Goal: Task Accomplishment & Management: Use online tool/utility

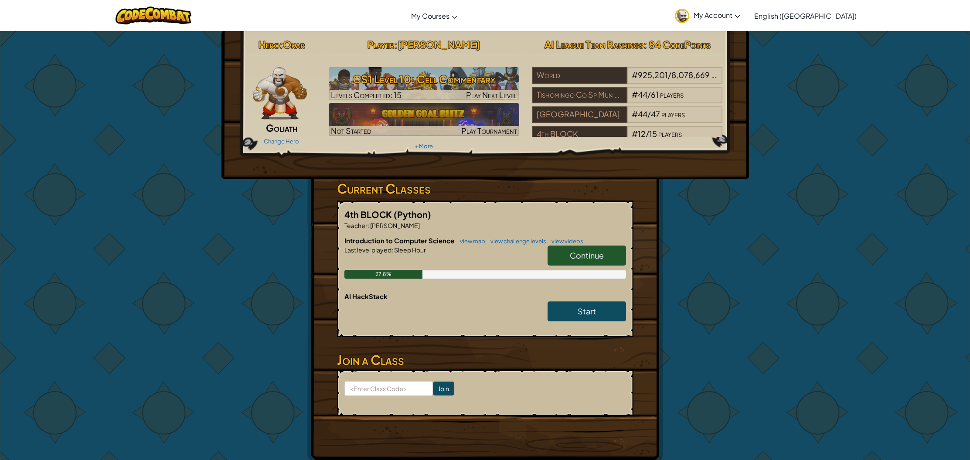
click at [564, 253] on link "Continue" at bounding box center [587, 255] width 78 height 20
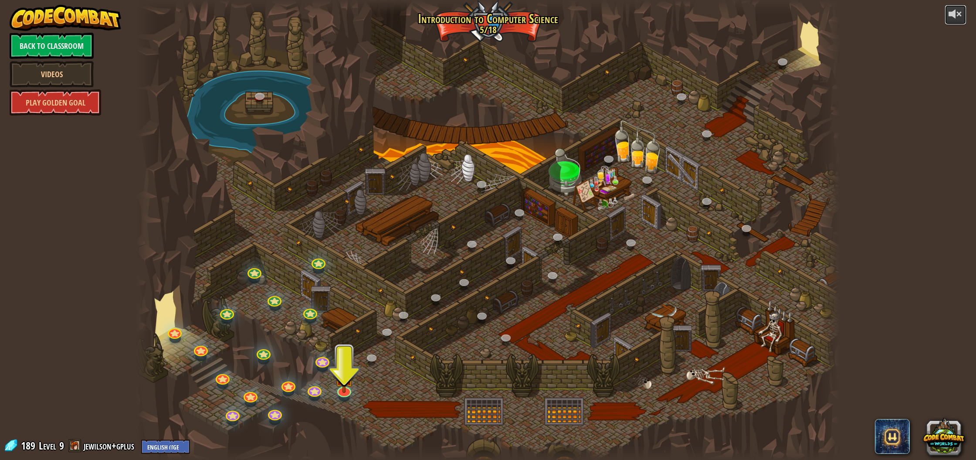
click at [954, 15] on div at bounding box center [956, 14] width 14 height 14
click at [947, 8] on button at bounding box center [956, 15] width 22 height 20
click at [947, 14] on button at bounding box center [956, 15] width 22 height 20
click at [949, 14] on button at bounding box center [956, 15] width 22 height 20
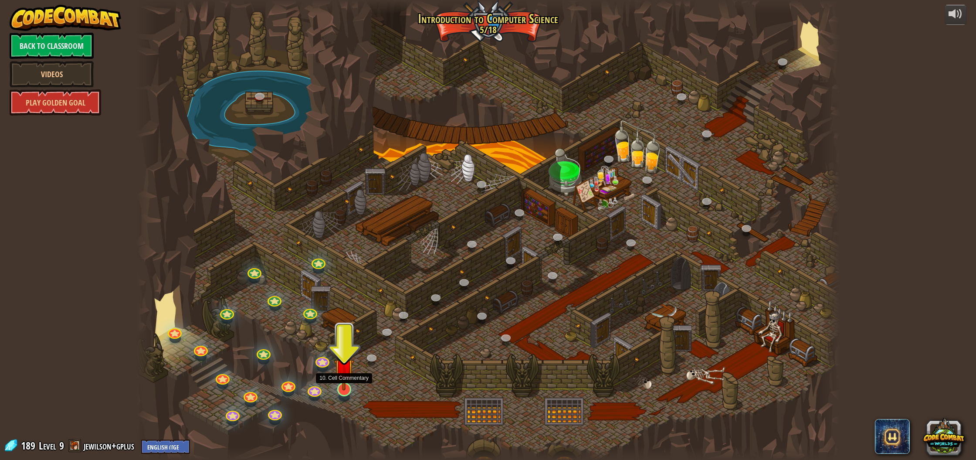
click at [344, 388] on img at bounding box center [344, 368] width 20 height 45
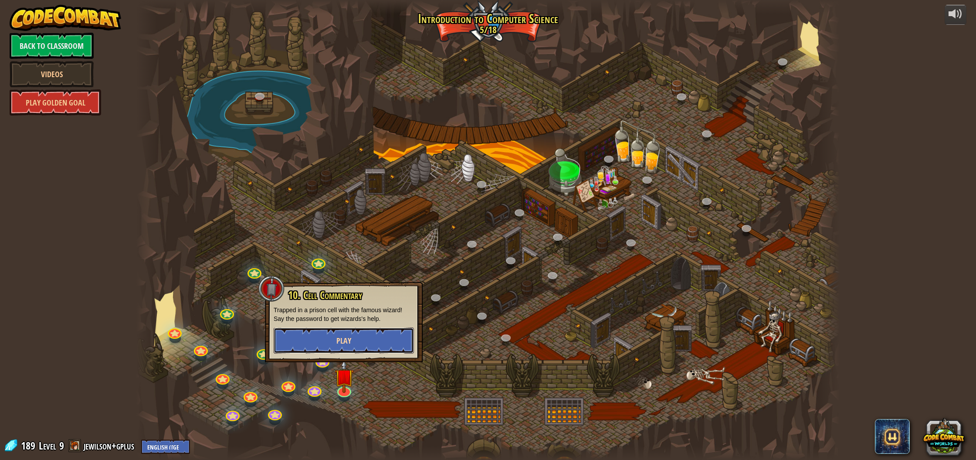
click at [388, 336] on button "Play" at bounding box center [344, 340] width 140 height 26
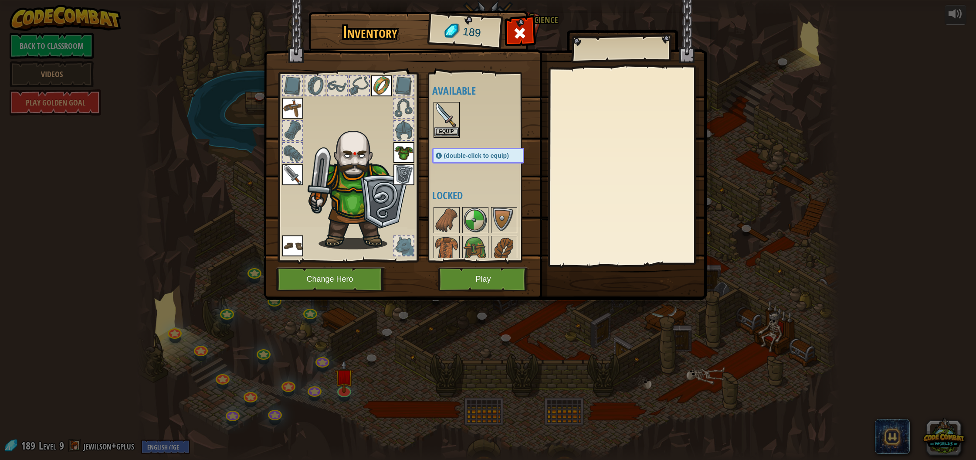
click at [446, 111] on img at bounding box center [447, 115] width 24 height 24
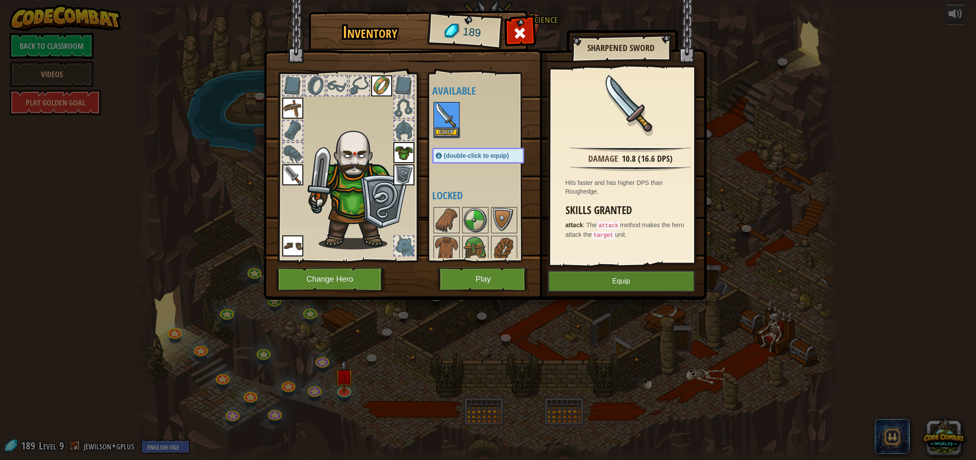
click at [293, 173] on img at bounding box center [292, 174] width 21 height 21
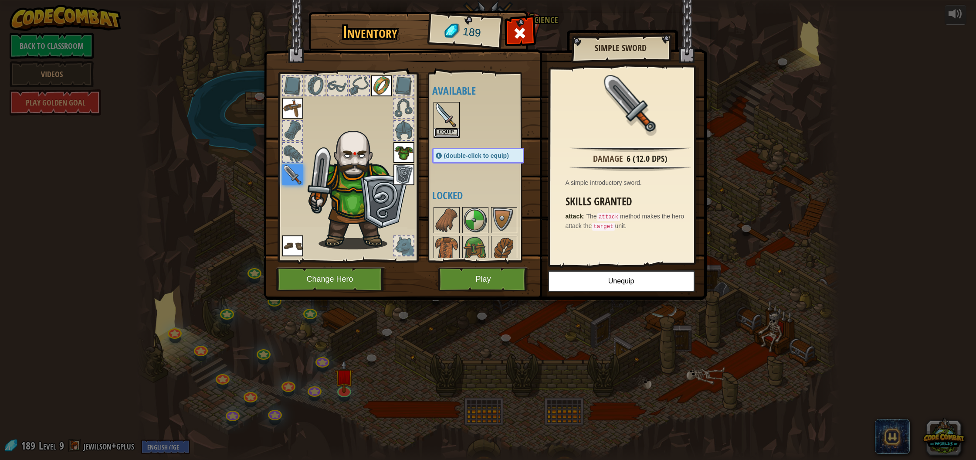
drag, startPoint x: 455, startPoint y: 128, endPoint x: 460, endPoint y: 168, distance: 40.0
click at [456, 128] on button "Equip" at bounding box center [447, 132] width 24 height 9
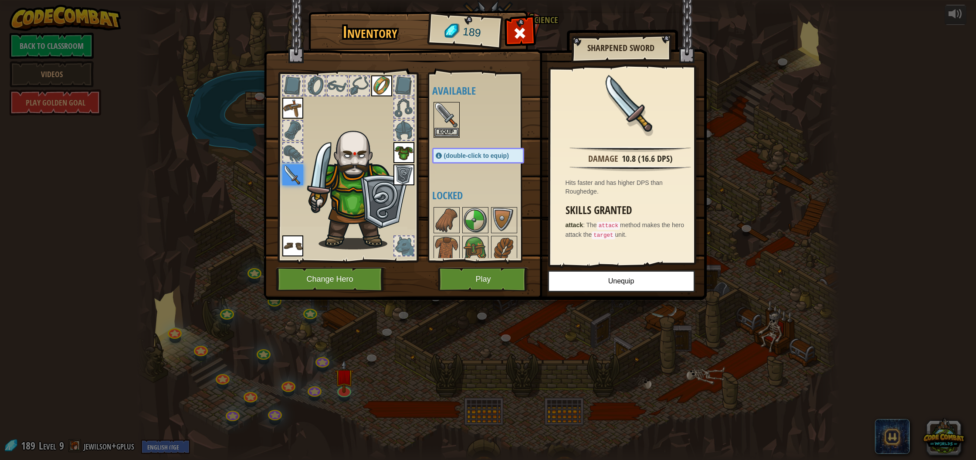
click at [449, 177] on div "Available Equip Equip Equip Equip Equip Equip Equip (double-click to equip) Loc…" at bounding box center [486, 167] width 109 height 182
click at [297, 176] on img at bounding box center [292, 174] width 21 height 21
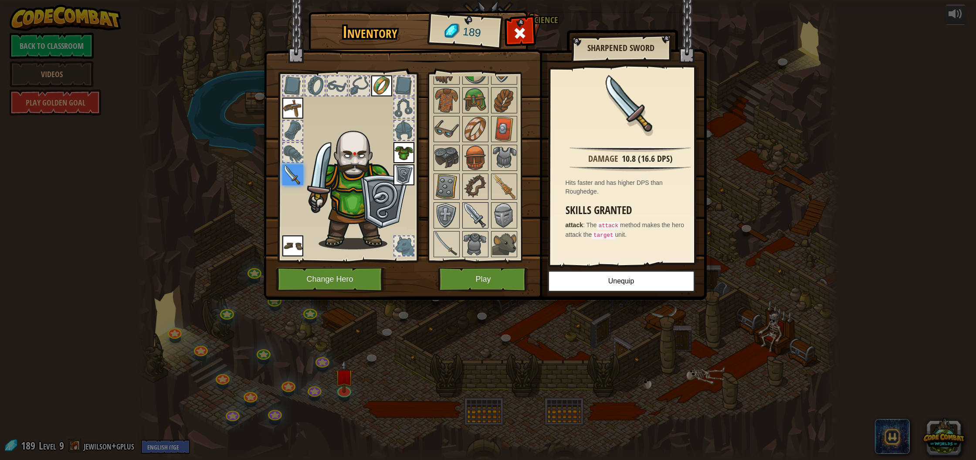
click at [481, 206] on img at bounding box center [475, 215] width 24 height 24
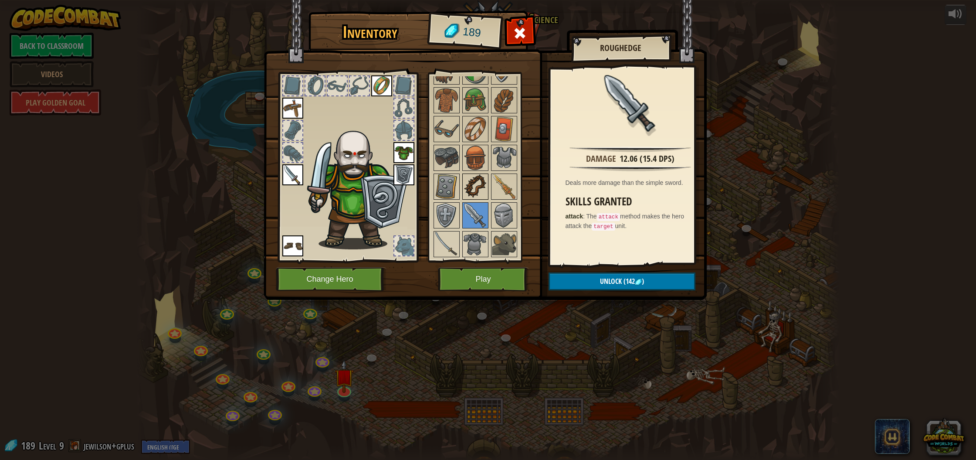
click at [478, 188] on img at bounding box center [475, 186] width 24 height 24
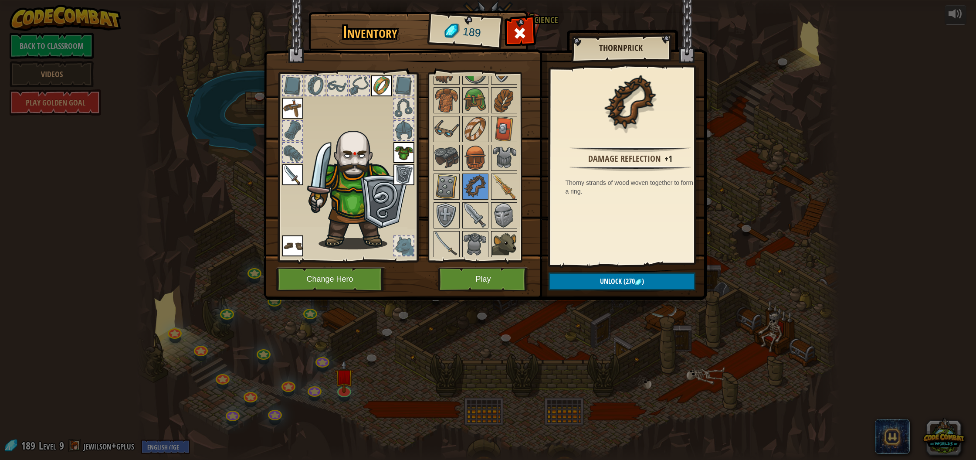
click at [492, 246] on img at bounding box center [504, 244] width 24 height 24
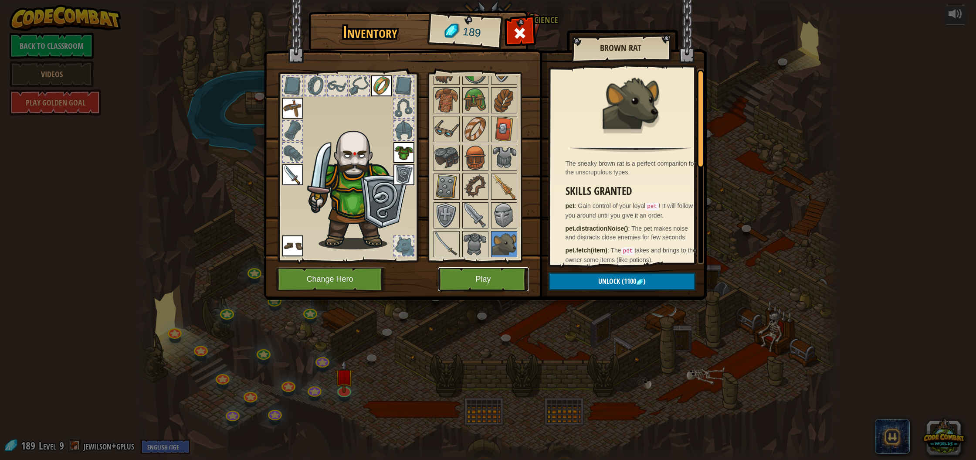
click at [464, 275] on button "Play" at bounding box center [483, 279] width 91 height 24
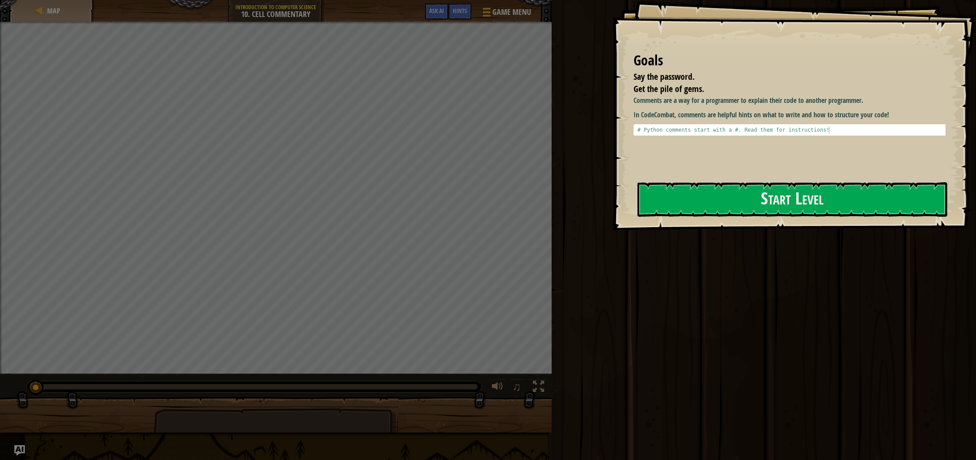
click at [692, 181] on div "Goals Say the password. Get the pile of gems. Comments are a way for a programm…" at bounding box center [794, 115] width 364 height 230
click at [694, 198] on button "Start Level" at bounding box center [793, 199] width 310 height 34
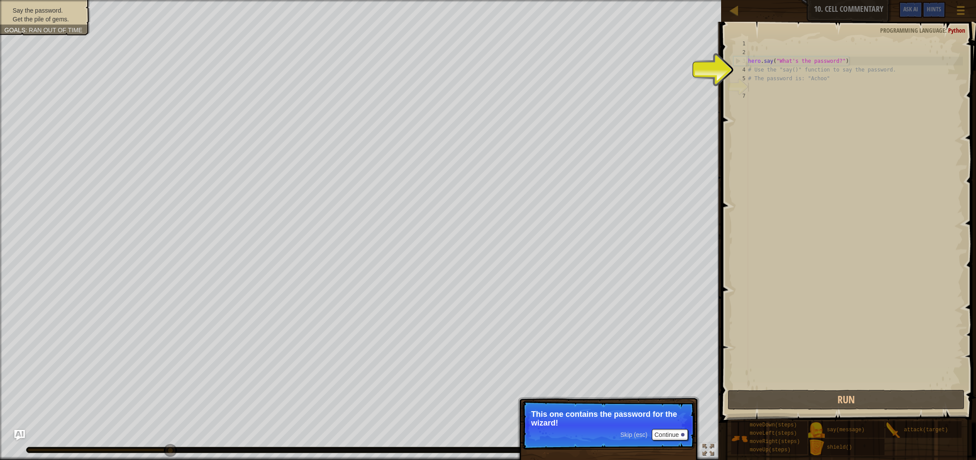
click at [636, 436] on span "Skip (esc)" at bounding box center [634, 434] width 27 height 7
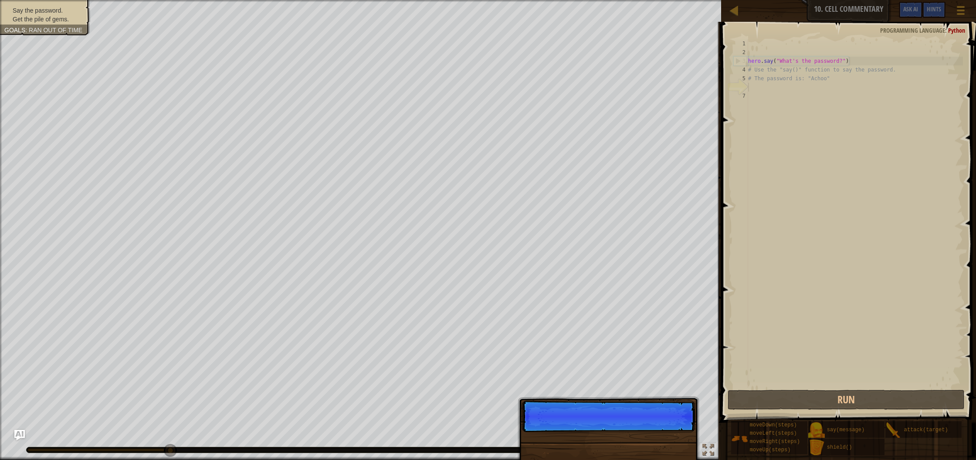
scroll to position [4, 0]
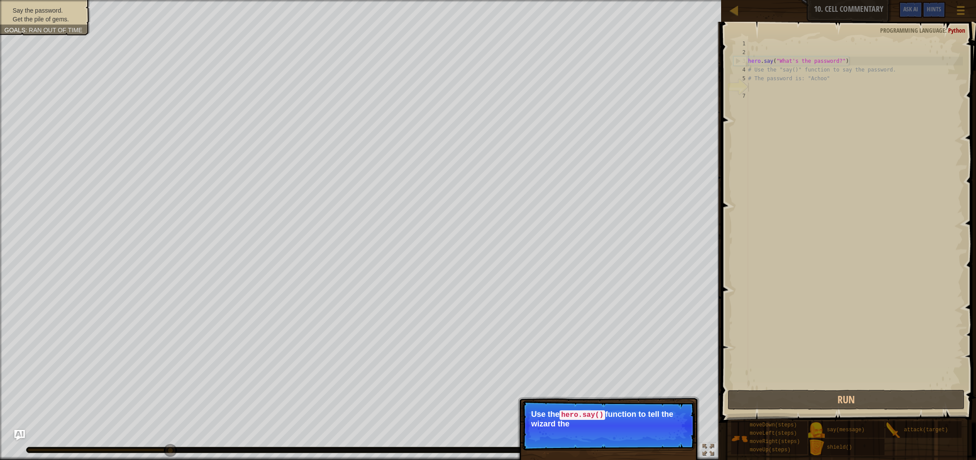
click at [639, 434] on p "Skip (esc) Continue Use the hero.say() function to tell the wizard the" at bounding box center [608, 426] width 173 height 50
click at [639, 434] on span "Skip (esc)" at bounding box center [634, 435] width 27 height 7
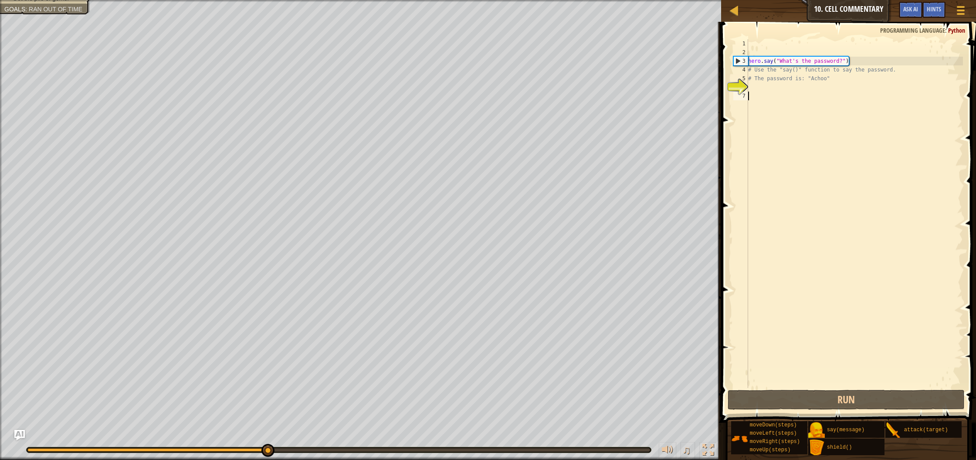
click at [757, 92] on div "hero . say ( "What's the password?" ) # Use the "say()" function to say the pas…" at bounding box center [855, 222] width 217 height 366
click at [758, 87] on div "hero . say ( "What's the password?" ) # Use the "say()" function to say the pas…" at bounding box center [855, 222] width 217 height 366
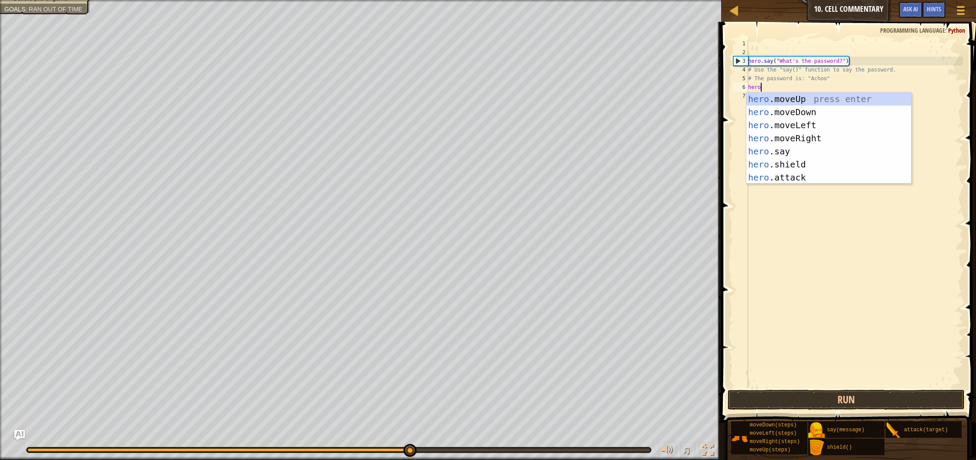
scroll to position [4, 1]
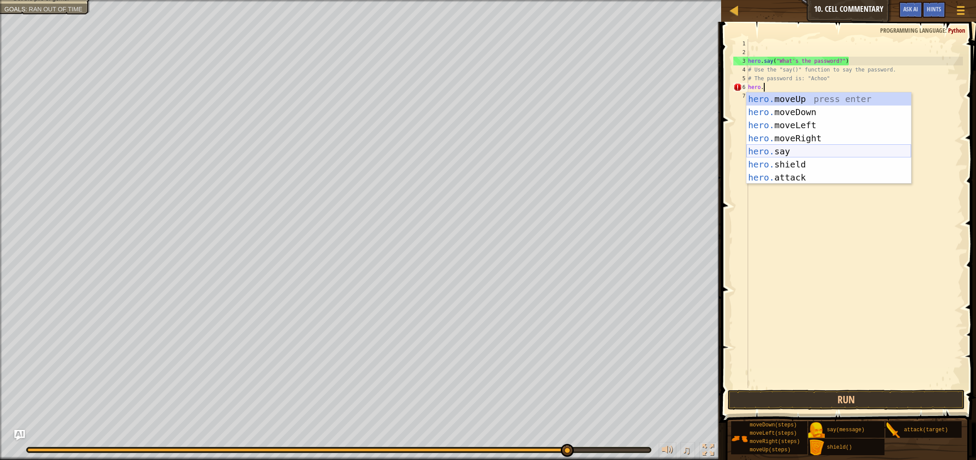
click at [758, 146] on div "hero. moveUp press enter hero. moveDown press enter hero. moveLeft press enter …" at bounding box center [829, 151] width 165 height 118
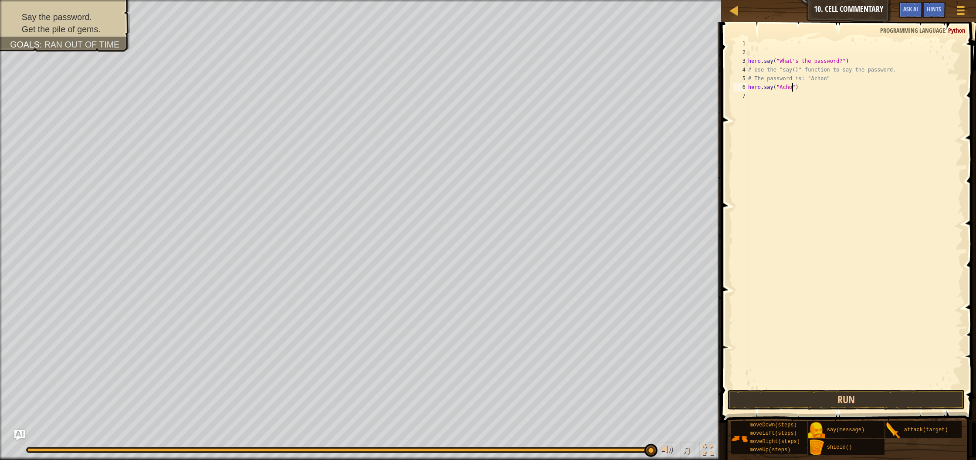
scroll to position [4, 4]
type textarea "hero.say("Achoo")"
click at [754, 95] on div "hero . say ( "What's the password?" ) # Use the "say()" function to say the pas…" at bounding box center [855, 222] width 217 height 366
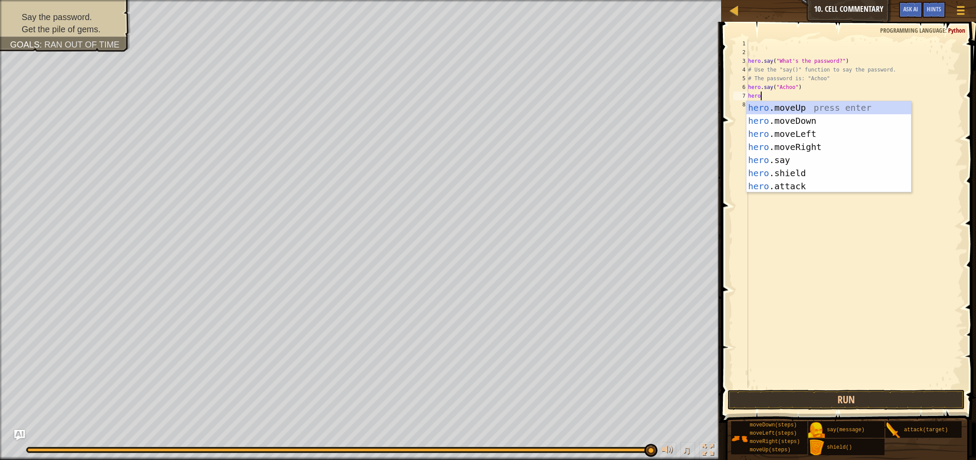
type textarea "hero."
click at [806, 109] on div "hero. moveUp press enter hero. moveDown press enter hero. moveLeft press enter …" at bounding box center [829, 160] width 165 height 118
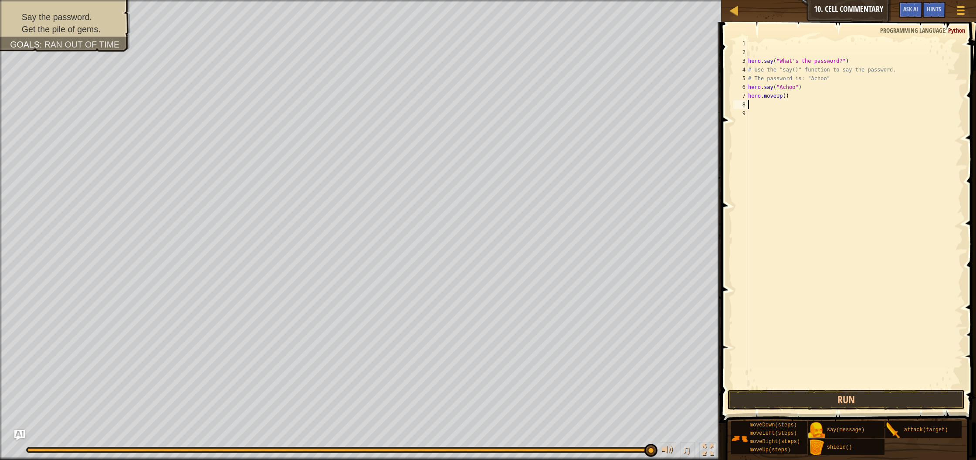
click at [785, 98] on div "hero . say ( "What's the password?" ) # Use the "say()" function to say the pas…" at bounding box center [855, 222] width 217 height 366
type textarea "hero.moveUp(5)"
click at [750, 104] on div "hero . say ( "What's the password?" ) # Use the "say()" function to say the pas…" at bounding box center [855, 222] width 217 height 366
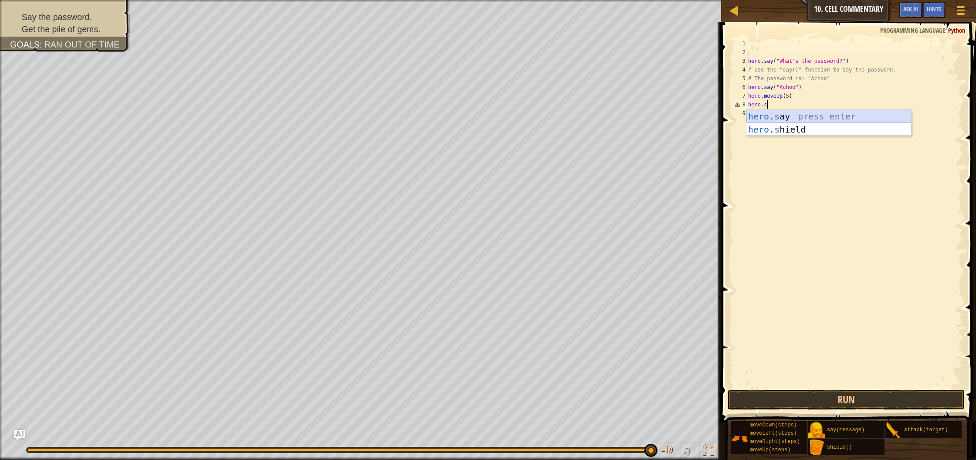
click at [770, 118] on div "hero.s ay press enter hero.s hield press enter" at bounding box center [829, 136] width 165 height 52
click at [828, 397] on button "Run" at bounding box center [846, 400] width 237 height 20
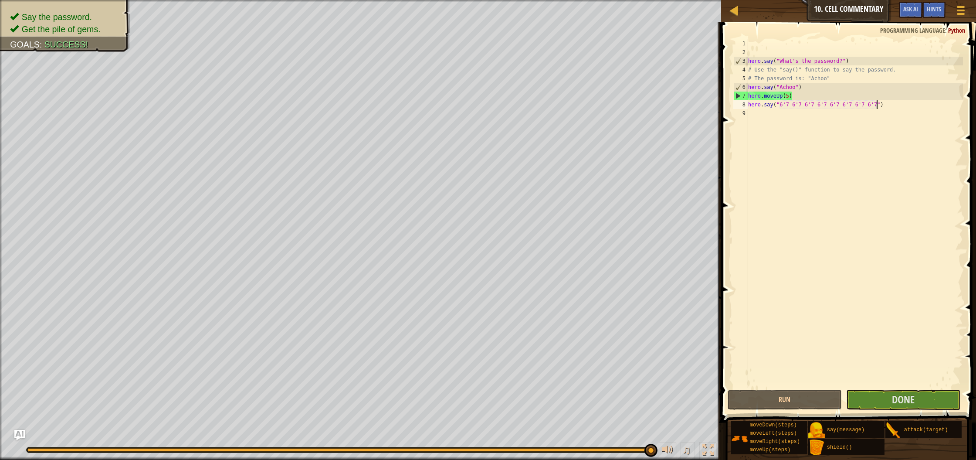
drag, startPoint x: 790, startPoint y: 96, endPoint x: 793, endPoint y: 113, distance: 17.1
click at [790, 96] on div "hero . say ( "What's the password?" ) # Use the "say()" function to say the pas…" at bounding box center [855, 222] width 217 height 366
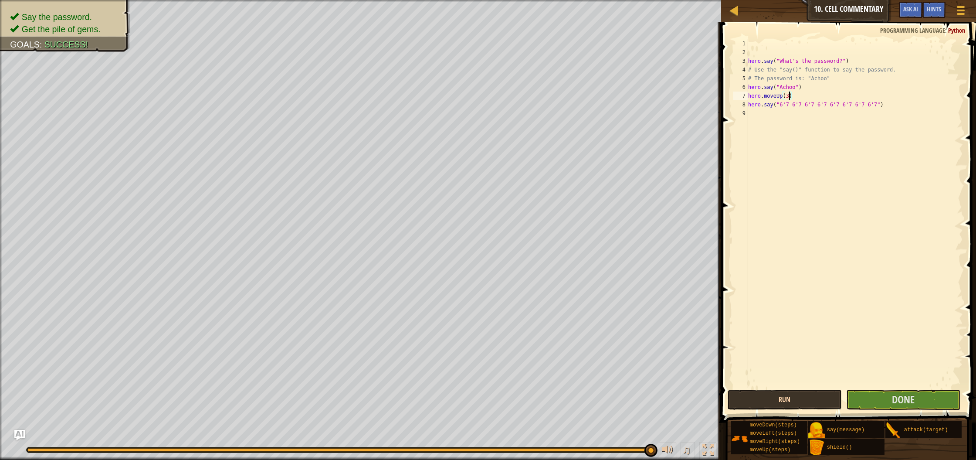
type textarea "hero.moveUp(3)"
click at [780, 400] on button "Run" at bounding box center [785, 400] width 114 height 20
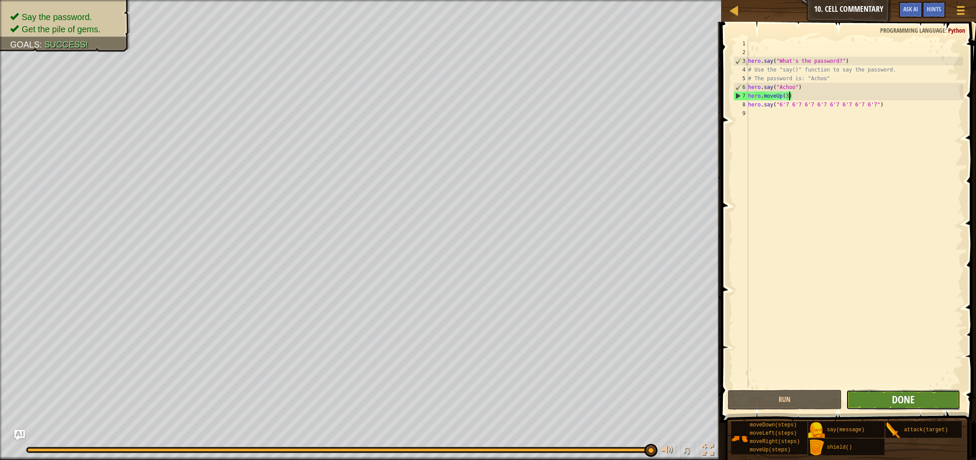
click at [902, 401] on span "Done" at bounding box center [903, 399] width 23 height 14
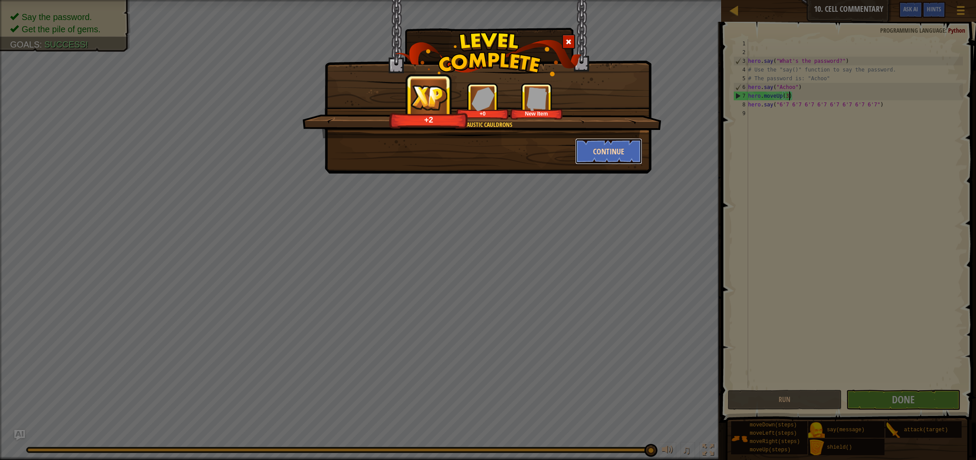
click at [640, 160] on button "Continue" at bounding box center [609, 151] width 68 height 26
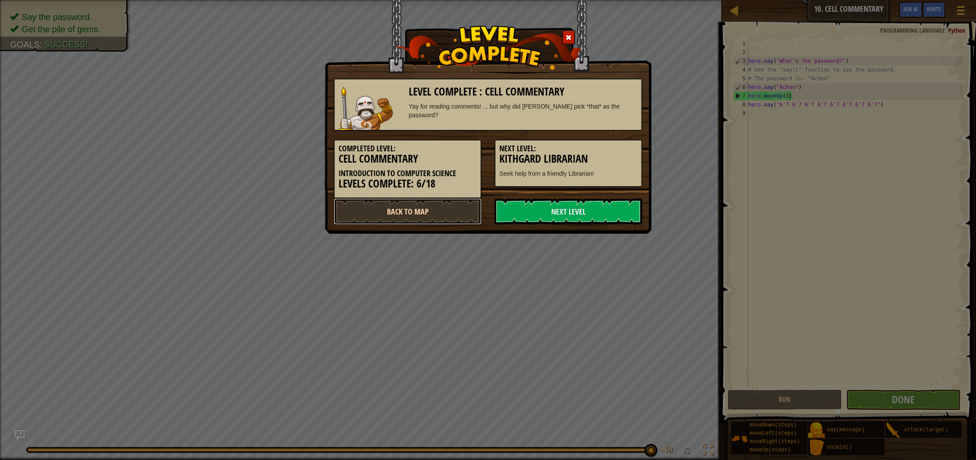
click at [472, 209] on link "Back to Map" at bounding box center [408, 211] width 148 height 26
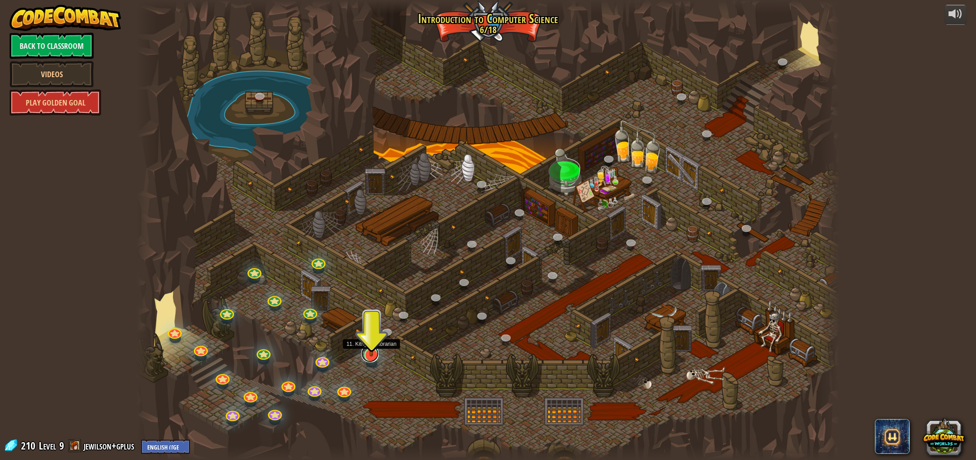
click at [374, 357] on link at bounding box center [369, 353] width 17 height 17
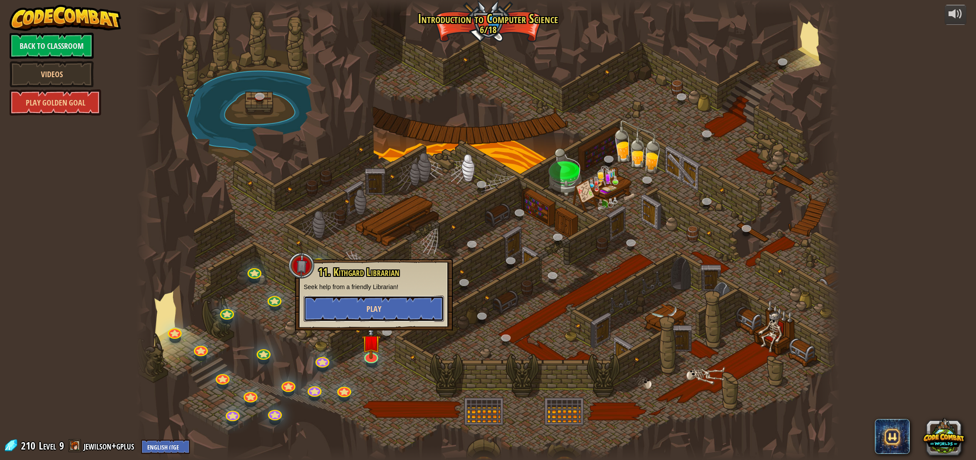
click at [382, 315] on button "Play" at bounding box center [374, 309] width 140 height 26
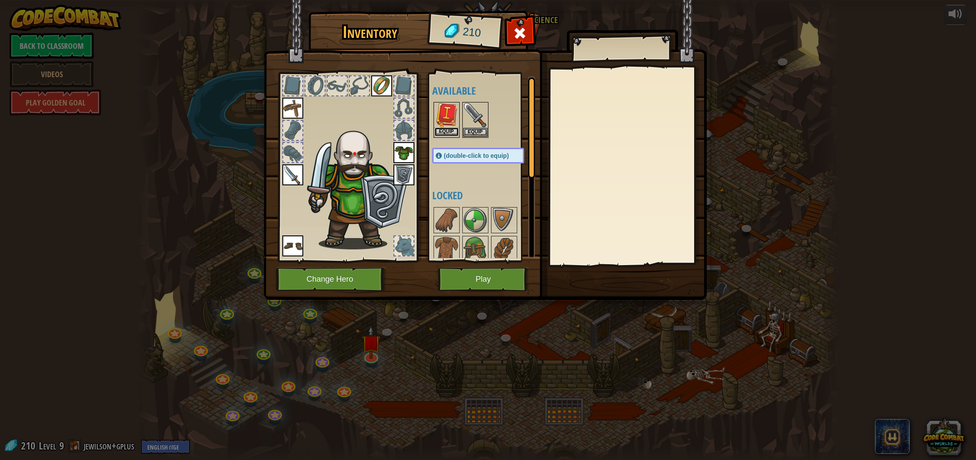
click at [439, 135] on button "Equip" at bounding box center [447, 131] width 24 height 9
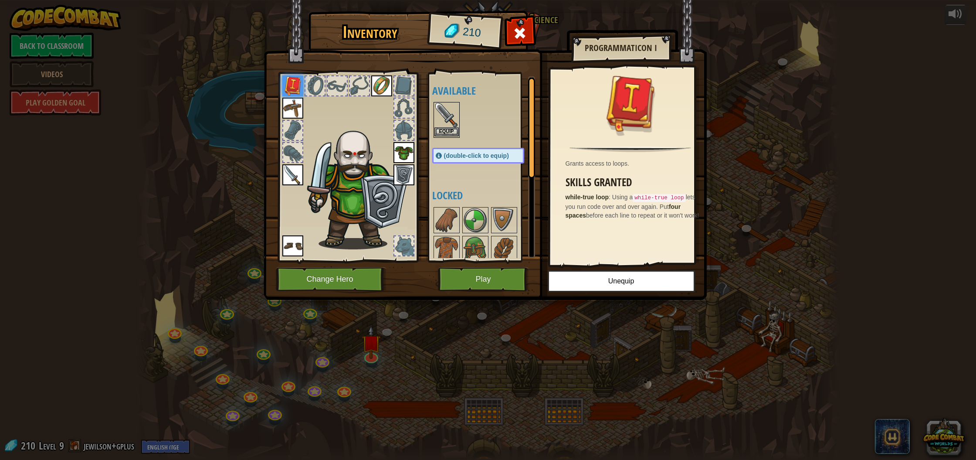
click at [453, 112] on img at bounding box center [447, 115] width 24 height 24
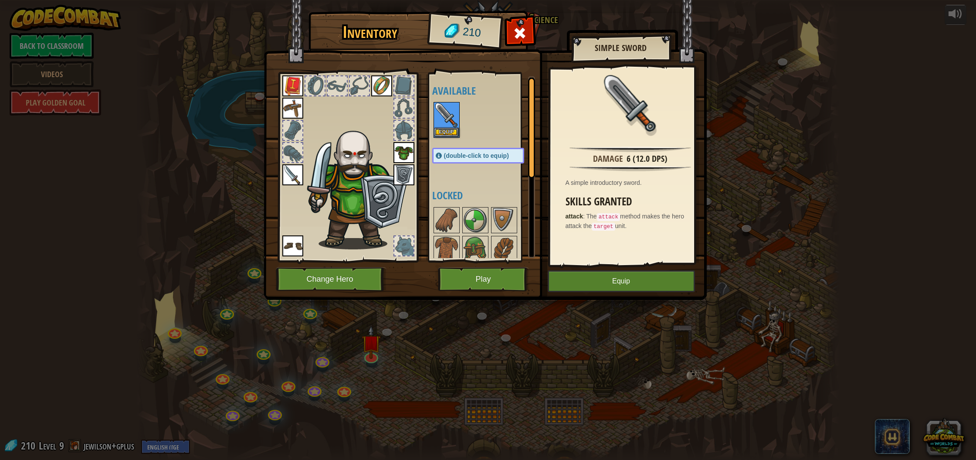
click at [295, 173] on img at bounding box center [292, 174] width 21 height 21
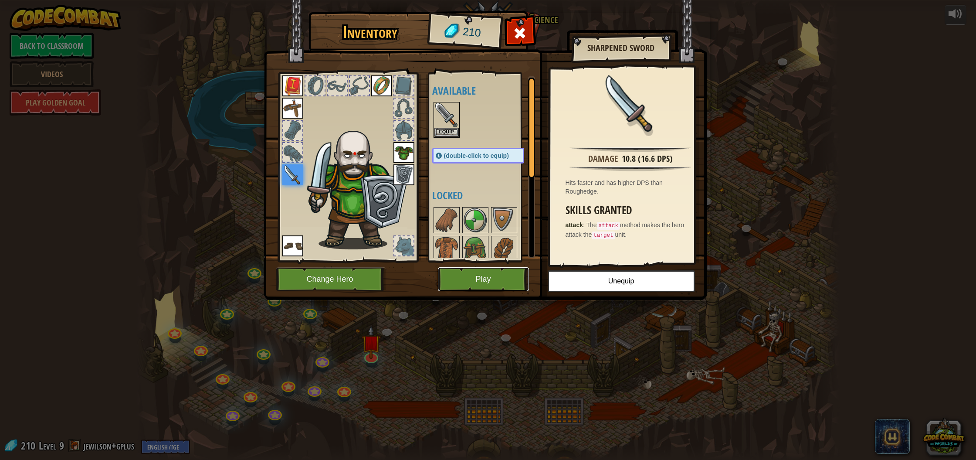
click at [487, 273] on button "Play" at bounding box center [483, 279] width 91 height 24
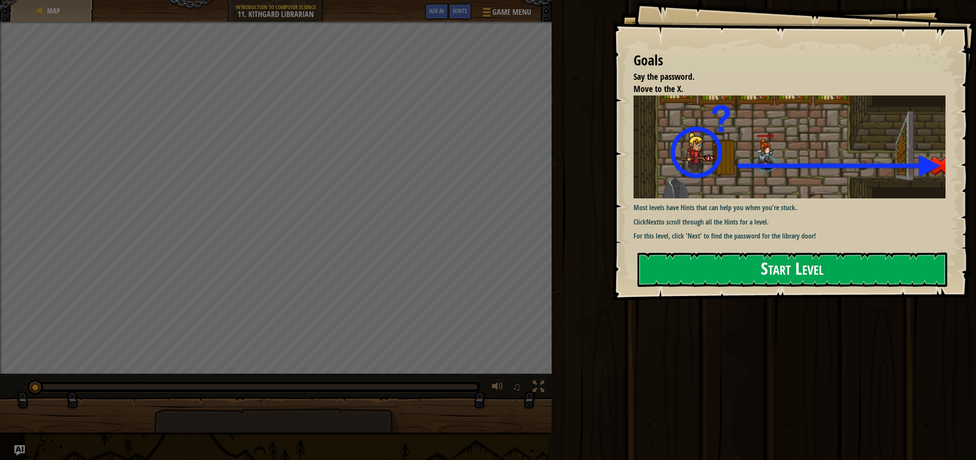
click at [681, 190] on img at bounding box center [793, 146] width 319 height 103
drag, startPoint x: 667, startPoint y: 241, endPoint x: 670, endPoint y: 256, distance: 15.8
click at [667, 241] on div "Most levels have Hints that can help you when you're stuck. Click Next to scrol…" at bounding box center [793, 169] width 319 height 148
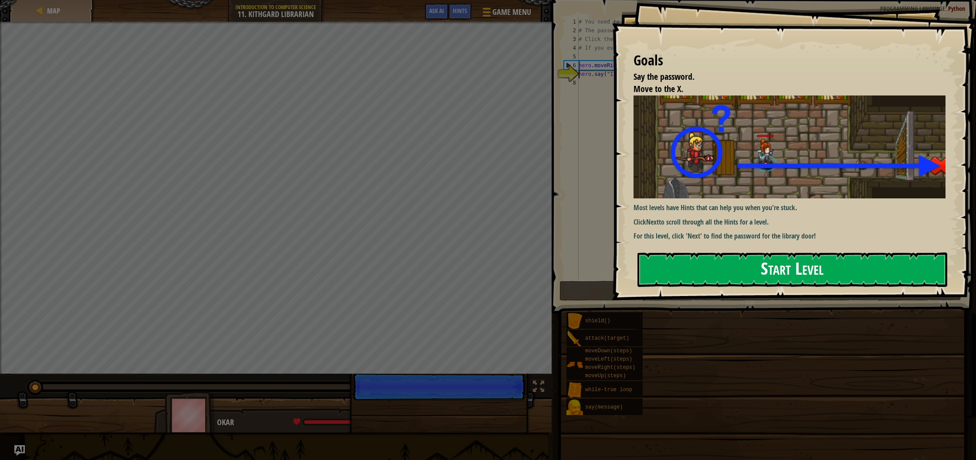
click at [671, 262] on button "Start Level" at bounding box center [793, 269] width 310 height 34
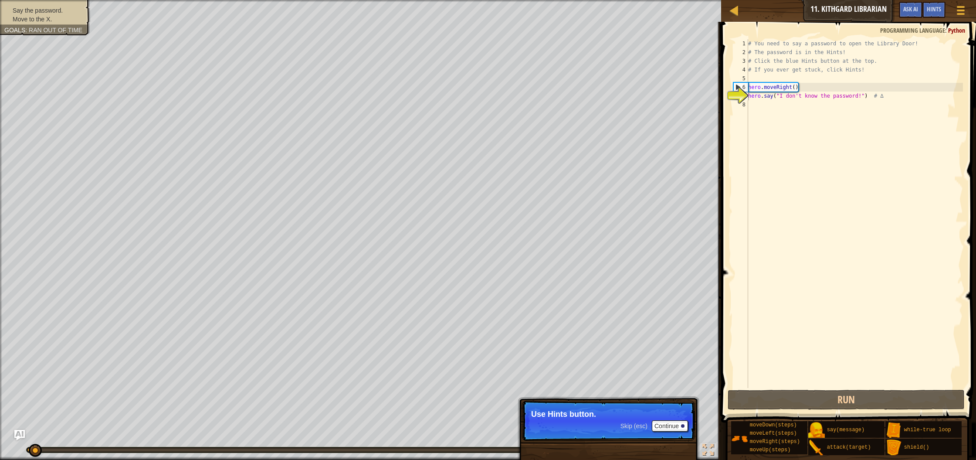
click at [639, 424] on span "Skip (esc)" at bounding box center [634, 425] width 27 height 7
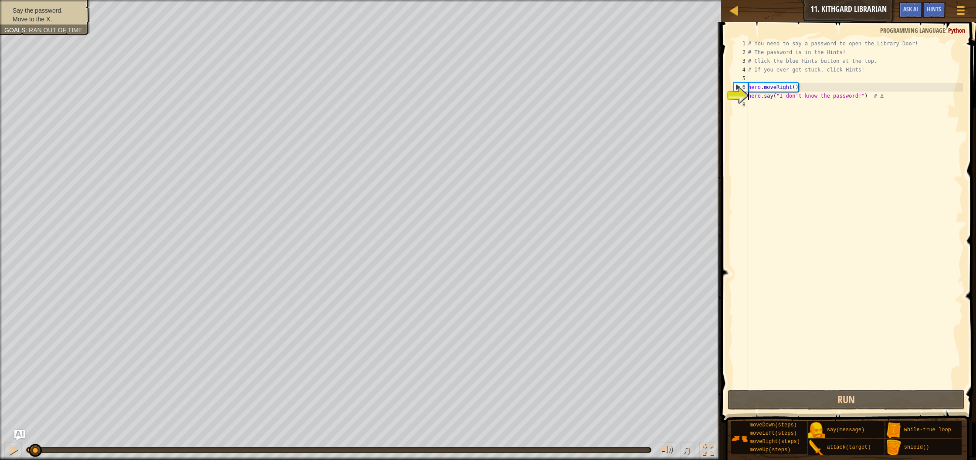
click at [757, 105] on div "# You need to say a password to open the Library Door! # The password is in the…" at bounding box center [855, 222] width 217 height 366
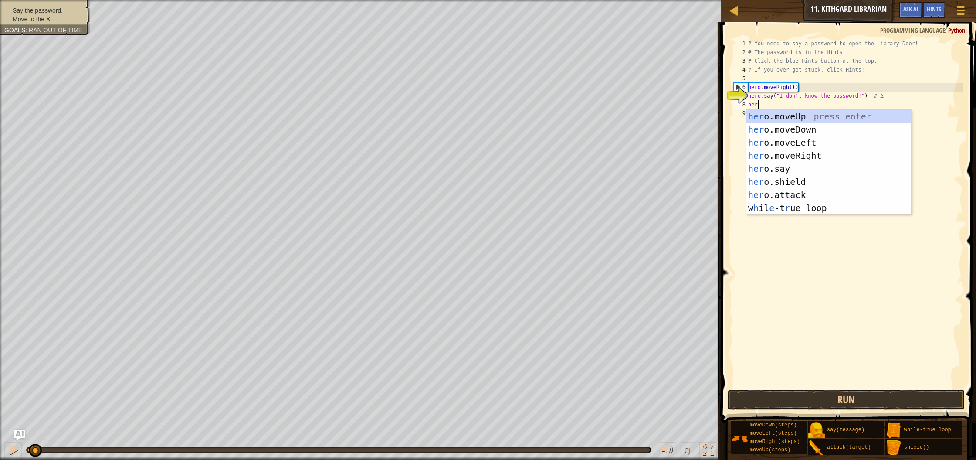
scroll to position [4, 0]
type textarea "hero"
click at [794, 156] on div "hero .moveUp press enter hero .moveDown press enter hero .moveLeft press enter …" at bounding box center [829, 175] width 165 height 131
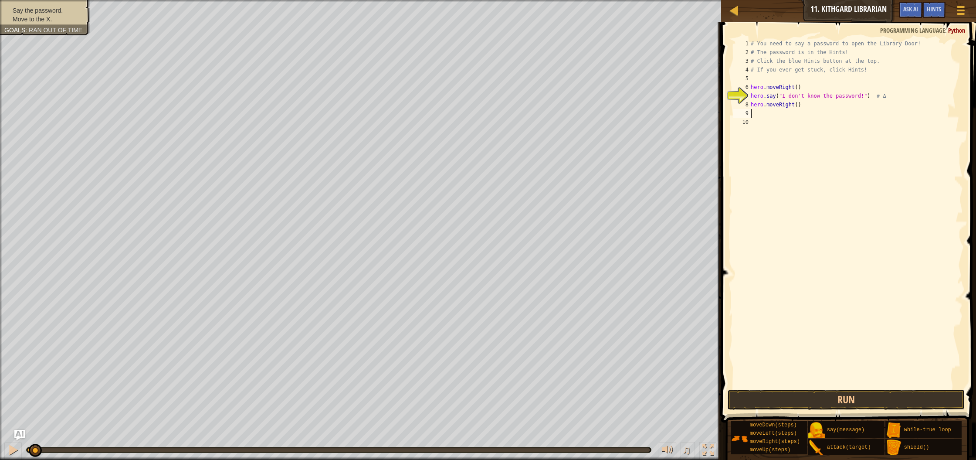
scroll to position [4, 0]
click at [798, 107] on div "# You need to say a password to open the Library Door! # The password is in the…" at bounding box center [856, 222] width 214 height 366
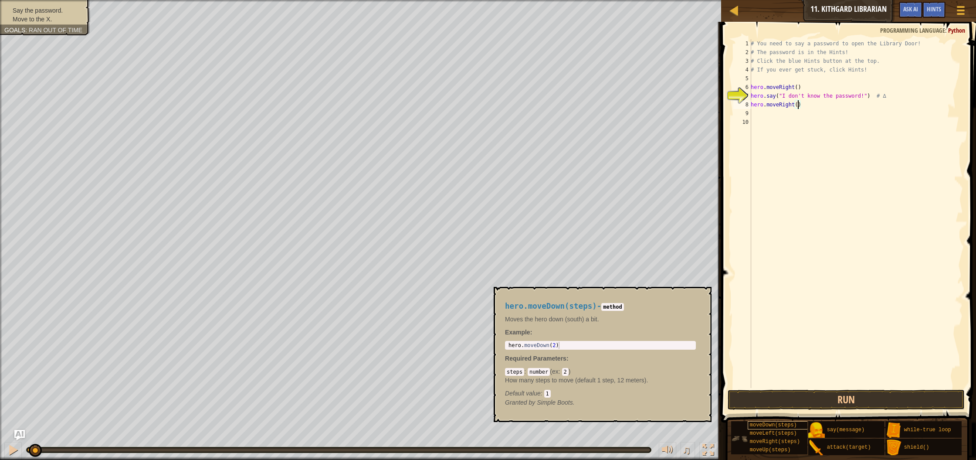
scroll to position [4, 4]
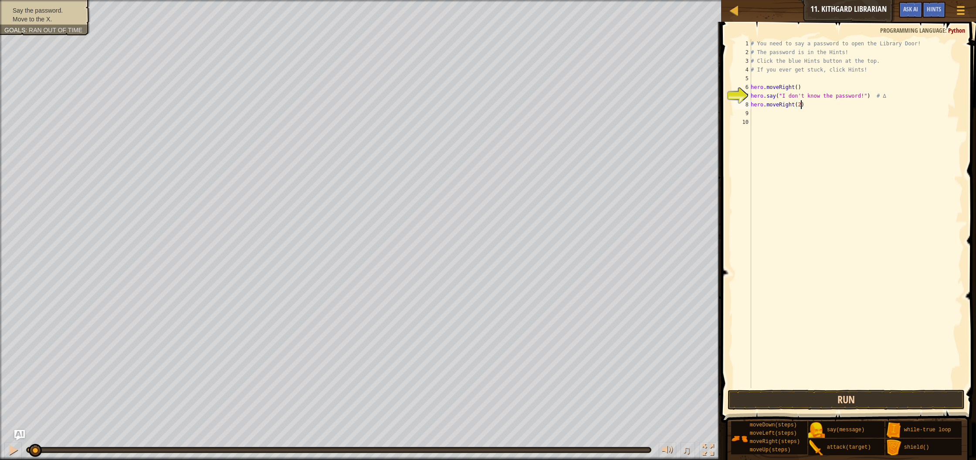
type textarea "hero.moveRight(2)"
click at [752, 397] on button "Run" at bounding box center [846, 400] width 237 height 20
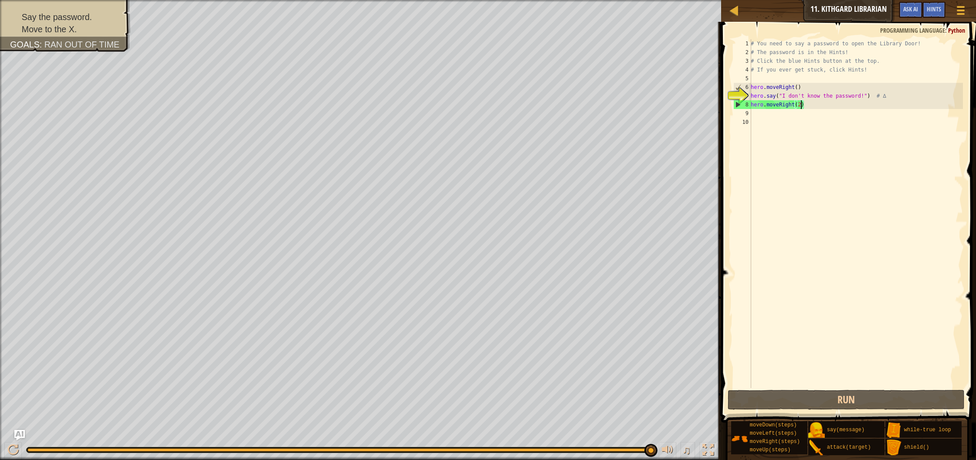
click at [756, 116] on div "# You need to say a password to open the Library Door! # The password is in the…" at bounding box center [856, 222] width 214 height 366
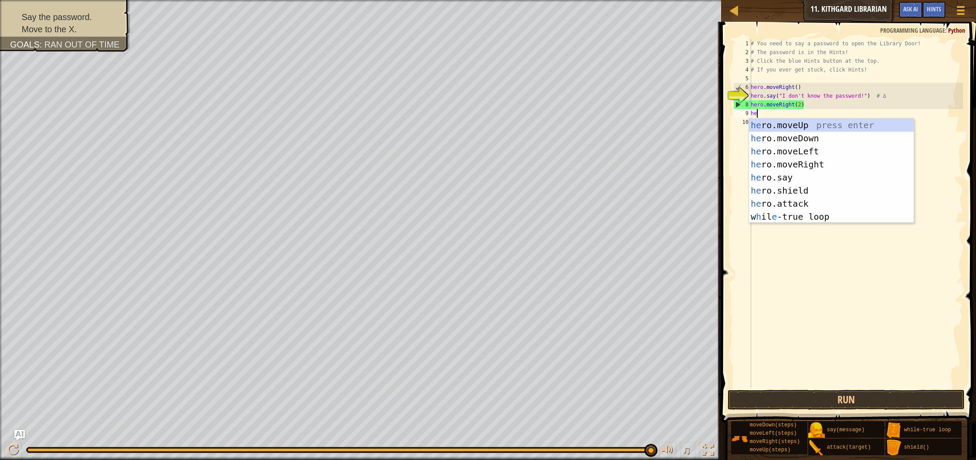
scroll to position [4, 0]
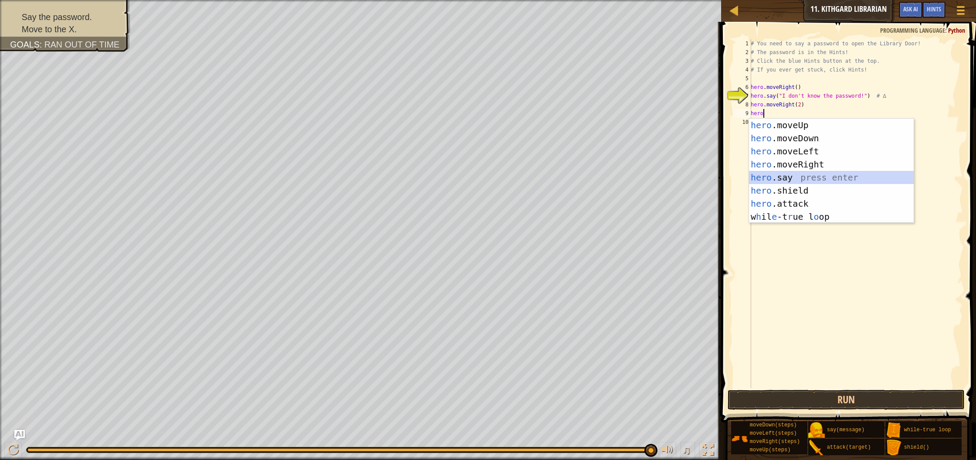
drag, startPoint x: 791, startPoint y: 180, endPoint x: 796, endPoint y: 170, distance: 10.5
click at [791, 180] on div "hero .moveUp press enter hero .moveDown press enter hero .moveLeft press enter …" at bounding box center [831, 184] width 165 height 131
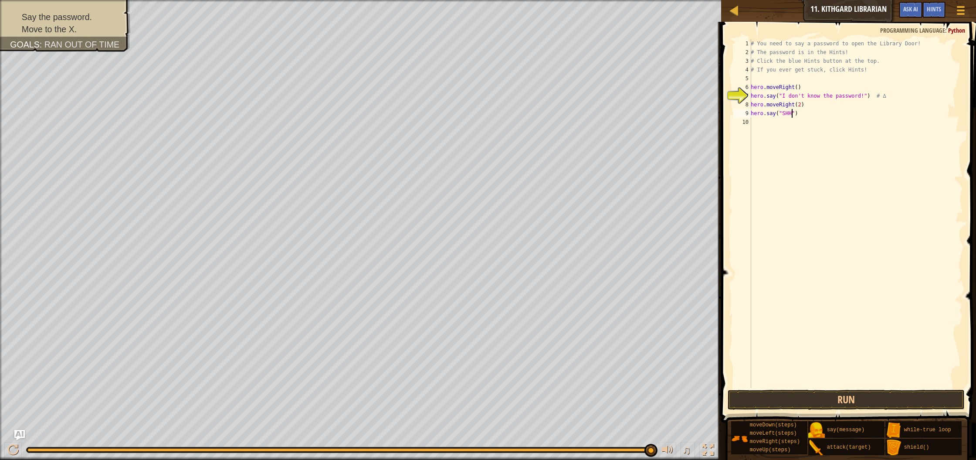
scroll to position [4, 3]
click at [822, 401] on button "Run" at bounding box center [846, 400] width 237 height 20
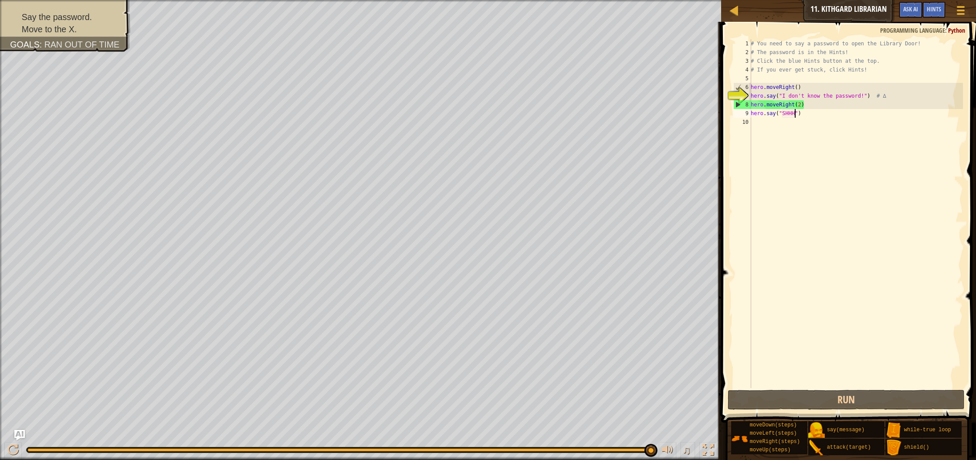
click at [806, 115] on div "# You need to say a password to open the Library Door! # The password is in the…" at bounding box center [856, 222] width 214 height 366
drag, startPoint x: 864, startPoint y: 97, endPoint x: 863, endPoint y: 109, distance: 11.8
click at [864, 99] on div "# You need to say a password to open the Library Door! # The password is in the…" at bounding box center [856, 222] width 214 height 366
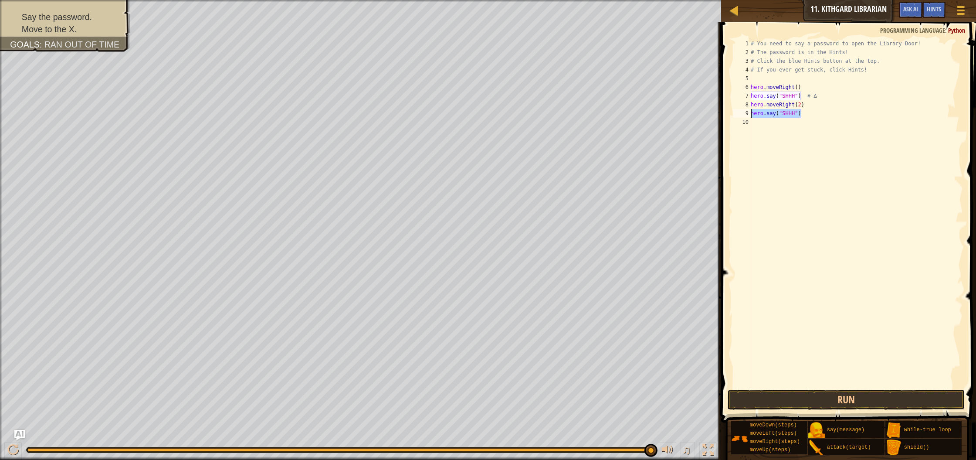
drag, startPoint x: 802, startPoint y: 114, endPoint x: 753, endPoint y: 114, distance: 49.3
click at [753, 115] on div "# You need to say a password to open the Library Door! # The password is in the…" at bounding box center [856, 222] width 214 height 366
type textarea "hero.say("SHHH")"
click at [773, 404] on button "Run" at bounding box center [846, 400] width 237 height 20
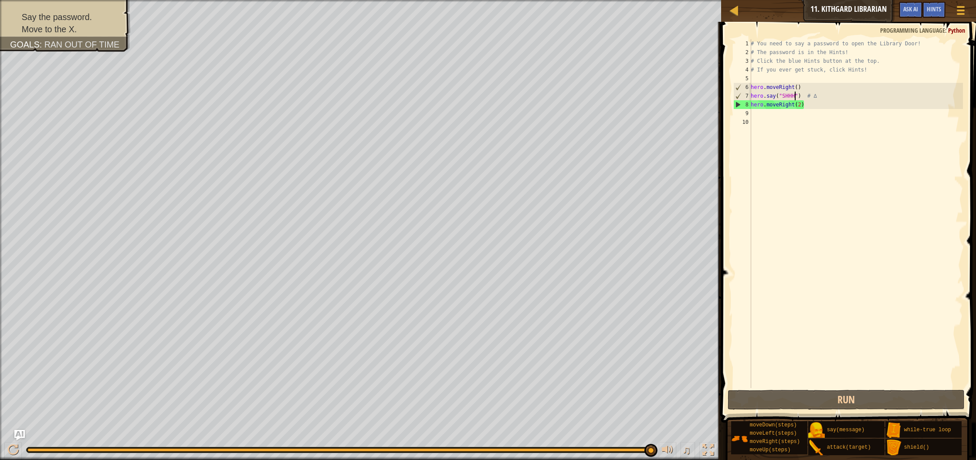
drag, startPoint x: 797, startPoint y: 98, endPoint x: 798, endPoint y: 109, distance: 11.4
click at [797, 99] on div "# You need to say a password to open the Library Door! # The password is in the…" at bounding box center [856, 222] width 214 height 366
click at [799, 99] on div "# You need to say a password to open the Library Door! # The password is in the…" at bounding box center [856, 213] width 214 height 349
click at [811, 104] on div "# You need to say a password to open the Library Door! # The password is in the…" at bounding box center [856, 222] width 214 height 366
type textarea "h"
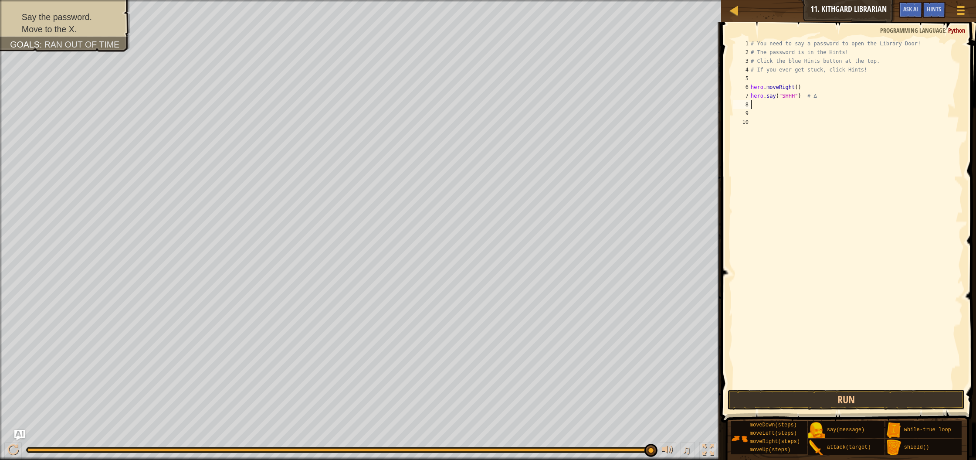
click at [797, 90] on div "# You need to say a password to open the Library Door! # The password is in the…" at bounding box center [856, 222] width 214 height 366
click at [796, 96] on div "# You need to say a password to open the Library Door! # The password is in the…" at bounding box center [856, 222] width 214 height 366
click at [806, 397] on button "Run" at bounding box center [846, 400] width 237 height 20
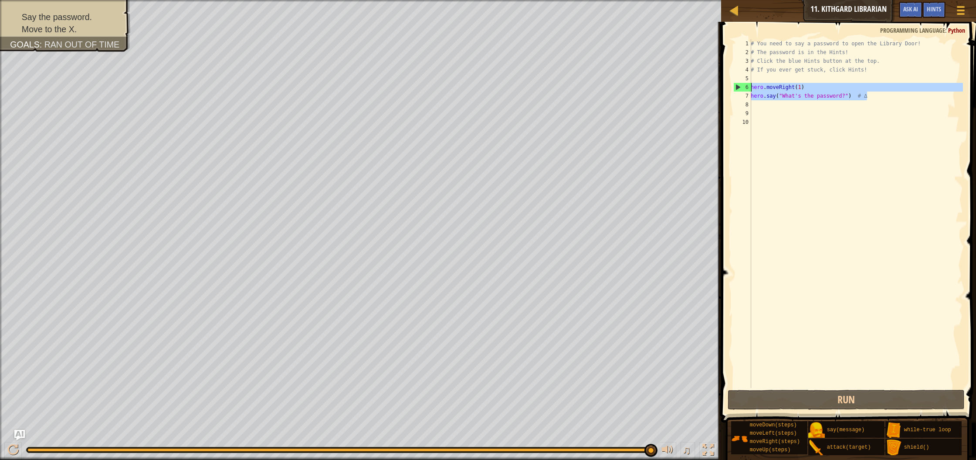
drag, startPoint x: 886, startPoint y: 98, endPoint x: 751, endPoint y: 85, distance: 135.3
click at [751, 85] on div "hero.say("What's the password?") # ∆ 1 2 3 4 5 6 7 8 9 10 # You need to say a p…" at bounding box center [847, 213] width 231 height 349
type textarea "hero.moveRight(1) hero.say("What's the password?") # ∆"
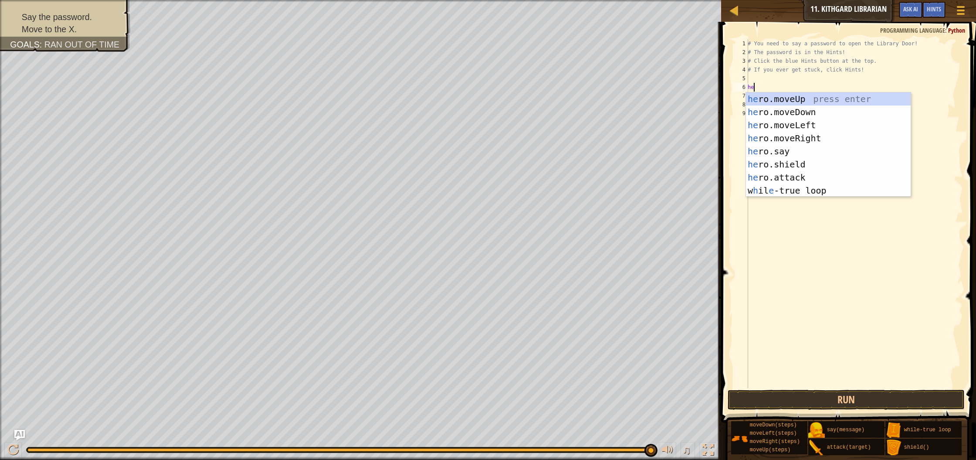
type textarea "hero"
drag, startPoint x: 768, startPoint y: 110, endPoint x: 776, endPoint y: 110, distance: 8.3
click at [768, 110] on div "hero .moveUp press enter hero .moveDown press enter hero .moveLeft press enter …" at bounding box center [828, 157] width 165 height 131
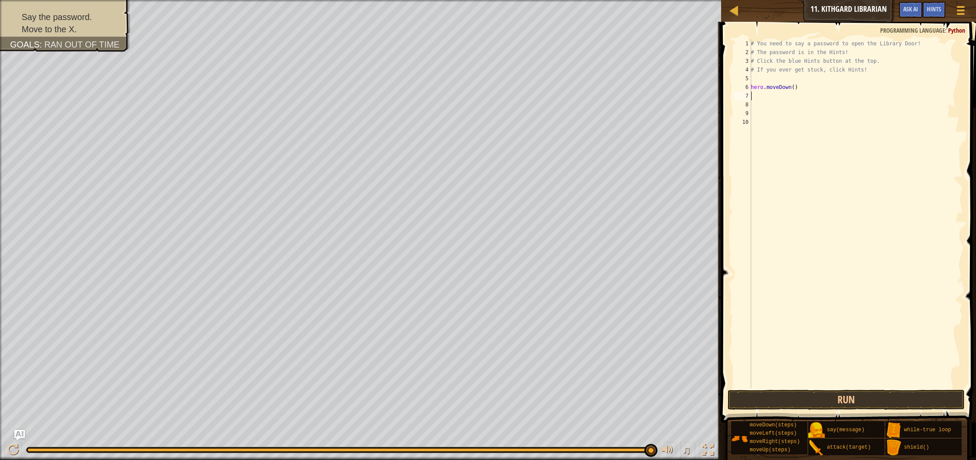
scroll to position [4, 0]
drag, startPoint x: 793, startPoint y: 87, endPoint x: 796, endPoint y: 110, distance: 23.4
click at [793, 88] on div "# You need to say a password to open the Library Door! # The password is in the…" at bounding box center [856, 222] width 214 height 366
type textarea "hero.moveDown(1)"
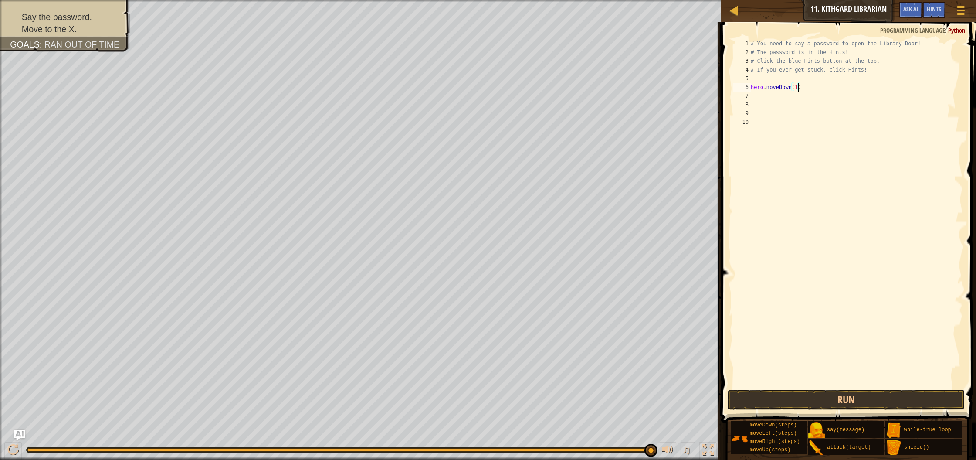
click at [759, 96] on div "# You need to say a password to open the Library Door! # The password is in the…" at bounding box center [856, 222] width 214 height 366
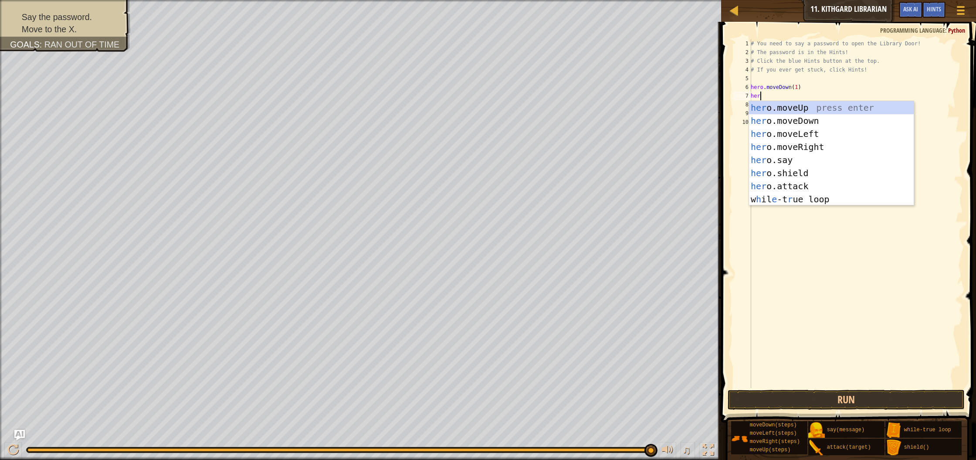
type textarea "hero"
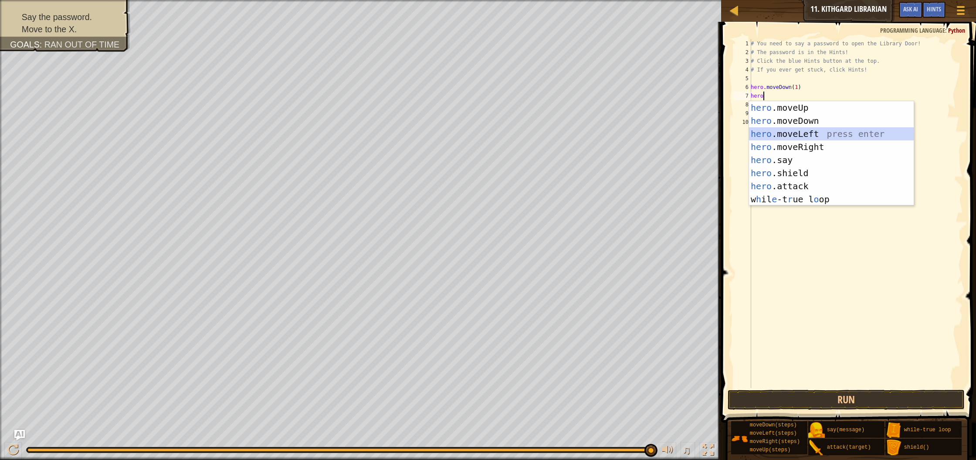
click at [764, 129] on div "hero .moveUp press enter hero .moveDown press enter hero .moveLeft press enter …" at bounding box center [831, 166] width 165 height 131
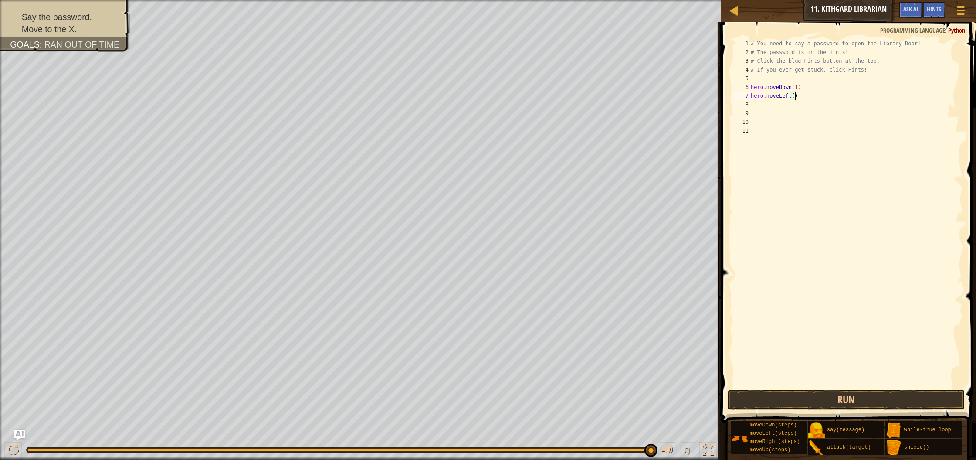
drag, startPoint x: 795, startPoint y: 95, endPoint x: 798, endPoint y: 120, distance: 25.0
click at [795, 95] on div "# You need to say a password to open the Library Door! # The password is in the…" at bounding box center [856, 222] width 214 height 366
type textarea "hero.moveLeft(1)"
click at [767, 108] on div "# You need to say a password to open the Library Door! # The password is in the…" at bounding box center [856, 222] width 214 height 366
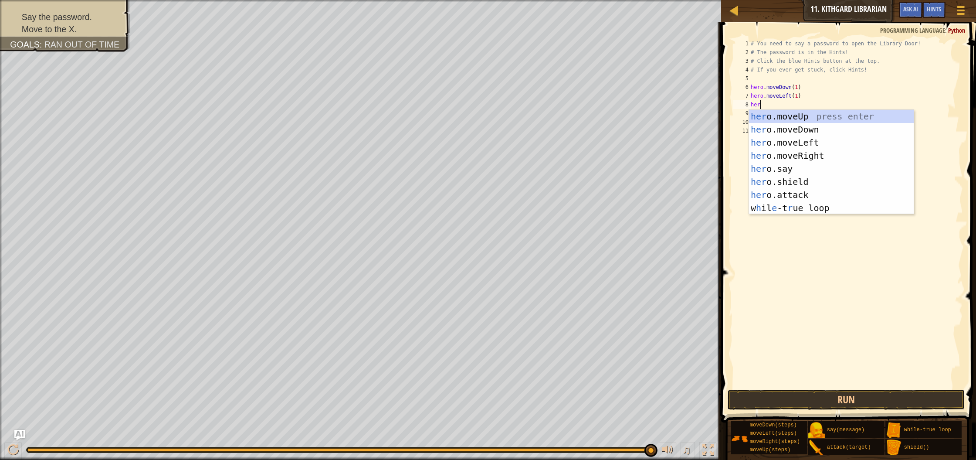
scroll to position [4, 0]
type textarea "hero"
click at [789, 118] on div "hero .moveUp press enter hero .moveDown press enter hero .moveLeft press enter …" at bounding box center [831, 175] width 165 height 131
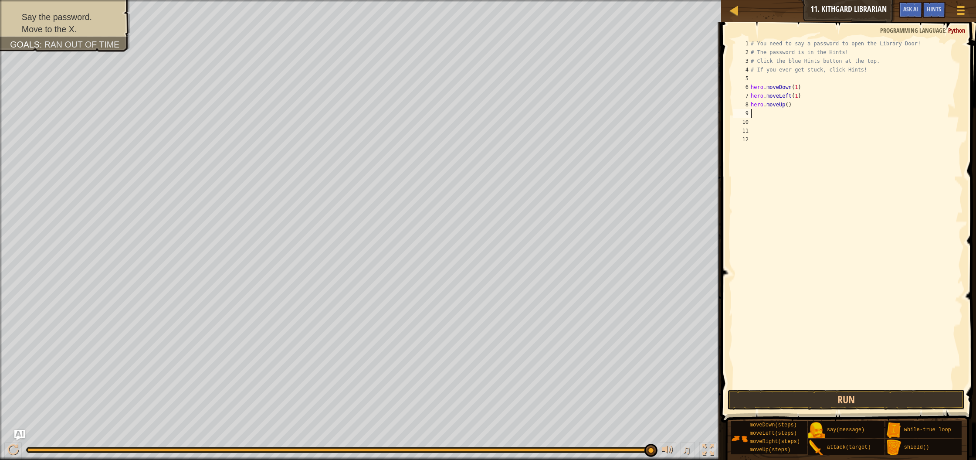
scroll to position [4, 0]
click at [790, 108] on div "# You need to say a password to open the Library Door! # The password is in the…" at bounding box center [856, 222] width 214 height 366
type textarea "hero.moveUp(1)"
click at [757, 113] on div "# You need to say a password to open the Library Door! # The password is in the…" at bounding box center [856, 222] width 214 height 366
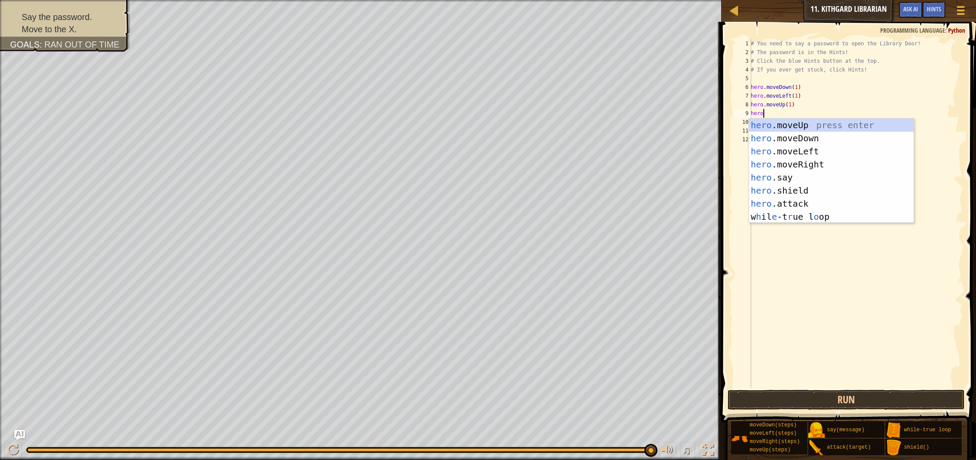
scroll to position [4, 1]
click at [780, 205] on div "hero. moveUp press enter hero. moveDown press enter hero. moveLeft press enter …" at bounding box center [831, 178] width 165 height 118
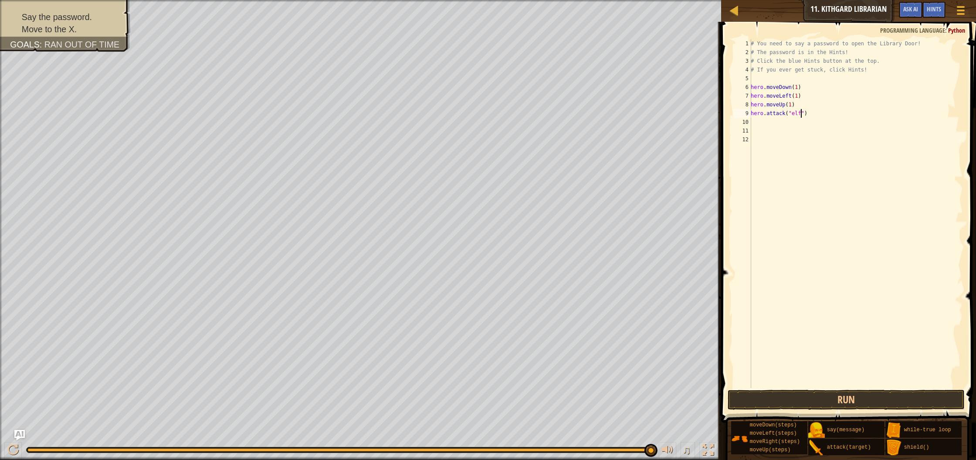
scroll to position [4, 4]
click at [837, 397] on button "Run" at bounding box center [846, 400] width 237 height 20
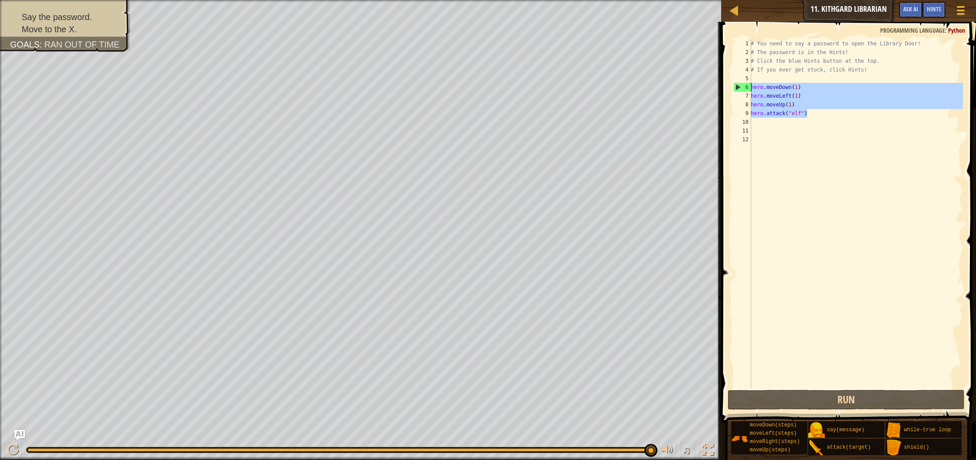
drag, startPoint x: 818, startPoint y: 113, endPoint x: 743, endPoint y: 88, distance: 78.4
click at [743, 88] on div "hero.attack("elf") 1 2 3 4 5 6 7 8 9 10 11 12 # You need to say a password to o…" at bounding box center [847, 213] width 231 height 349
type textarea "hero.moveDown(1) hero.moveLeft(1)"
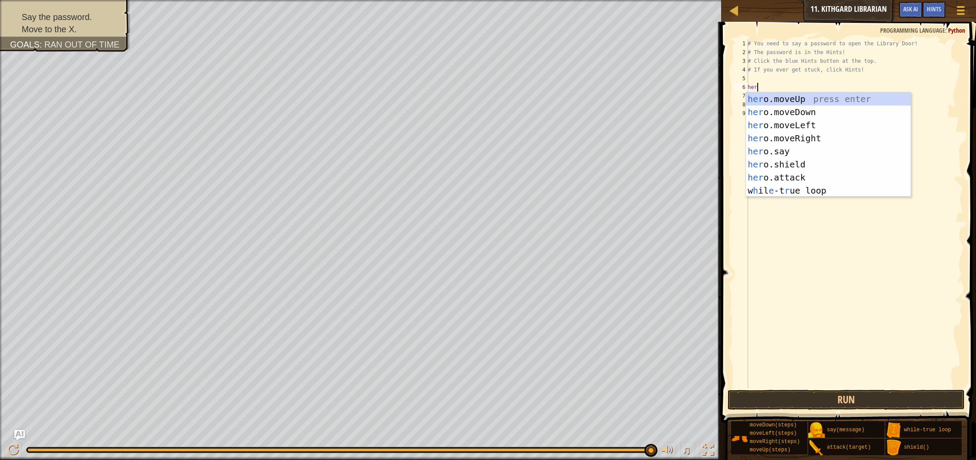
type textarea "hero"
click at [777, 140] on div "hero .moveUp press enter hero .moveDown press enter hero .moveLeft press enter …" at bounding box center [828, 157] width 165 height 131
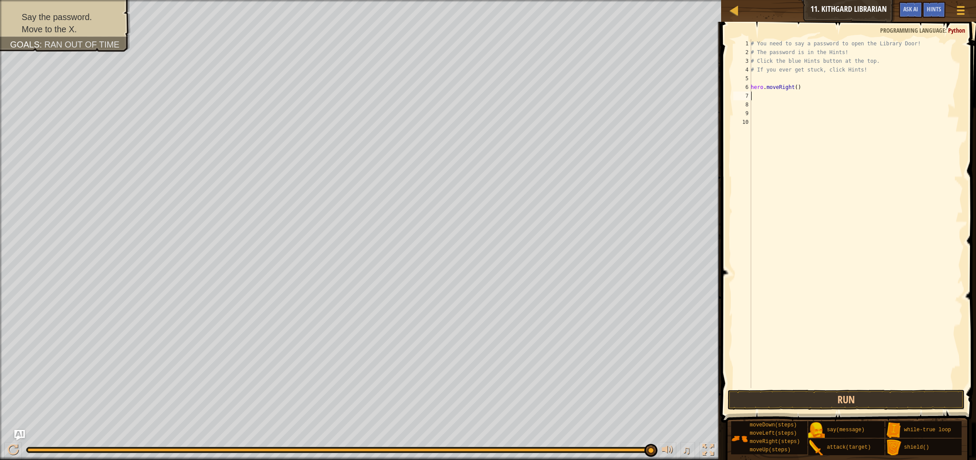
scroll to position [4, 0]
drag, startPoint x: 799, startPoint y: 88, endPoint x: 807, endPoint y: 94, distance: 10.3
click at [799, 88] on div "# You need to say a password to open the Library Door! # The password is in the…" at bounding box center [856, 222] width 214 height 366
type textarea "hero.moveRight(1)"
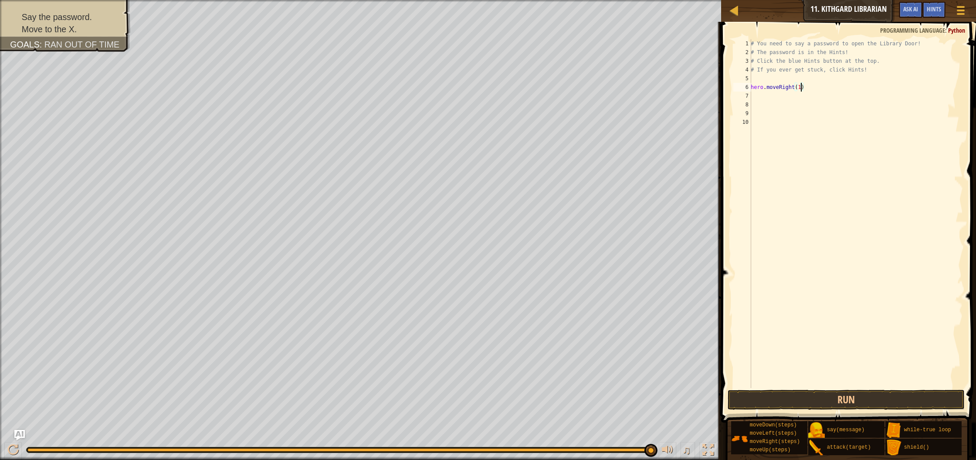
click at [764, 99] on div "# You need to say a password to open the Library Door! # The password is in the…" at bounding box center [856, 222] width 214 height 366
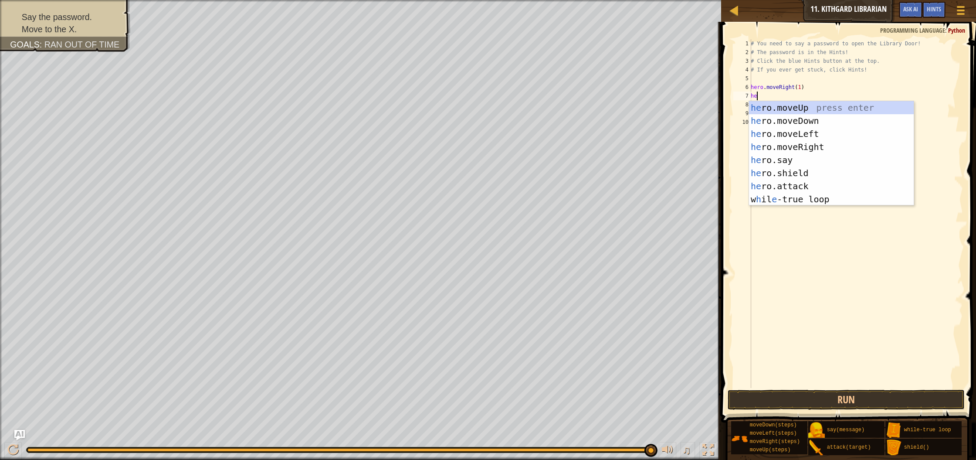
type textarea "hero"
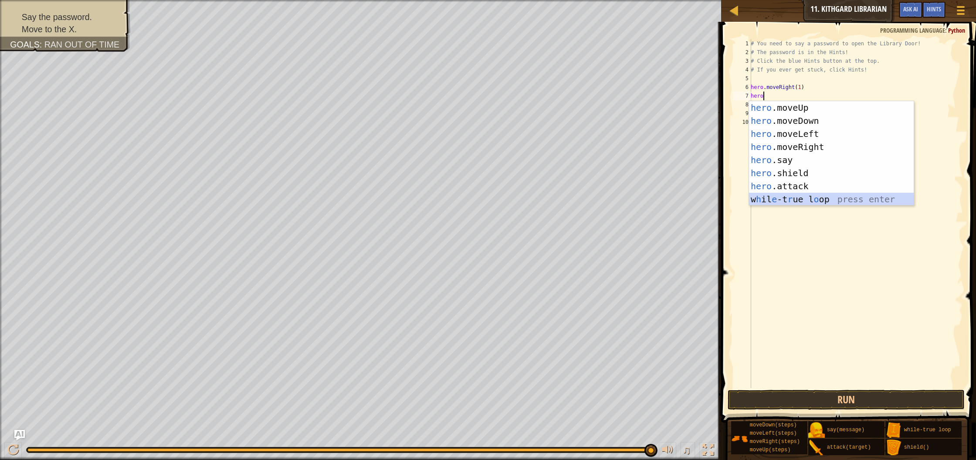
click at [779, 204] on div "hero .moveUp press enter hero .moveDown press enter hero .moveLeft press enter …" at bounding box center [831, 166] width 165 height 131
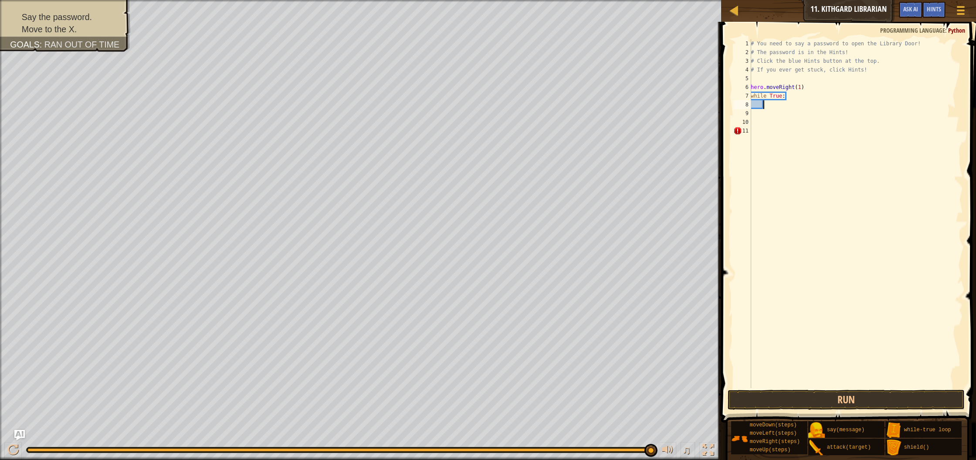
drag, startPoint x: 759, startPoint y: 105, endPoint x: 765, endPoint y: 120, distance: 16.7
click at [759, 105] on div "# You need to say a password to open the Library Door! # The password is in the…" at bounding box center [856, 222] width 214 height 366
click at [753, 103] on div "# You need to say a password to open the Library Door! # The password is in the…" at bounding box center [856, 222] width 214 height 366
type textarea "d"
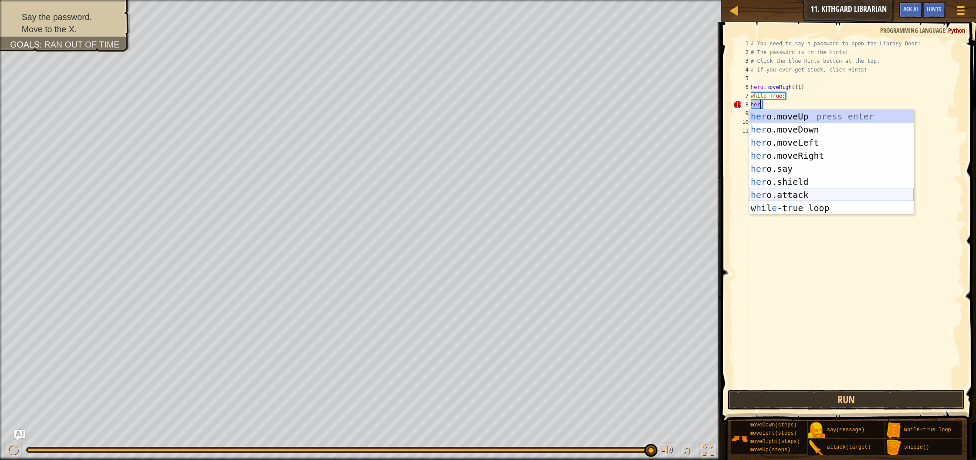
click at [779, 194] on div "her o.moveUp press enter her o.moveDown press enter her o.moveLeft press enter …" at bounding box center [831, 175] width 165 height 131
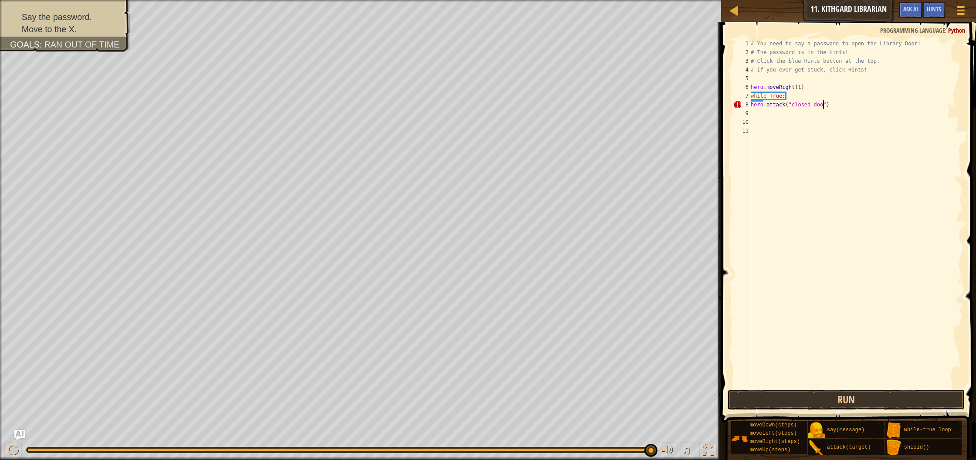
scroll to position [4, 6]
click at [745, 400] on button "Run" at bounding box center [846, 400] width 237 height 20
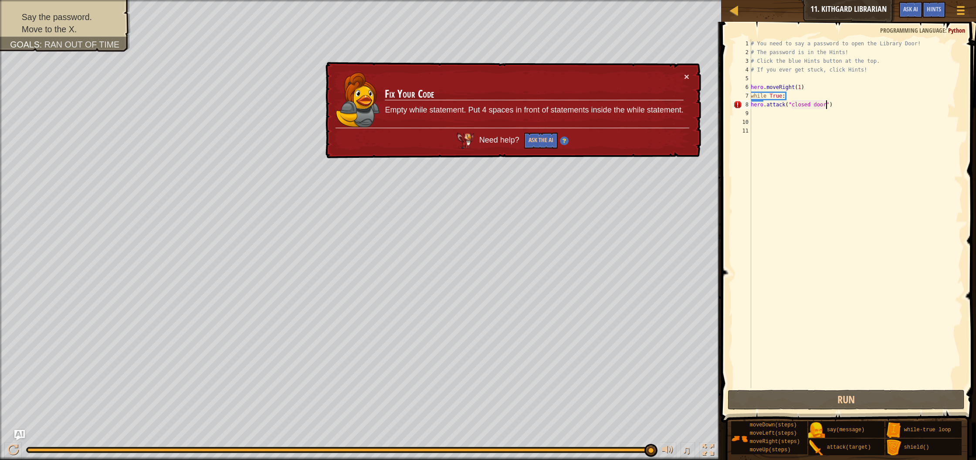
click at [752, 104] on div "# You need to say a password to open the Library Door! # The password is in the…" at bounding box center [856, 222] width 214 height 366
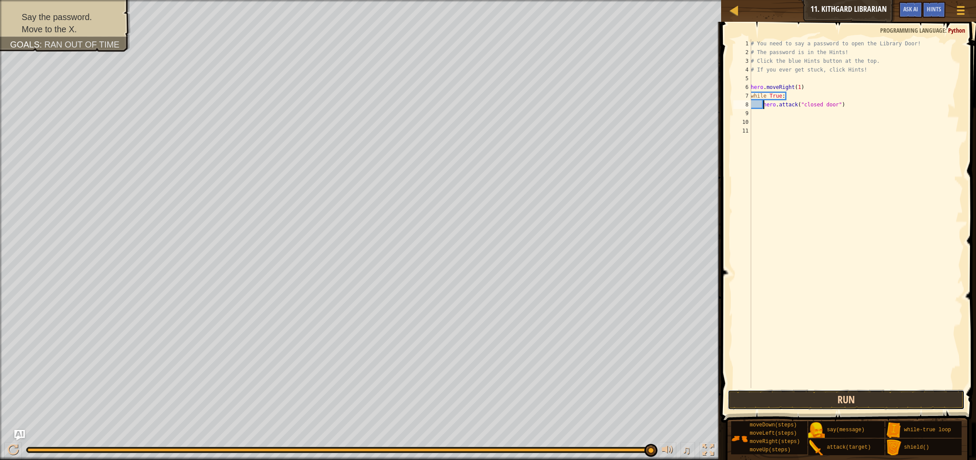
click at [815, 396] on button "Run" at bounding box center [846, 400] width 237 height 20
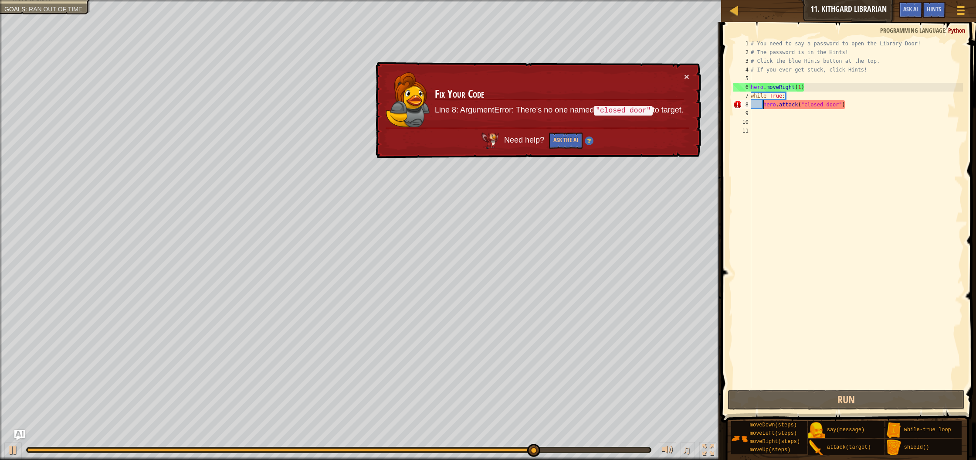
drag, startPoint x: 837, startPoint y: 108, endPoint x: 837, endPoint y: 122, distance: 13.9
click at [837, 109] on div "# You need to say a password to open the Library Door! # The password is in the…" at bounding box center [856, 222] width 214 height 366
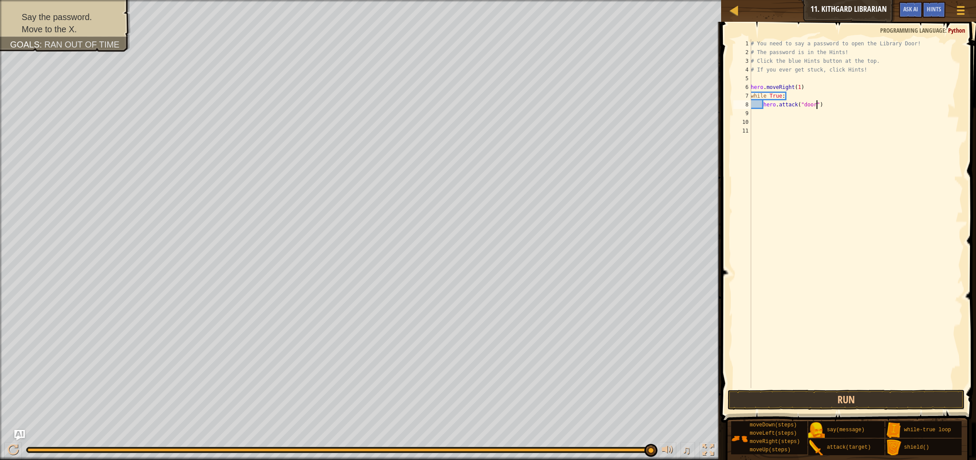
scroll to position [4, 5]
drag, startPoint x: 818, startPoint y: 391, endPoint x: 814, endPoint y: 393, distance: 4.5
click at [818, 392] on button "Run" at bounding box center [846, 400] width 237 height 20
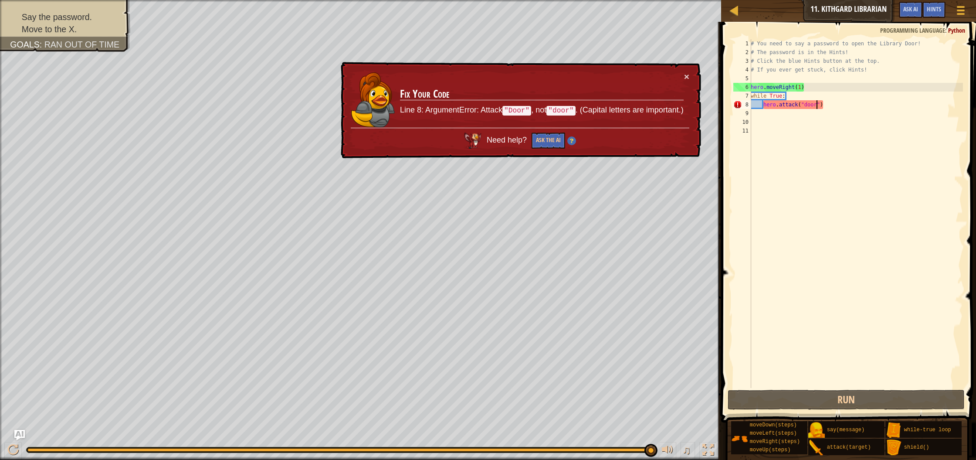
drag, startPoint x: 808, startPoint y: 101, endPoint x: 819, endPoint y: 131, distance: 31.8
click at [808, 102] on div "# You need to say a password to open the Library Door! # The password is in the…" at bounding box center [856, 222] width 214 height 366
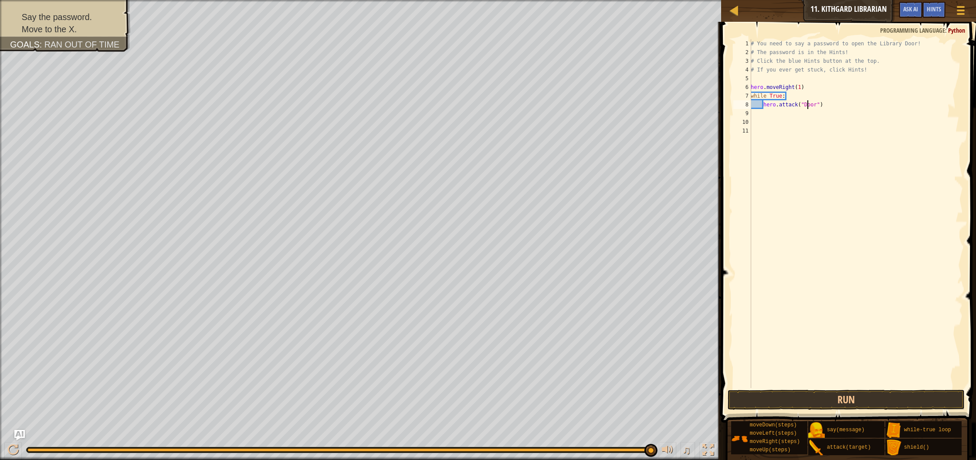
scroll to position [4, 5]
type textarea "hero.attack("Door")"
click at [839, 403] on button "Run" at bounding box center [846, 400] width 237 height 20
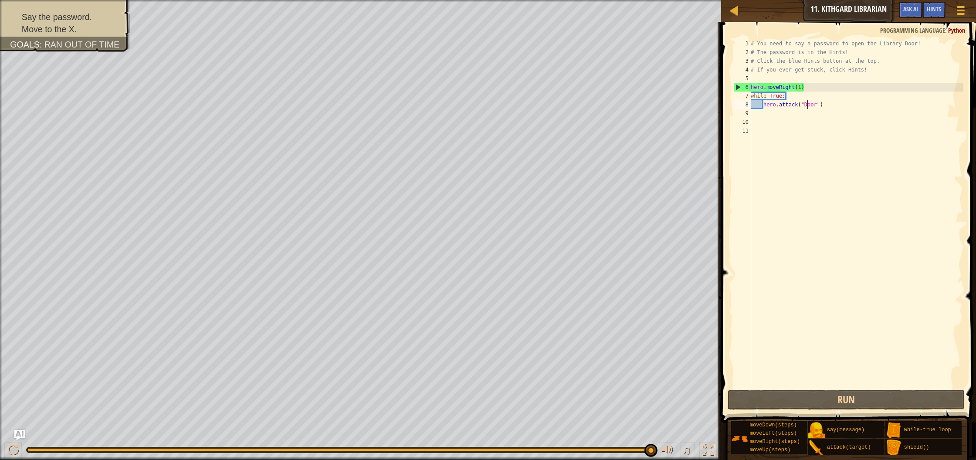
click at [775, 117] on div "# You need to say a password to open the Library Door! # The password is in the…" at bounding box center [856, 222] width 214 height 366
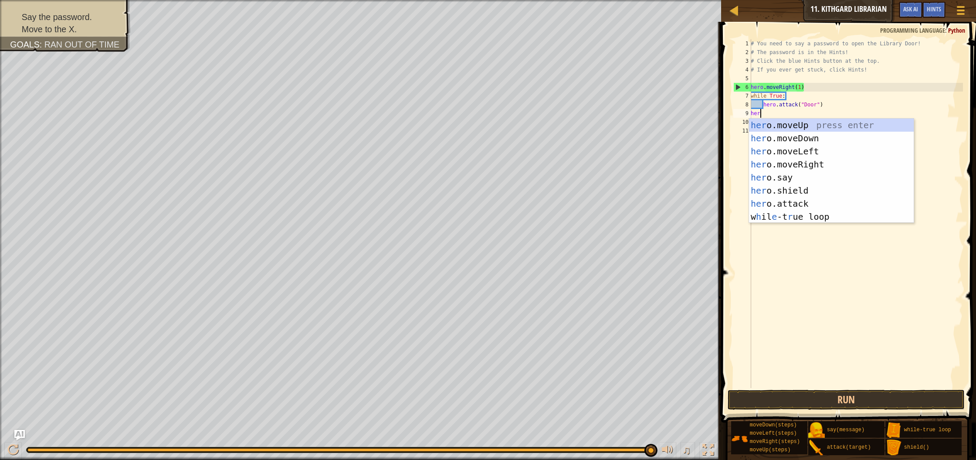
type textarea "hero"
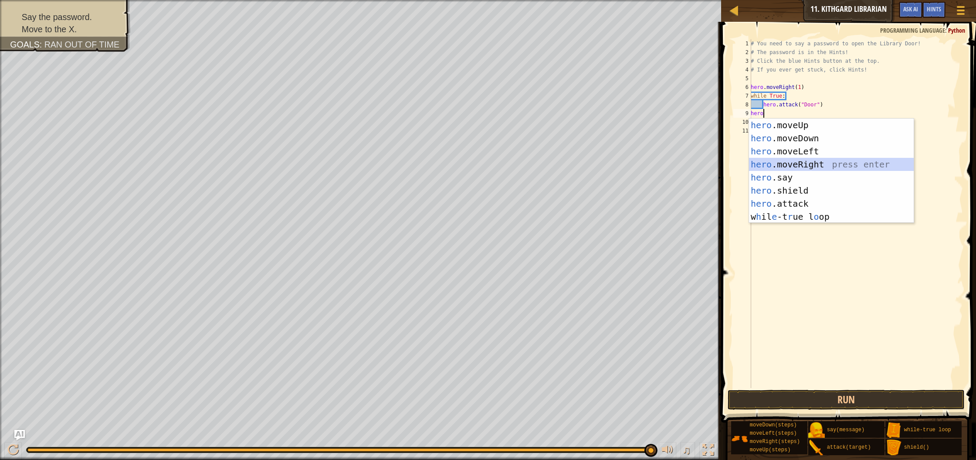
click at [800, 166] on div "hero .moveUp press enter hero .moveDown press enter hero .moveLeft press enter …" at bounding box center [831, 184] width 165 height 131
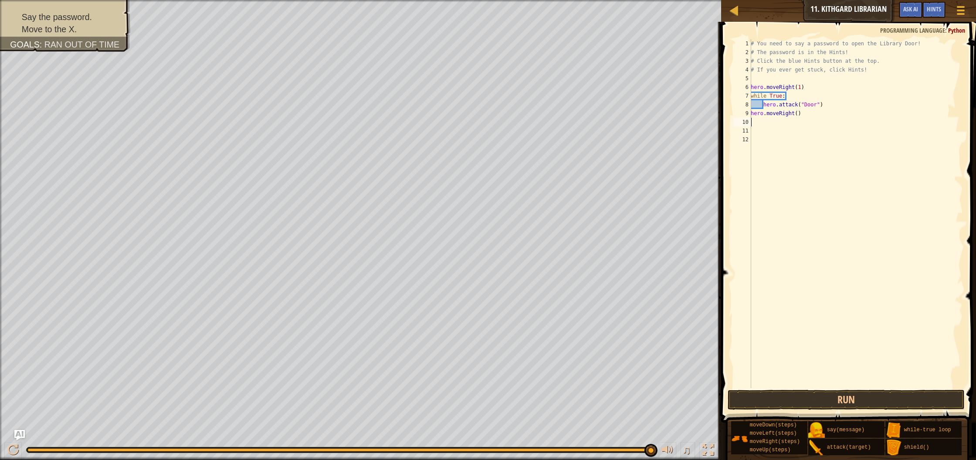
click at [798, 116] on div "# You need to say a password to open the Library Door! # The password is in the…" at bounding box center [856, 222] width 214 height 366
click at [828, 103] on div "# You need to say a password to open the Library Door! # The password is in the…" at bounding box center [856, 222] width 214 height 366
type textarea "hero.attack("Door")"
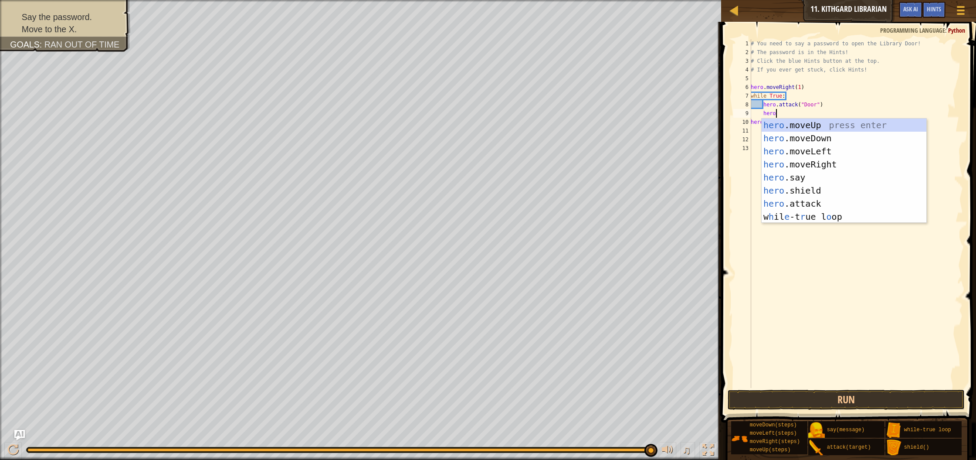
scroll to position [4, 2]
click at [807, 202] on div "hero .moveUp press enter hero .moveDown press enter hero .moveLeft press enter …" at bounding box center [844, 184] width 165 height 131
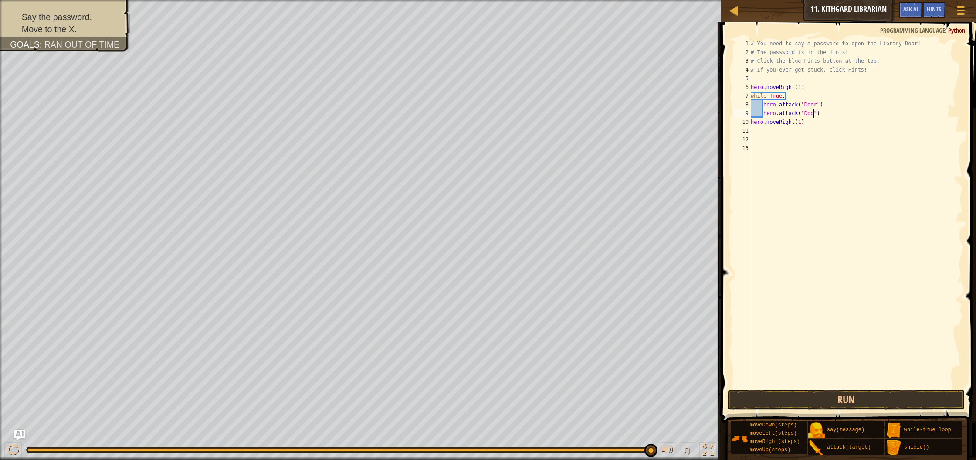
type textarea "hero.attack("Door")"
click at [823, 112] on div "# You need to say a password to open the Library Door! # The password is in the…" at bounding box center [856, 222] width 214 height 366
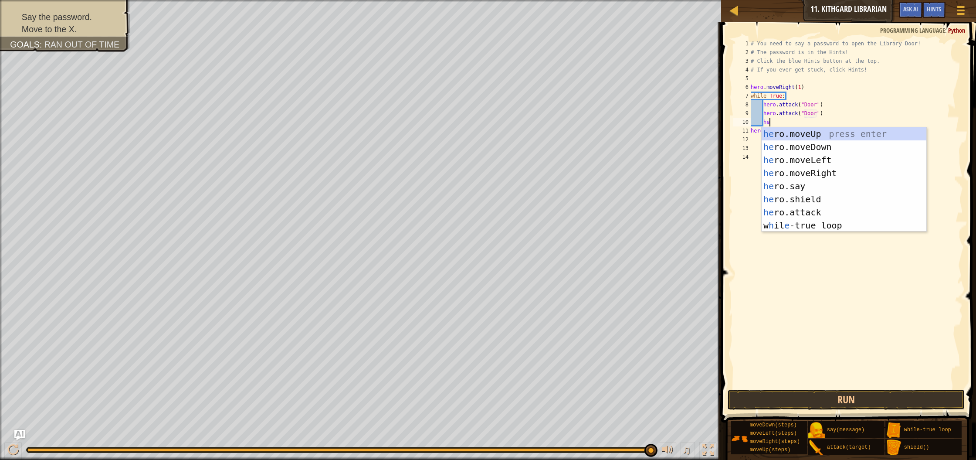
scroll to position [4, 1]
click at [817, 211] on div "her o.moveUp press enter her o.moveDown press enter her o.moveLeft press enter …" at bounding box center [844, 192] width 165 height 131
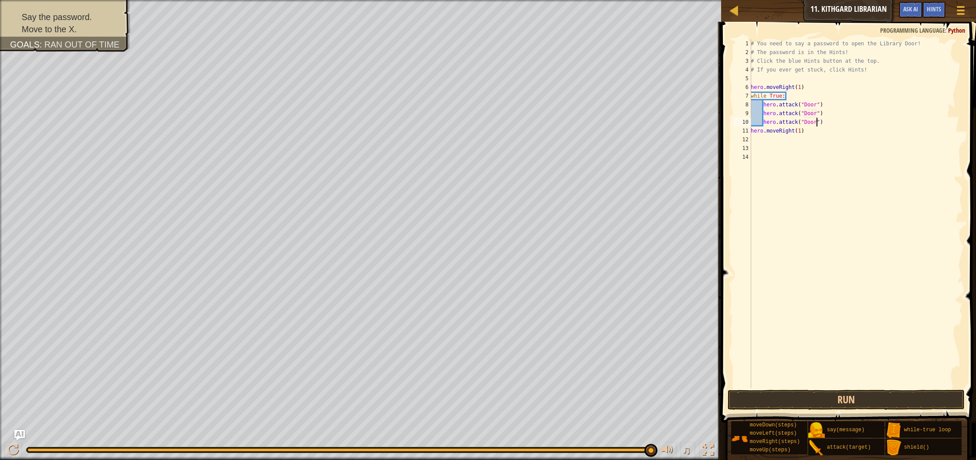
scroll to position [4, 5]
click at [842, 398] on button "Run" at bounding box center [846, 400] width 237 height 20
click at [806, 402] on button "Run" at bounding box center [846, 400] width 237 height 20
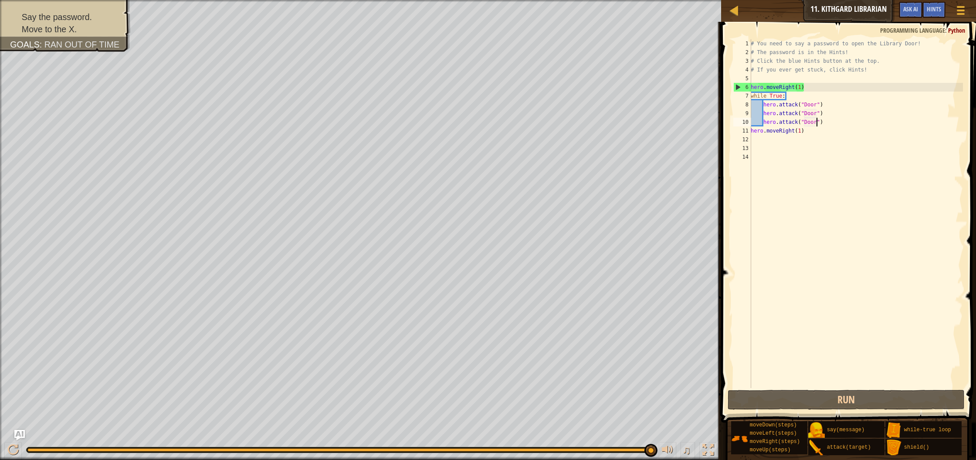
click at [737, 86] on div "6" at bounding box center [742, 87] width 17 height 9
type textarea "hero.moveRight(1)"
click at [812, 86] on div "# You need to say a password to open the Library Door! # The password is in the…" at bounding box center [856, 222] width 214 height 366
click at [800, 139] on div "# You need to say a password to open the Library Door! # The password is in the…" at bounding box center [856, 222] width 214 height 366
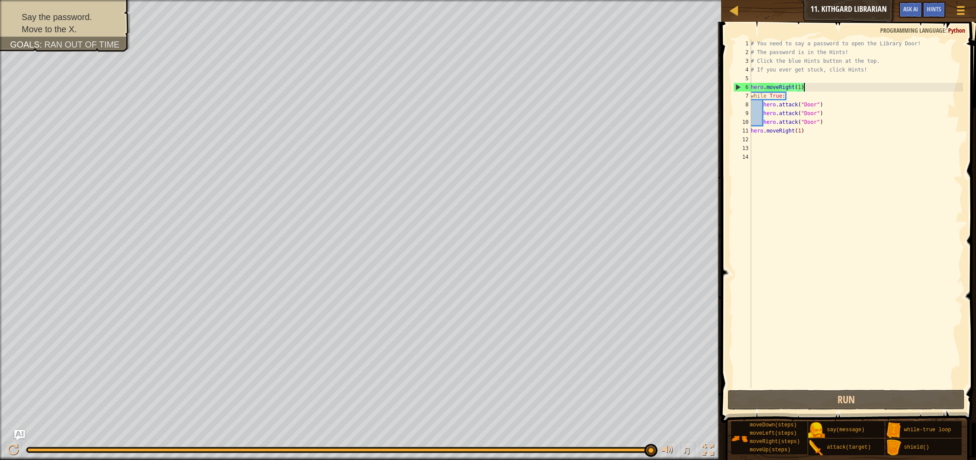
scroll to position [4, 0]
click at [830, 107] on div "# You need to say a password to open the Library Door! # The password is in the…" at bounding box center [856, 222] width 214 height 366
type textarea "hero.attack("Door")"
click at [814, 143] on div "# You need to say a password to open the Library Door! # The password is in the…" at bounding box center [856, 222] width 214 height 366
type textarea "s"
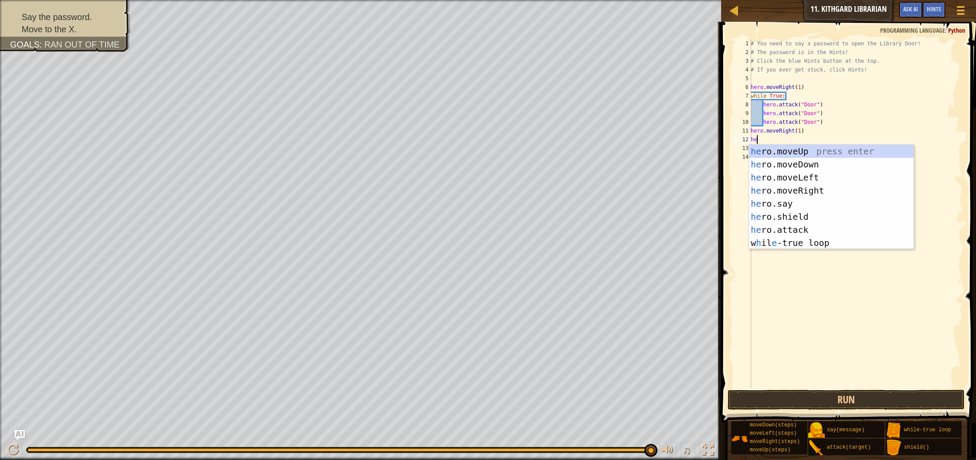
scroll to position [4, 0]
click at [782, 197] on div "her o.moveUp press enter her o.moveDown press enter her o.moveLeft press enter …" at bounding box center [831, 210] width 165 height 131
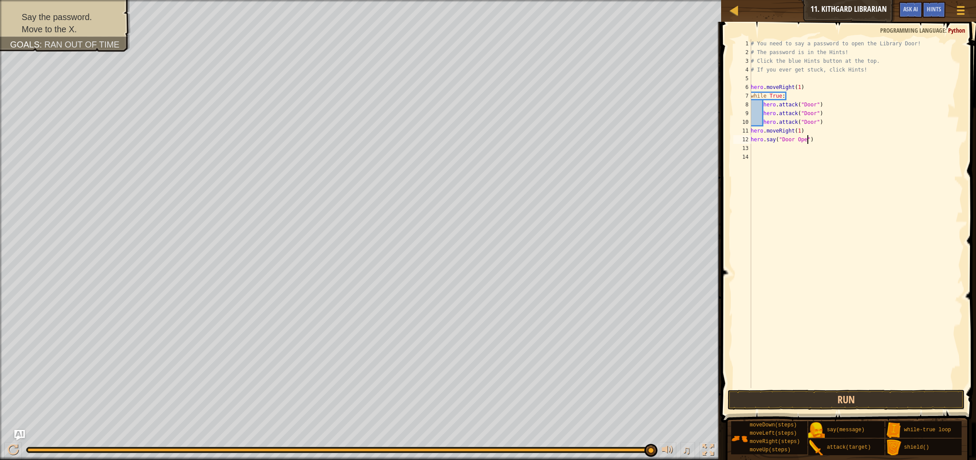
scroll to position [4, 5]
click at [824, 392] on button "Run" at bounding box center [846, 400] width 237 height 20
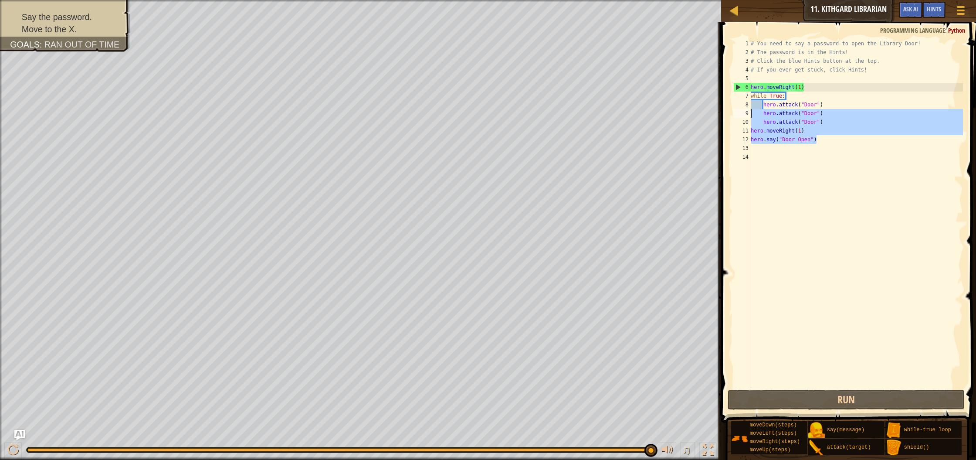
drag, startPoint x: 831, startPoint y: 143, endPoint x: 752, endPoint y: 113, distance: 84.4
click at [752, 113] on div "# You need to say a password to open the Library Door! # The password is in the…" at bounding box center [856, 222] width 214 height 366
type textarea "hero.attack("Door") hero.attack("Door")"
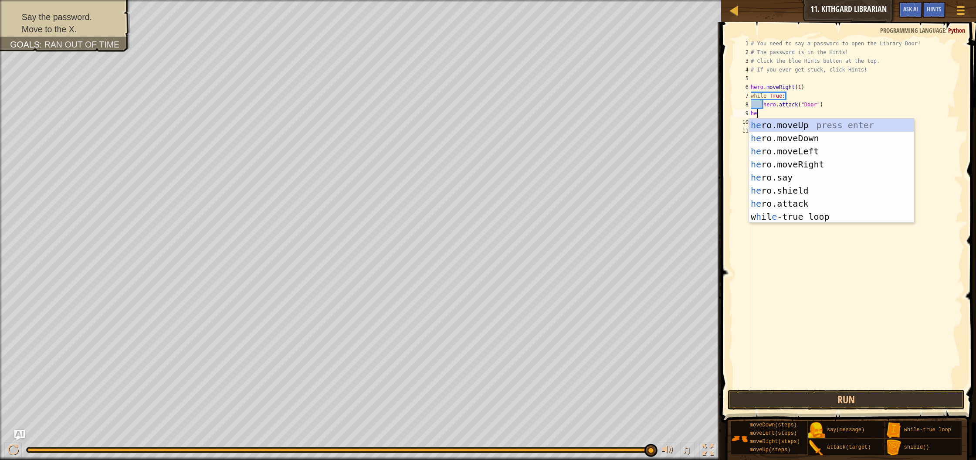
scroll to position [4, 0]
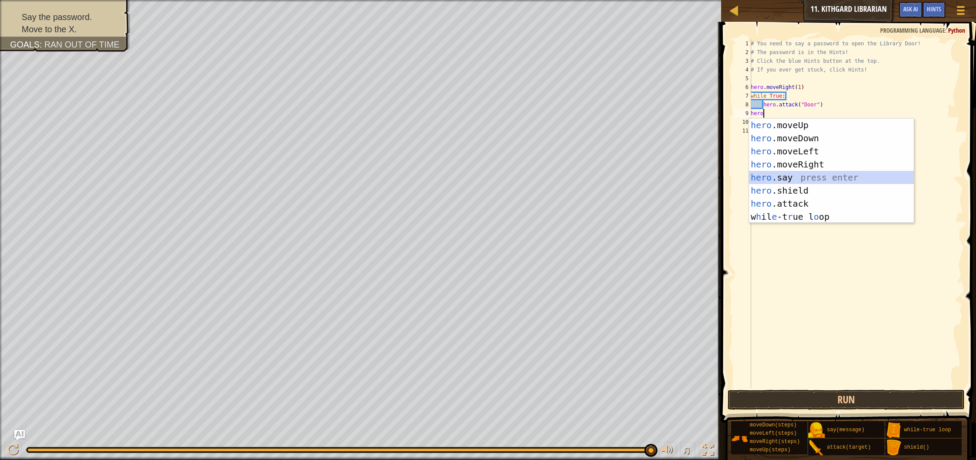
click at [801, 177] on div "hero .moveUp press enter hero .moveDown press enter hero .moveLeft press enter …" at bounding box center [831, 184] width 165 height 131
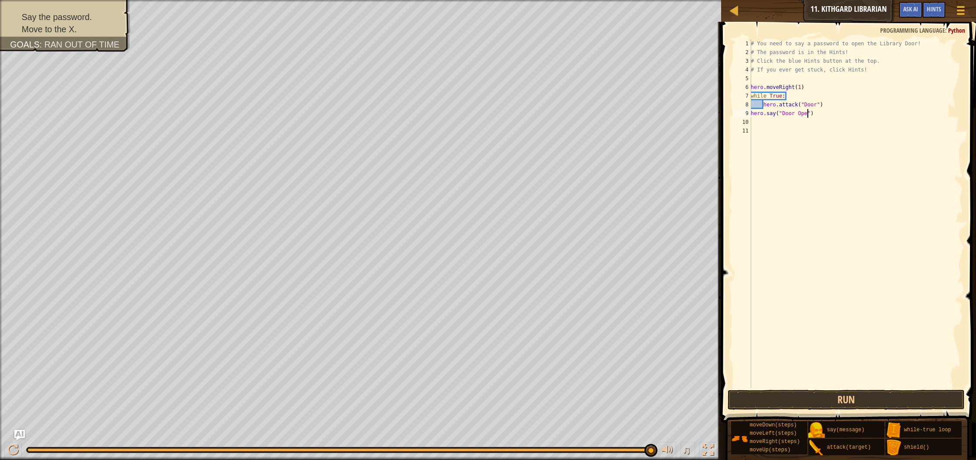
scroll to position [4, 5]
click at [776, 398] on button "Run" at bounding box center [846, 400] width 237 height 20
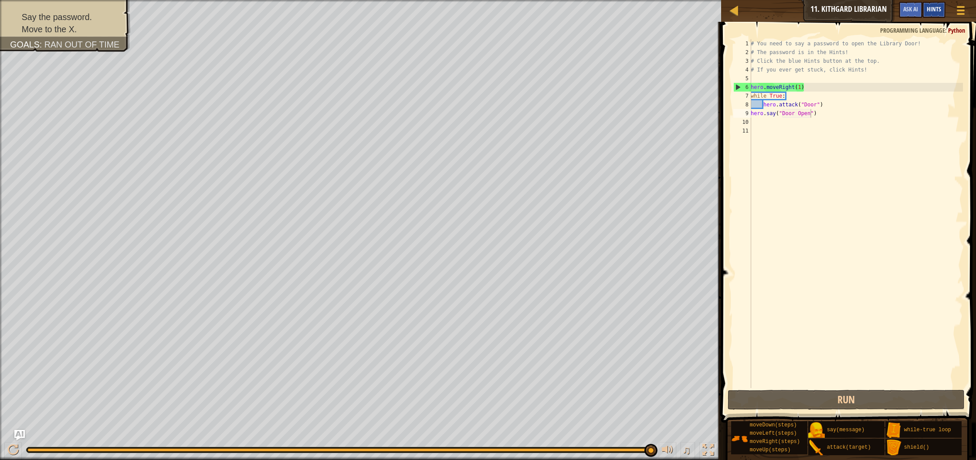
click at [932, 14] on div "Hints" at bounding box center [934, 10] width 23 height 16
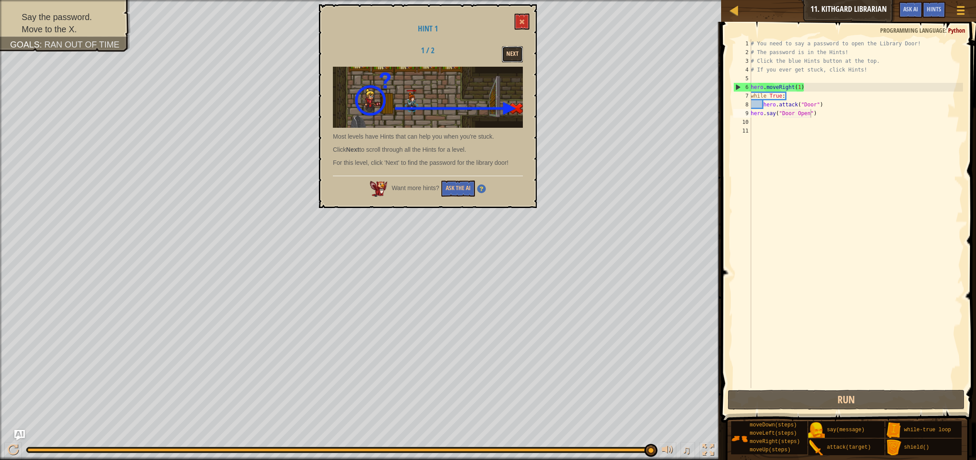
click at [512, 51] on button "Next" at bounding box center [512, 54] width 21 height 16
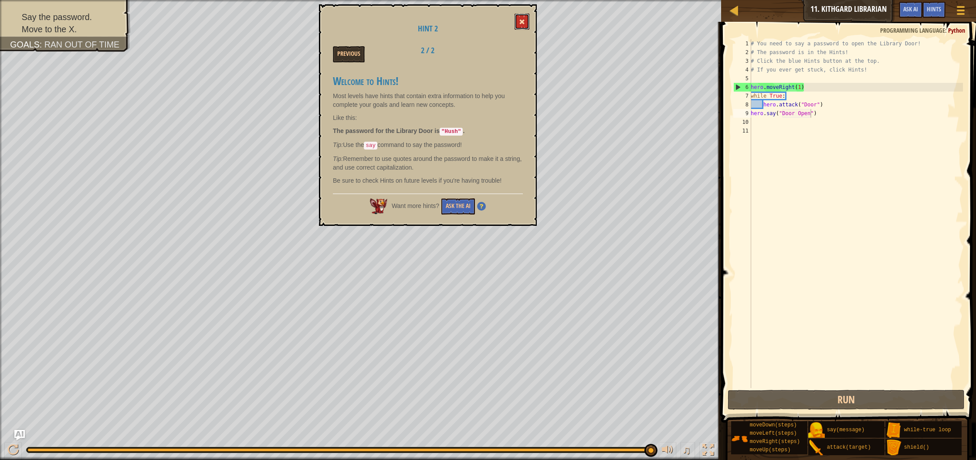
click at [521, 24] on span at bounding box center [522, 22] width 6 height 6
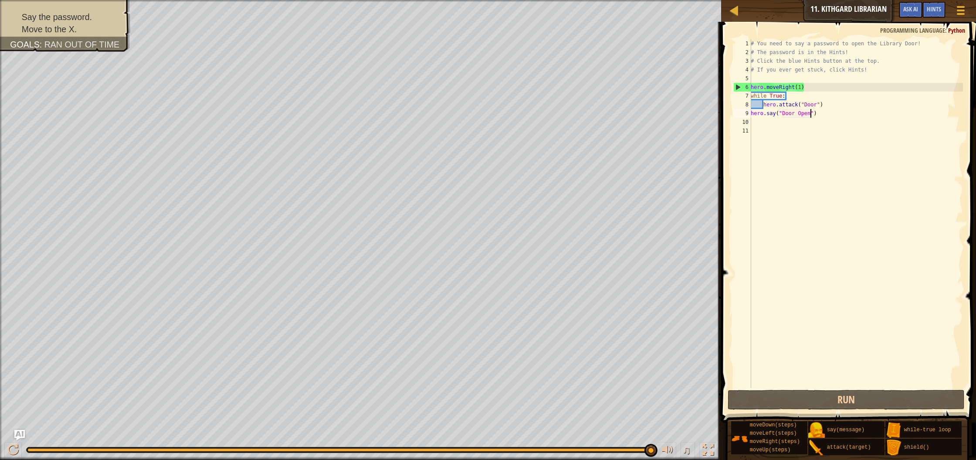
click at [812, 116] on div "# You need to say a password to open the Library Door! # The password is in the…" at bounding box center [856, 222] width 214 height 366
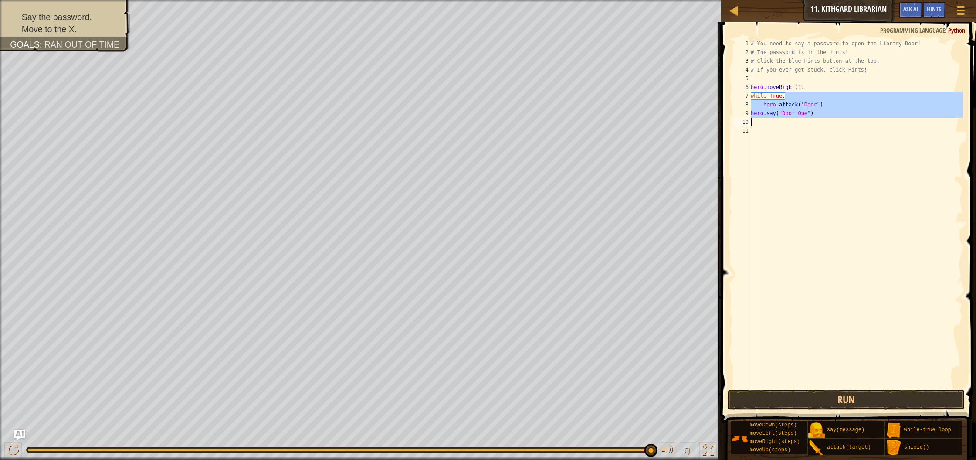
drag, startPoint x: 788, startPoint y: 99, endPoint x: 784, endPoint y: 123, distance: 25.2
click at [784, 123] on div "# You need to say a password to open the Library Door! # The password is in the…" at bounding box center [856, 222] width 214 height 366
type textarea "while True:"
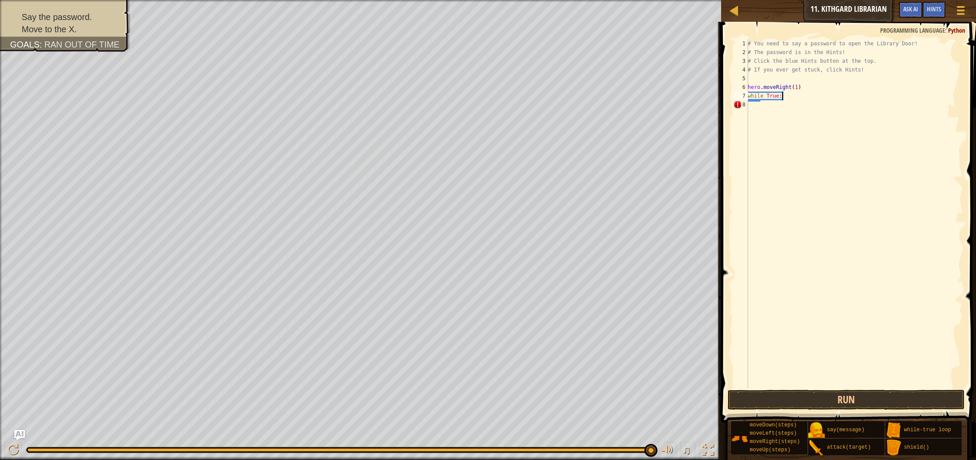
click at [776, 108] on div "# You need to say a password to open the Library Door! # The password is in the…" at bounding box center [854, 222] width 217 height 366
type textarea "h"
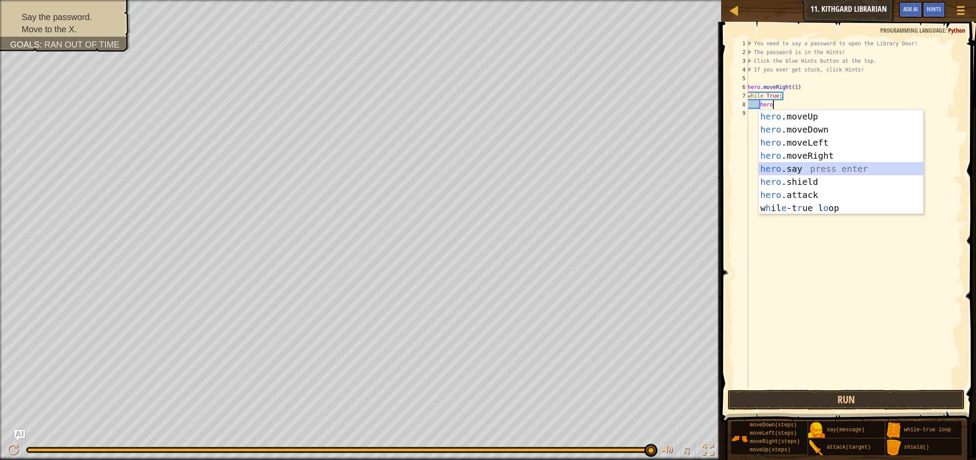
click at [792, 169] on div "hero .moveUp press enter hero .moveDown press enter hero .moveLeft press enter …" at bounding box center [841, 175] width 165 height 131
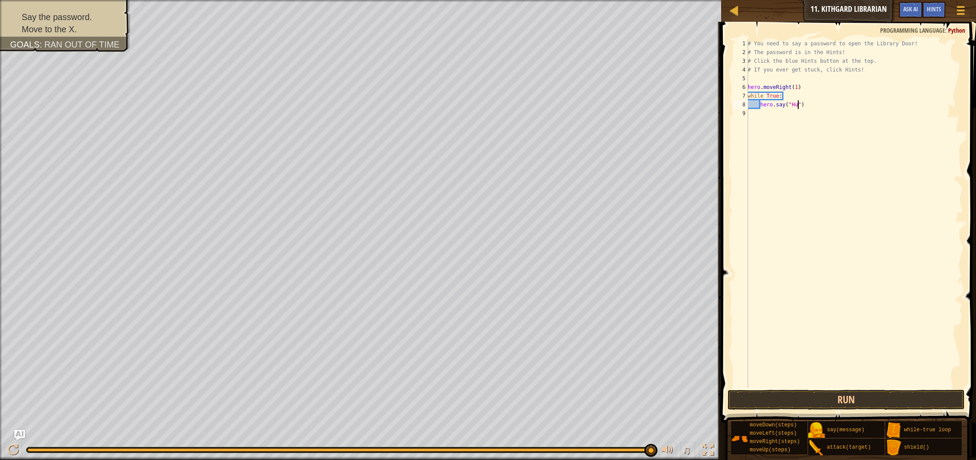
scroll to position [4, 5]
type textarea "hero.say("Hush")"
click at [756, 405] on button "Run" at bounding box center [846, 400] width 237 height 20
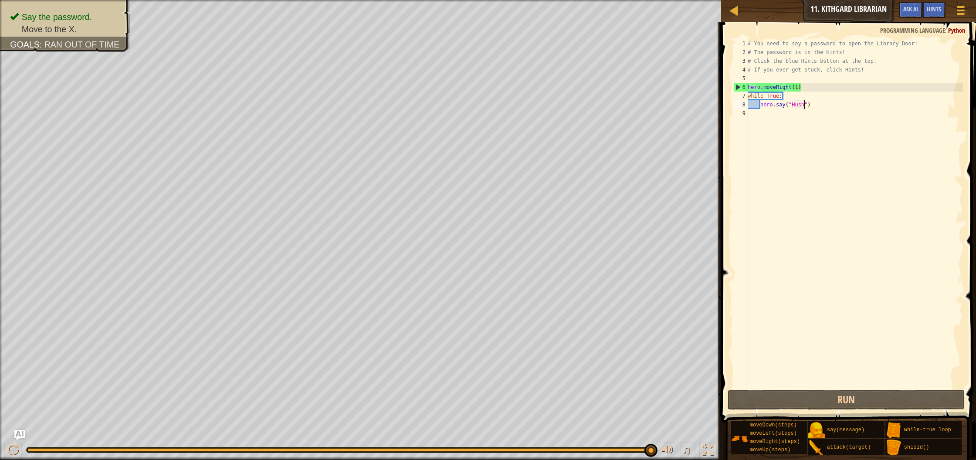
click at [757, 112] on div "# You need to say a password to open the Library Door! # The password is in the…" at bounding box center [854, 222] width 217 height 366
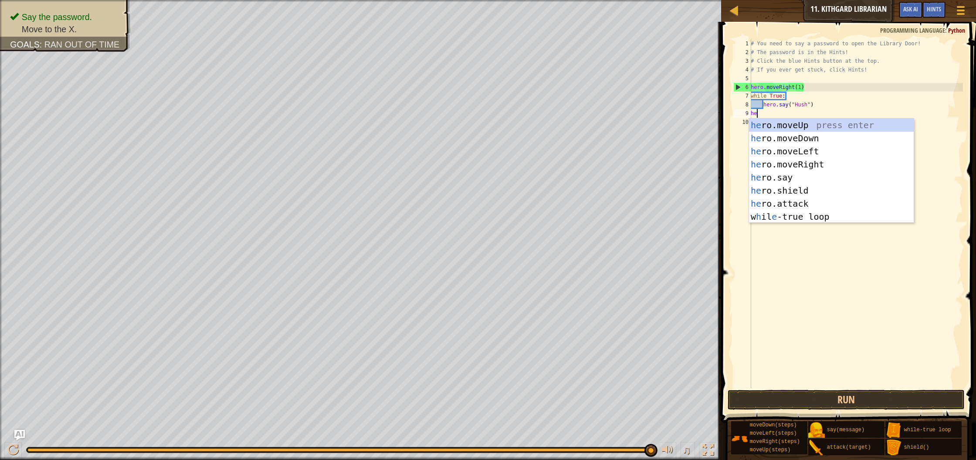
type textarea "hero"
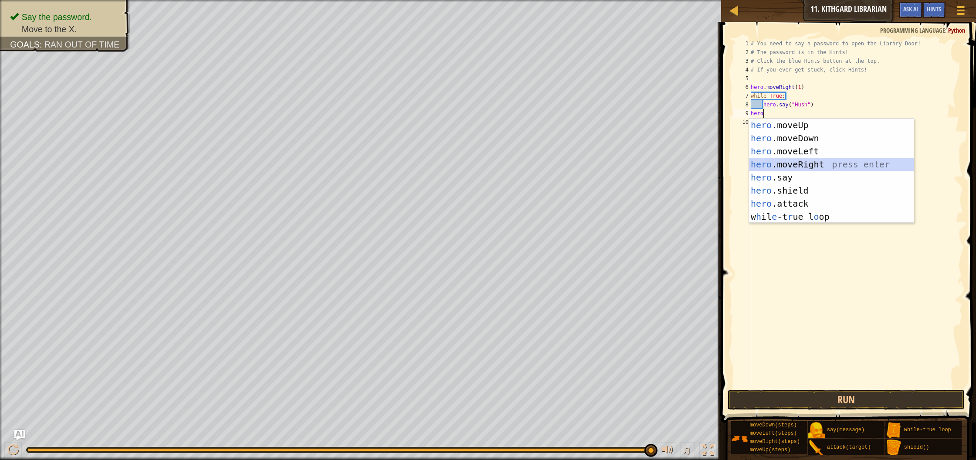
click at [763, 163] on div "hero .moveUp press enter hero .moveDown press enter hero .moveLeft press enter …" at bounding box center [831, 184] width 165 height 131
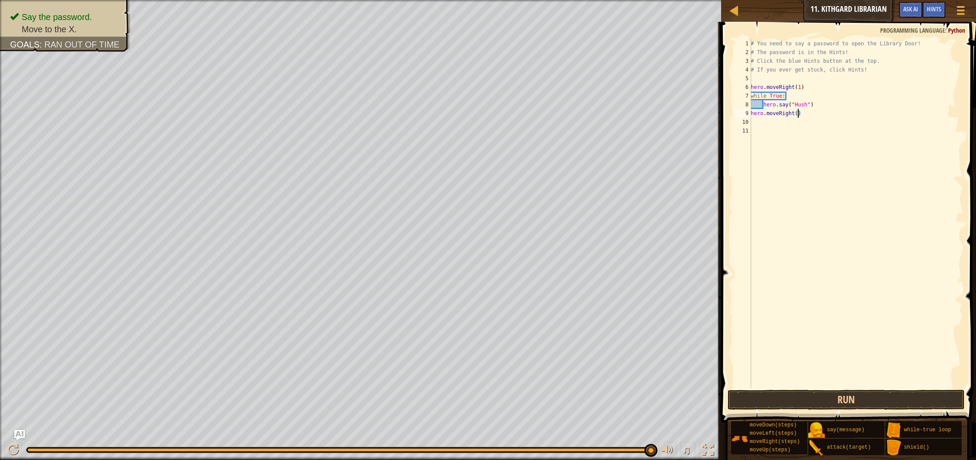
click at [798, 115] on div "# You need to say a password to open the Library Door! # The password is in the…" at bounding box center [856, 222] width 214 height 366
click at [776, 398] on button "Run" at bounding box center [846, 400] width 237 height 20
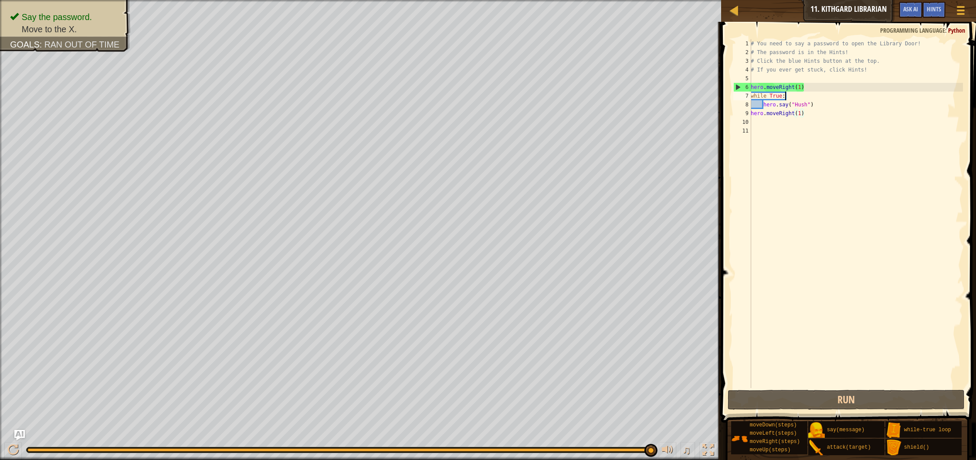
click at [788, 96] on div "# You need to say a password to open the Library Door! # The password is in the…" at bounding box center [856, 222] width 214 height 366
type textarea "w"
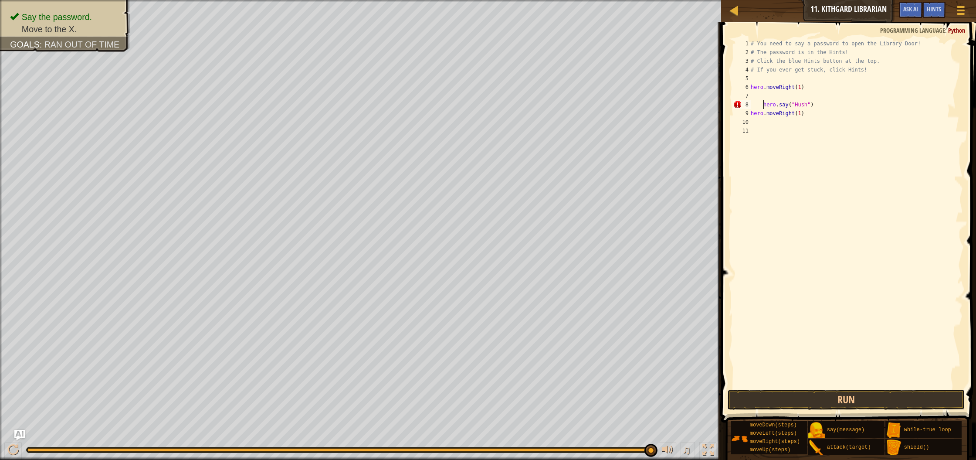
click at [765, 105] on div "# You need to say a password to open the Library Door! # The password is in the…" at bounding box center [856, 222] width 214 height 366
type textarea "hero.say("Hush")"
click at [801, 403] on button "Run" at bounding box center [846, 400] width 237 height 20
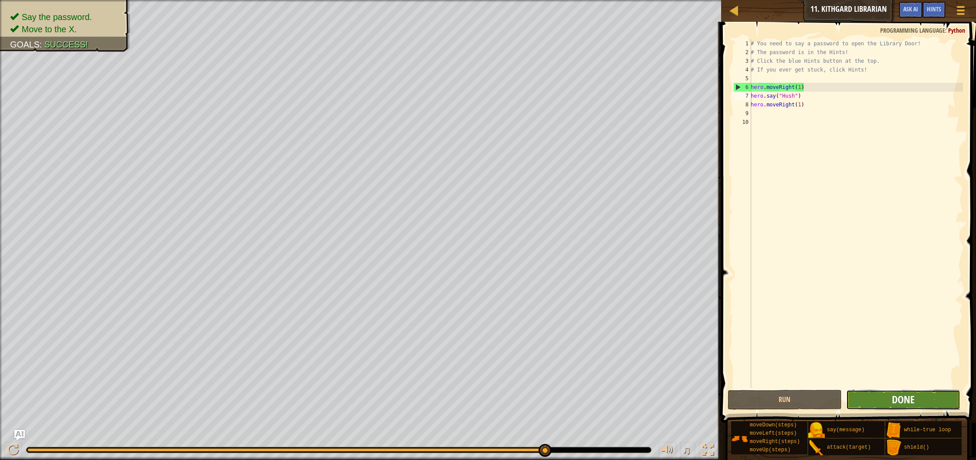
click at [897, 397] on span "Done" at bounding box center [903, 399] width 23 height 14
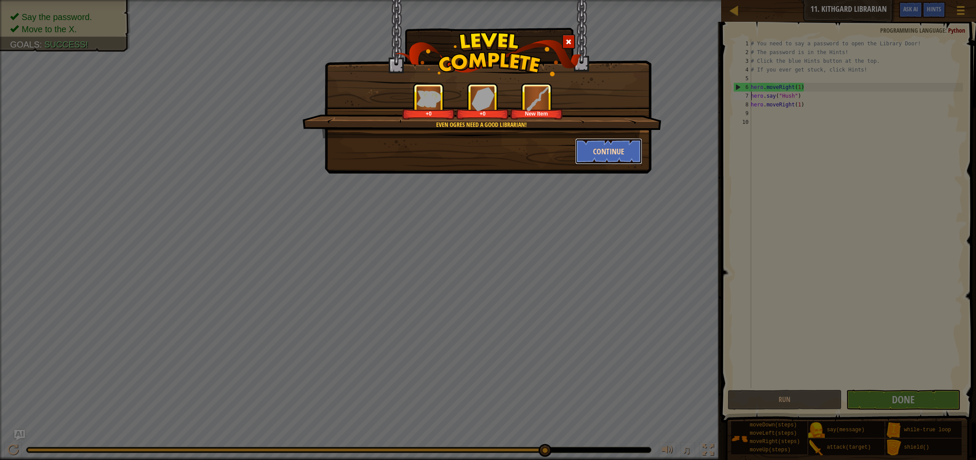
click at [602, 157] on button "Continue" at bounding box center [609, 151] width 68 height 26
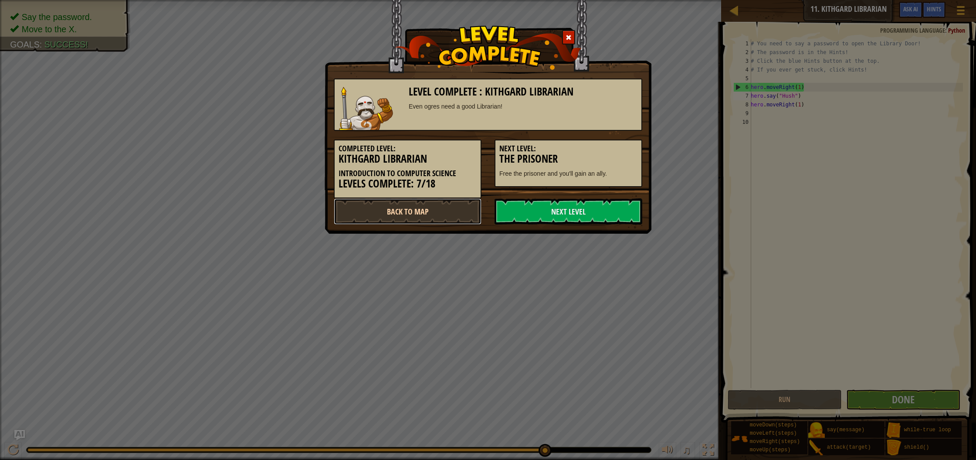
click at [413, 205] on link "Back to Map" at bounding box center [408, 211] width 148 height 26
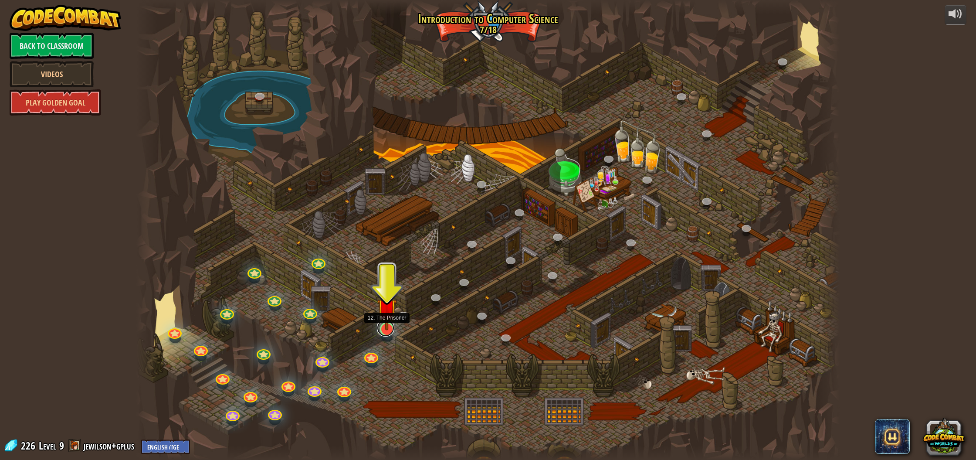
click at [383, 333] on link at bounding box center [385, 327] width 17 height 17
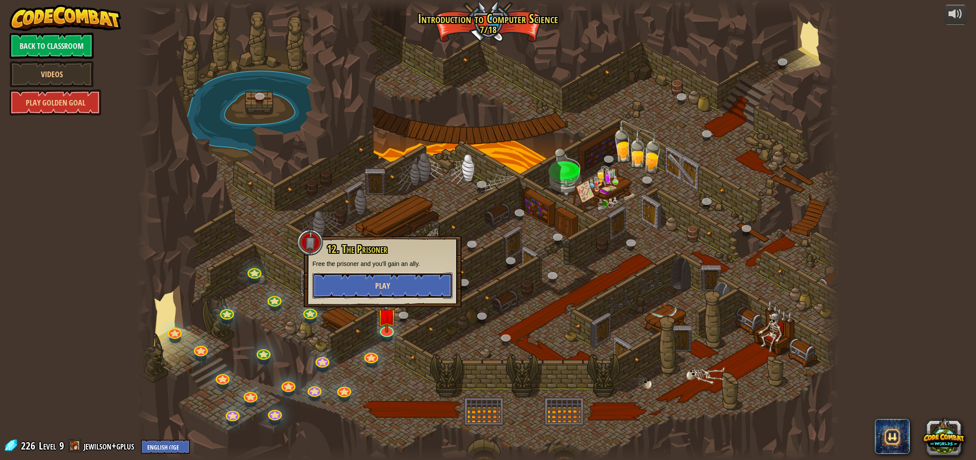
click at [399, 282] on button "Play" at bounding box center [383, 285] width 140 height 26
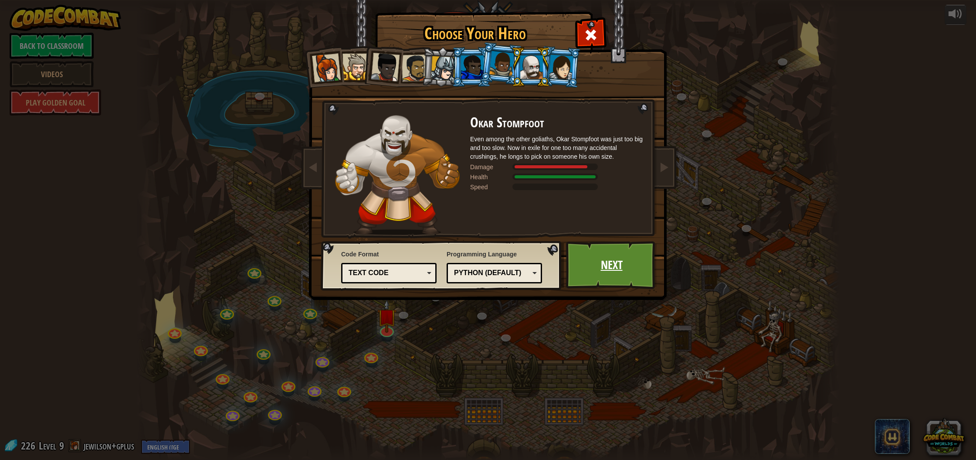
click at [612, 259] on link "Next" at bounding box center [611, 265] width 91 height 48
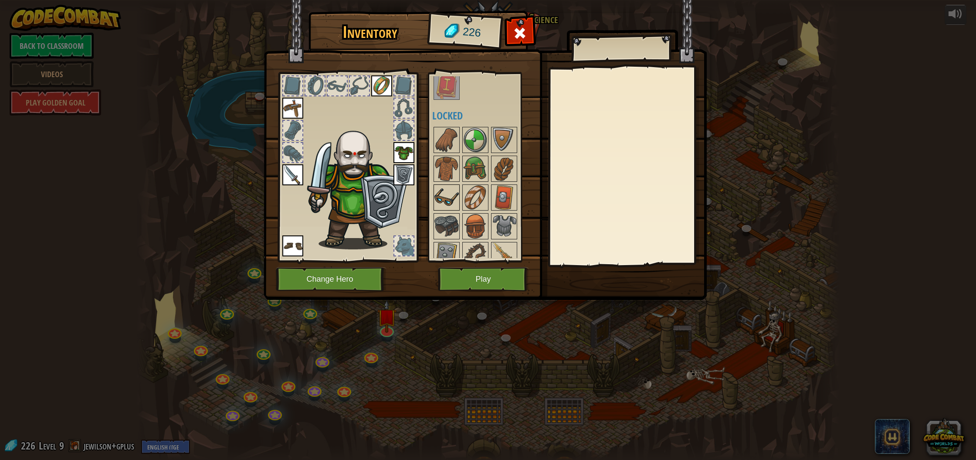
scroll to position [202, 0]
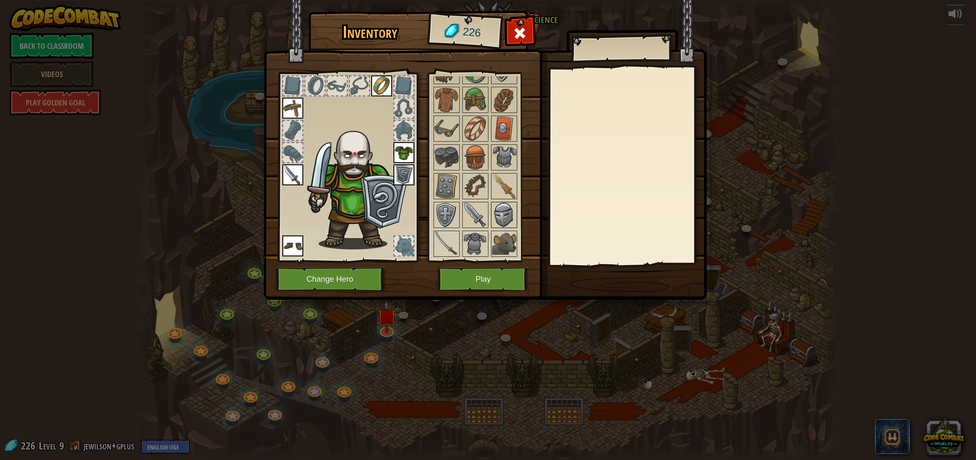
click at [500, 220] on img at bounding box center [504, 215] width 24 height 24
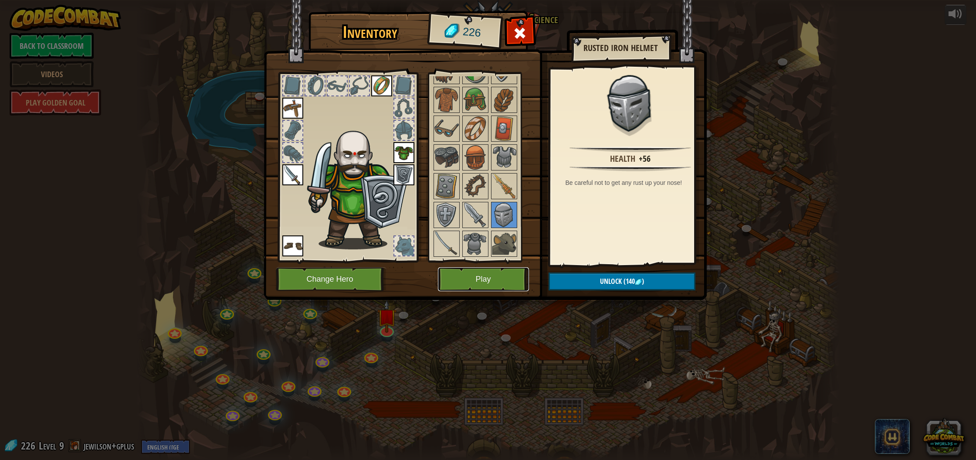
click at [496, 277] on button "Play" at bounding box center [483, 279] width 91 height 24
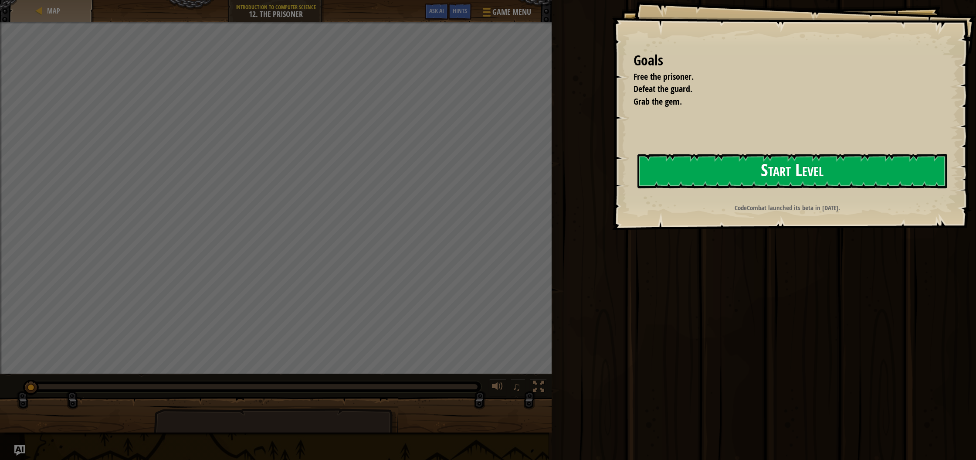
click at [694, 162] on button "Start Level" at bounding box center [793, 171] width 310 height 34
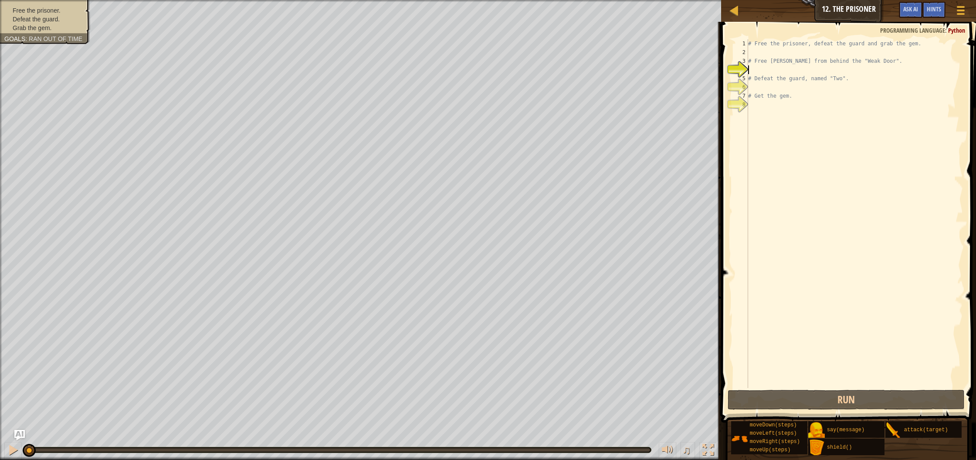
click at [757, 52] on div "# Free the prisoner, defeat the guard and grab the gem. # Free [PERSON_NAME] fr…" at bounding box center [855, 222] width 217 height 366
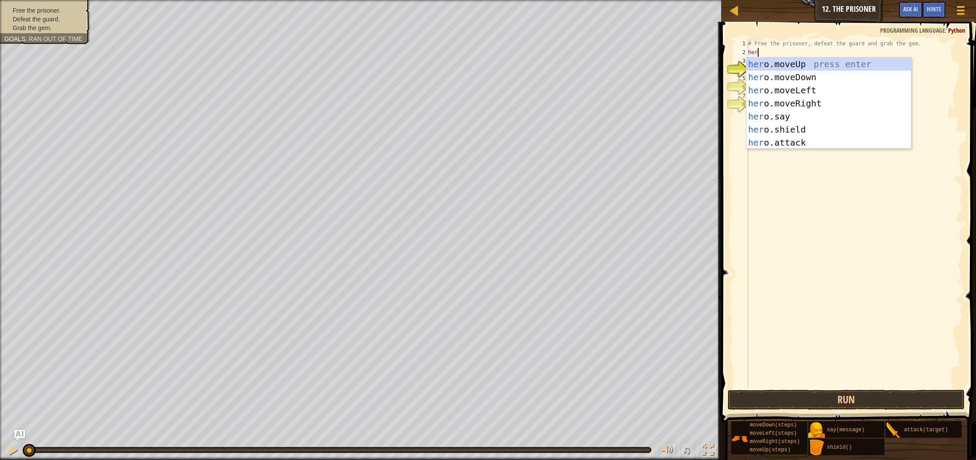
type textarea "hero."
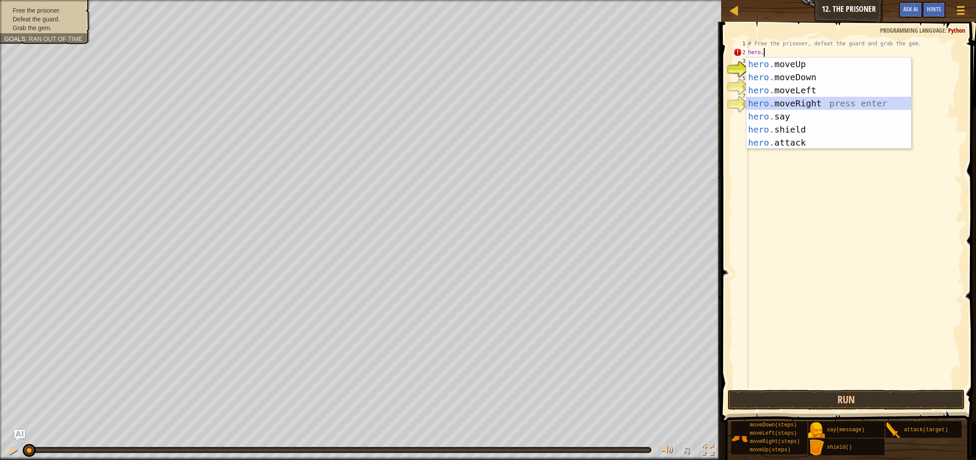
click at [771, 105] on div "hero. moveUp press enter hero. moveDown press enter hero. moveLeft press enter …" at bounding box center [829, 117] width 165 height 118
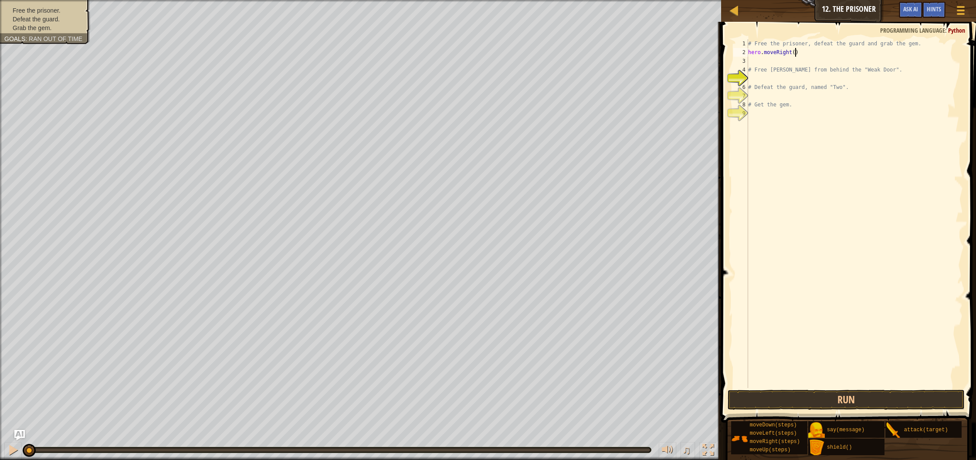
click at [796, 53] on div "# Free the prisoner, defeat the guard and grab the gem. hero . moveRight ( ) # …" at bounding box center [855, 222] width 217 height 366
type textarea "hero.moveRight(1)"
click at [756, 63] on div "# Free the prisoner, defeat the guard and grab the gem. hero . moveRight ( 1 ) …" at bounding box center [855, 222] width 217 height 366
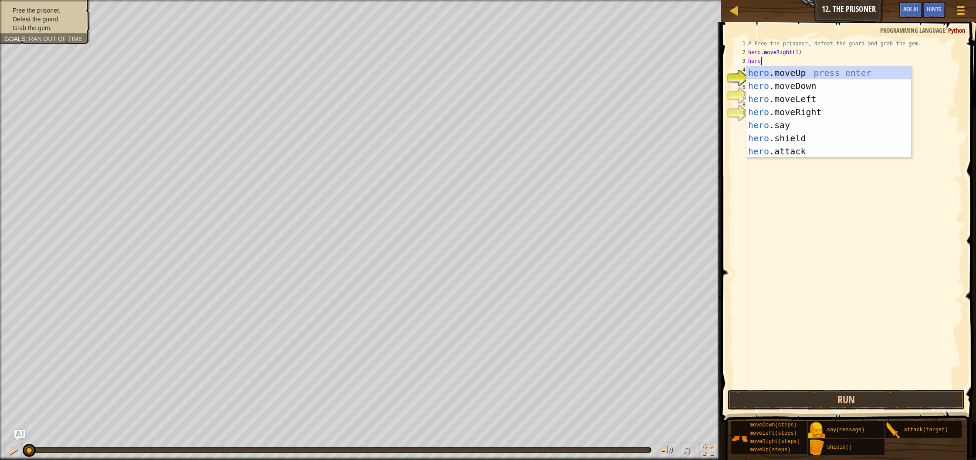
scroll to position [4, 0]
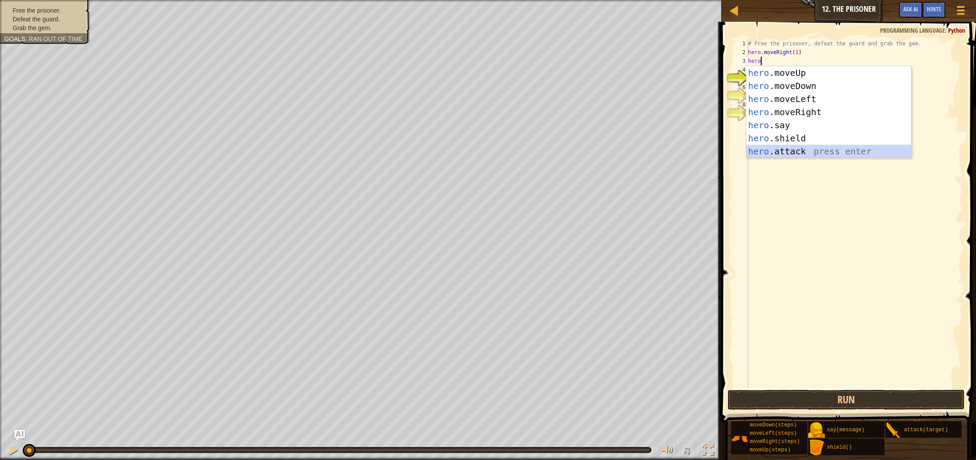
click at [792, 149] on div "hero .moveUp press enter hero .moveDown press enter hero .moveLeft press enter …" at bounding box center [829, 125] width 165 height 118
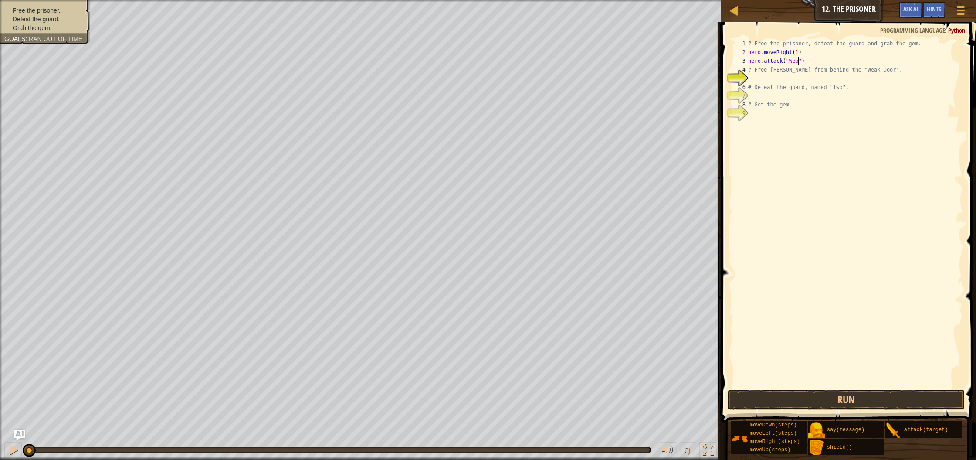
scroll to position [4, 4]
type textarea "hero.attack("Weak Door")"
click at [834, 62] on div "# Free the prisoner, defeat the guard and grab the gem. hero . moveRight ( 1 ) …" at bounding box center [855, 222] width 217 height 366
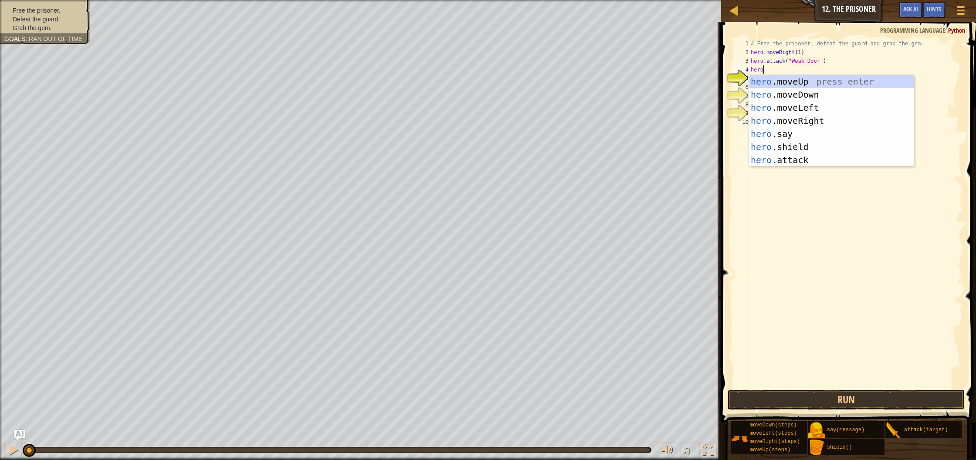
scroll to position [4, 0]
click at [821, 158] on div "hero .moveUp press enter hero .moveDown press enter hero .moveLeft press enter …" at bounding box center [831, 134] width 165 height 118
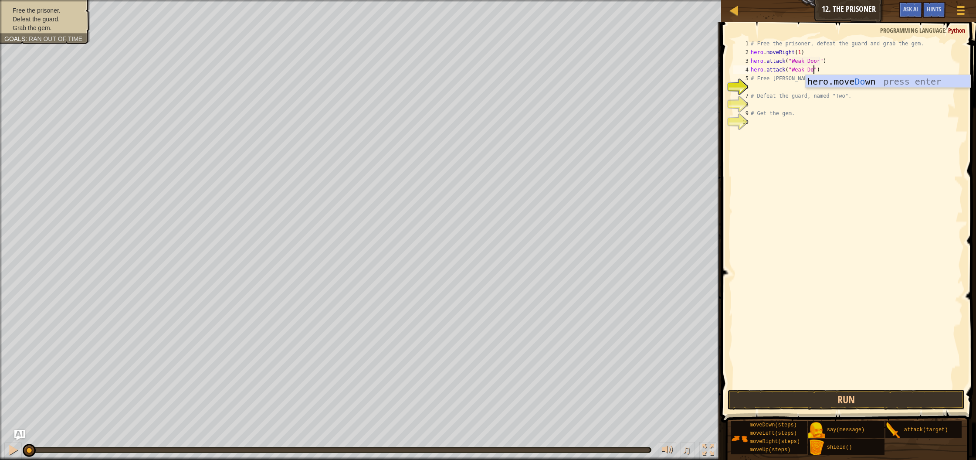
type textarea "hero.attack("Weak Door")"
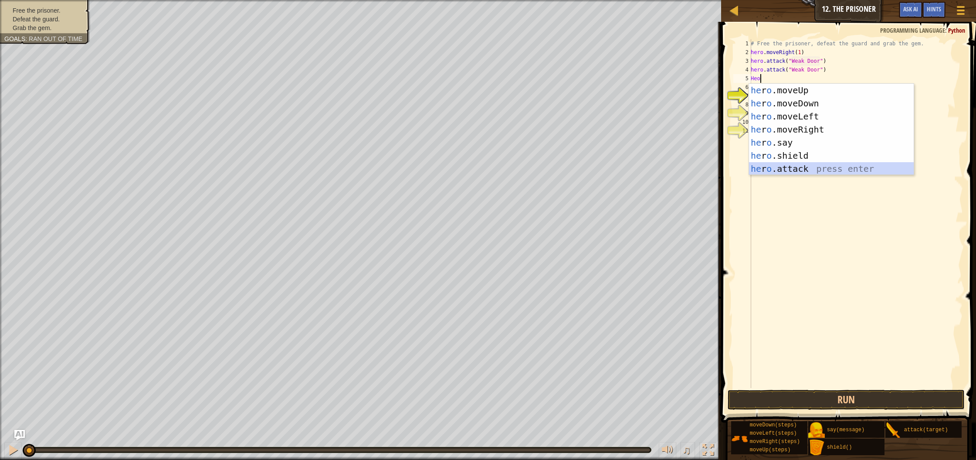
click at [817, 167] on div "he r o .moveUp press enter he r o .moveDown press enter he r o .moveLeft press …" at bounding box center [831, 143] width 165 height 118
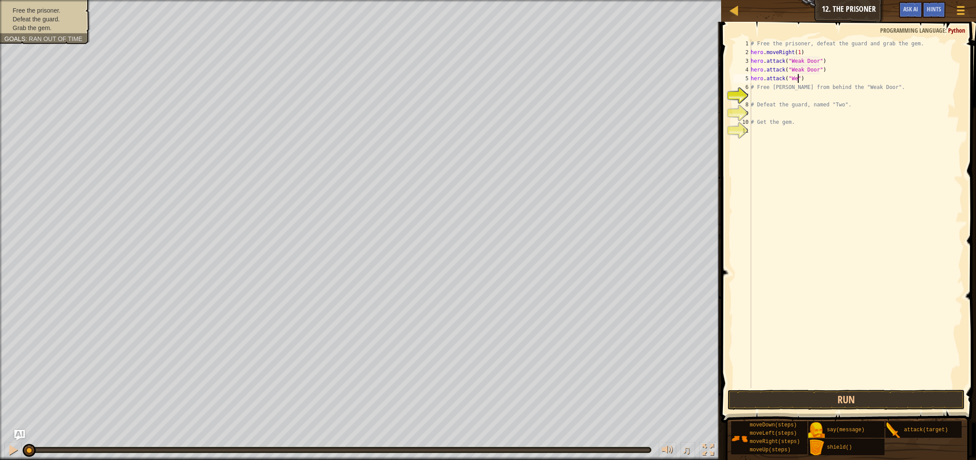
scroll to position [4, 4]
type textarea "hero.attack("Weak Door")"
click at [762, 95] on div "# Free the prisoner, defeat the guard and grab the gem. hero . moveRight ( 1 ) …" at bounding box center [856, 222] width 214 height 366
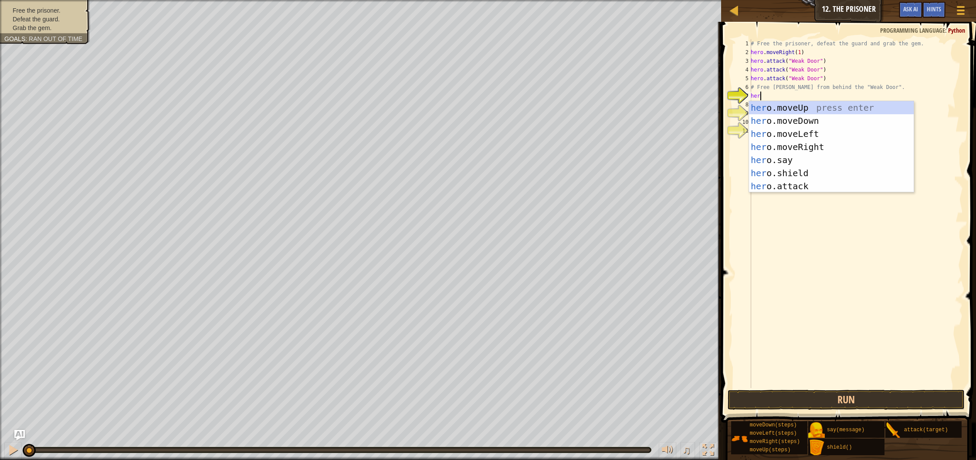
type textarea "hero"
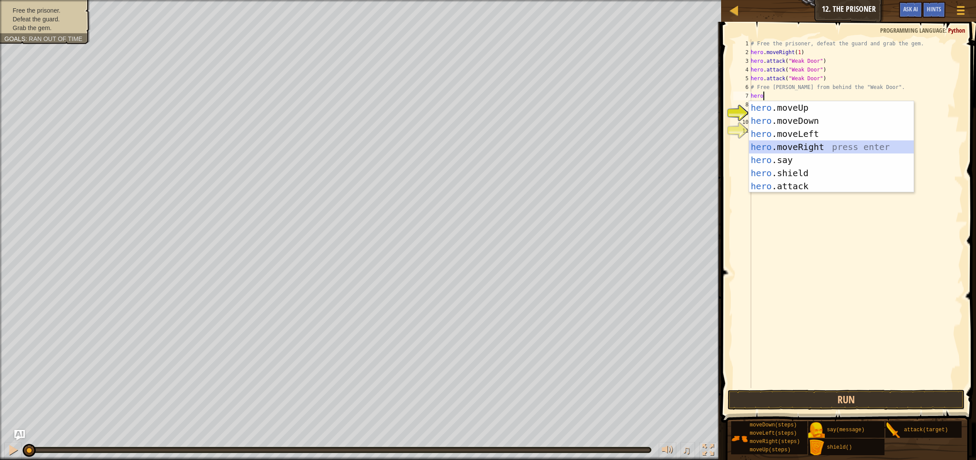
click at [814, 145] on div "hero .moveUp press enter hero .moveDown press enter hero .moveLeft press enter …" at bounding box center [831, 160] width 165 height 118
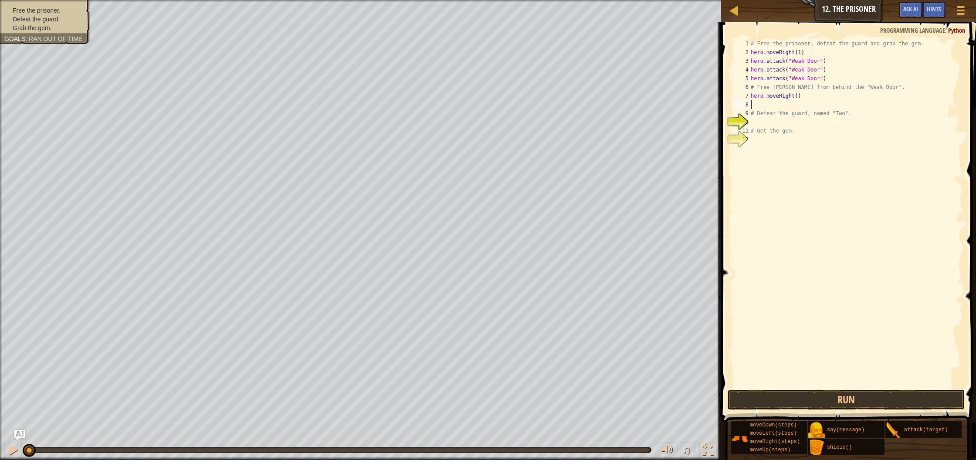
drag, startPoint x: 799, startPoint y: 98, endPoint x: 799, endPoint y: 112, distance: 13.9
click at [799, 99] on div "# Free the prisoner, defeat the guard and grab the gem. hero . moveRight ( 1 ) …" at bounding box center [856, 222] width 214 height 366
type textarea "hero.moveRight(2)"
click at [767, 105] on div "# Free the prisoner, defeat the guard and grab the gem. hero . moveRight ( 1 ) …" at bounding box center [856, 222] width 214 height 366
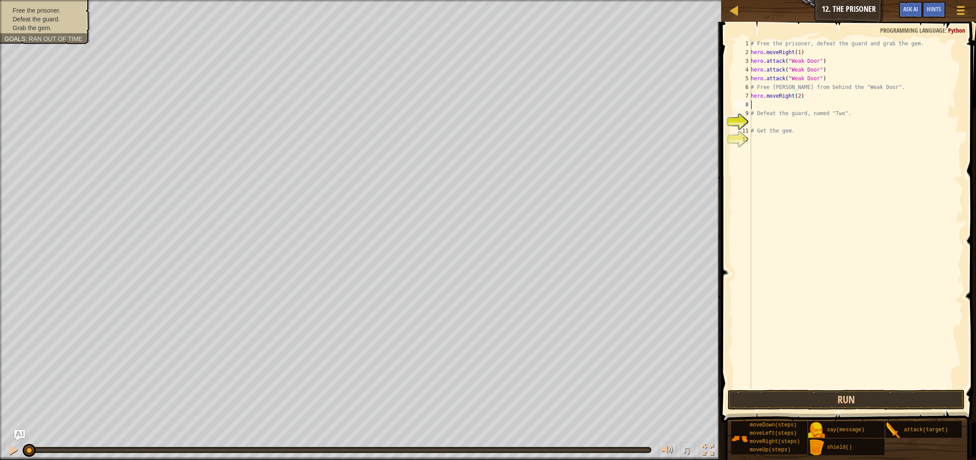
scroll to position [4, 0]
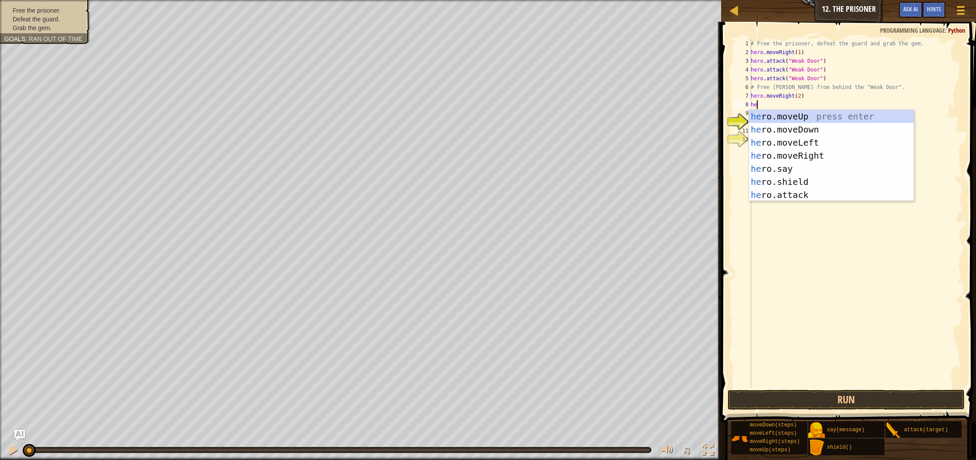
type textarea "hero"
click at [775, 130] on div "hero .moveUp press enter hero .moveDown press enter hero .moveLeft press enter …" at bounding box center [831, 169] width 165 height 118
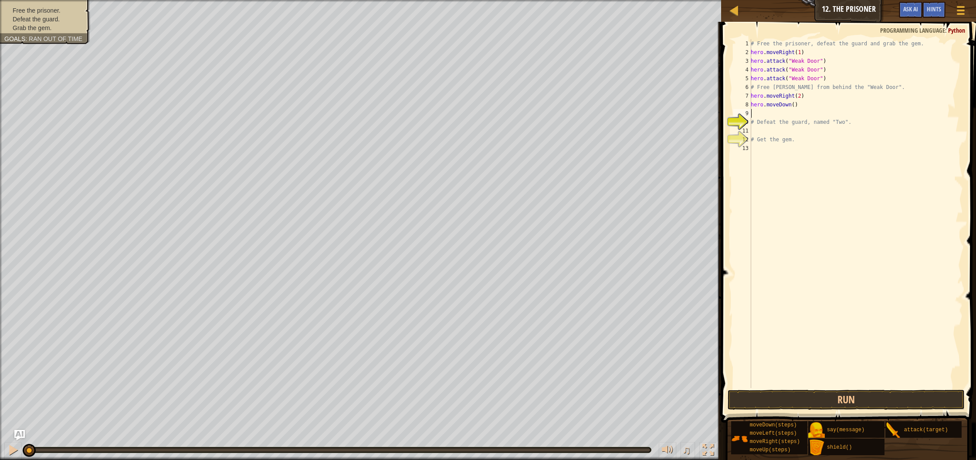
scroll to position [4, 0]
drag, startPoint x: 795, startPoint y: 105, endPoint x: 792, endPoint y: 127, distance: 22.5
click at [795, 106] on div "# Free the prisoner, defeat the guard and grab the gem. hero . moveRight ( 1 ) …" at bounding box center [856, 222] width 214 height 366
type textarea "hero.moveDown(3)"
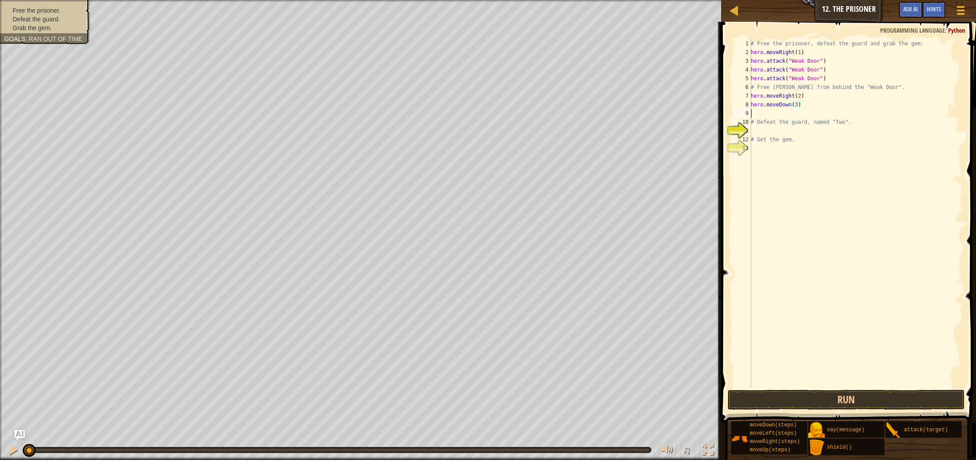
click at [758, 112] on div "# Free the prisoner, defeat the guard and grab the gem. hero . moveRight ( 1 ) …" at bounding box center [856, 222] width 214 height 366
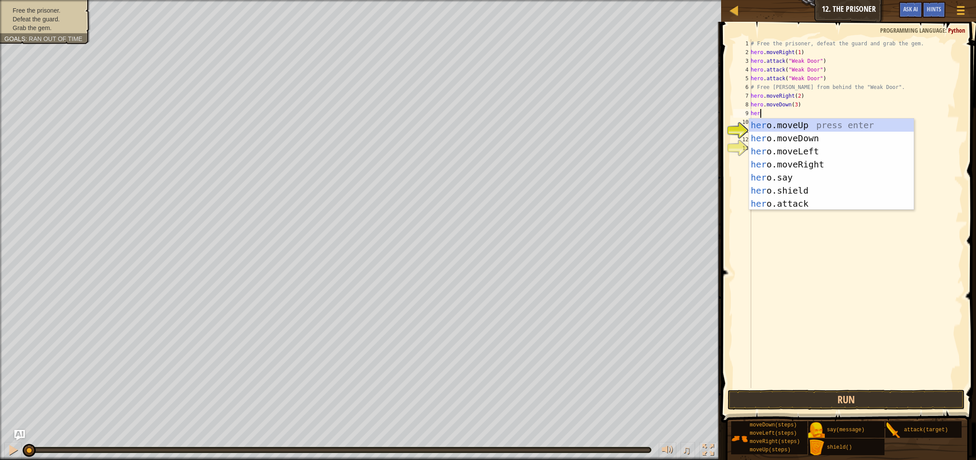
scroll to position [4, 0]
click at [767, 206] on div "hero .moveUp press enter hero .moveDown press enter hero .moveLeft press enter …" at bounding box center [831, 178] width 165 height 118
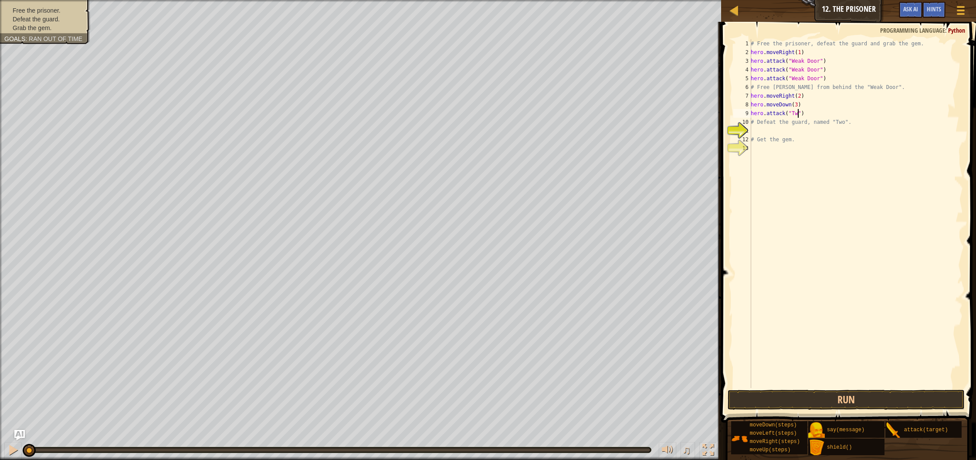
type textarea "hero.attack("Two")"
click at [764, 135] on div "hero.attack press enter" at bounding box center [831, 146] width 165 height 39
type textarea "hero.attack("TWo")"
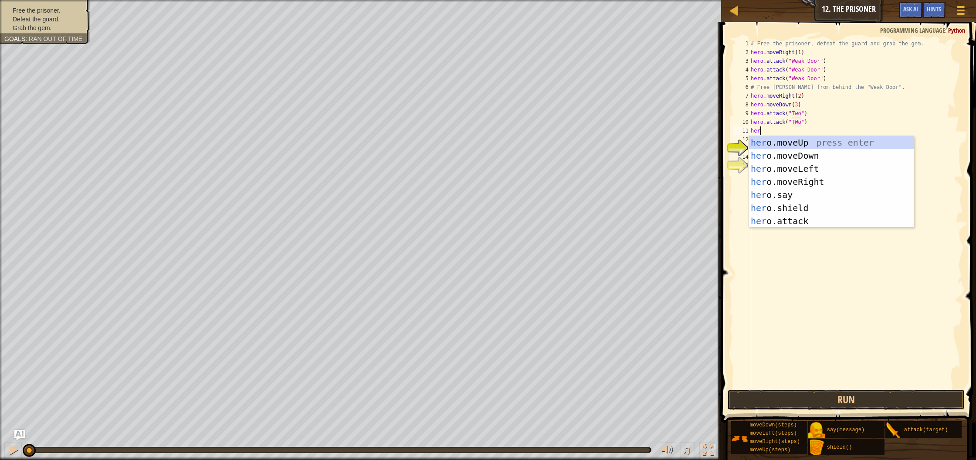
scroll to position [4, 0]
click at [807, 218] on div "her o.moveUp press enter her o.moveDown press enter her o.moveLeft press enter …" at bounding box center [831, 195] width 165 height 118
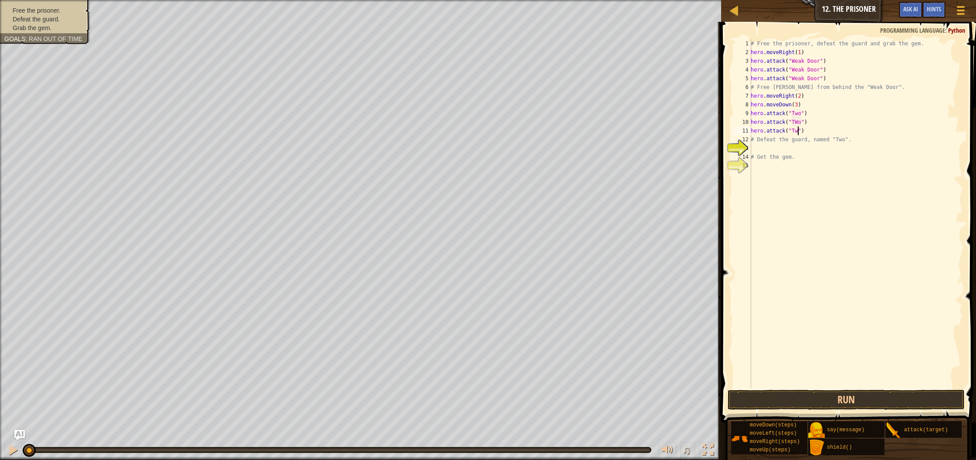
type textarea "hero.attack("Two")"
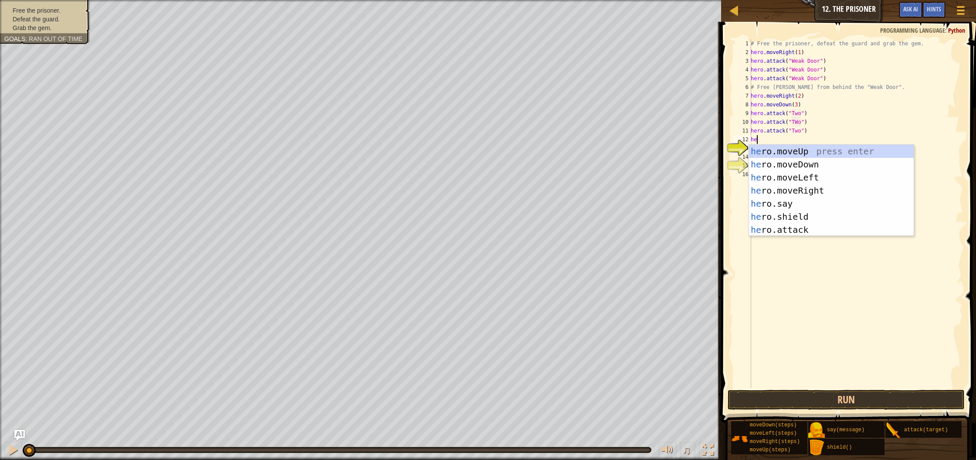
type textarea "hero"
click at [789, 238] on div "# Free the prisoner, defeat the guard and grab the gem. hero . moveRight ( 1 ) …" at bounding box center [856, 222] width 214 height 366
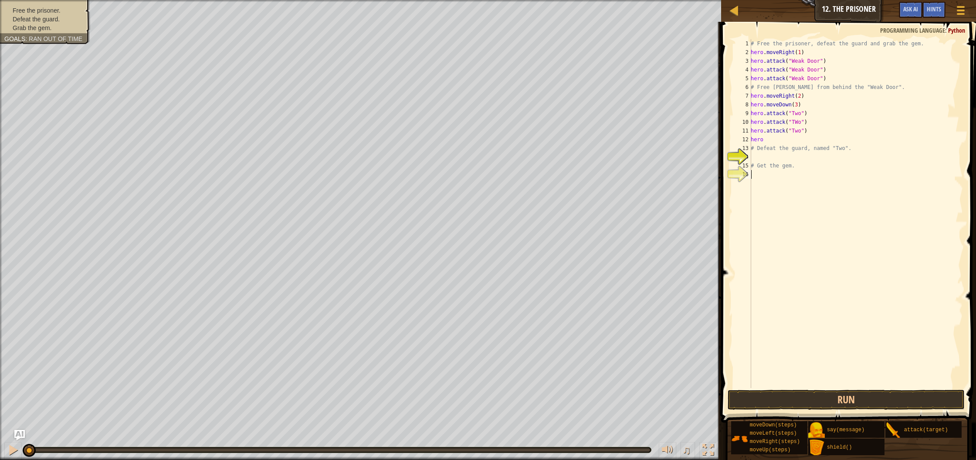
scroll to position [4, 0]
click at [772, 139] on div "# Free the prisoner, defeat the guard and grab the gem. hero . moveRight ( 1 ) …" at bounding box center [856, 222] width 214 height 366
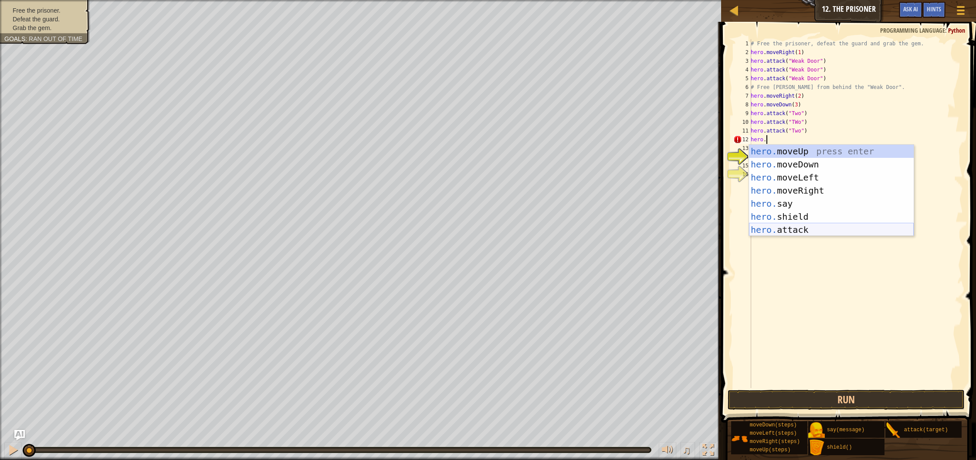
click at [769, 231] on div "hero. moveUp press enter hero. moveDown press enter hero. moveLeft press enter …" at bounding box center [831, 204] width 165 height 118
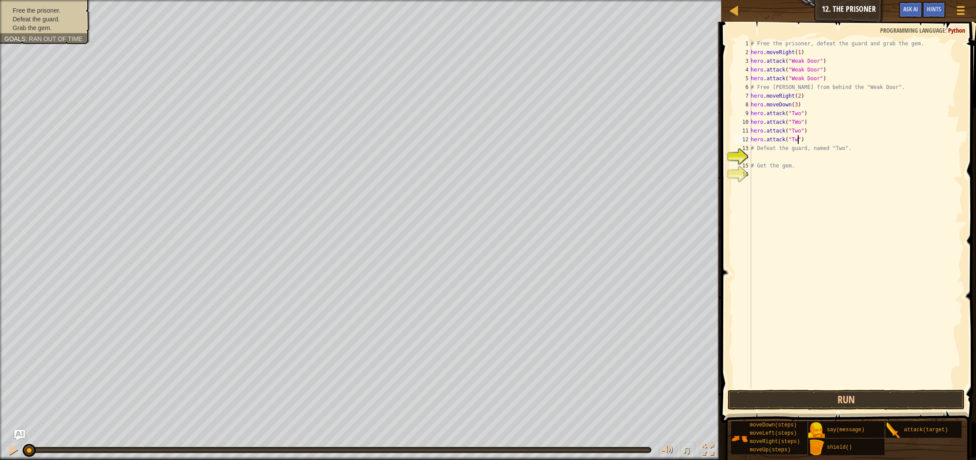
type textarea "hero.attack("Two")"
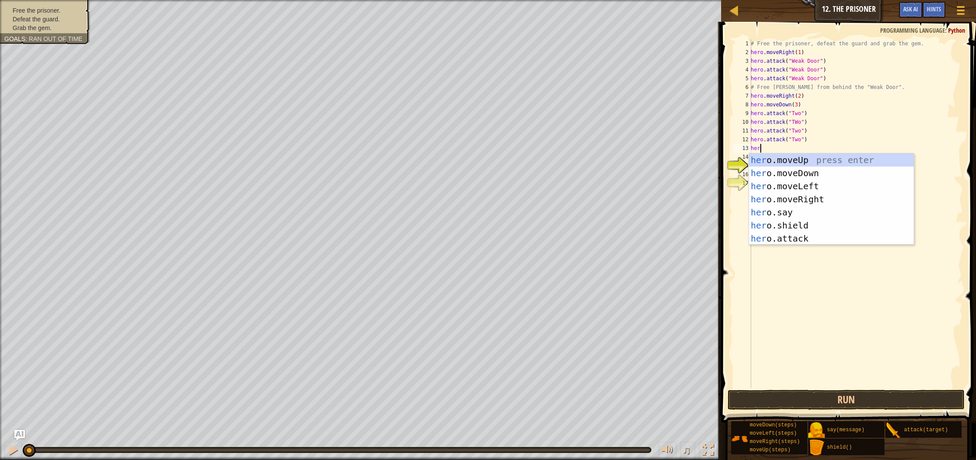
type textarea "hero"
click at [818, 197] on div "hero .moveUp press enter hero .moveDown press enter hero .moveLeft press enter …" at bounding box center [831, 212] width 165 height 118
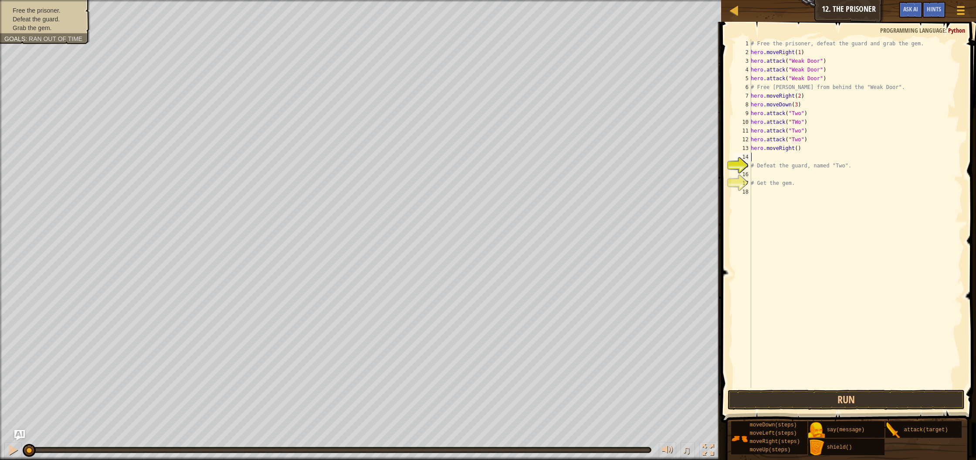
scroll to position [4, 0]
click at [799, 149] on div "# Free the prisoner, defeat the guard and grab the gem. hero . moveRight ( 1 ) …" at bounding box center [856, 222] width 214 height 366
click at [866, 405] on button "Run" at bounding box center [846, 400] width 237 height 20
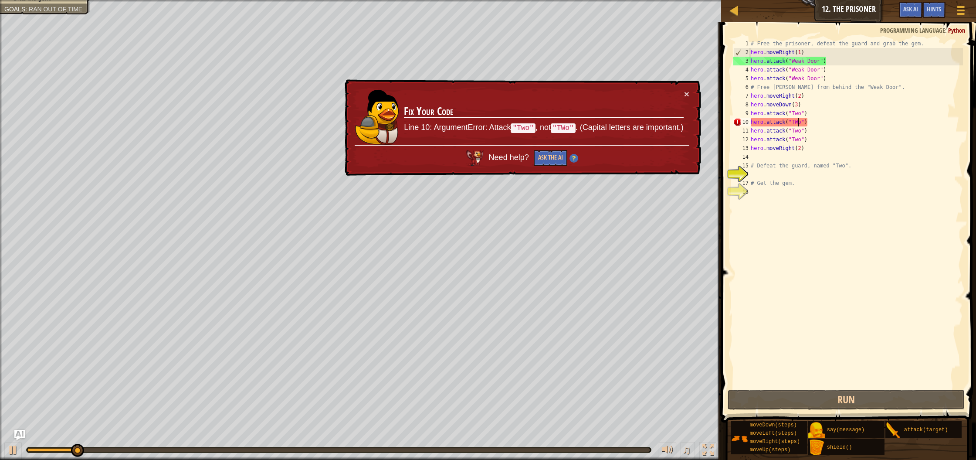
drag, startPoint x: 800, startPoint y: 122, endPoint x: 804, endPoint y: 170, distance: 47.3
click at [800, 122] on div "# Free the prisoner, defeat the guard and grab the gem. hero . moveRight ( 1 ) …" at bounding box center [856, 222] width 214 height 366
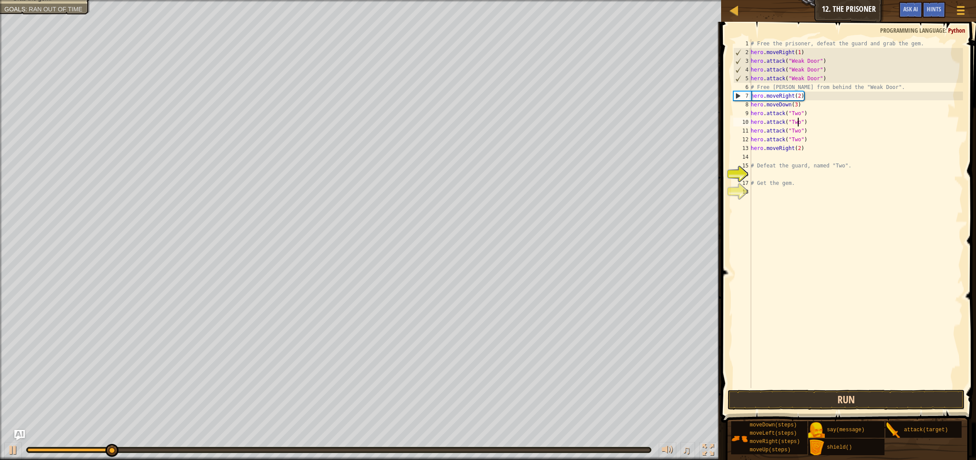
type textarea "hero.attack("Two")"
click at [849, 391] on button "Run" at bounding box center [846, 400] width 237 height 20
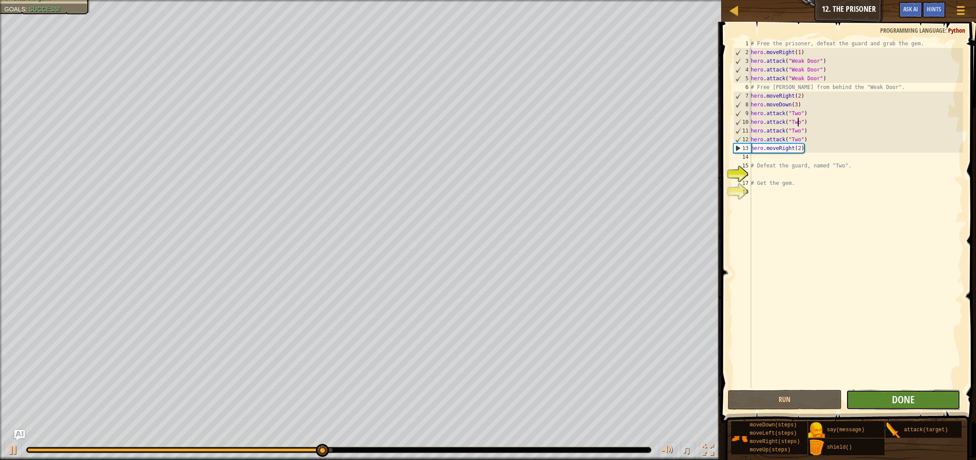
click at [875, 399] on button "Done" at bounding box center [904, 400] width 114 height 20
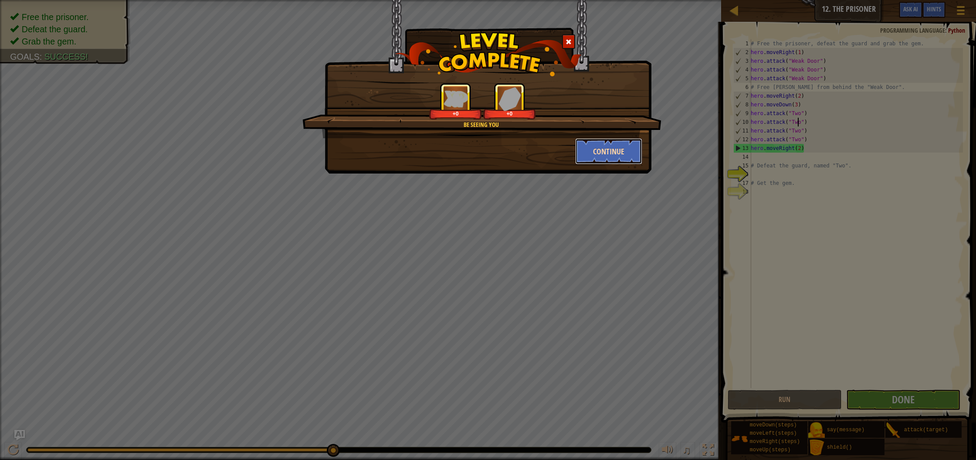
click at [581, 149] on button "Continue" at bounding box center [609, 151] width 68 height 26
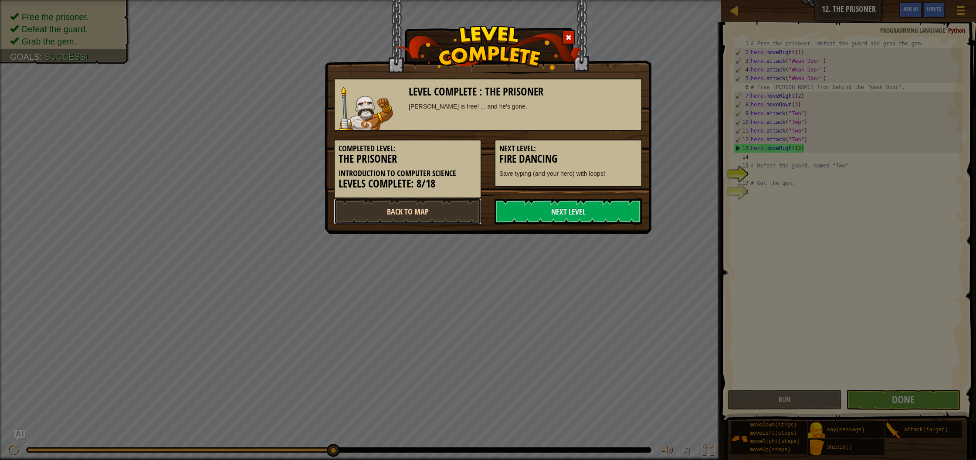
click at [392, 214] on link "Back to Map" at bounding box center [408, 211] width 148 height 26
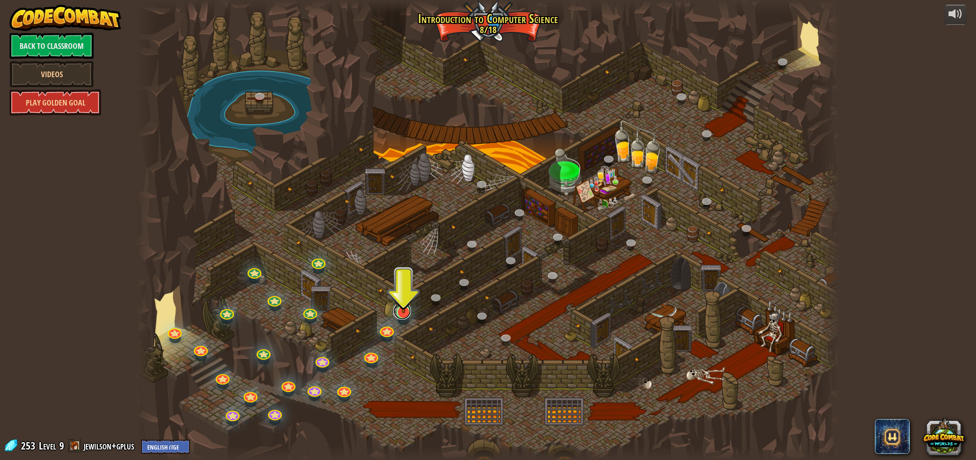
click at [408, 315] on link at bounding box center [402, 310] width 17 height 17
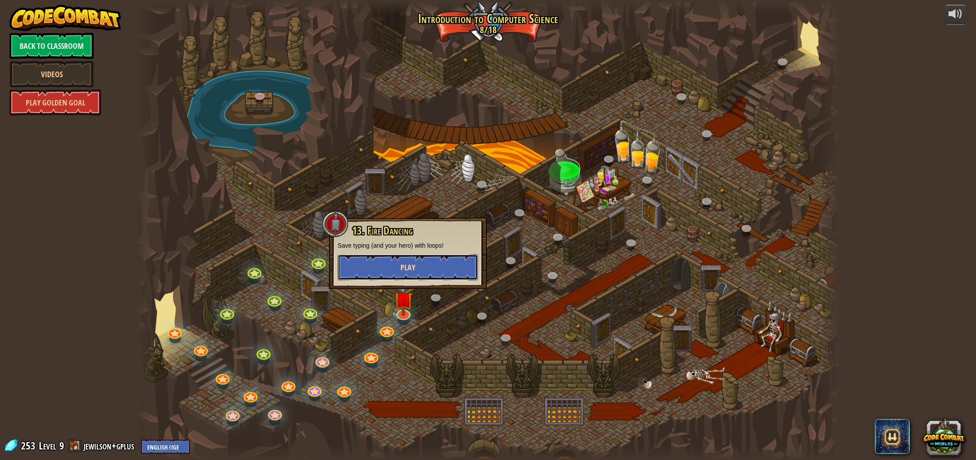
click at [406, 264] on span "Play" at bounding box center [408, 267] width 15 height 11
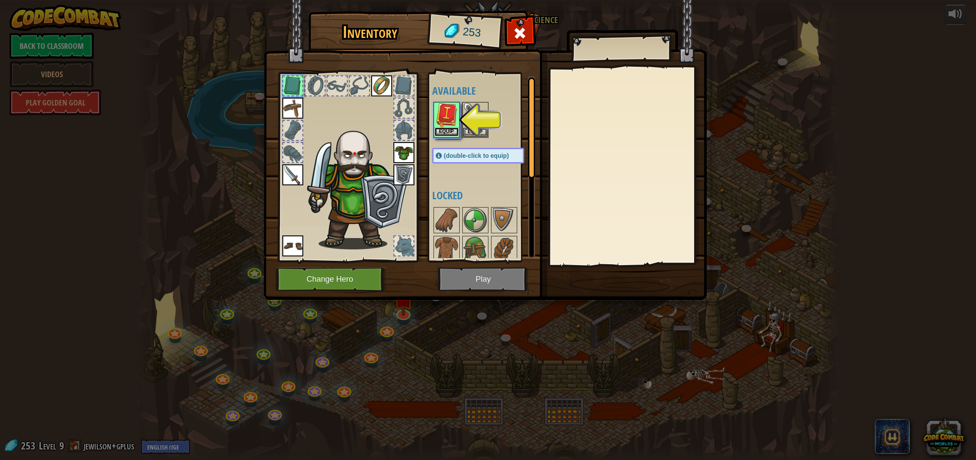
click at [446, 132] on button "Equip" at bounding box center [447, 131] width 24 height 9
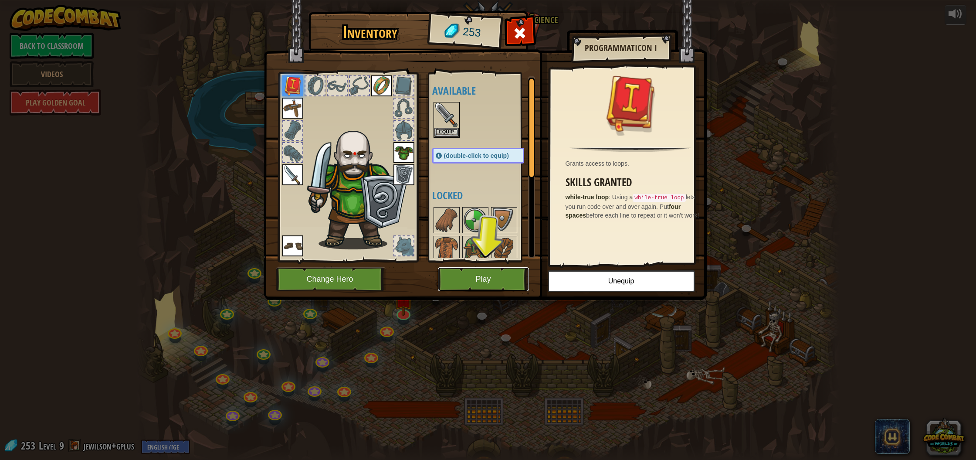
click at [501, 271] on button "Play" at bounding box center [483, 279] width 91 height 24
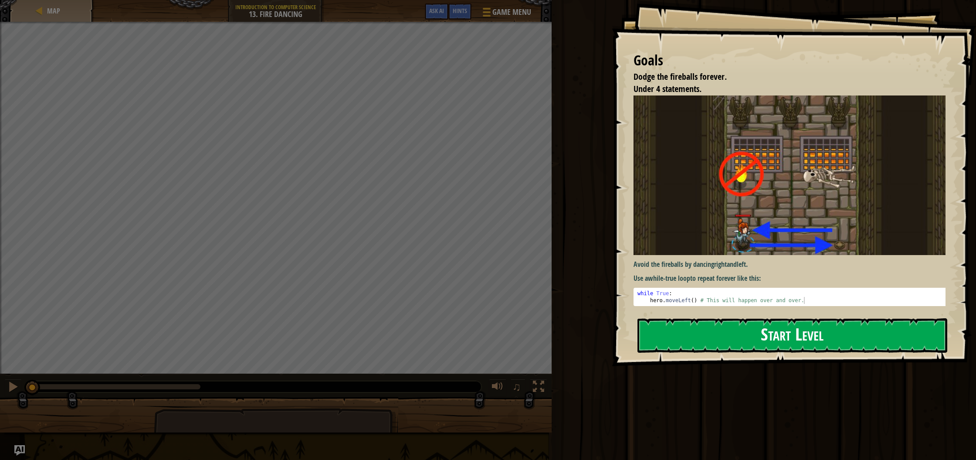
drag, startPoint x: 628, startPoint y: 313, endPoint x: 672, endPoint y: 330, distance: 46.5
click at [629, 314] on div "Goals Dodge the fireballs forever. Under 4 statements. Avoid the fireballs by d…" at bounding box center [794, 183] width 364 height 366
click at [672, 330] on button "Start Level" at bounding box center [793, 335] width 310 height 34
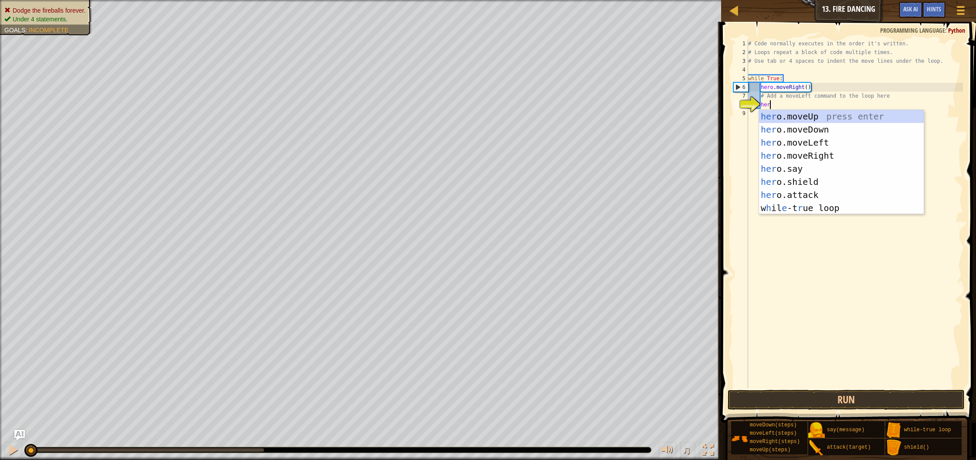
type textarea "hero"
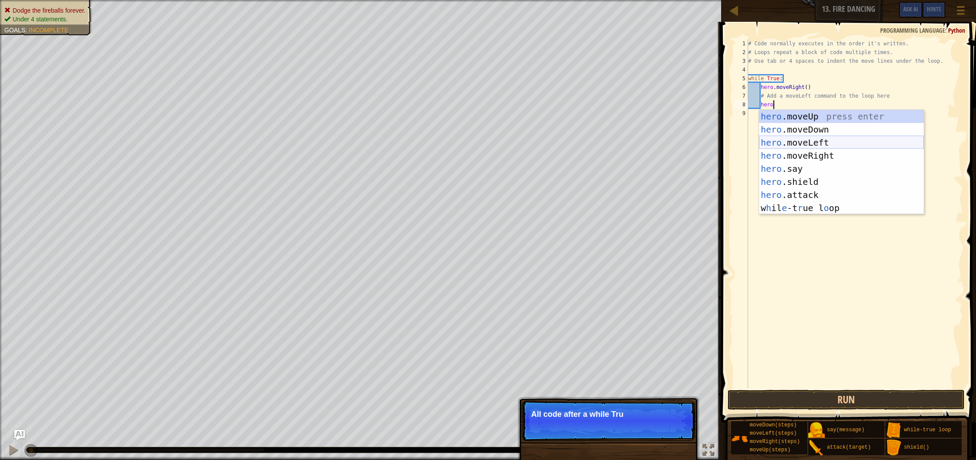
click at [787, 141] on div "hero .moveUp press enter hero .moveDown press enter hero .moveLeft press enter …" at bounding box center [841, 175] width 165 height 131
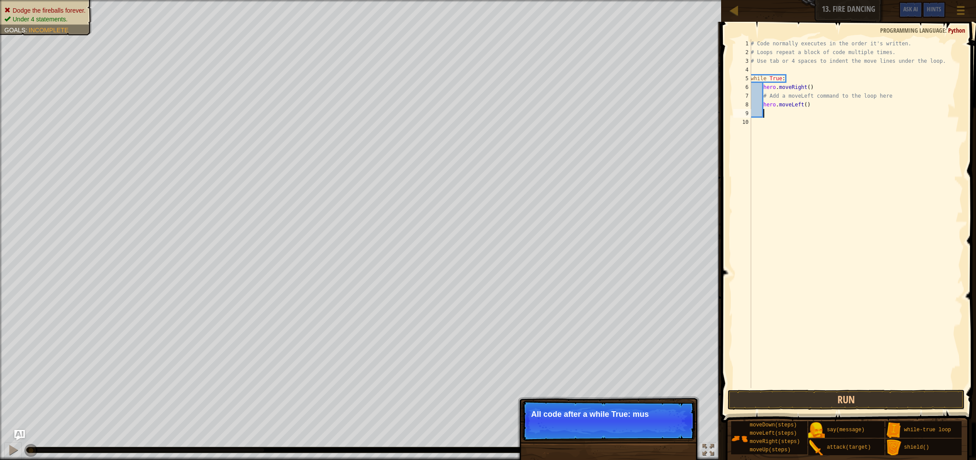
scroll to position [4, 0]
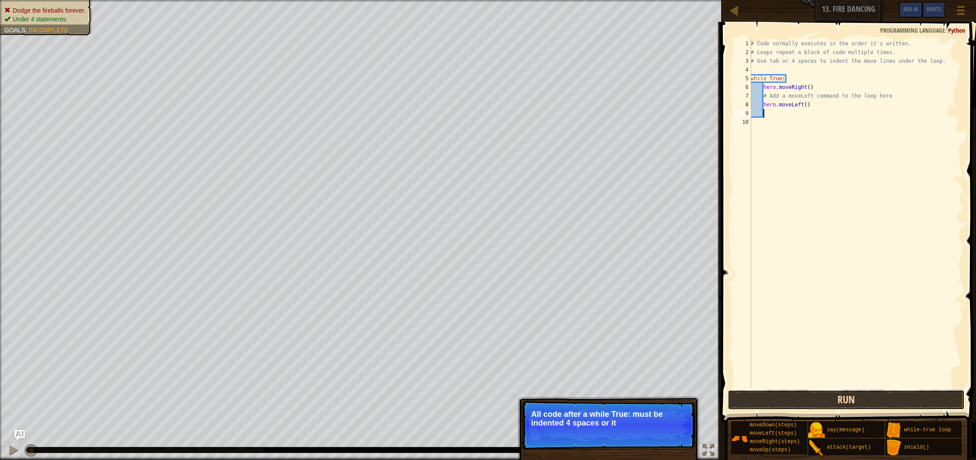
click at [758, 395] on button "Run" at bounding box center [846, 400] width 237 height 20
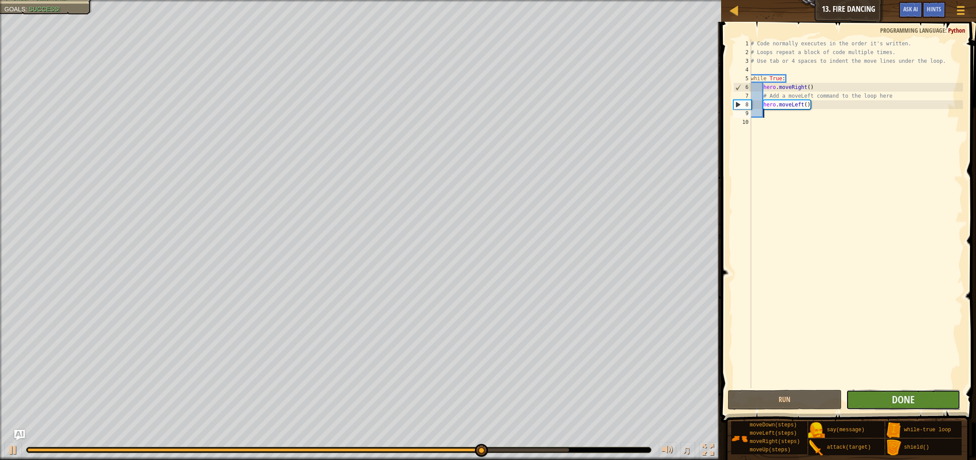
click at [869, 398] on button "Done" at bounding box center [904, 400] width 114 height 20
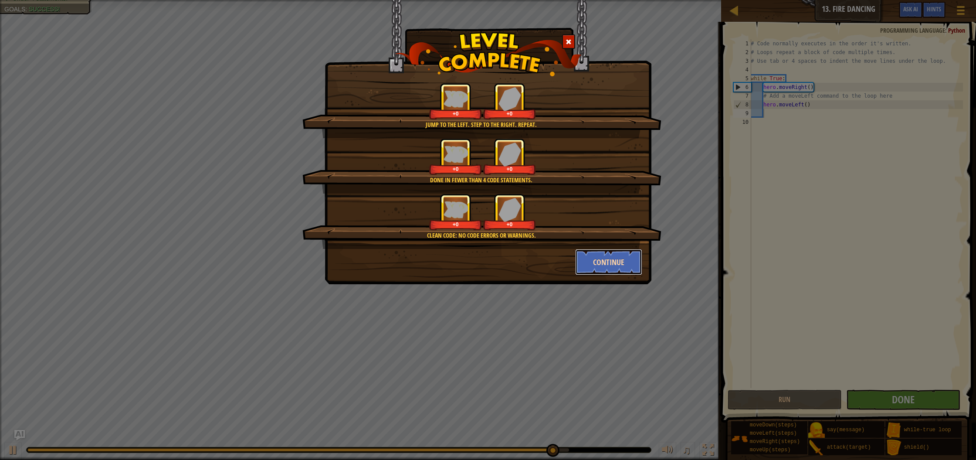
click at [602, 259] on button "Continue" at bounding box center [609, 262] width 68 height 26
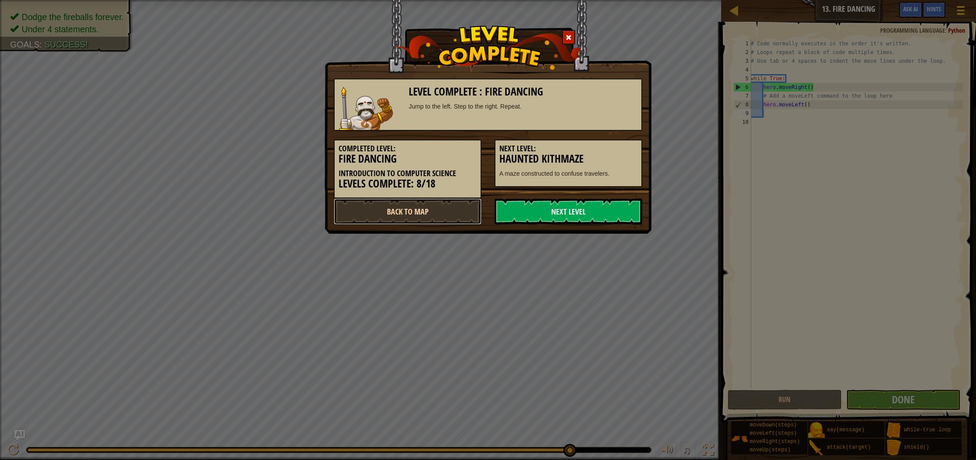
click at [441, 210] on link "Back to Map" at bounding box center [408, 211] width 148 height 26
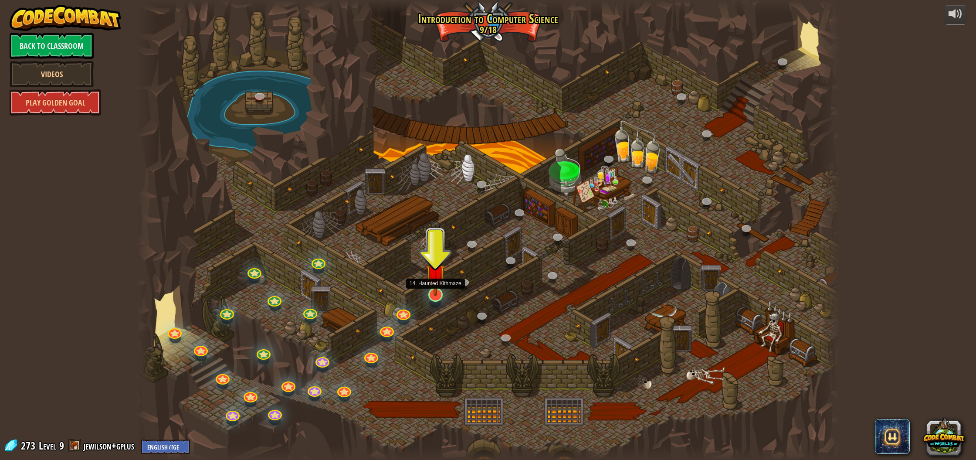
click at [436, 295] on img at bounding box center [436, 274] width 20 height 45
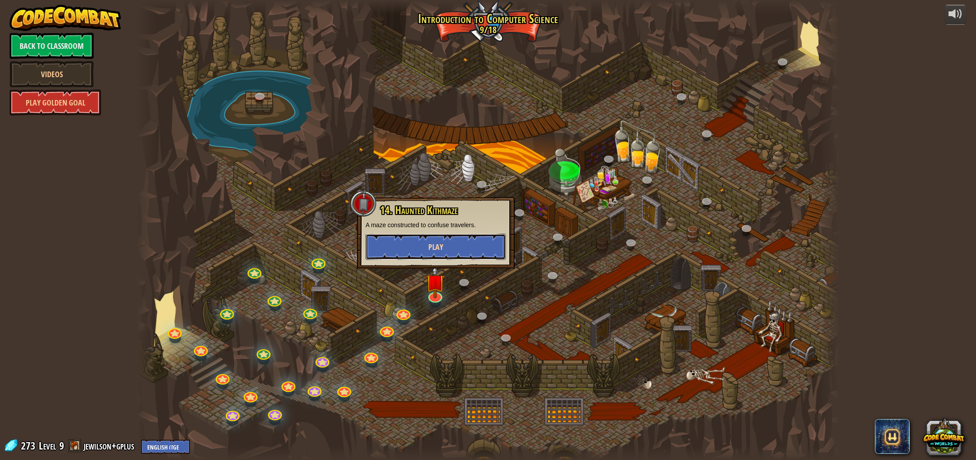
click at [460, 240] on button "Play" at bounding box center [436, 247] width 140 height 26
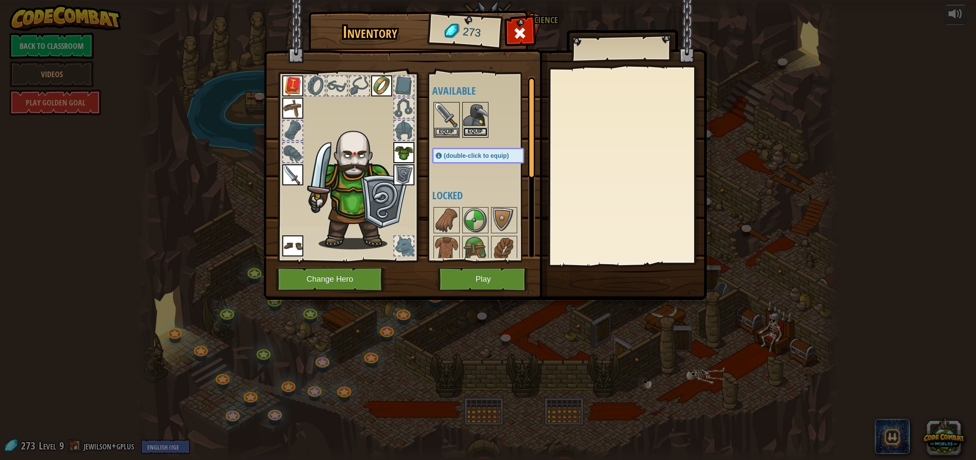
click at [469, 128] on button "Equip" at bounding box center [475, 131] width 24 height 9
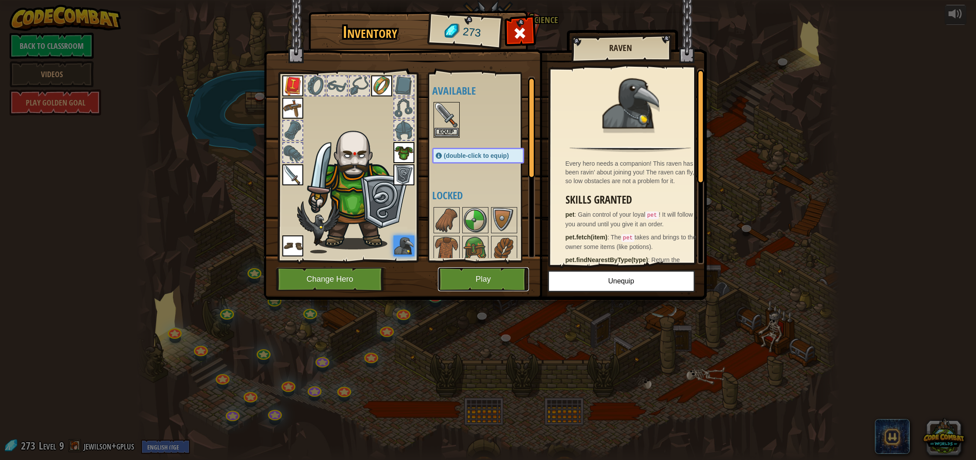
click at [475, 286] on button "Play" at bounding box center [483, 279] width 91 height 24
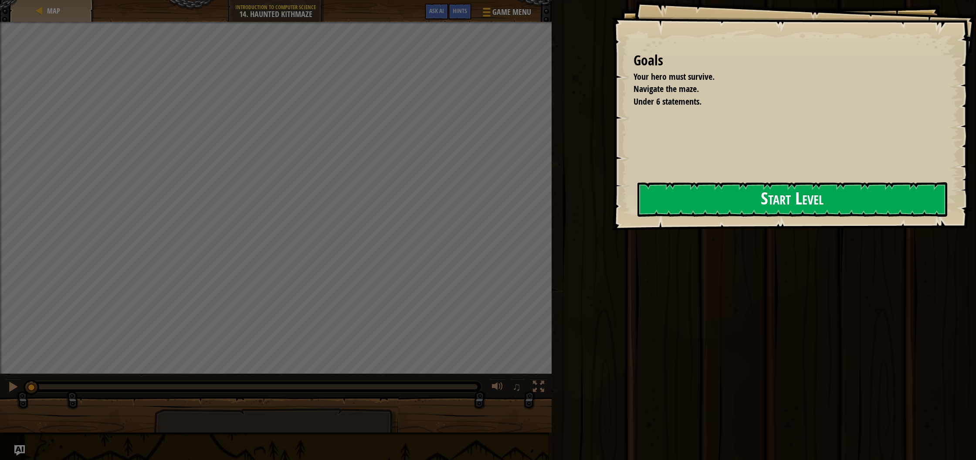
click at [840, 205] on button "Start Level" at bounding box center [793, 199] width 310 height 34
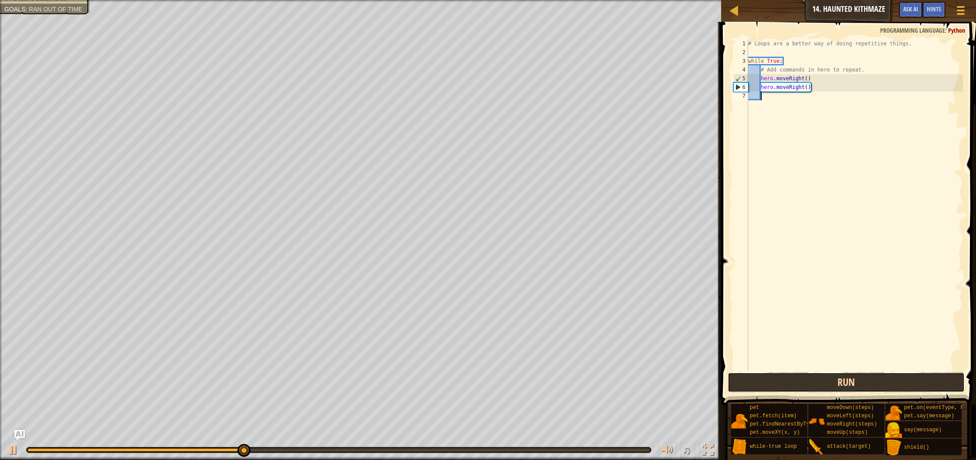
click at [806, 378] on button "Run" at bounding box center [846, 382] width 237 height 20
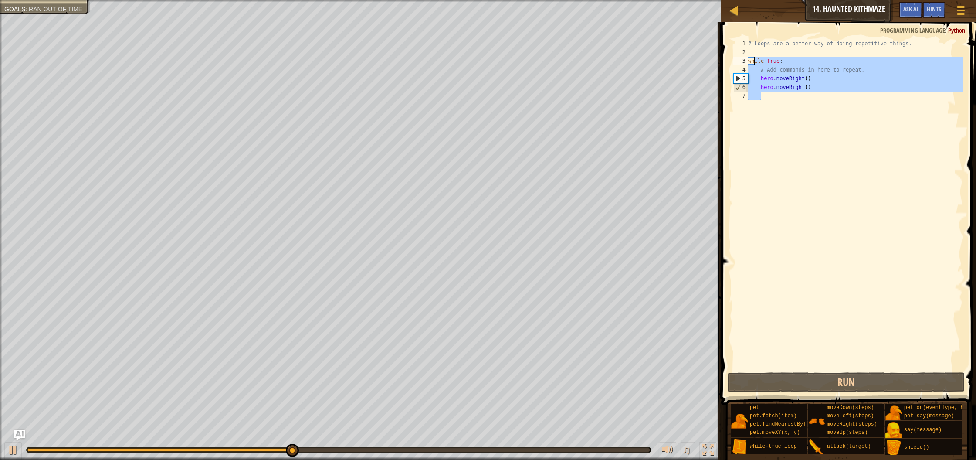
drag, startPoint x: 819, startPoint y: 92, endPoint x: 754, endPoint y: 60, distance: 72.5
click at [754, 60] on div "# Loops are a better way of doing repetitive things. while True : # Add command…" at bounding box center [855, 213] width 217 height 349
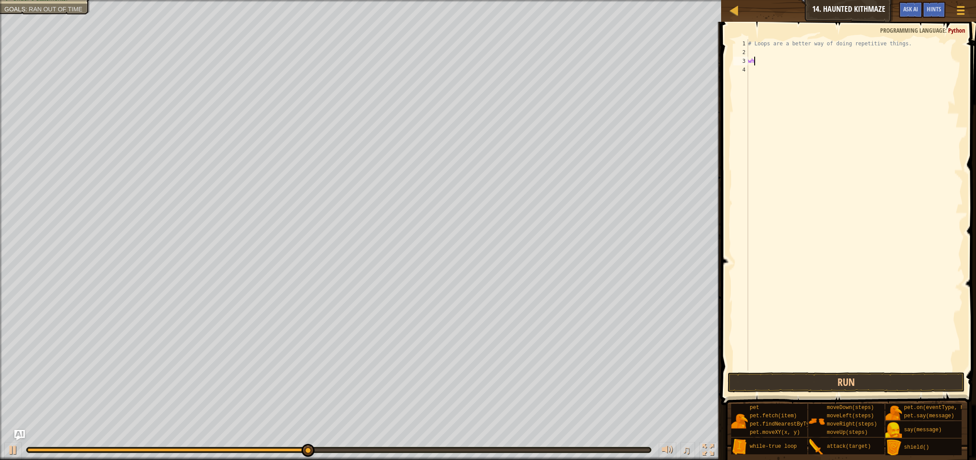
type textarea "w"
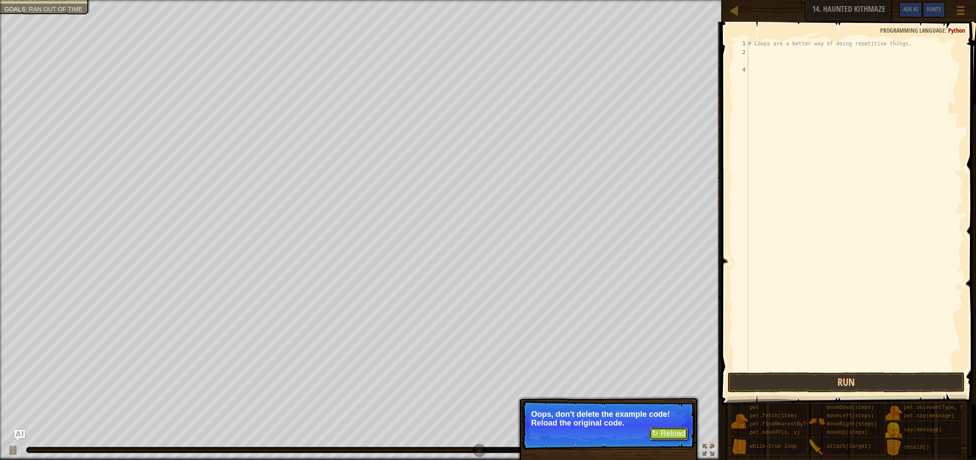
click at [673, 431] on button "↻ Reload" at bounding box center [669, 433] width 39 height 13
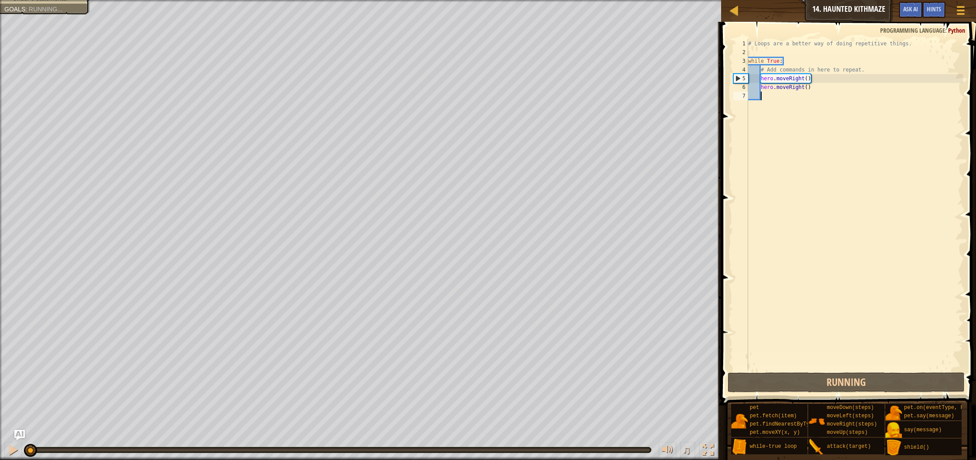
scroll to position [4, 0]
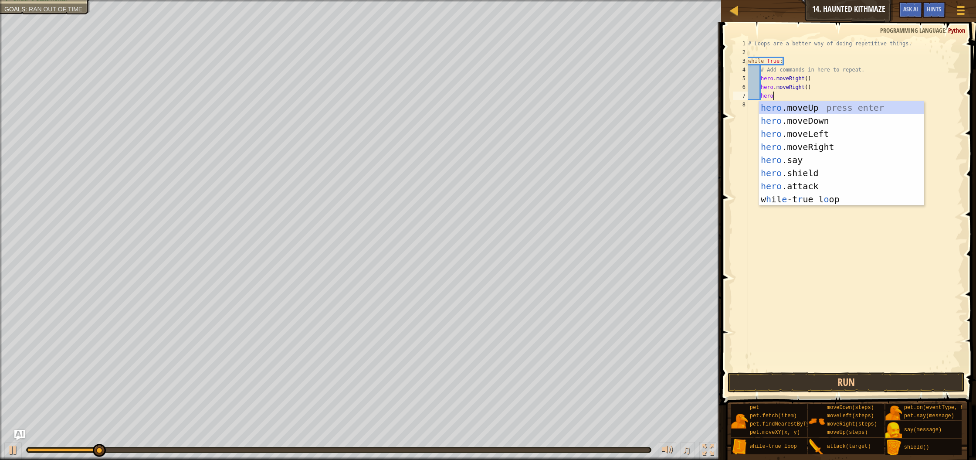
type textarea "hero."
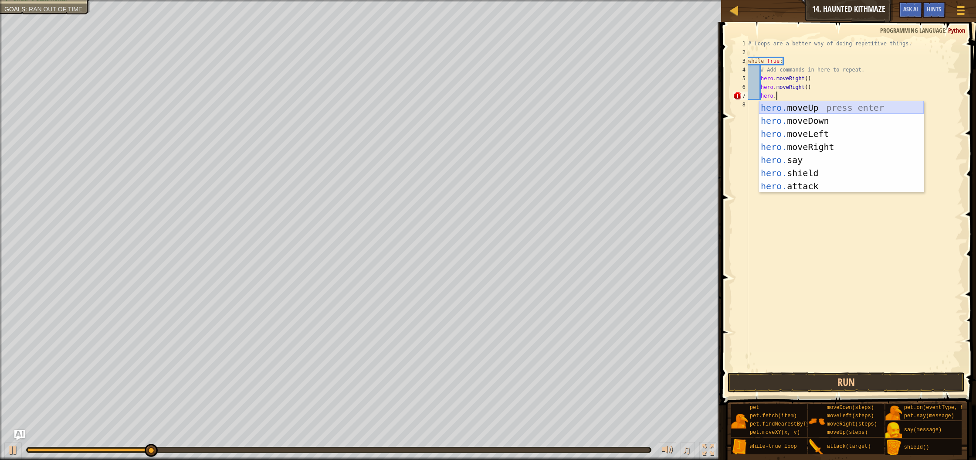
click at [777, 107] on div "hero. moveUp press enter hero. moveDown press enter hero. moveLeft press enter …" at bounding box center [841, 160] width 165 height 118
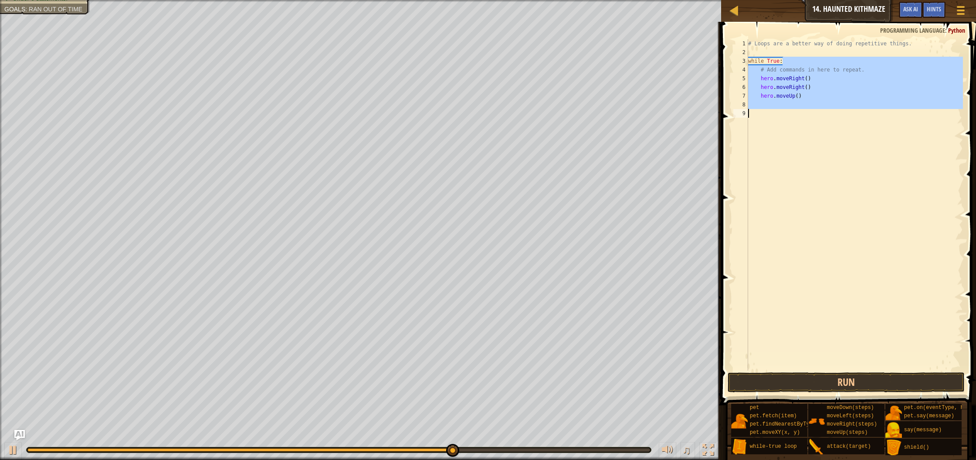
drag, startPoint x: 790, startPoint y: 62, endPoint x: 774, endPoint y: 122, distance: 61.4
click at [774, 122] on div "# Loops are a better way of doing repetitive things. while True : # Add command…" at bounding box center [855, 213] width 217 height 349
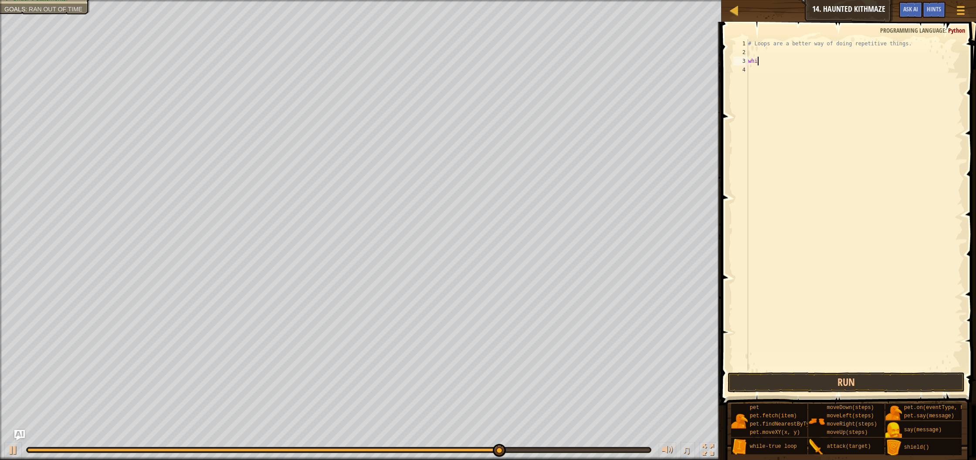
scroll to position [4, 0]
type textarea "w"
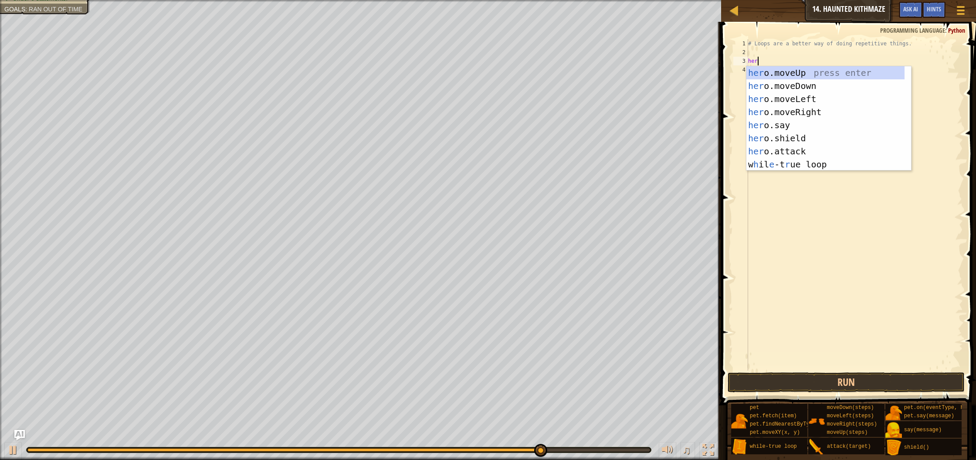
type textarea "hero"
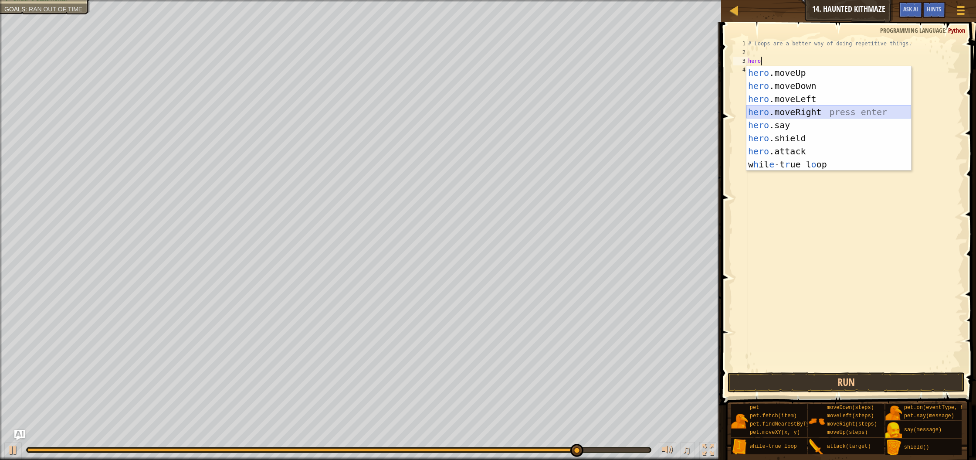
click at [791, 109] on div "hero .moveUp press enter hero .moveDown press enter hero .moveLeft press enter …" at bounding box center [829, 131] width 165 height 131
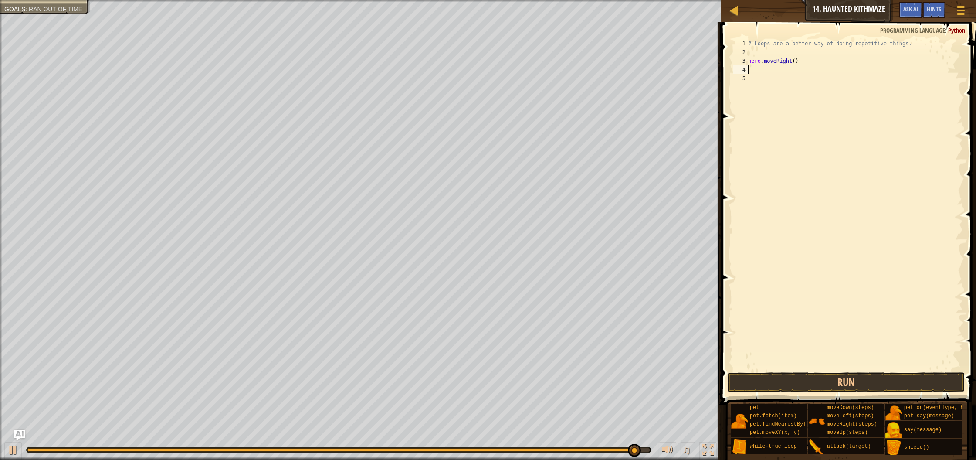
drag, startPoint x: 796, startPoint y: 63, endPoint x: 796, endPoint y: 68, distance: 5.2
click at [796, 64] on div "# Loops are a better way of doing repetitive things. hero . moveRight ( )" at bounding box center [855, 213] width 217 height 349
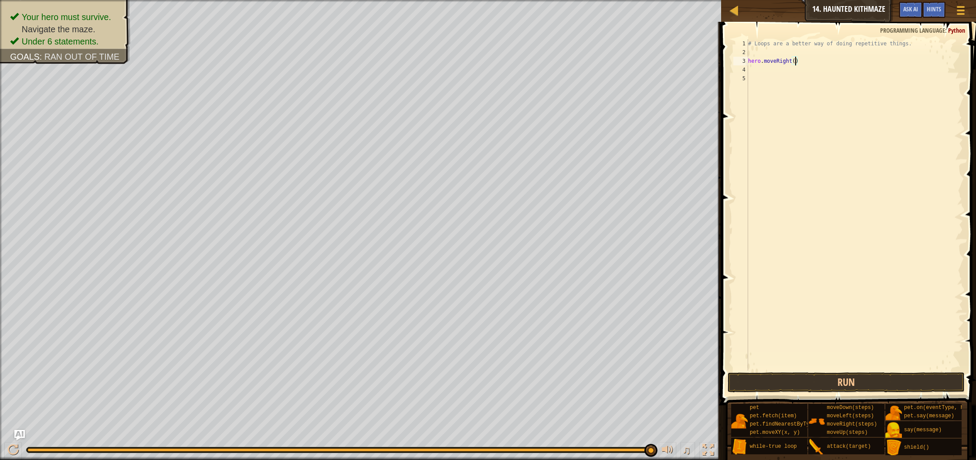
type textarea "hero.moveRight(2)"
click at [757, 71] on div "# Loops are a better way of doing repetitive things. hero . moveRight ( 2 )" at bounding box center [855, 213] width 217 height 349
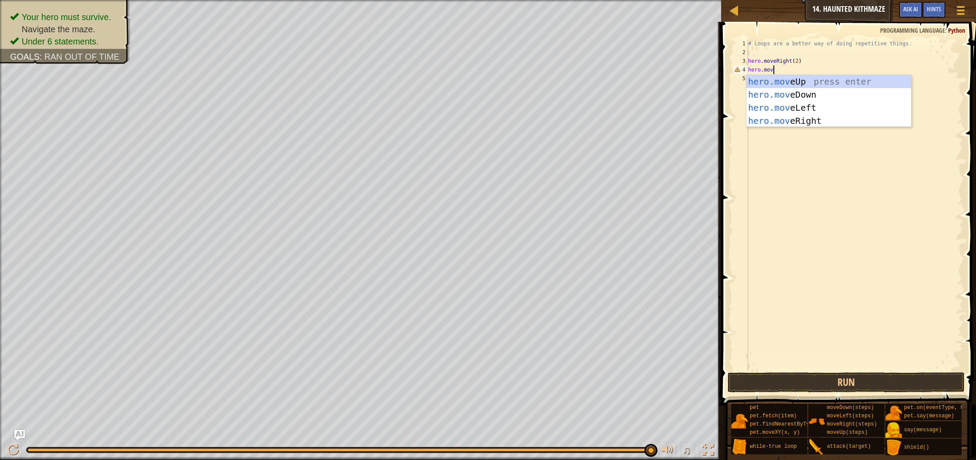
type textarea "hero.move"
click at [767, 79] on div "hero.move Up press enter hero.move Down press enter hero.move Left press enter …" at bounding box center [829, 114] width 165 height 78
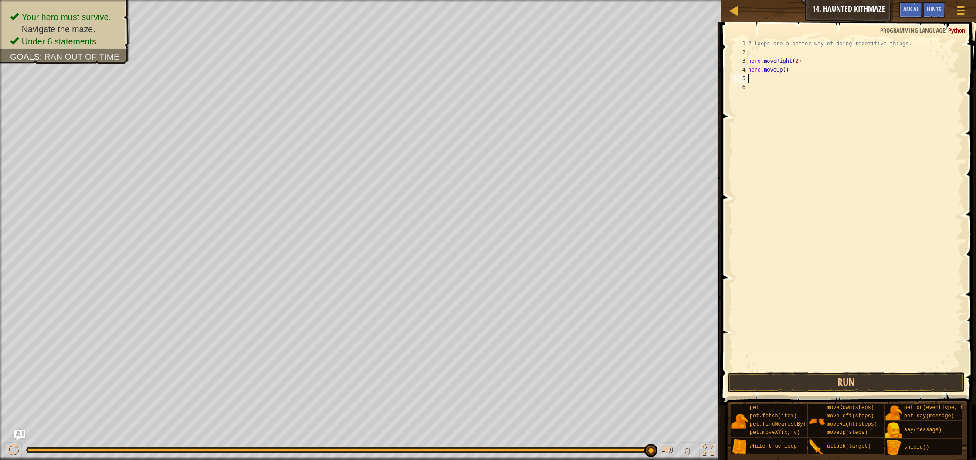
click at [784, 73] on div "# Loops are a better way of doing repetitive things. hero . moveRight ( 2 ) her…" at bounding box center [855, 213] width 217 height 349
type textarea "hero.moveUp2()"
click at [787, 79] on div "# Loops are a better way of doing repetitive things. hero . moveRight ( 2 ) her…" at bounding box center [855, 213] width 217 height 349
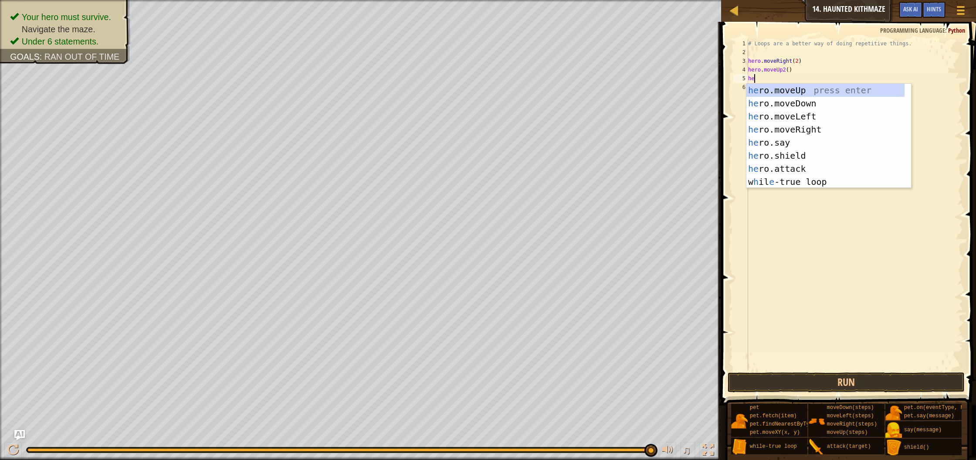
type textarea "hero"
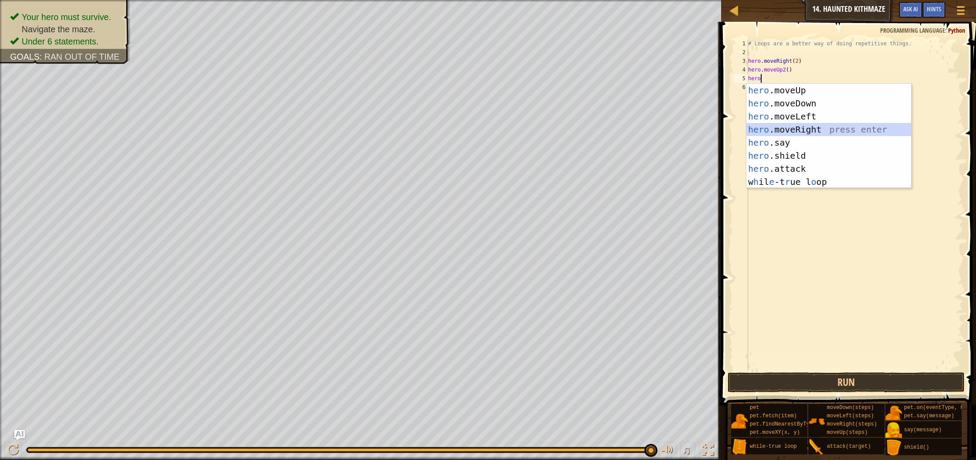
click at [798, 129] on div "hero .moveUp press enter hero .moveDown press enter hero .moveLeft press enter …" at bounding box center [829, 149] width 165 height 131
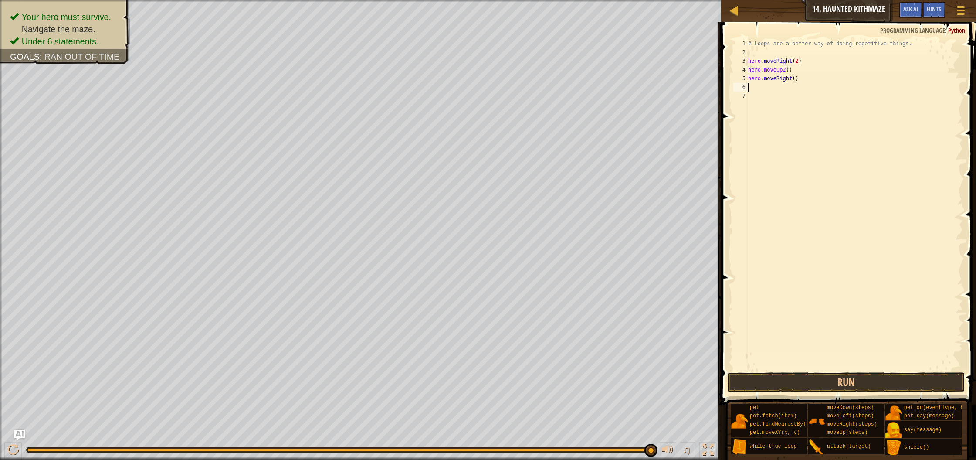
click at [796, 82] on div "# Loops are a better way of doing repetitive things. hero . moveRight ( 2 ) her…" at bounding box center [855, 213] width 217 height 349
type textarea "hero.moveRight(2)"
click at [762, 90] on div "# Loops are a better way of doing repetitive things. hero . moveRight ( 2 ) her…" at bounding box center [855, 213] width 217 height 349
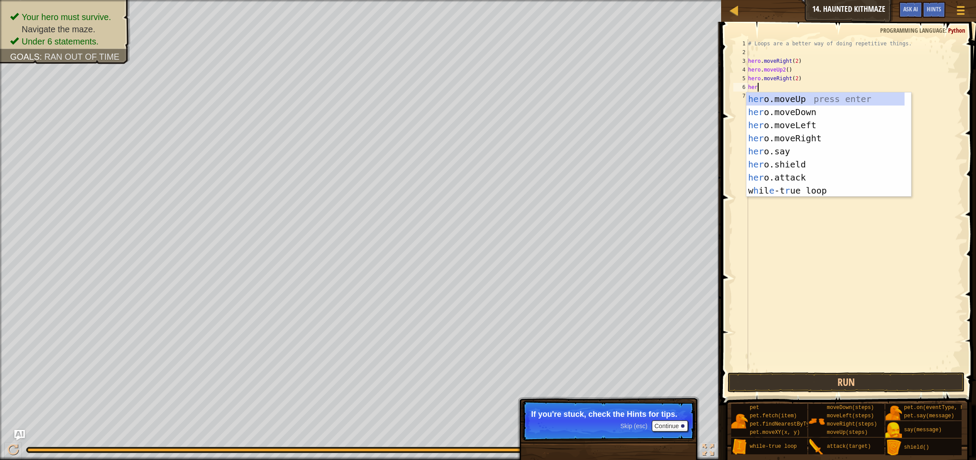
scroll to position [4, 0]
type textarea "hero"
click at [803, 96] on div "hero .moveUp press enter hero .moveDown press enter hero .moveLeft press enter …" at bounding box center [829, 157] width 165 height 131
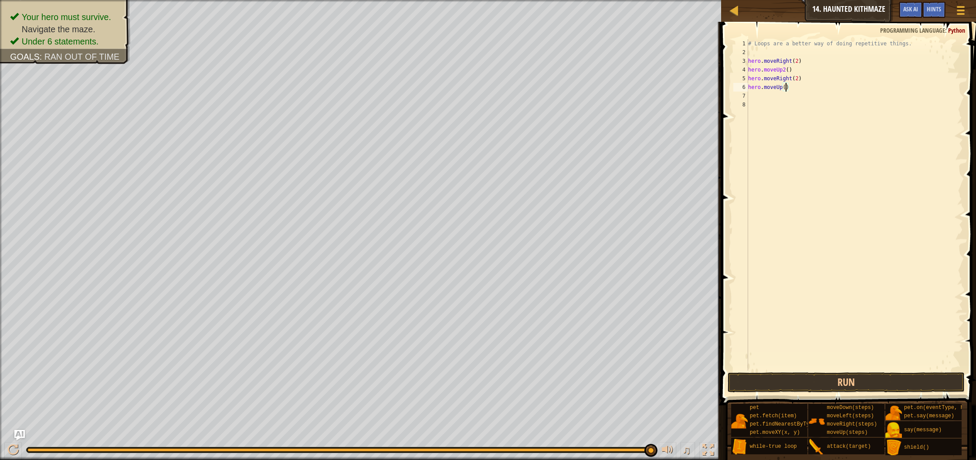
drag, startPoint x: 787, startPoint y: 89, endPoint x: 786, endPoint y: 107, distance: 18.3
click at [787, 89] on div "# Loops are a better way of doing repetitive things. hero . moveRight ( 2 ) her…" at bounding box center [855, 213] width 217 height 349
type textarea "hero.moveUp(2)"
click at [763, 95] on div "# Loops are a better way of doing repetitive things. hero . moveRight ( 2 ) her…" at bounding box center [855, 213] width 217 height 349
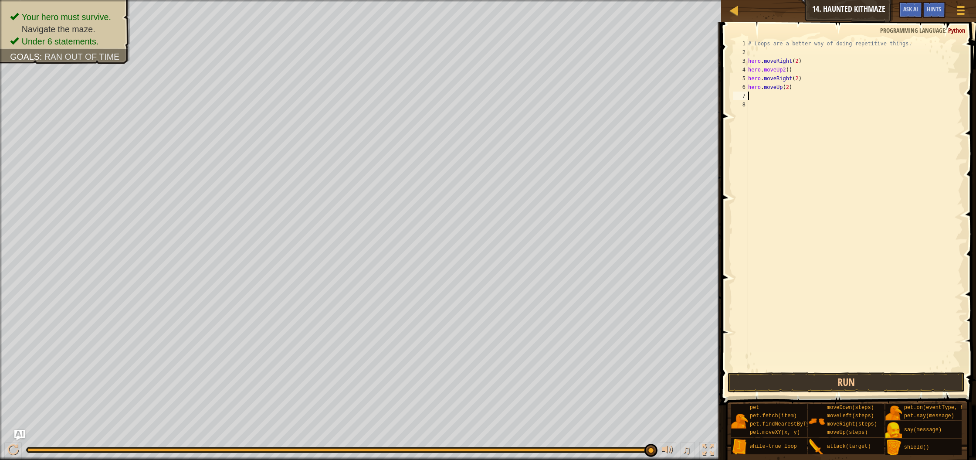
scroll to position [4, 0]
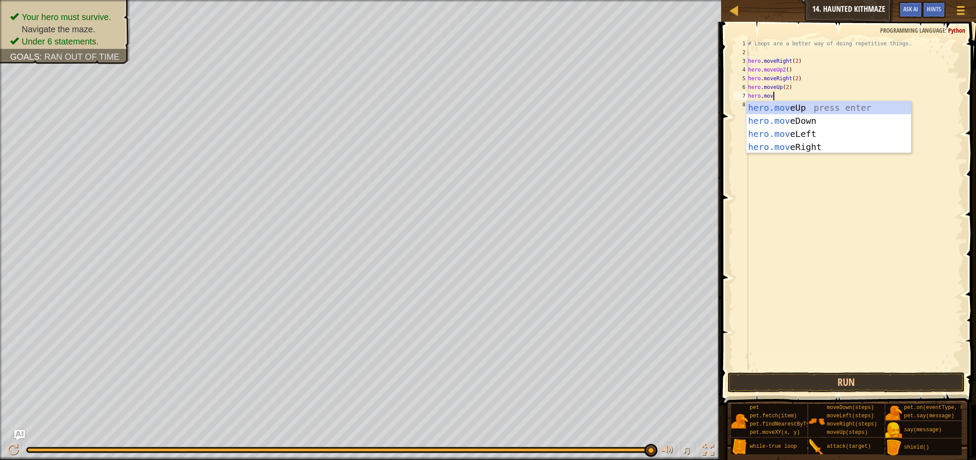
type textarea "hero.move"
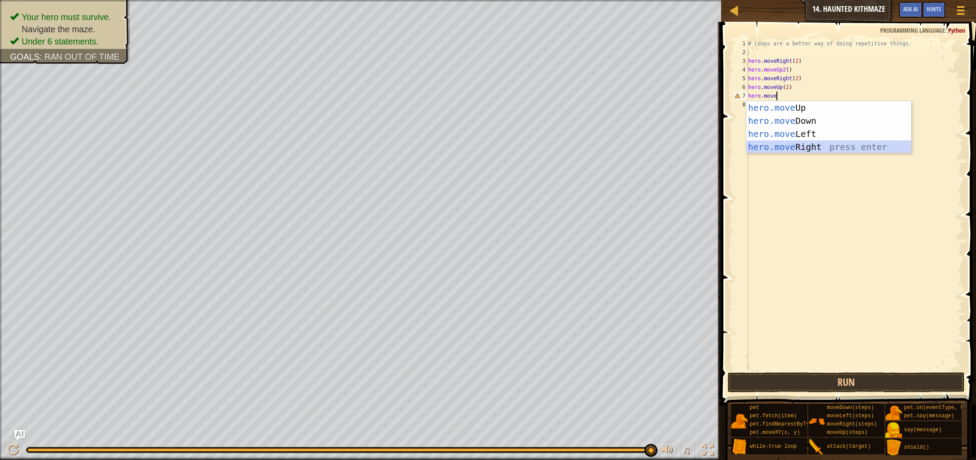
click at [772, 143] on div "hero.move Up press enter hero.move Down press enter hero.move Left press enter …" at bounding box center [829, 140] width 165 height 78
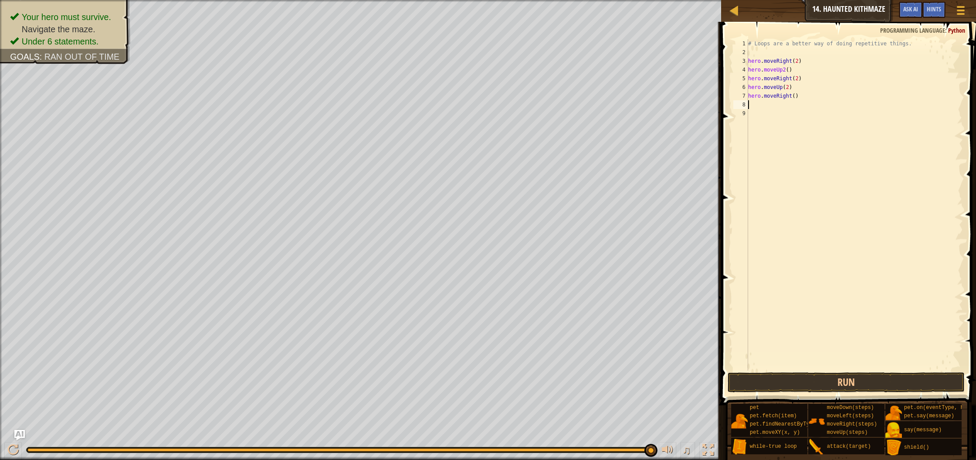
click at [793, 94] on div "# Loops are a better way of doing repetitive things. hero . moveRight ( 2 ) her…" at bounding box center [855, 213] width 217 height 349
click at [797, 95] on div "# Loops are a better way of doing repetitive things. hero . moveRight ( 2 ) her…" at bounding box center [855, 213] width 217 height 349
type textarea "hero.moveRight(2)"
click at [790, 107] on div "# Loops are a better way of doing repetitive things. hero . moveRight ( 2 ) her…" at bounding box center [855, 213] width 217 height 349
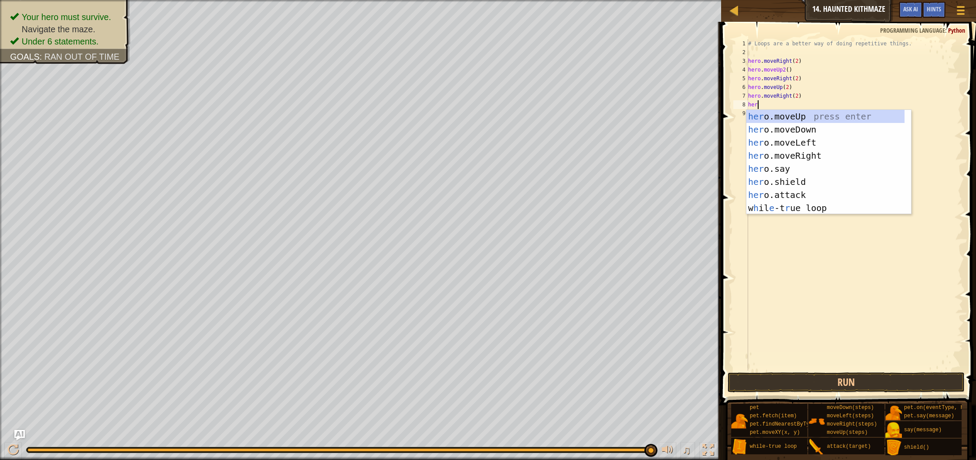
scroll to position [4, 0]
type textarea "hero"
click at [801, 114] on div "hero .moveUp press enter hero .moveDown press enter hero .moveLeft press enter …" at bounding box center [829, 175] width 165 height 131
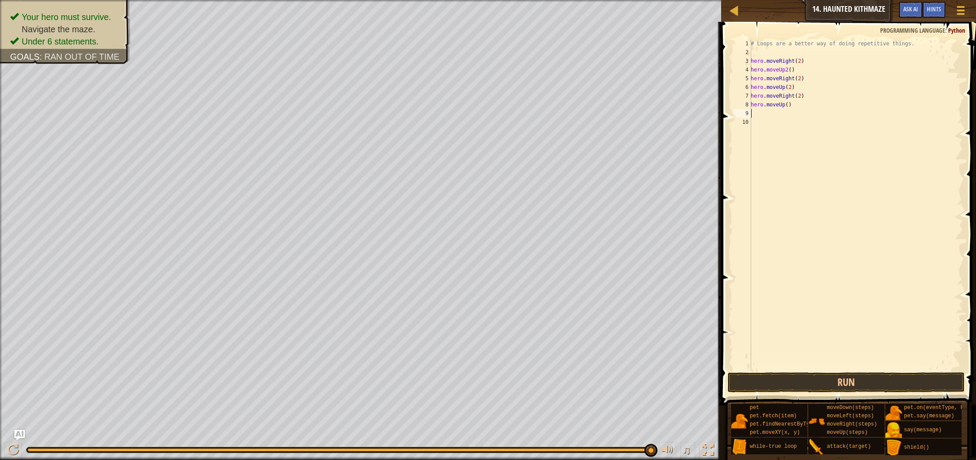
click at [792, 106] on div "# Loops are a better way of doing repetitive things. hero . moveRight ( 2 ) her…" at bounding box center [856, 213] width 214 height 349
click at [789, 108] on div "# Loops are a better way of doing repetitive things. hero . moveRight ( 2 ) her…" at bounding box center [856, 213] width 214 height 349
click at [779, 386] on button "Run" at bounding box center [846, 382] width 237 height 20
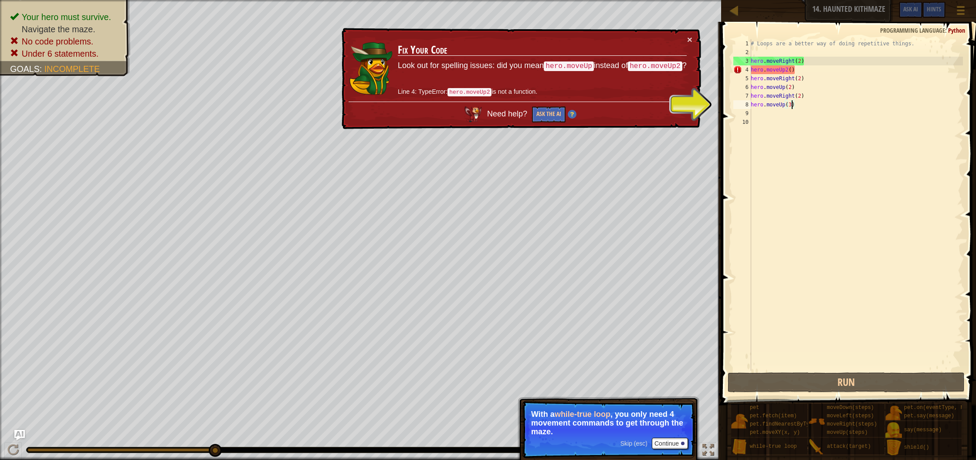
click at [789, 71] on div "# Loops are a better way of doing repetitive things. hero . moveRight ( 2 ) her…" at bounding box center [856, 213] width 214 height 349
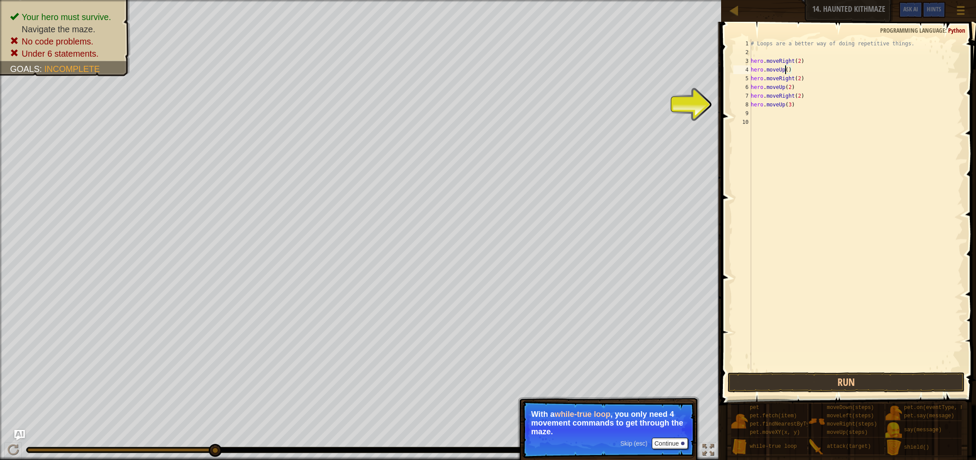
click at [789, 71] on div "# Loops are a better way of doing repetitive things. hero . moveRight ( 2 ) her…" at bounding box center [856, 213] width 214 height 349
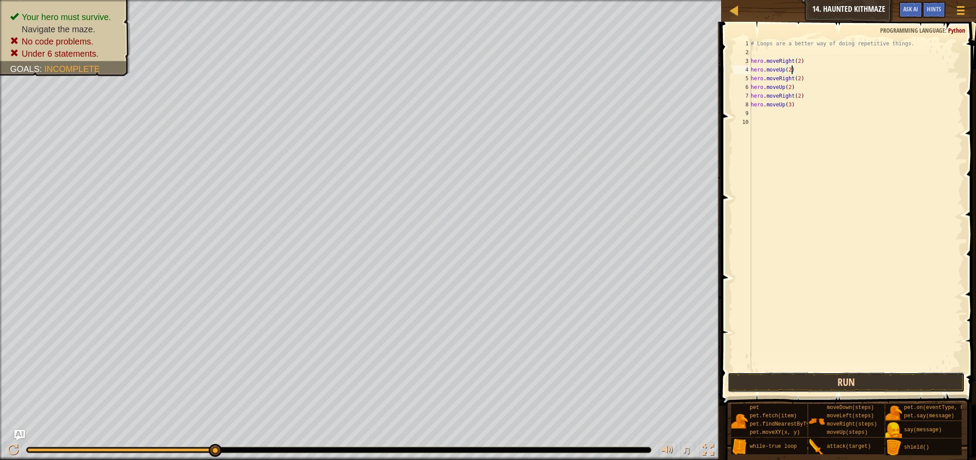
click at [867, 387] on button "Run" at bounding box center [846, 382] width 237 height 20
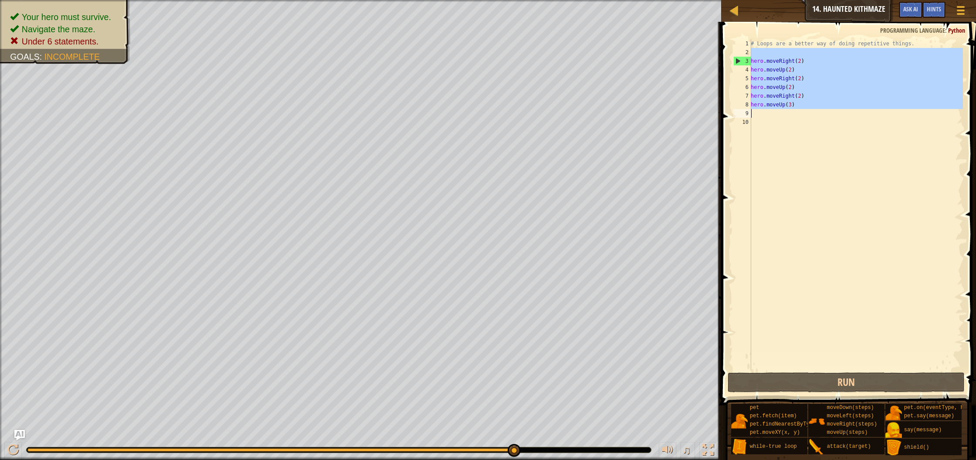
drag, startPoint x: 763, startPoint y: 56, endPoint x: 768, endPoint y: 113, distance: 57.7
click at [768, 113] on div "# Loops are a better way of doing repetitive things. hero . moveRight ( 2 ) her…" at bounding box center [856, 213] width 214 height 349
type textarea "hero.moveUp(3)"
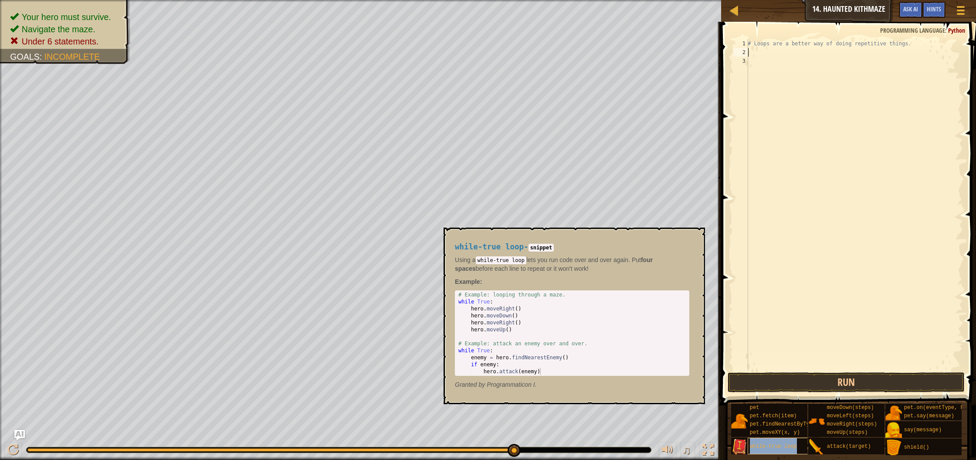
click at [771, 447] on span "while-true loop" at bounding box center [773, 446] width 47 height 6
click at [754, 447] on span "while-true loop" at bounding box center [773, 446] width 47 height 6
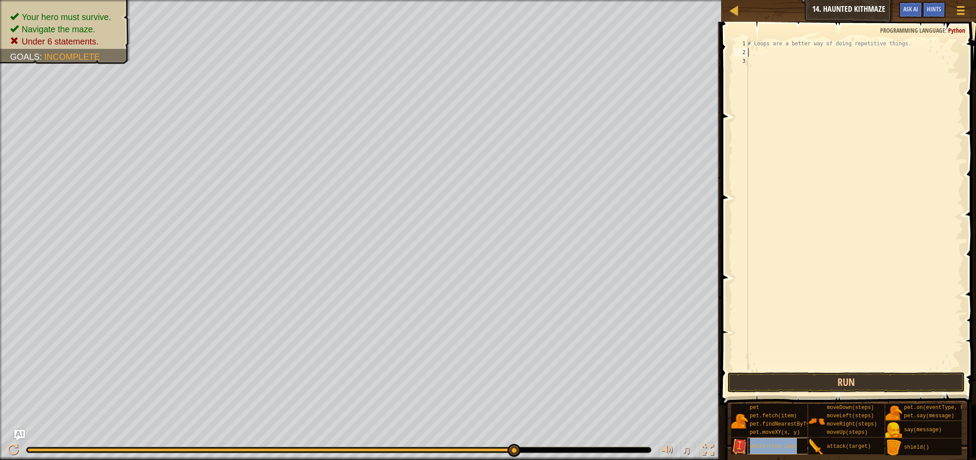
click at [754, 446] on span "while-true loop" at bounding box center [773, 446] width 47 height 6
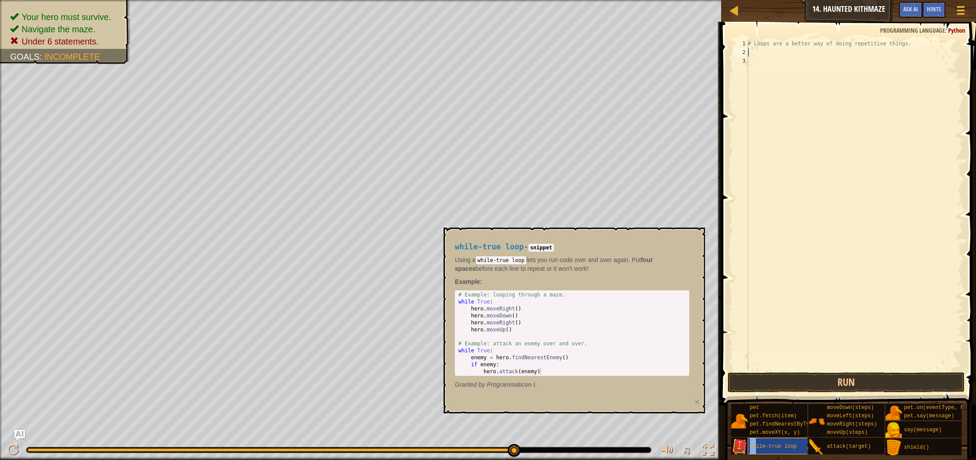
click at [755, 443] on span "while-true loop" at bounding box center [773, 446] width 47 height 6
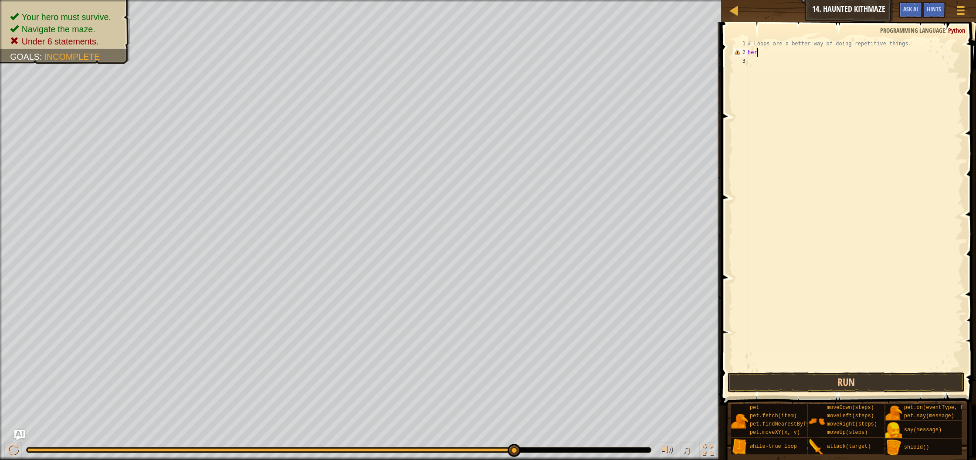
type textarea "h"
type textarea "wh"
click at [821, 69] on div "wh ile-true loop press enter" at bounding box center [828, 77] width 165 height 39
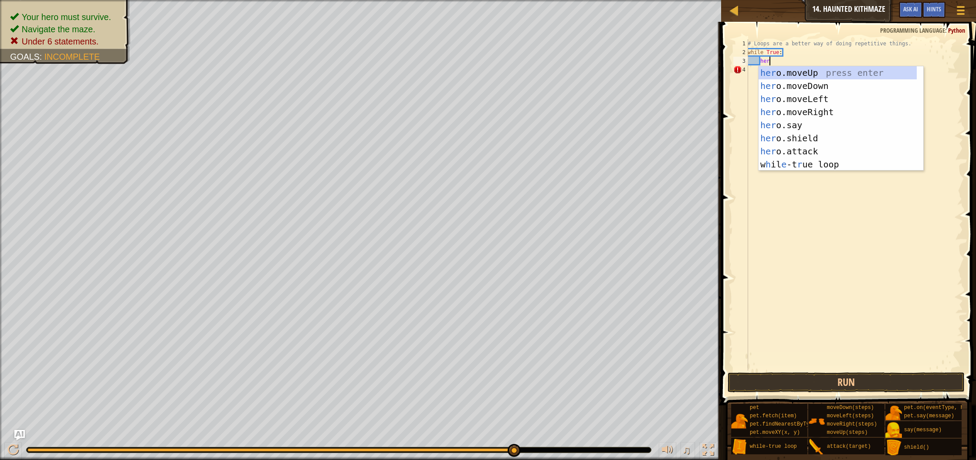
type textarea "hero"
click at [769, 112] on div "hero .moveUp press enter hero .moveDown press enter hero .moveLeft press enter …" at bounding box center [841, 131] width 165 height 131
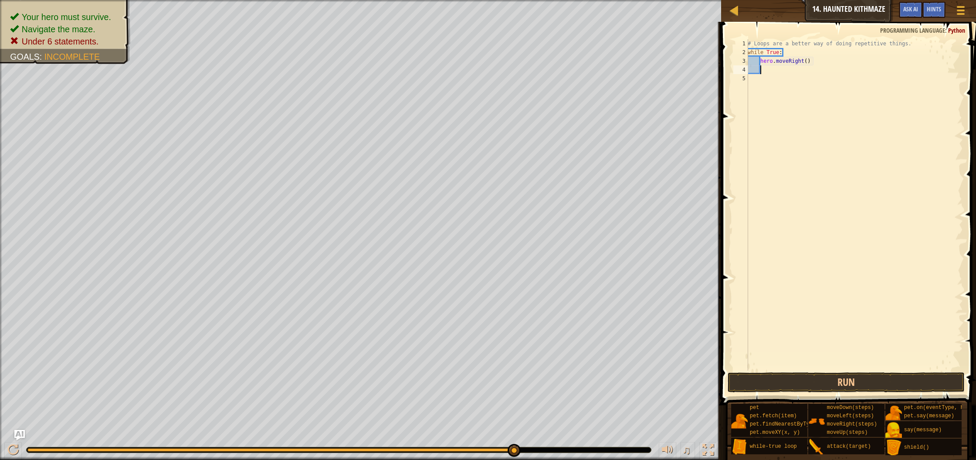
scroll to position [4, 0]
click at [807, 62] on div "# Loops are a better way of doing repetitive things. while True : hero . moveRi…" at bounding box center [854, 213] width 217 height 349
type textarea "hero.moveRight()"
click at [795, 73] on div "# Loops are a better way of doing repetitive things. while True : hero . moveRi…" at bounding box center [854, 213] width 217 height 349
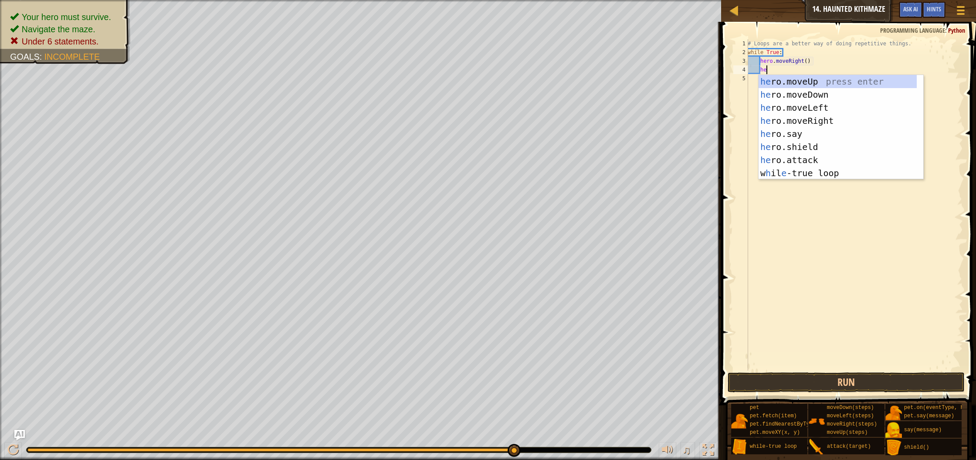
type textarea "hero"
click at [817, 79] on div "hero .moveUp press enter hero .moveDown press enter hero .moveLeft press enter …" at bounding box center [841, 140] width 165 height 131
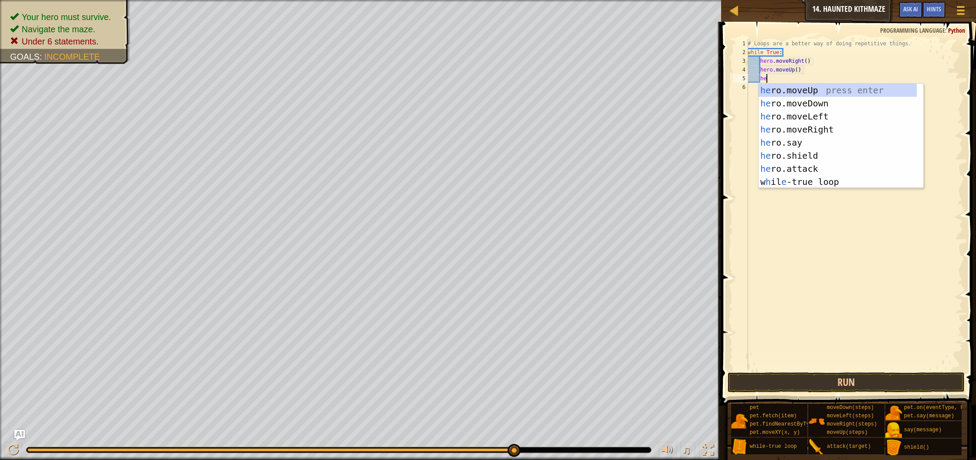
type textarea "hero"
click at [800, 125] on div "hero .moveUp press enter hero .moveDown press enter hero .moveLeft press enter …" at bounding box center [841, 149] width 165 height 131
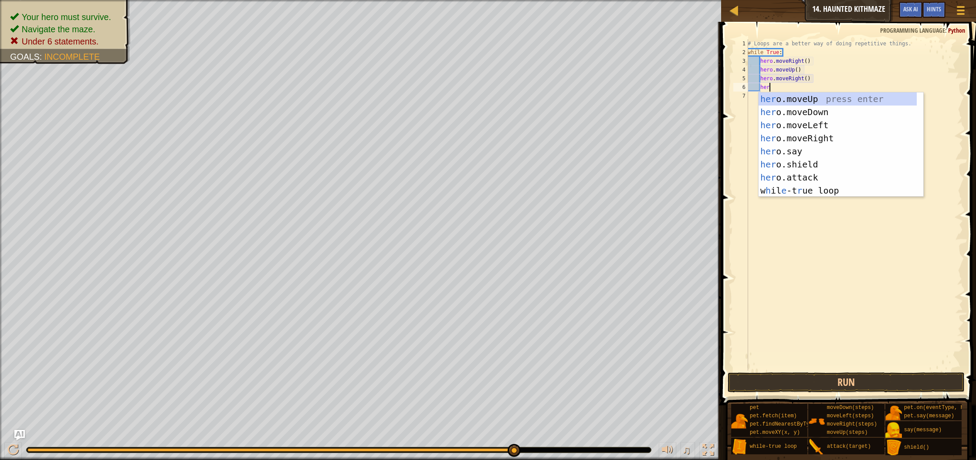
type textarea "hero"
click at [804, 99] on div "hero .moveUp press enter hero .moveDown press enter hero .moveLeft press enter …" at bounding box center [841, 157] width 165 height 131
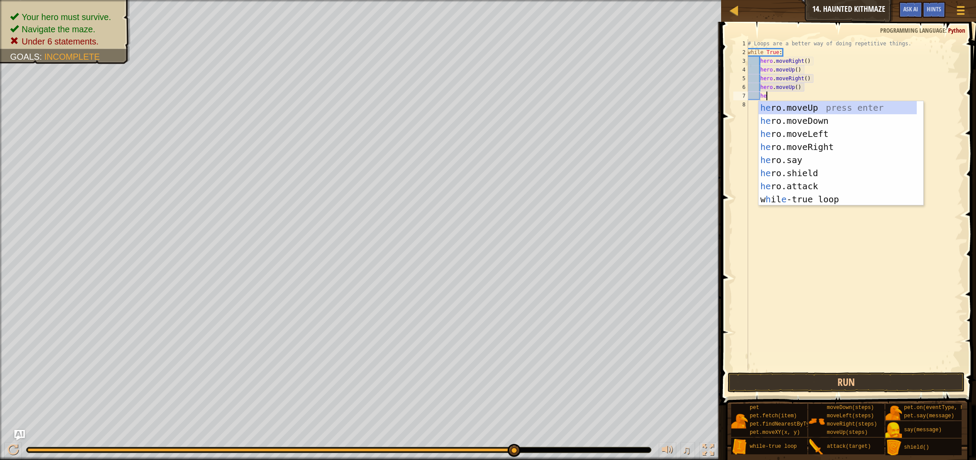
type textarea "hero"
click at [809, 143] on div "hero .moveUp press enter hero .moveDown press enter hero .moveLeft press enter …" at bounding box center [841, 166] width 165 height 131
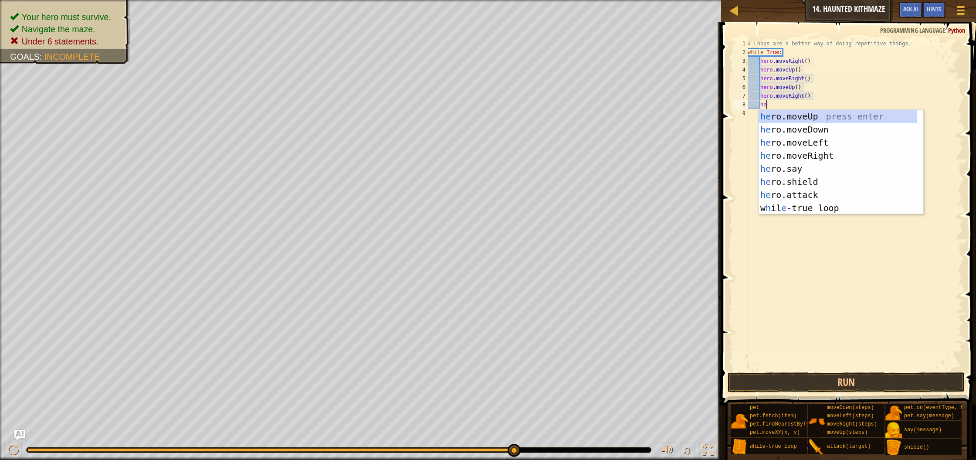
type textarea "hero"
click at [800, 118] on div "hero .moveUp press enter hero .moveDown press enter hero .moveLeft press enter …" at bounding box center [841, 175] width 165 height 131
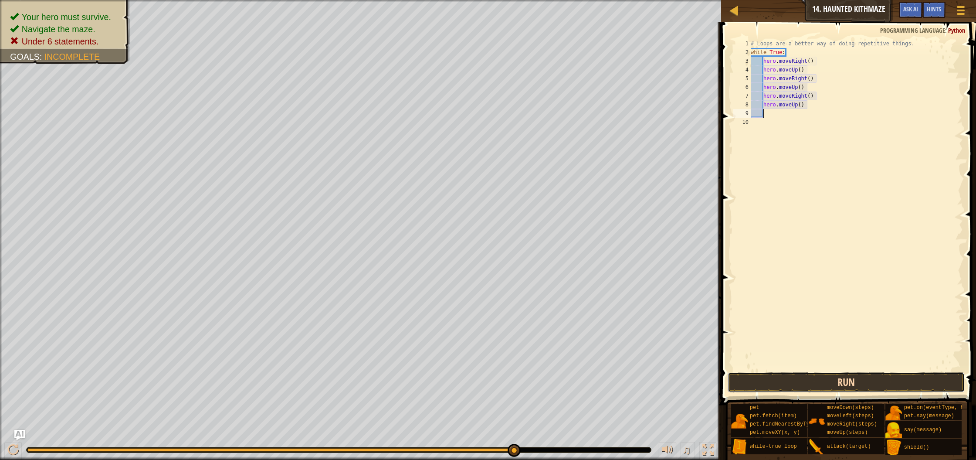
click at [817, 380] on button "Run" at bounding box center [846, 382] width 237 height 20
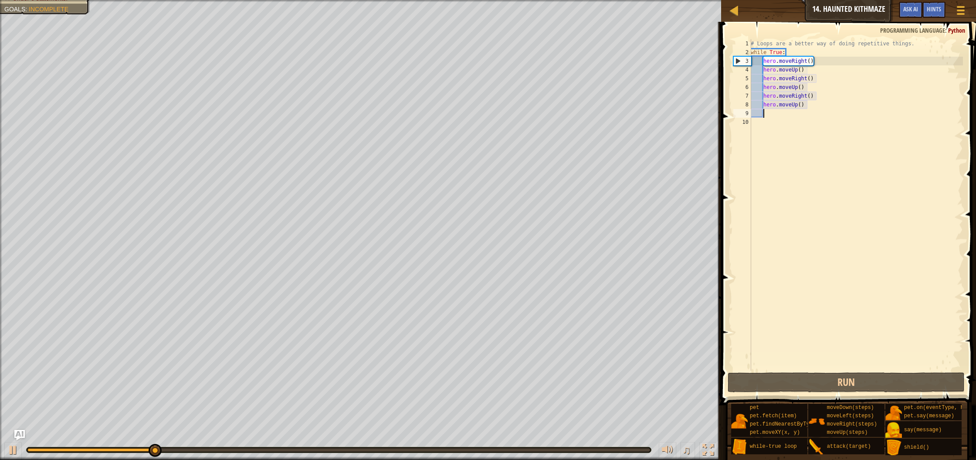
click at [810, 62] on div "# Loops are a better way of doing repetitive things. while True : hero . moveRi…" at bounding box center [856, 213] width 214 height 349
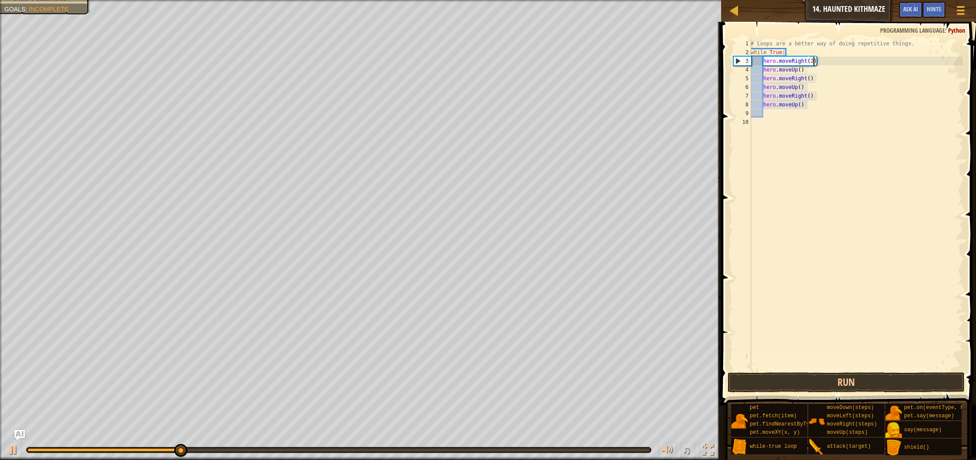
scroll to position [4, 5]
click at [803, 72] on div "# Loops are a better way of doing repetitive things. while True : hero . moveRi…" at bounding box center [856, 213] width 214 height 349
drag, startPoint x: 811, startPoint y: 79, endPoint x: 810, endPoint y: 88, distance: 9.2
click at [811, 80] on div "# Loops are a better way of doing repetitive things. while True : hero . moveRi…" at bounding box center [856, 213] width 214 height 349
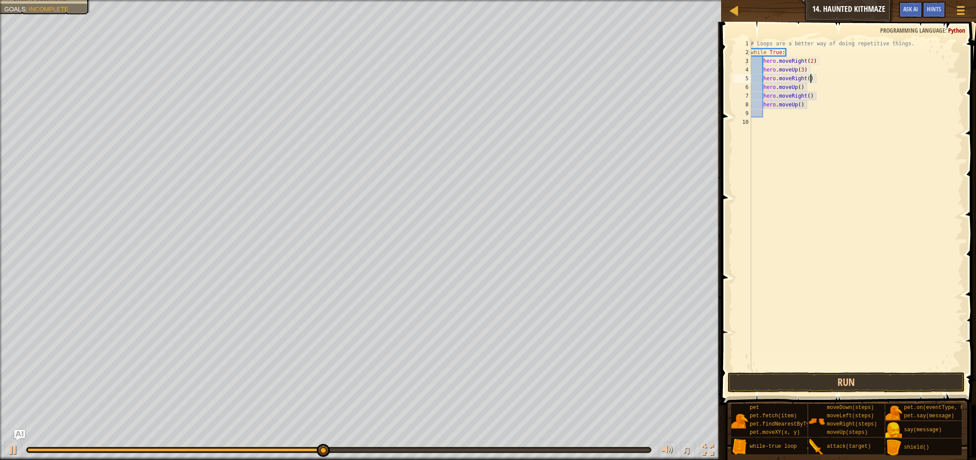
click at [805, 71] on div "# Loops are a better way of doing repetitive things. while True : hero . moveRi…" at bounding box center [856, 213] width 214 height 349
click at [811, 81] on div "# Loops are a better way of doing repetitive things. while True : hero . moveRi…" at bounding box center [856, 213] width 214 height 349
click at [801, 87] on div "# Loops are a better way of doing repetitive things. while True : hero . moveRi…" at bounding box center [856, 213] width 214 height 349
click at [813, 94] on div "# Loops are a better way of doing repetitive things. while True : hero . moveRi…" at bounding box center [856, 213] width 214 height 349
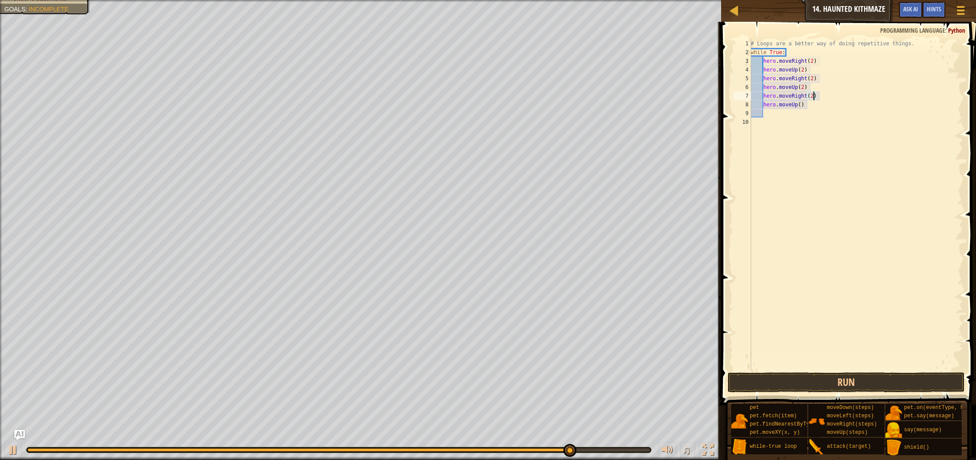
click at [803, 103] on div "# Loops are a better way of doing repetitive things. while True : hero . moveRi…" at bounding box center [856, 213] width 214 height 349
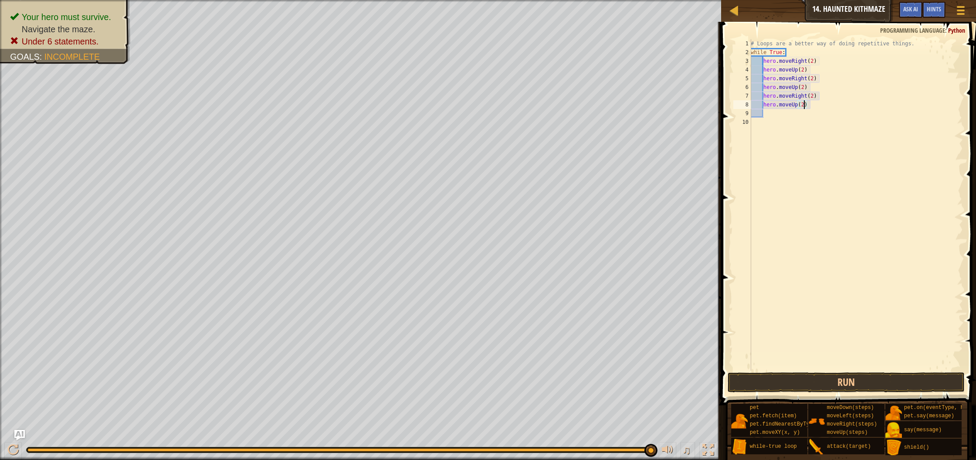
click at [804, 87] on div "# Loops are a better way of doing repetitive things. while True : hero . moveRi…" at bounding box center [856, 213] width 214 height 349
click at [806, 71] on div "# Loops are a better way of doing repetitive things. while True : hero . moveRi…" at bounding box center [856, 213] width 214 height 349
click at [814, 61] on div "# Loops are a better way of doing repetitive things. while True : hero . moveRi…" at bounding box center [856, 213] width 214 height 349
click at [816, 79] on div "# Loops are a better way of doing repetitive things. while True : hero . moveRi…" at bounding box center [856, 213] width 214 height 349
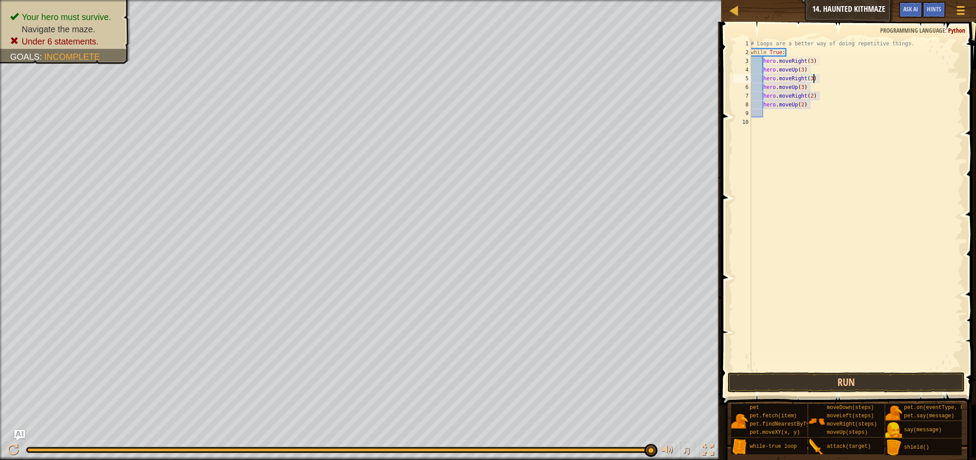
click at [816, 98] on div "# Loops are a better way of doing repetitive things. while True : hero . moveRi…" at bounding box center [856, 213] width 214 height 349
click at [805, 106] on div "# Loops are a better way of doing repetitive things. while True : hero . moveRi…" at bounding box center [856, 213] width 214 height 349
click at [851, 386] on button "Run" at bounding box center [846, 382] width 237 height 20
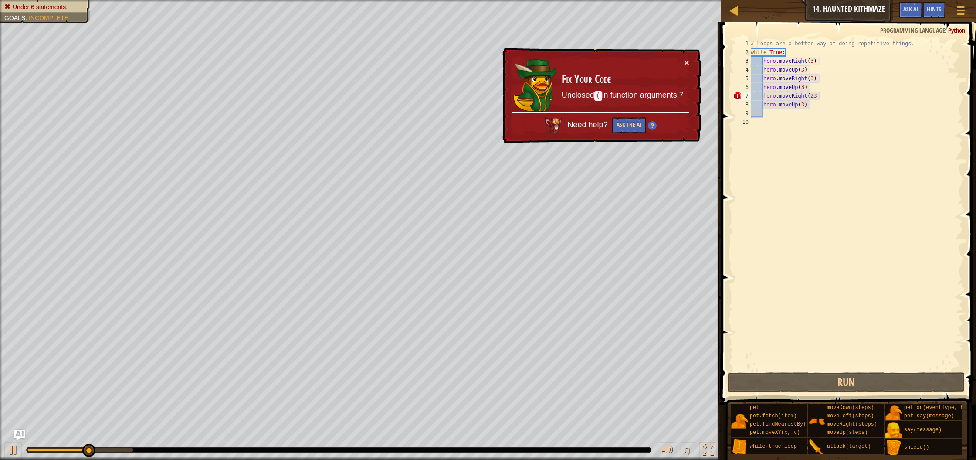
drag, startPoint x: 817, startPoint y: 97, endPoint x: 836, endPoint y: 145, distance: 51.6
click at [817, 98] on div "# Loops are a better way of doing repetitive things. while True : hero . moveRi…" at bounding box center [856, 213] width 214 height 349
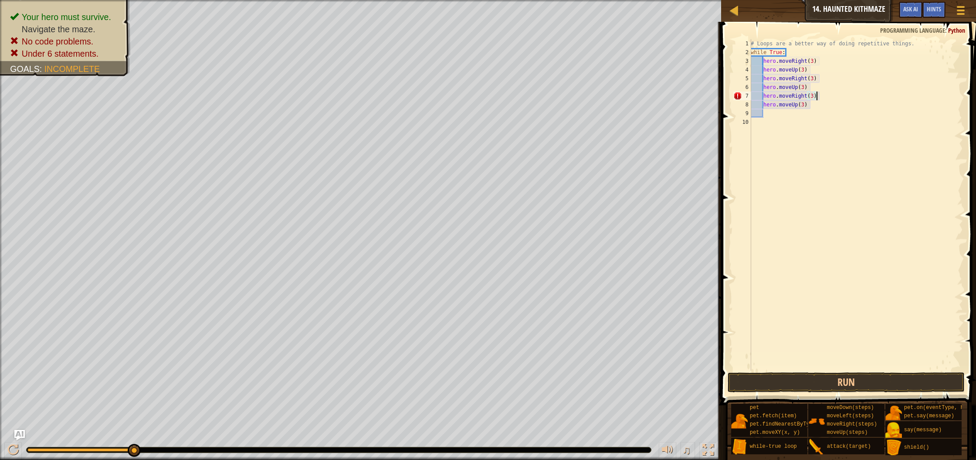
scroll to position [4, 5]
click at [856, 378] on button "Run" at bounding box center [846, 382] width 237 height 20
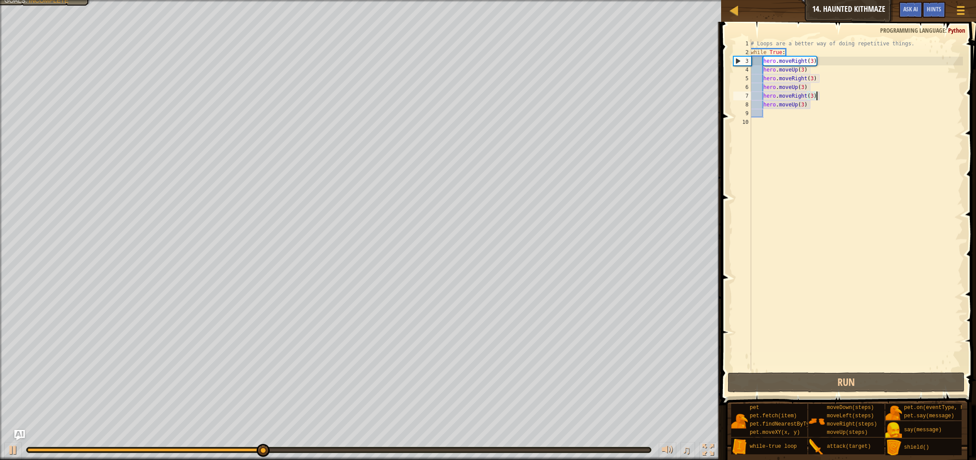
click at [814, 63] on div "# Loops are a better way of doing repetitive things. while True : hero . moveRi…" at bounding box center [856, 213] width 214 height 349
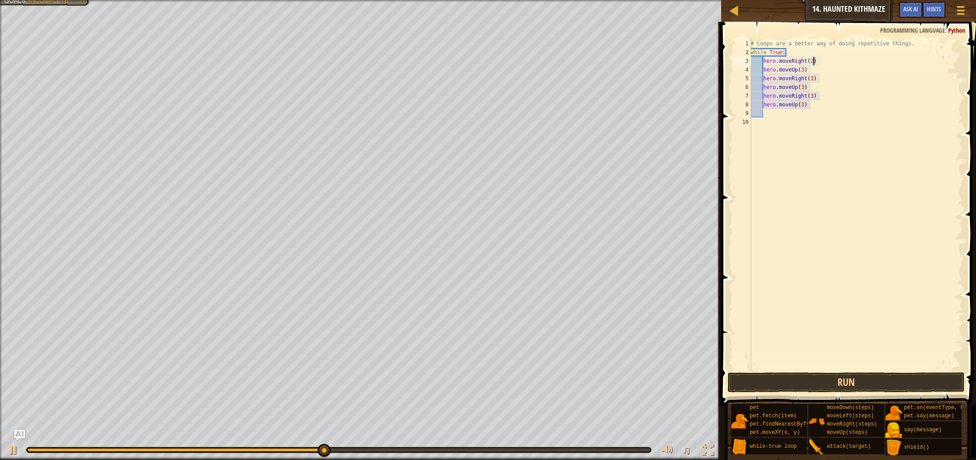
click at [813, 79] on div "# Loops are a better way of doing repetitive things. while True : hero . moveRi…" at bounding box center [856, 213] width 214 height 349
click at [816, 95] on div "# Loops are a better way of doing repetitive things. while True : hero . moveRi…" at bounding box center [856, 213] width 214 height 349
click at [836, 384] on button "Run" at bounding box center [846, 382] width 237 height 20
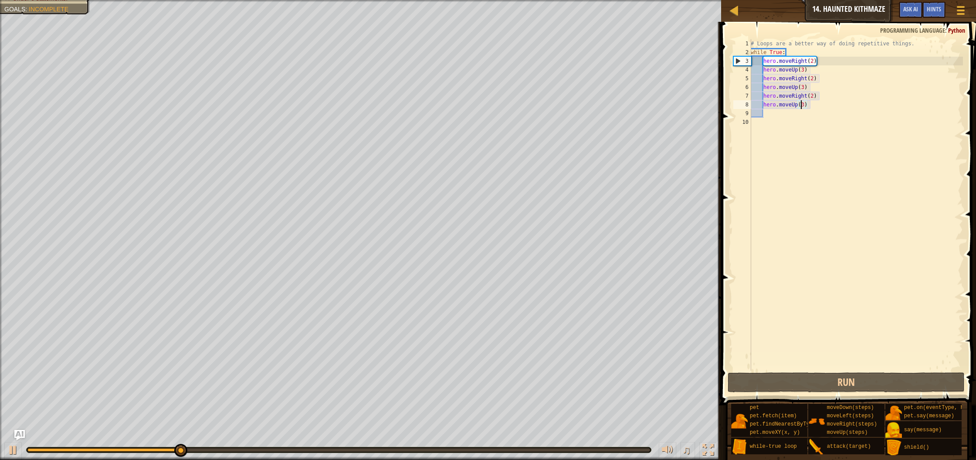
click at [803, 107] on div "# Loops are a better way of doing repetitive things. while True : hero . moveRi…" at bounding box center [856, 213] width 214 height 349
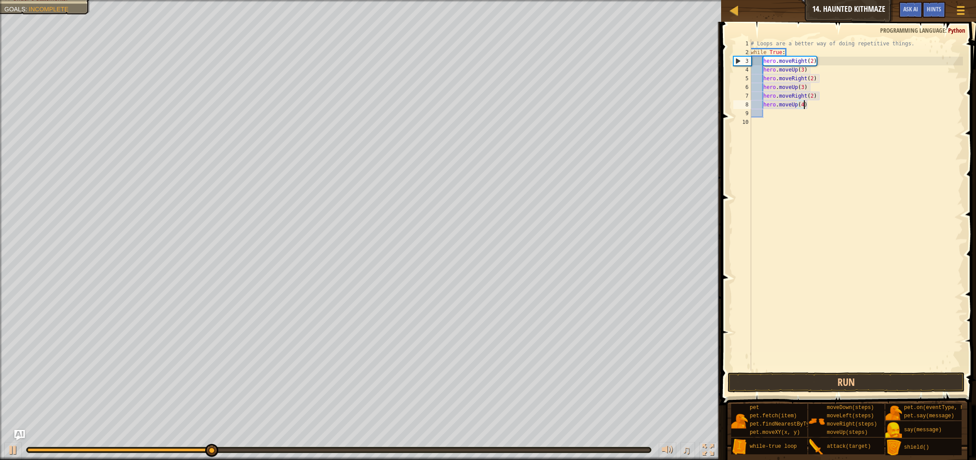
scroll to position [4, 4]
type textarea "hero.moveUp(4)"
click at [803, 385] on button "Run" at bounding box center [846, 382] width 237 height 20
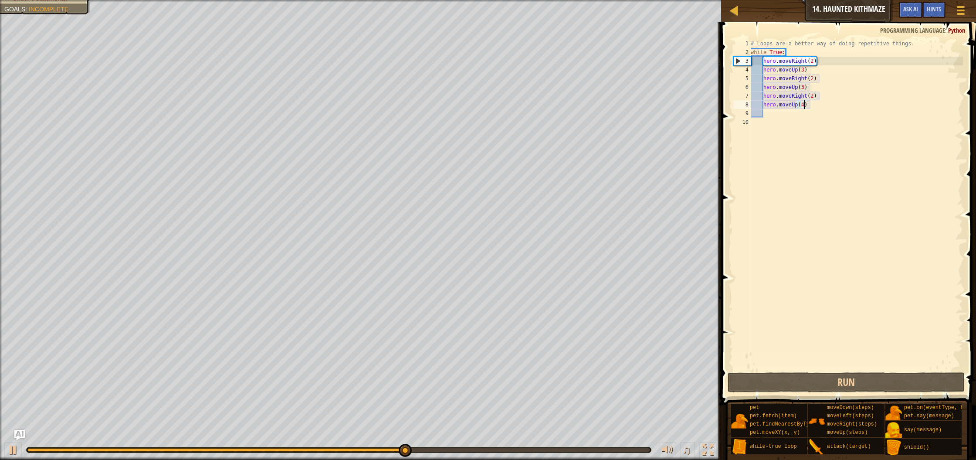
click at [804, 107] on div "# Loops are a better way of doing repetitive things. while True : hero . moveRi…" at bounding box center [856, 213] width 214 height 349
click at [789, 113] on div "# Loops are a better way of doing repetitive things. while True : hero . moveRi…" at bounding box center [856, 213] width 214 height 349
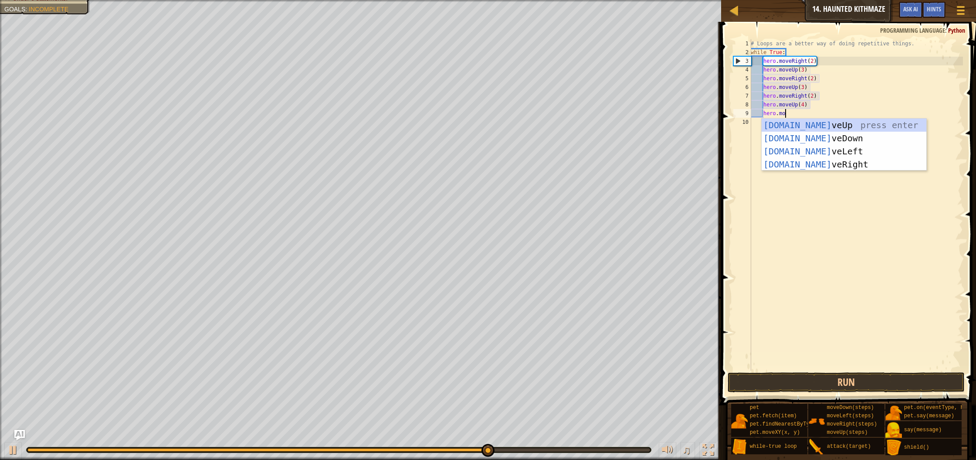
type textarea "hero.move"
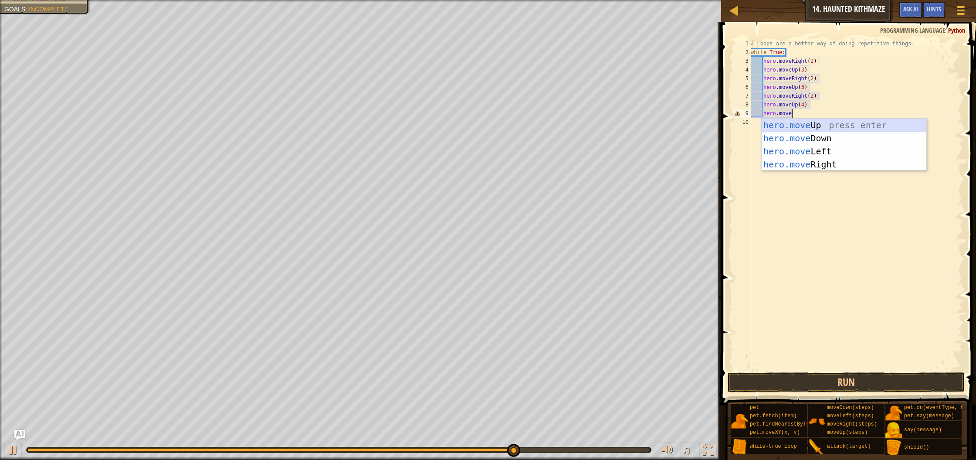
click at [795, 126] on div "hero.move Up press enter hero.move Down press enter hero.move Left press enter …" at bounding box center [844, 158] width 165 height 78
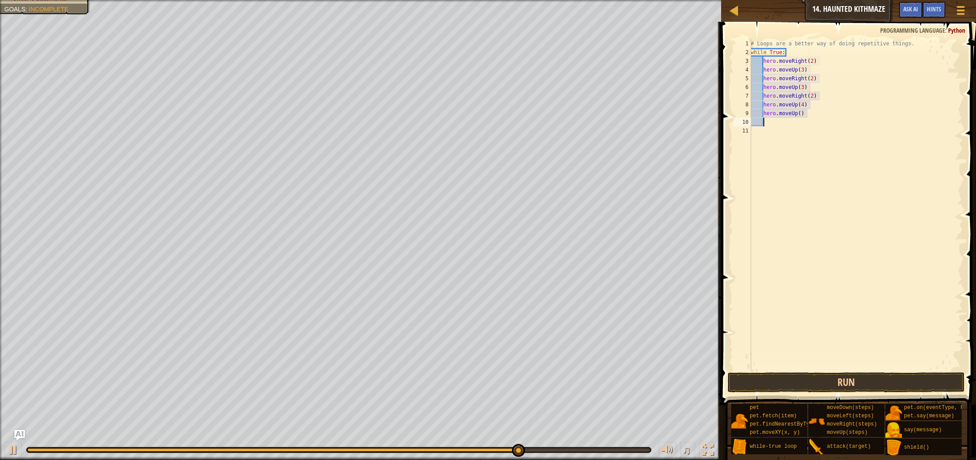
scroll to position [4, 0]
click at [800, 114] on div "# Loops are a better way of doing repetitive things. while True : hero . moveRi…" at bounding box center [856, 213] width 214 height 349
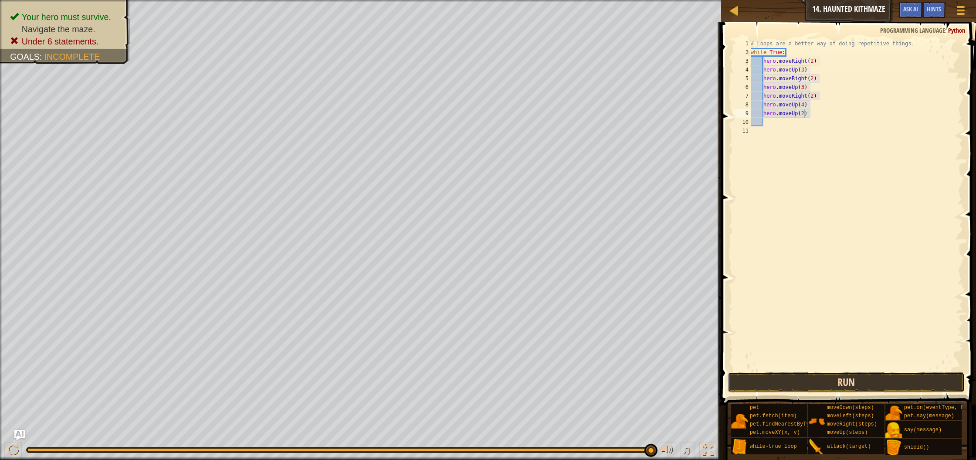
click at [771, 384] on button "Run" at bounding box center [846, 382] width 237 height 20
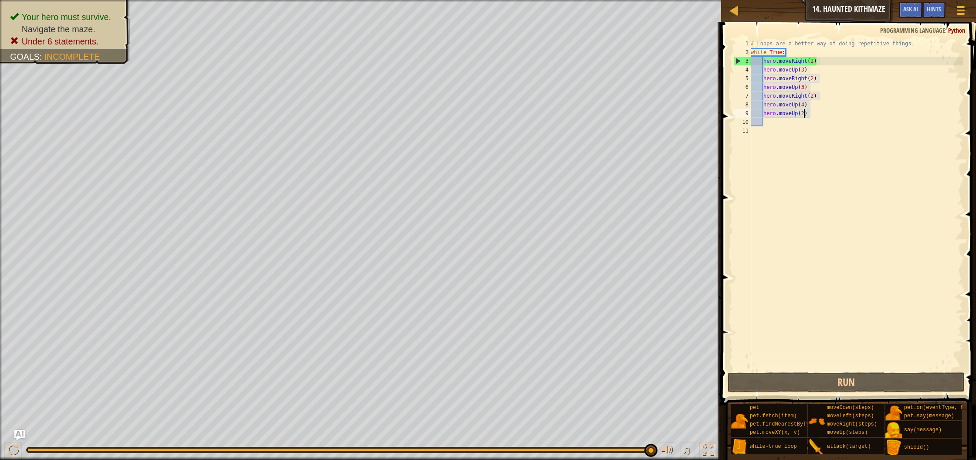
click at [816, 61] on div "# Loops are a better way of doing repetitive things. while True : hero . moveRi…" at bounding box center [856, 213] width 214 height 349
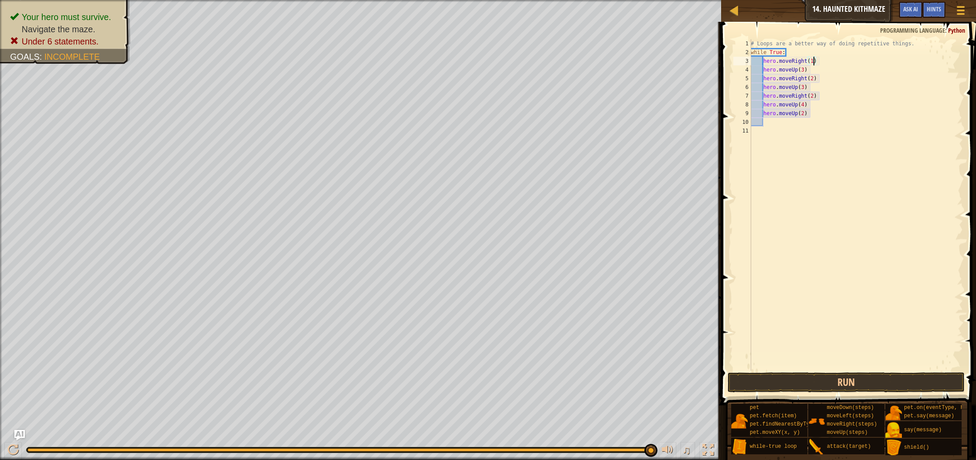
scroll to position [4, 5]
type textarea "hero.moveRight(1)"
click at [789, 389] on button "Run" at bounding box center [846, 382] width 237 height 20
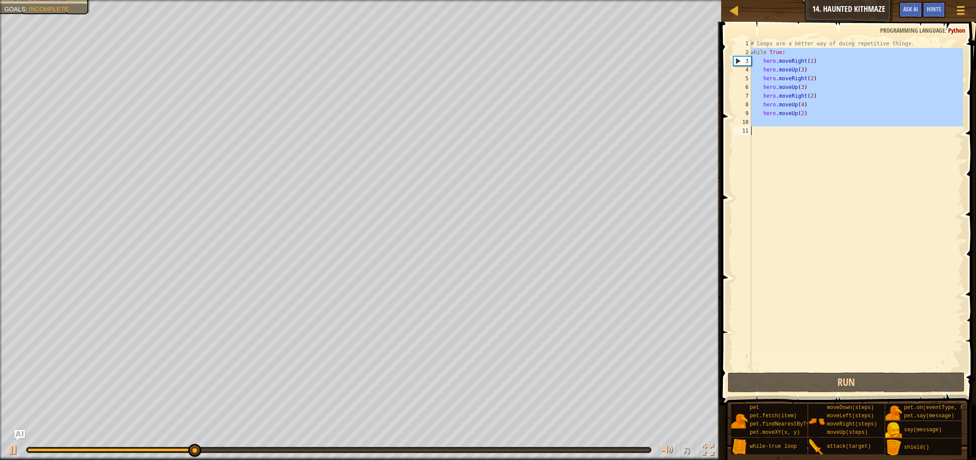
drag, startPoint x: 748, startPoint y: 51, endPoint x: 775, endPoint y: 126, distance: 80.4
click at [775, 126] on div "hero.moveRight(1) 1 2 3 4 5 6 7 8 9 10 11 # Loops are a better way of doing rep…" at bounding box center [847, 204] width 231 height 331
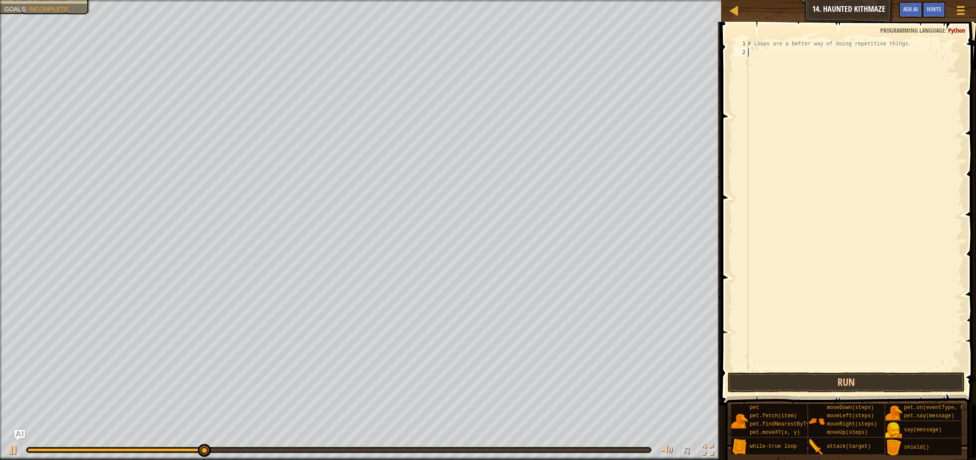
scroll to position [4, 0]
click at [934, 8] on span "Hints" at bounding box center [934, 9] width 14 height 8
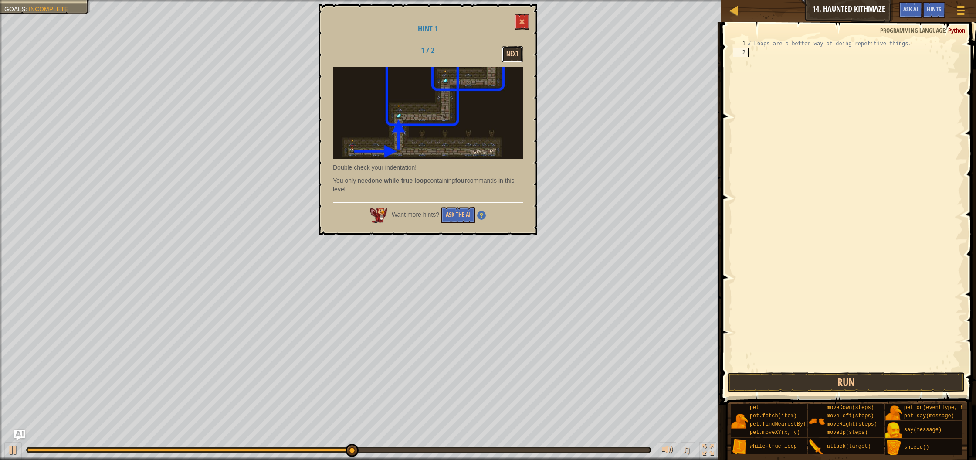
click at [507, 50] on button "Next" at bounding box center [512, 54] width 21 height 16
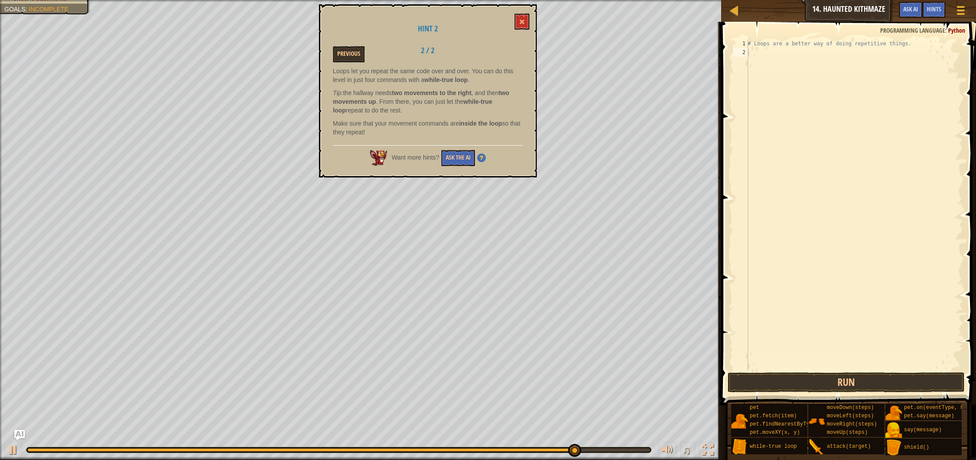
click at [754, 53] on div "# Loops are a better way of doing repetitive things." at bounding box center [854, 213] width 217 height 349
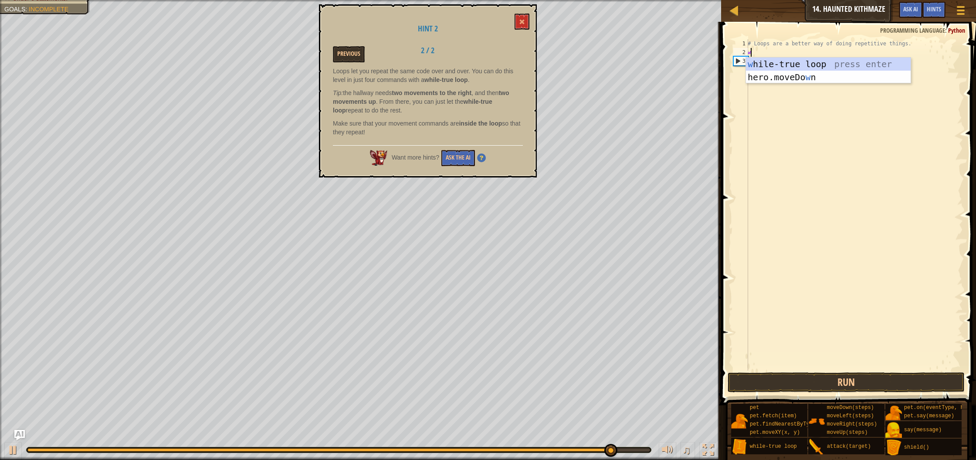
type textarea "wh"
click at [775, 63] on div "wh ile-true loop press enter" at bounding box center [828, 77] width 165 height 39
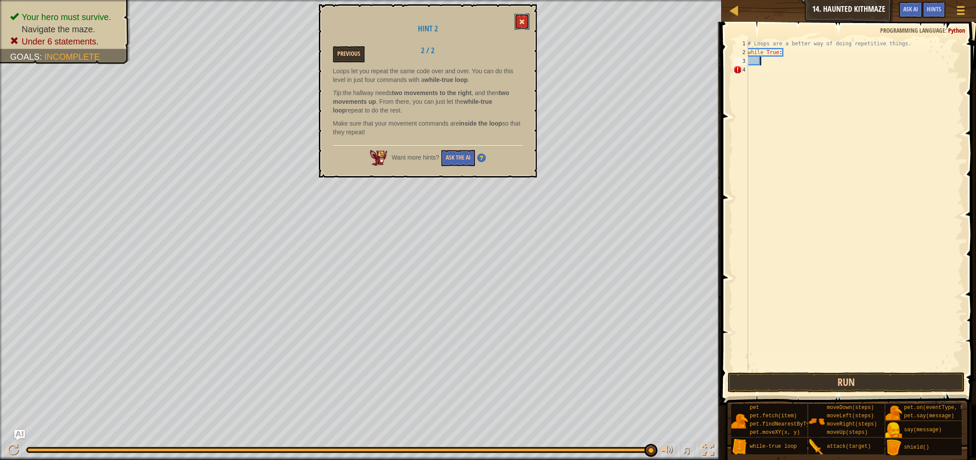
click at [518, 19] on button at bounding box center [522, 22] width 15 height 16
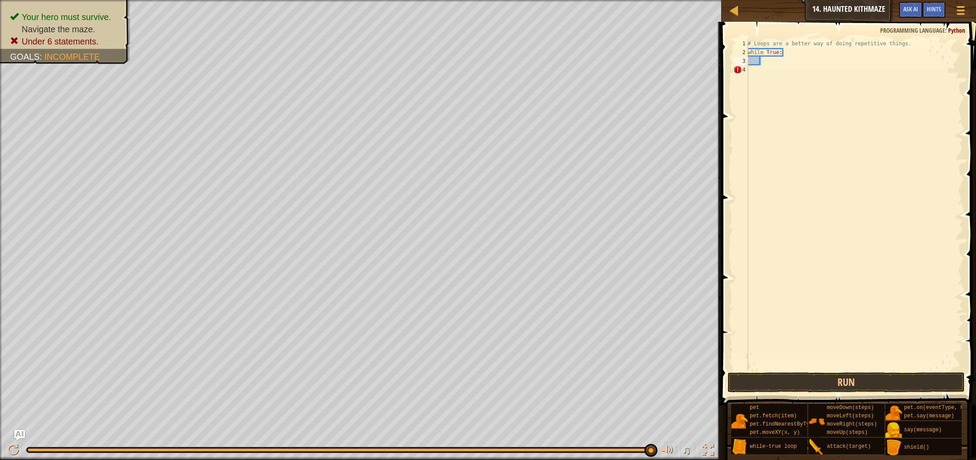
click at [785, 61] on div "# Loops are a better way of doing repetitive things. while True :" at bounding box center [854, 213] width 217 height 349
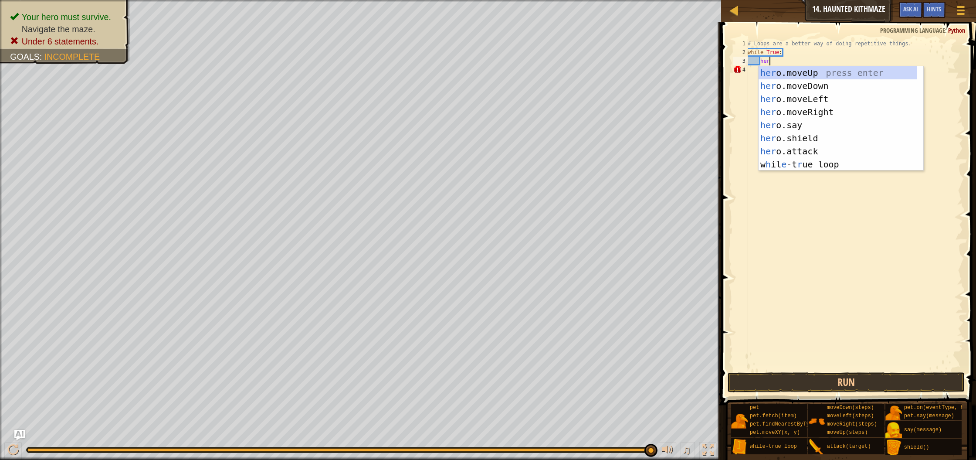
type textarea "hero"
click at [810, 108] on div "hero .moveUp press enter hero .moveDown press enter hero .moveLeft press enter …" at bounding box center [841, 131] width 165 height 131
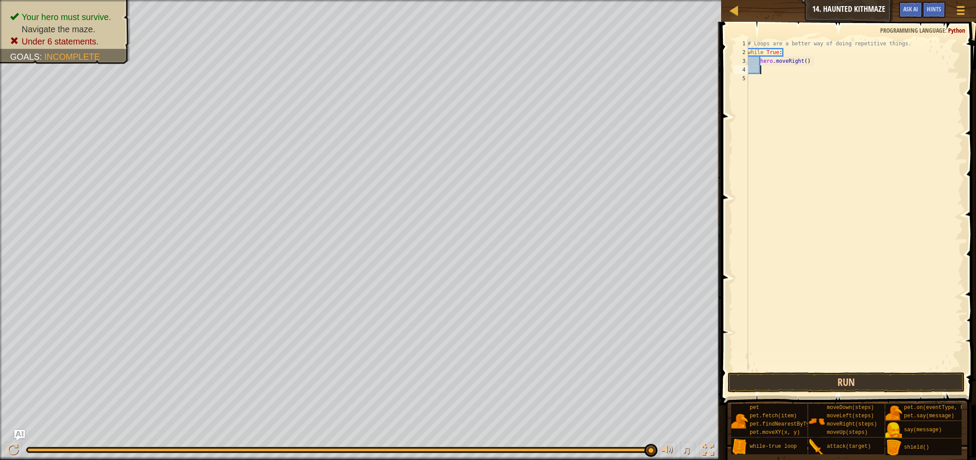
scroll to position [4, 0]
drag, startPoint x: 808, startPoint y: 62, endPoint x: 809, endPoint y: 86, distance: 24.4
click at [809, 65] on div "# Loops are a better way of doing repetitive things. while True : hero . moveRi…" at bounding box center [854, 213] width 217 height 349
type textarea "hero.moveRight(2)"
click at [773, 72] on div "# Loops are a better way of doing repetitive things. while True : hero . moveRi…" at bounding box center [854, 213] width 217 height 349
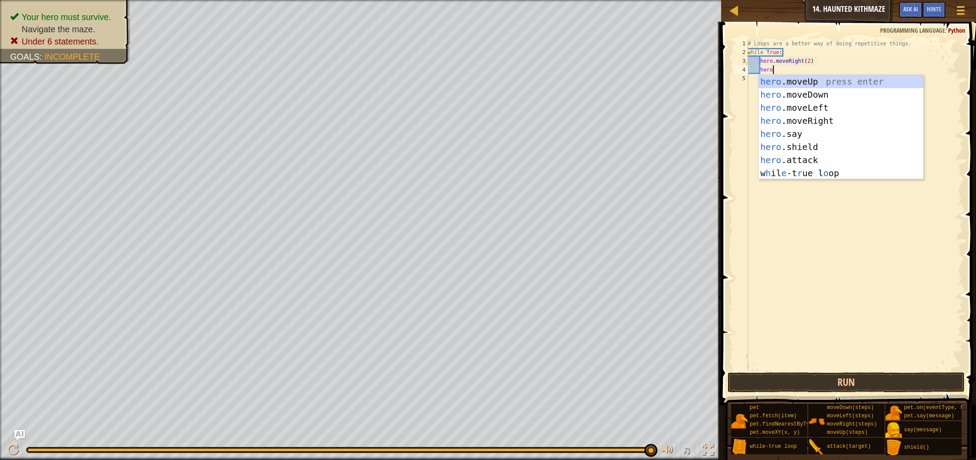
type textarea "hero."
click at [771, 85] on div "hero. moveUp press enter hero. moveDown press enter hero. moveLeft press enter …" at bounding box center [841, 134] width 165 height 118
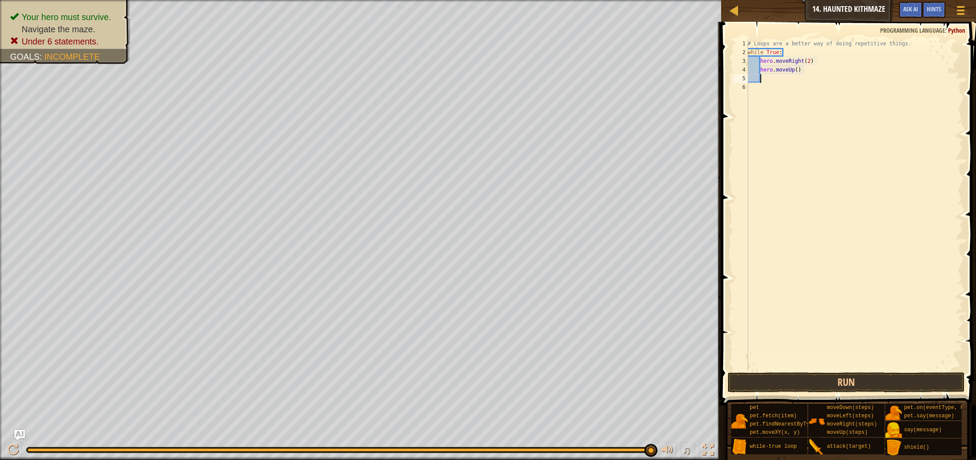
scroll to position [4, 0]
click at [800, 72] on div "# Loops are a better way of doing repetitive things. while True : hero . moveRi…" at bounding box center [854, 213] width 217 height 349
type textarea "hero.moveUp(2)"
click at [864, 381] on button "Run" at bounding box center [846, 382] width 237 height 20
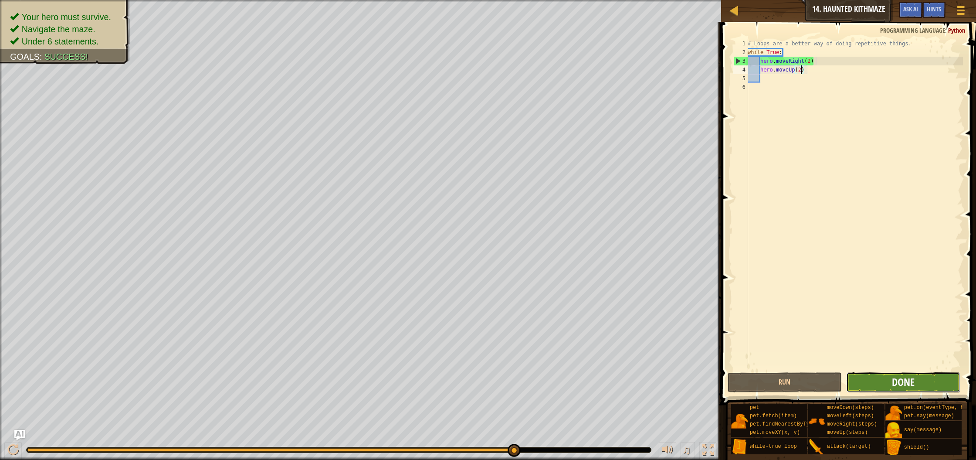
click at [898, 383] on span "Done" at bounding box center [903, 382] width 23 height 14
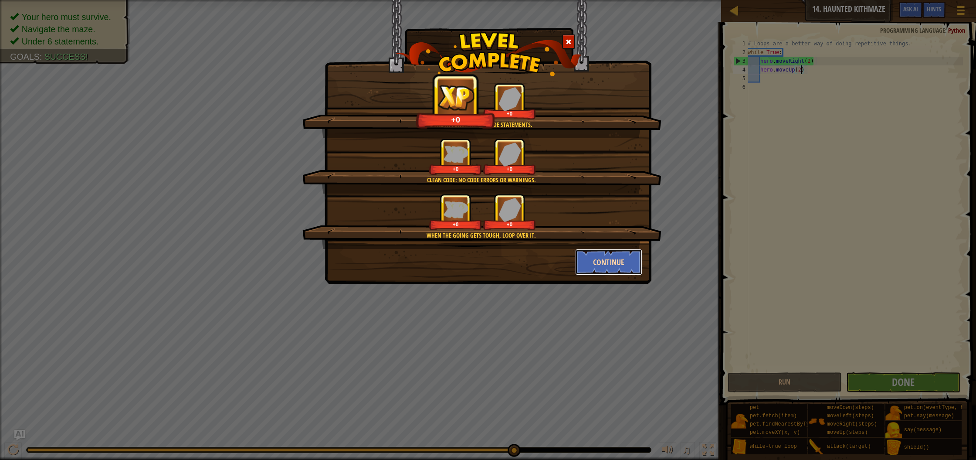
click at [591, 260] on button "Continue" at bounding box center [609, 262] width 68 height 26
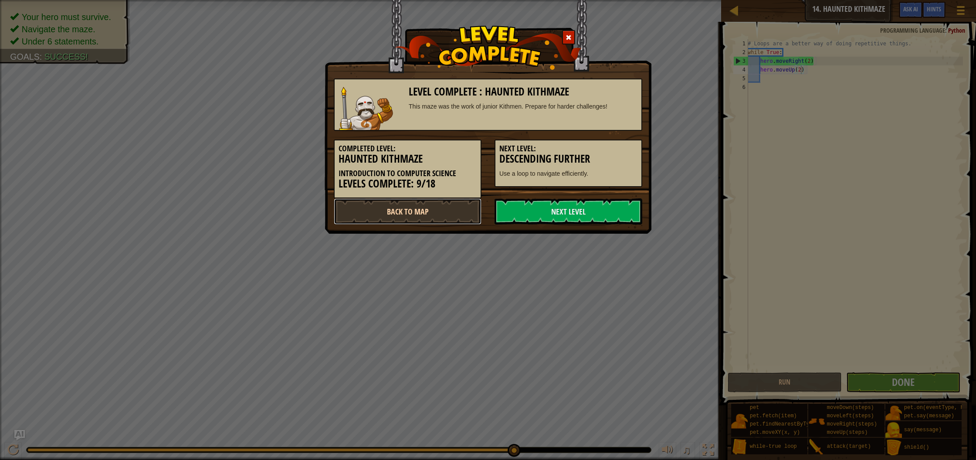
click at [417, 219] on link "Back to Map" at bounding box center [408, 211] width 148 height 26
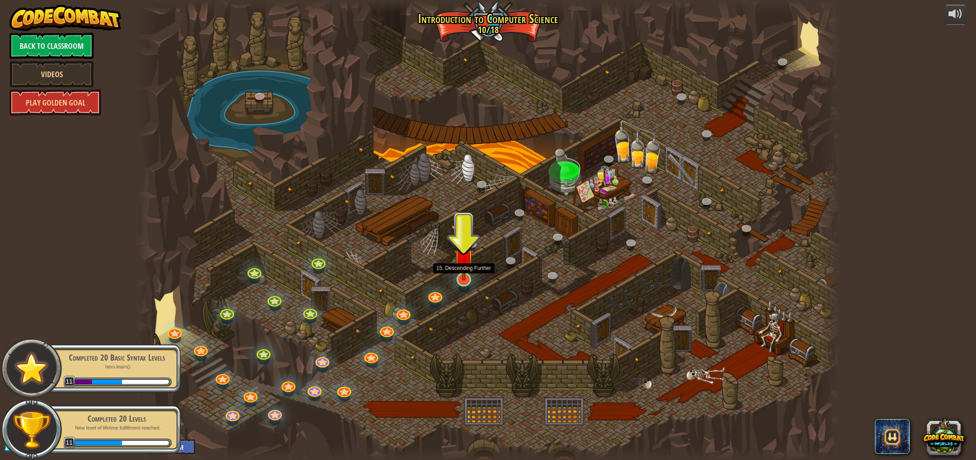
click at [469, 272] on img at bounding box center [464, 258] width 20 height 45
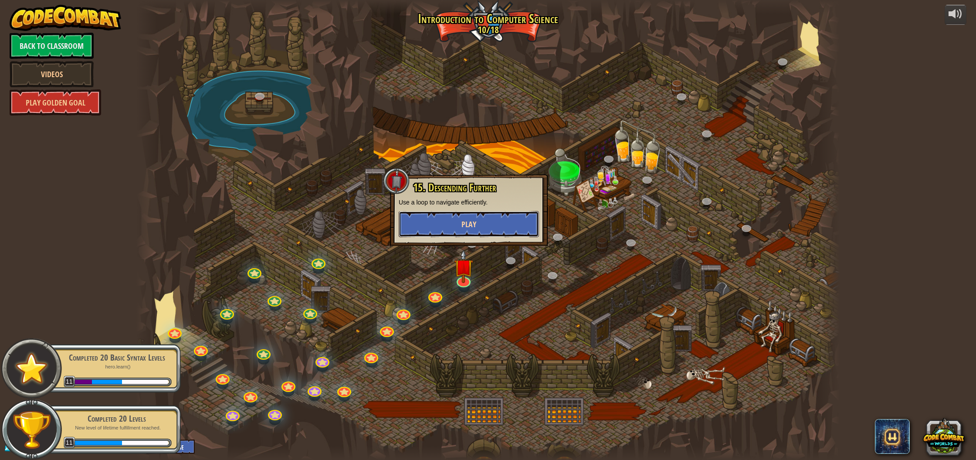
click at [480, 228] on button "Play" at bounding box center [469, 224] width 140 height 26
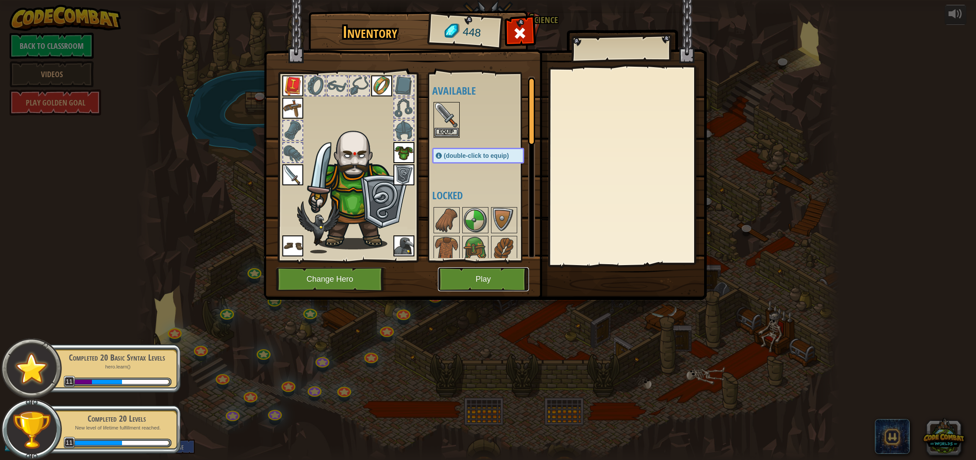
click at [448, 291] on button "Play" at bounding box center [483, 279] width 91 height 24
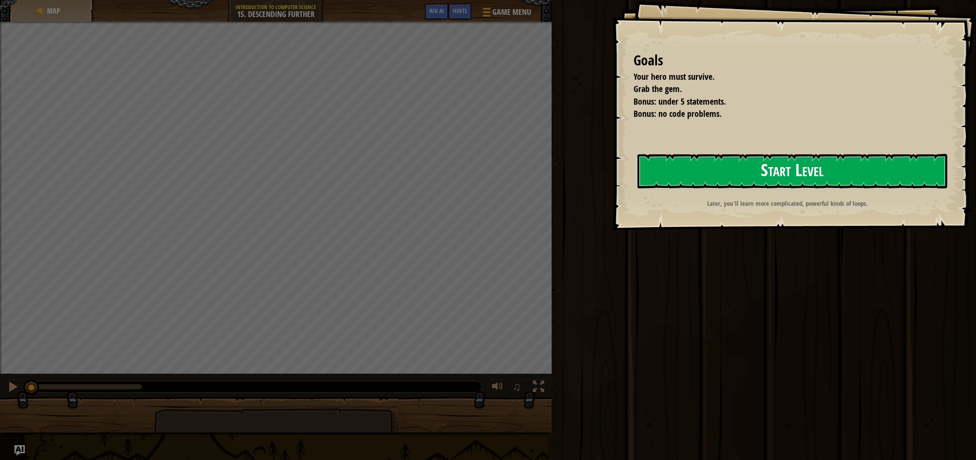
click at [643, 181] on button "Start Level" at bounding box center [793, 171] width 310 height 34
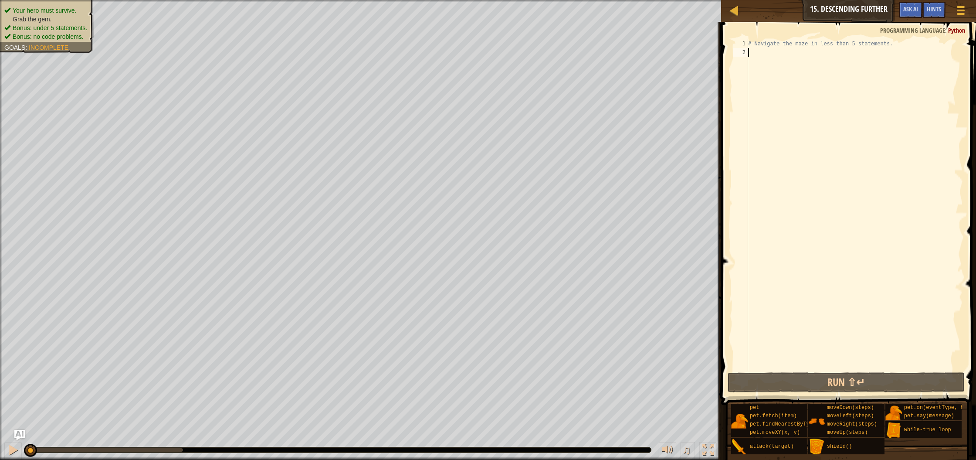
type textarea "w"
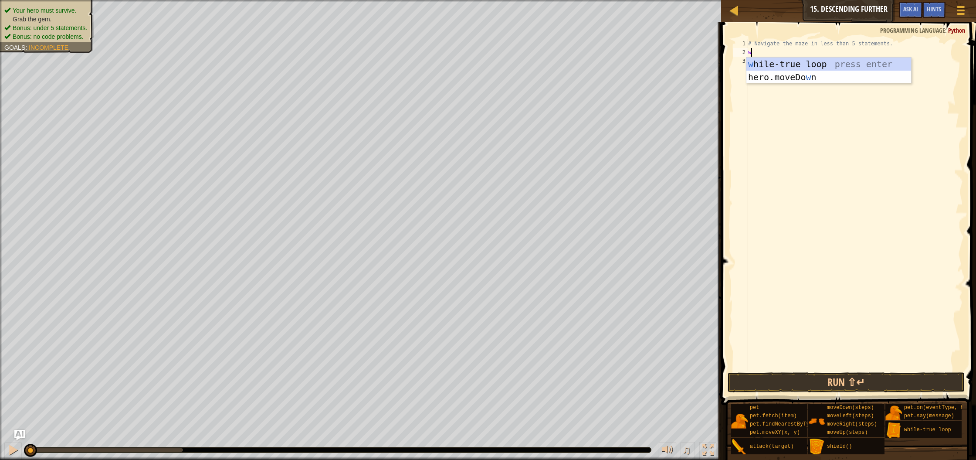
scroll to position [4, 0]
click at [781, 62] on div "w [PERSON_NAME]-true loop press enter hero.moveDo w n press enter" at bounding box center [829, 84] width 165 height 52
click at [781, 62] on div "# Navigate the maze in less than 5 statements. while True :" at bounding box center [855, 213] width 217 height 349
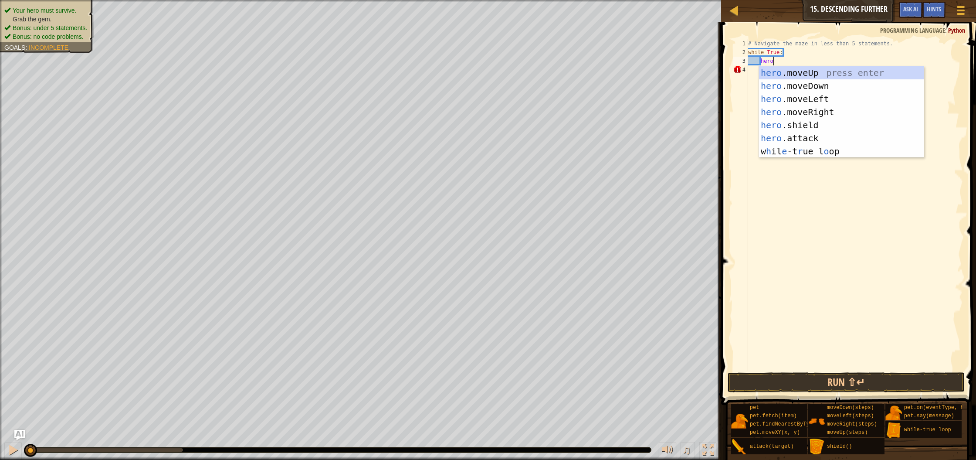
scroll to position [4, 2]
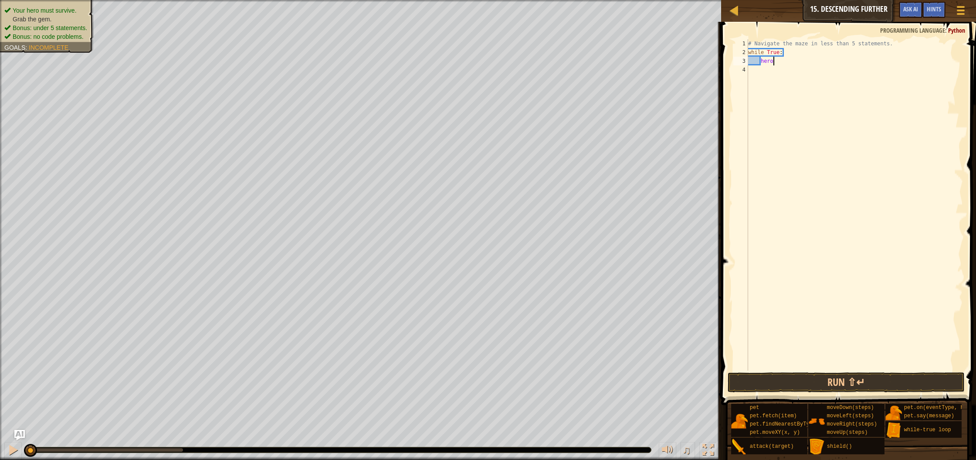
type textarea "hero."
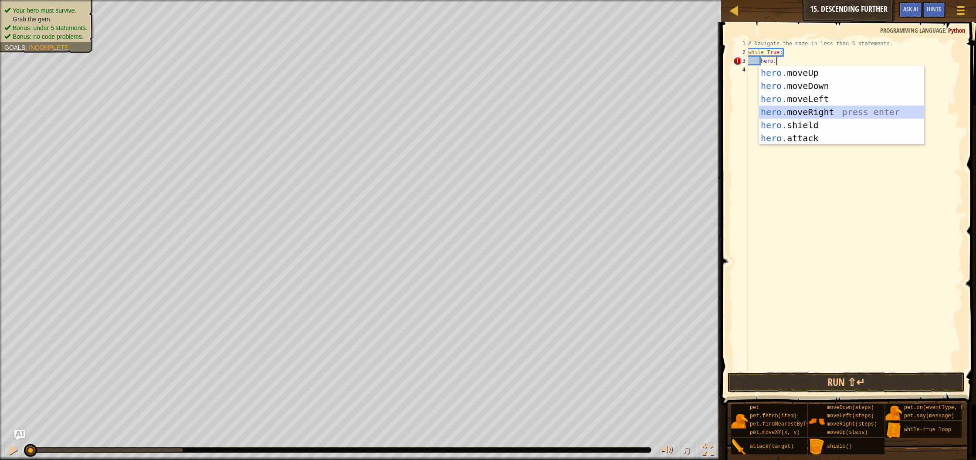
click at [808, 113] on div "hero. moveUp press enter hero. moveDown press enter hero. moveLeft press enter …" at bounding box center [841, 118] width 165 height 105
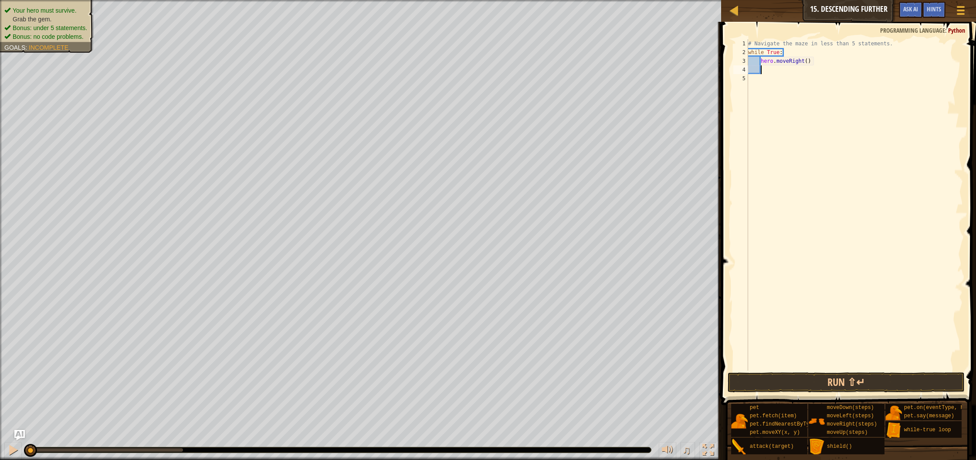
drag, startPoint x: 808, startPoint y: 61, endPoint x: 810, endPoint y: 78, distance: 17.1
click at [808, 61] on div "# Navigate the maze in less than 5 statements. while True : hero . moveRight ( )" at bounding box center [855, 213] width 217 height 349
type textarea "hero.moveRight(2)"
click at [767, 70] on div "# Navigate the maze in less than 5 statements. while True : hero . moveRight ( …" at bounding box center [855, 213] width 217 height 349
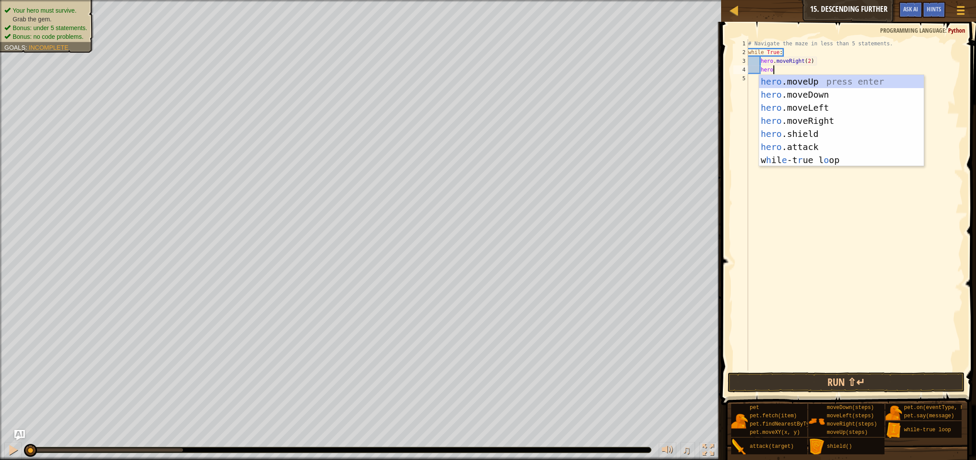
type textarea "hero."
click at [768, 91] on div "hero. moveUp press enter hero. moveDown press enter hero. moveLeft press enter …" at bounding box center [841, 127] width 165 height 105
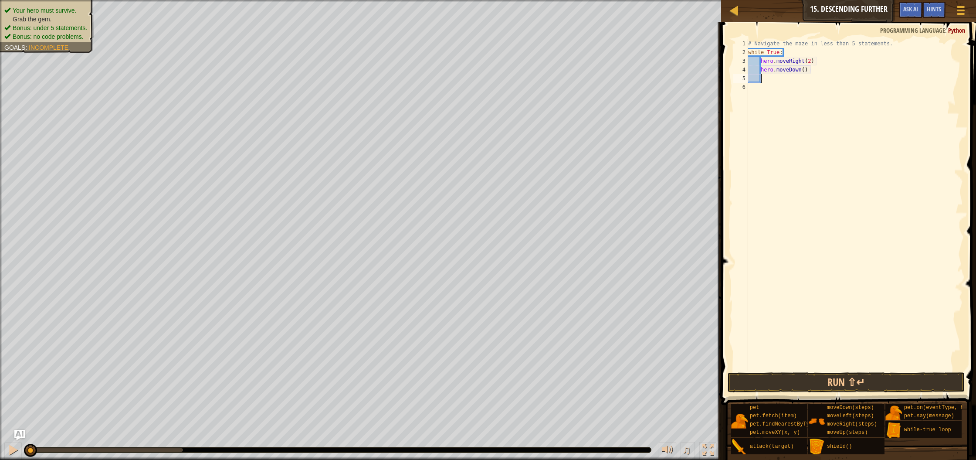
scroll to position [4, 0]
drag, startPoint x: 805, startPoint y: 69, endPoint x: 803, endPoint y: 123, distance: 54.1
click at [805, 70] on div "# Navigate the maze in less than 5 statements. while True : hero . moveRight ( …" at bounding box center [855, 213] width 217 height 349
type textarea "hero.moveDown(1)"
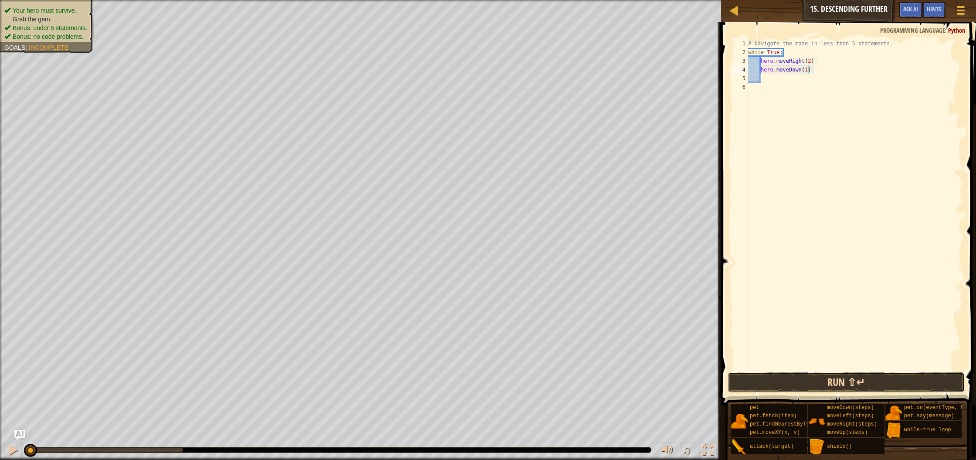
click at [770, 378] on button "Run ⇧↵" at bounding box center [846, 382] width 237 height 20
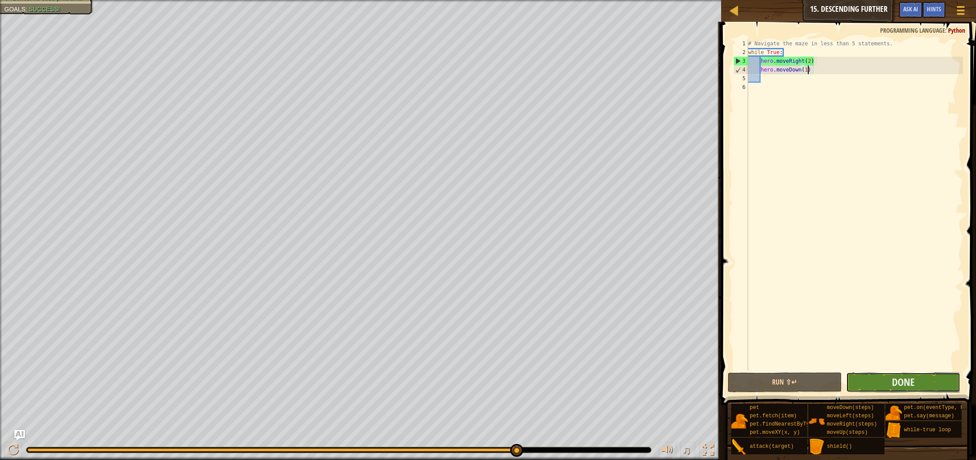
click at [923, 382] on button "Done" at bounding box center [904, 382] width 114 height 20
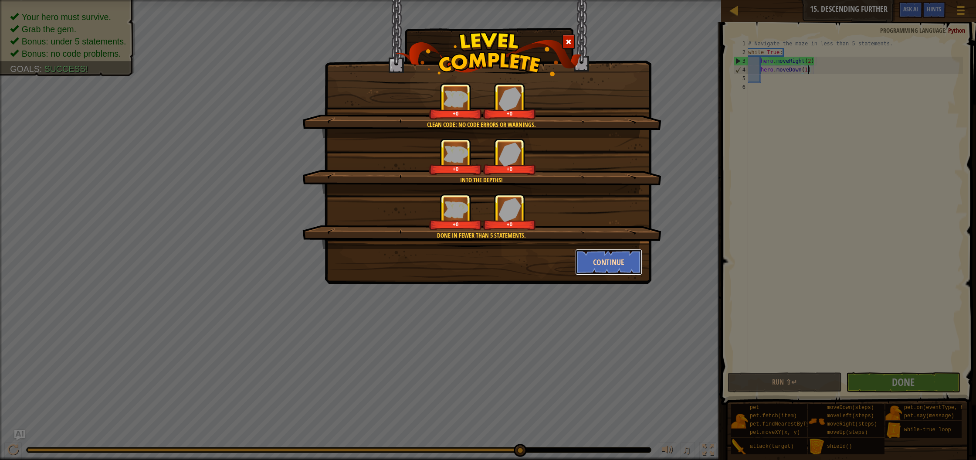
click at [601, 259] on button "Continue" at bounding box center [609, 262] width 68 height 26
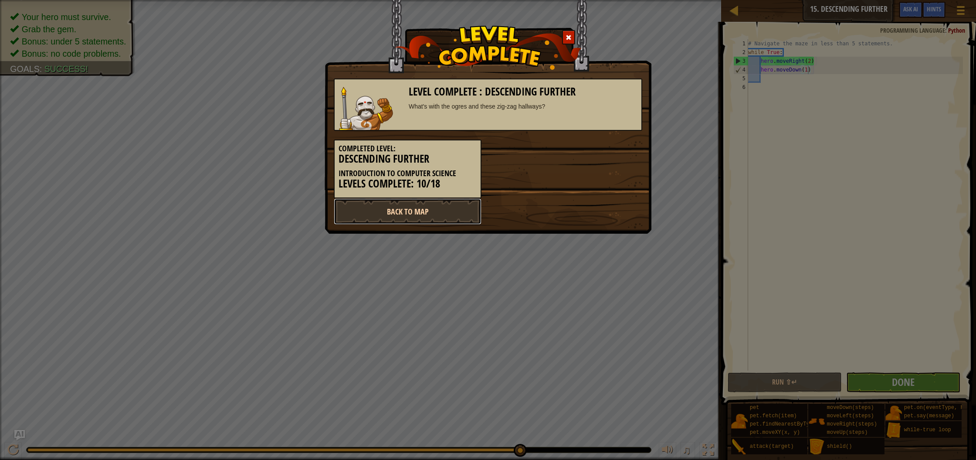
click at [427, 212] on link "Back to Map" at bounding box center [408, 211] width 148 height 26
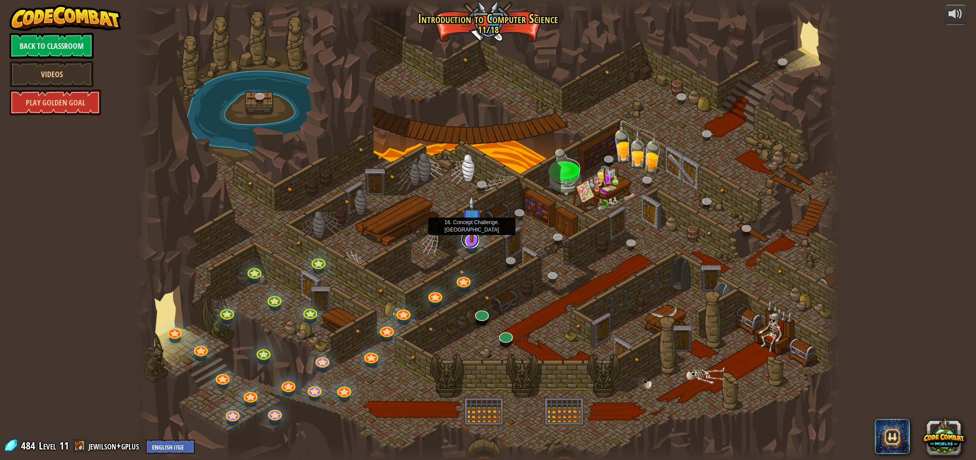
click at [469, 244] on link at bounding box center [470, 239] width 17 height 17
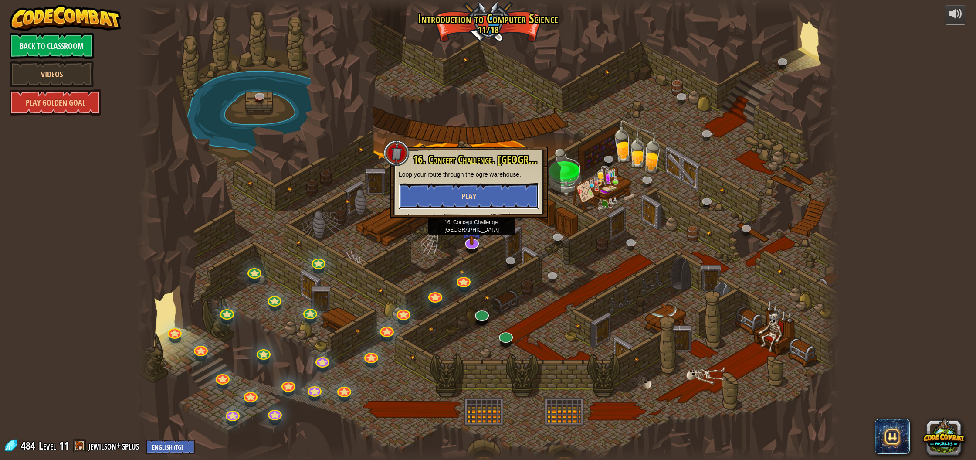
click at [516, 203] on button "Play" at bounding box center [469, 196] width 140 height 26
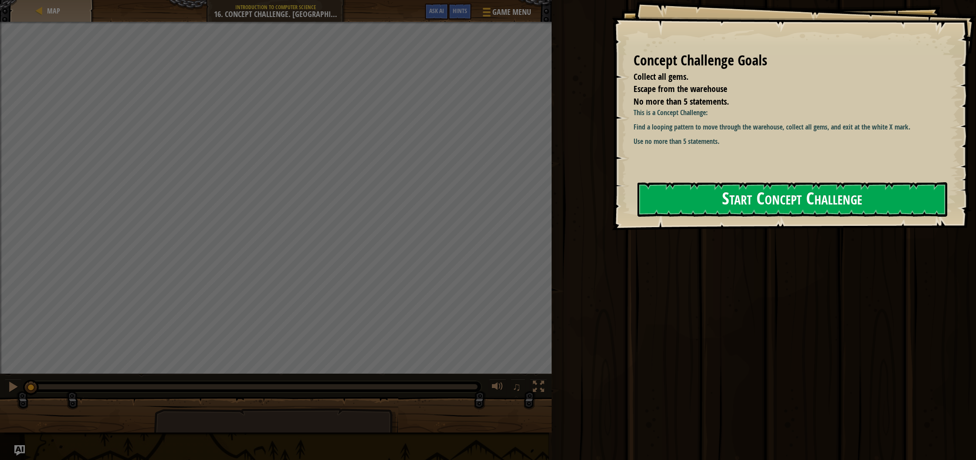
click at [691, 204] on button "Start Concept Challenge" at bounding box center [793, 199] width 310 height 34
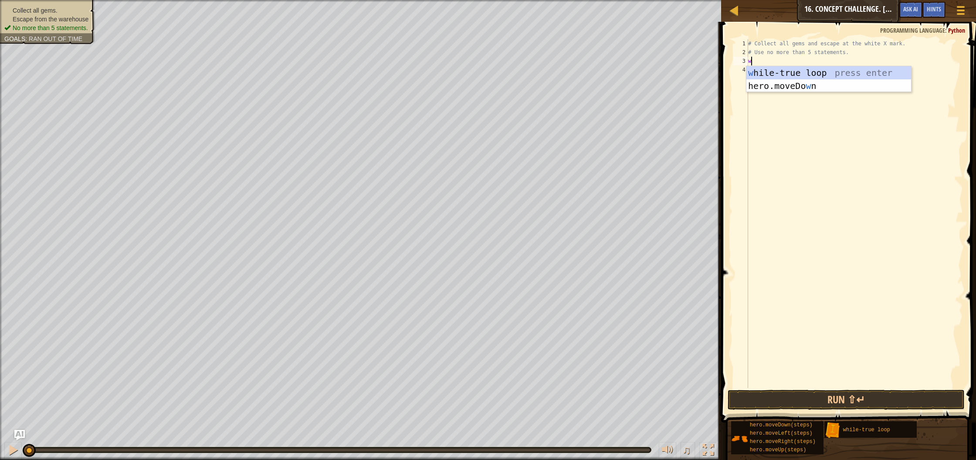
type textarea "wh"
click at [776, 75] on div "wh ile-true loop press enter" at bounding box center [829, 85] width 165 height 39
click at [774, 75] on div "# Collect all gems and escape at the white X mark. # Use no more than 5 stateme…" at bounding box center [855, 222] width 217 height 366
click at [771, 71] on div "# Collect all gems and escape at the white X mark. # Use no more than 5 stateme…" at bounding box center [855, 222] width 217 height 366
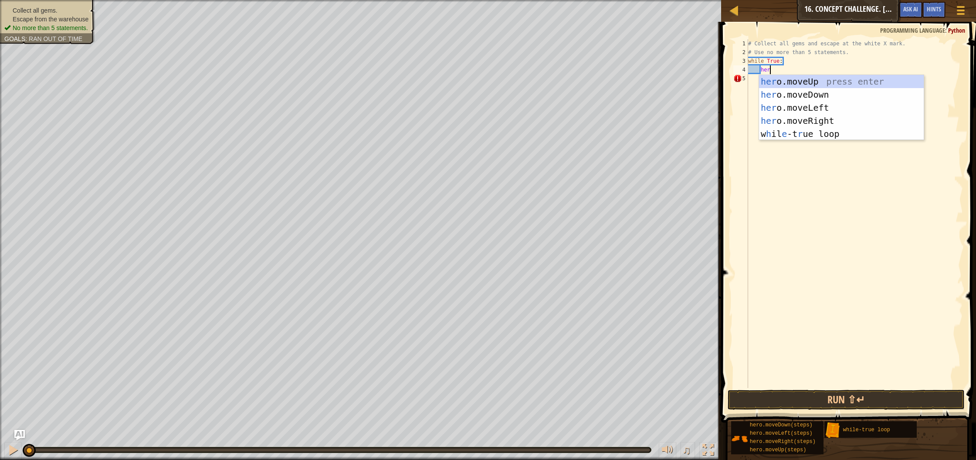
type textarea "hero"
click at [784, 81] on div "hero .moveUp press enter hero .moveDown press enter hero .moveLeft press enter …" at bounding box center [841, 121] width 165 height 92
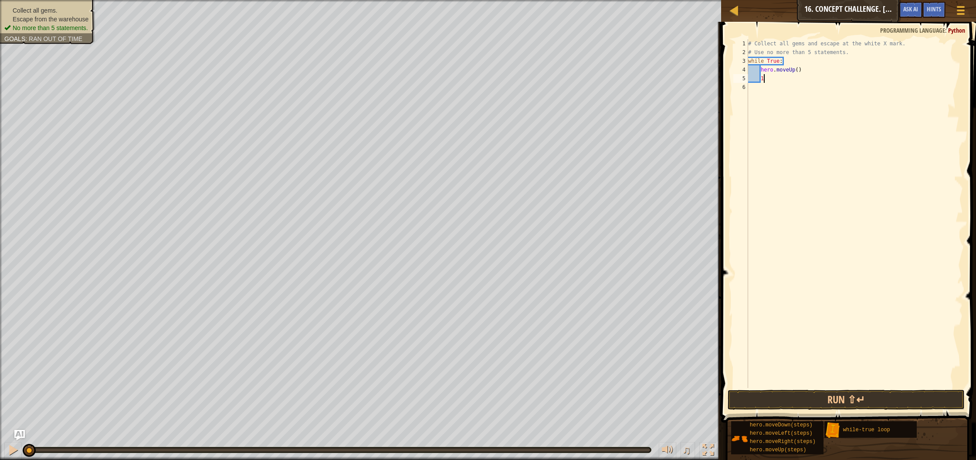
scroll to position [4, 1]
click at [797, 70] on div "# Collect all gems and escape at the white X mark. # Use no more than 5 stateme…" at bounding box center [855, 222] width 217 height 366
type textarea "hero.moveUp(1)"
click at [793, 84] on div "# Collect all gems and escape at the white X mark. # Use no more than 5 stateme…" at bounding box center [855, 222] width 217 height 366
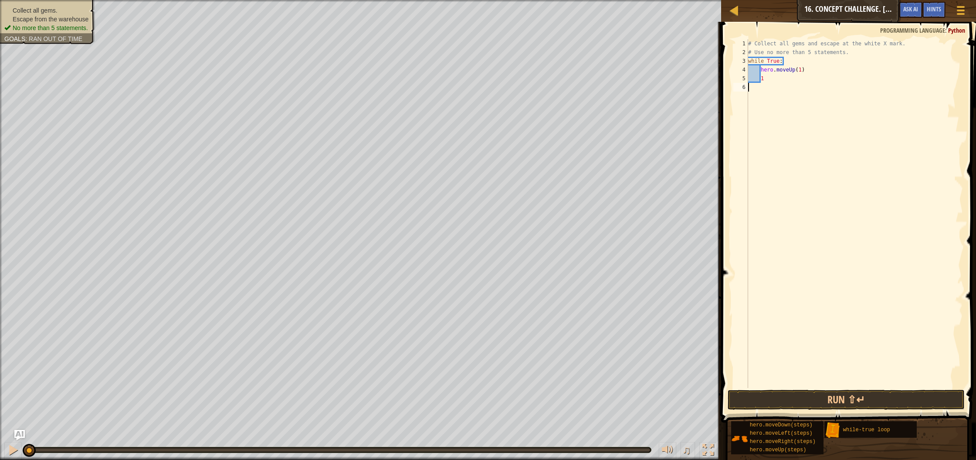
scroll to position [4, 0]
click at [786, 80] on div "# Collect all gems and escape at the white X mark. # Use no more than 5 stateme…" at bounding box center [855, 222] width 217 height 366
type textarea "1"
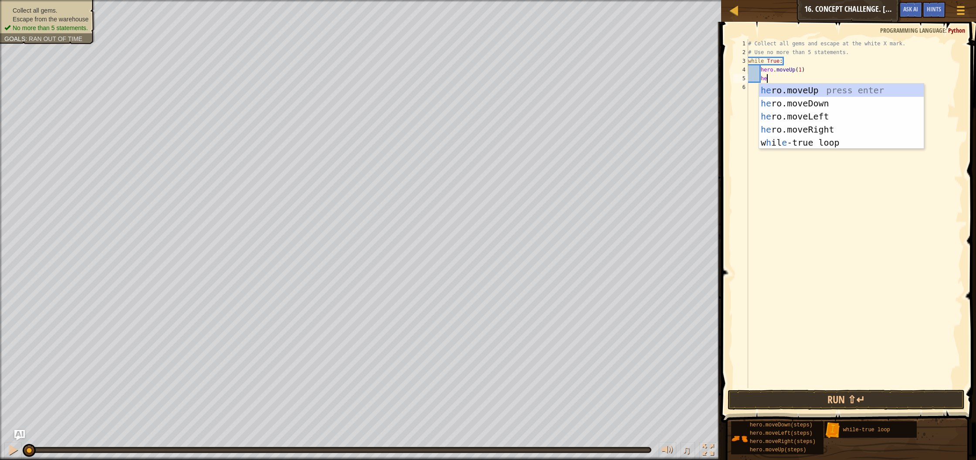
type textarea "hero"
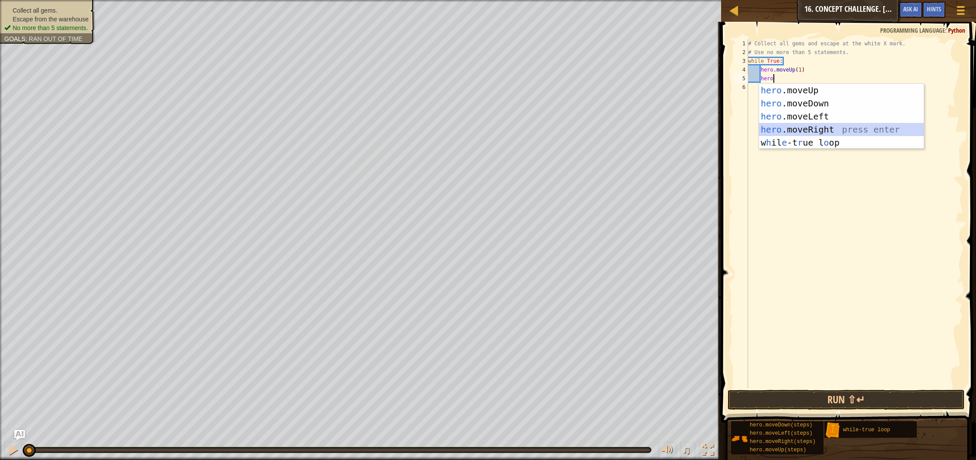
click at [805, 133] on div "hero .moveUp press enter hero .moveDown press enter hero .moveLeft press enter …" at bounding box center [841, 130] width 165 height 92
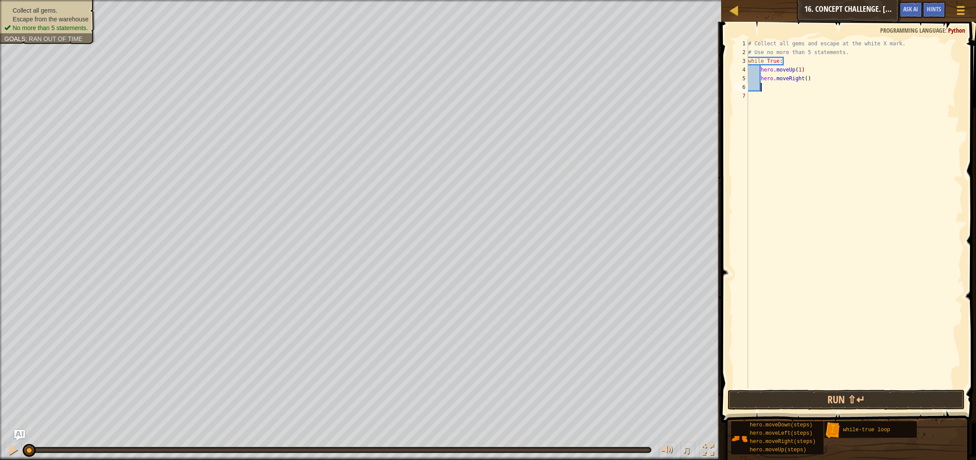
drag, startPoint x: 807, startPoint y: 77, endPoint x: 808, endPoint y: 88, distance: 10.5
click at [807, 78] on div "# Collect all gems and escape at the white X mark. # Use no more than 5 stateme…" at bounding box center [855, 222] width 217 height 366
type textarea "hero.moveRight(2)"
click at [777, 88] on div "# Collect all gems and escape at the white X mark. # Use no more than 5 stateme…" at bounding box center [855, 222] width 217 height 366
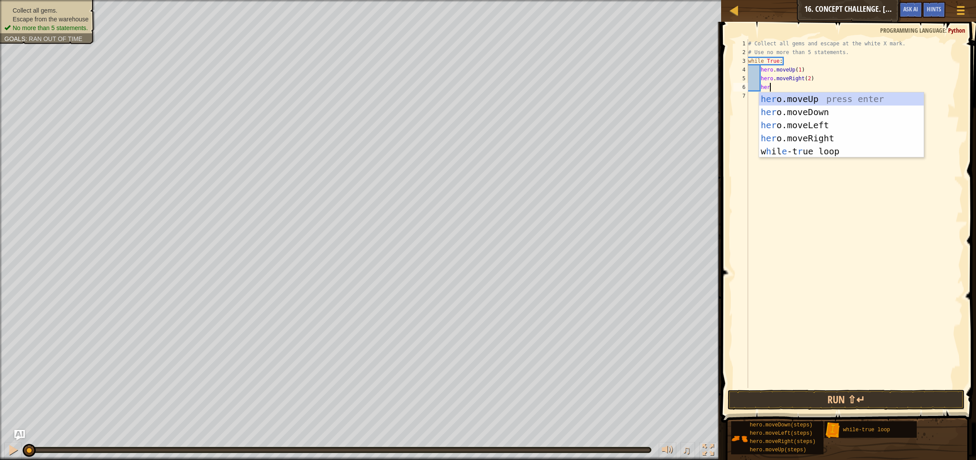
scroll to position [4, 2]
type textarea "hero"
click at [788, 111] on div "hero .moveUp press enter hero .moveDown press enter hero .moveLeft press enter …" at bounding box center [841, 138] width 165 height 92
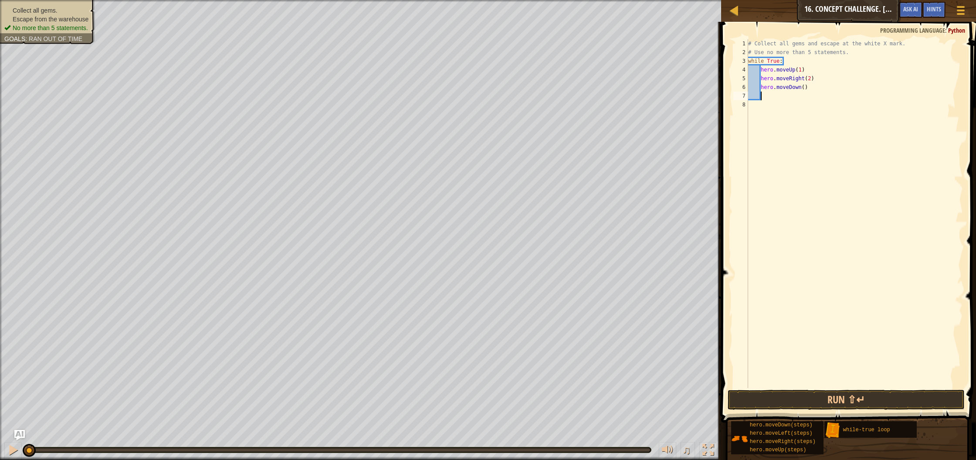
scroll to position [4, 0]
click at [807, 88] on div "# Collect all gems and escape at the white X mark. # Use no more than 5 stateme…" at bounding box center [855, 222] width 217 height 366
type textarea "hero.moveDown(1)"
click at [769, 99] on div "# Collect all gems and escape at the white X mark. # Use no more than 5 stateme…" at bounding box center [855, 222] width 217 height 366
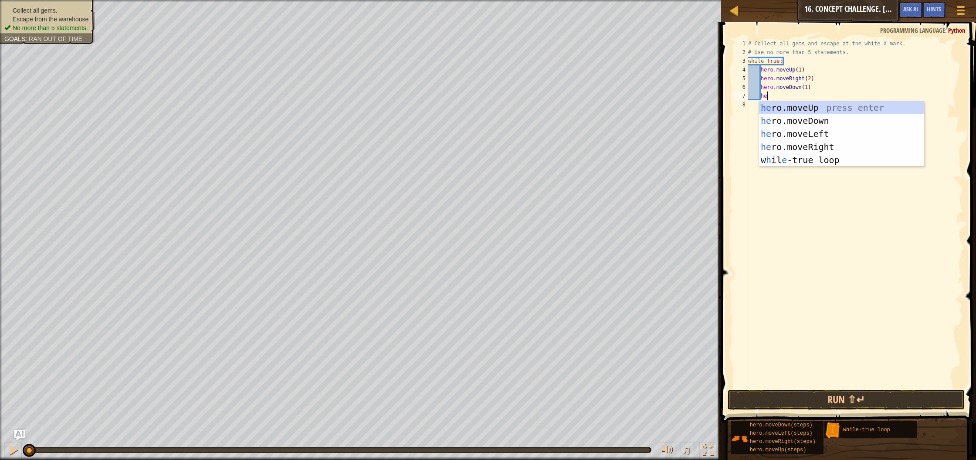
type textarea "hero"
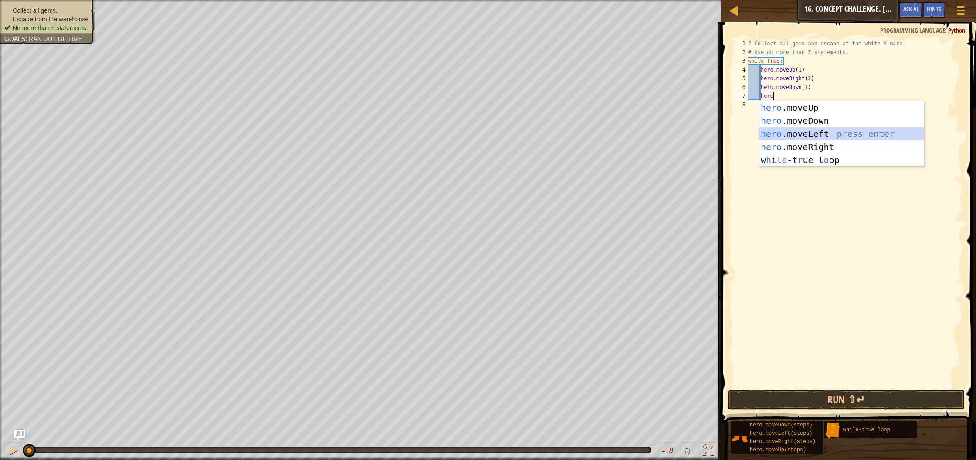
click at [772, 135] on div "hero .moveUp press enter hero .moveDown press enter hero .moveLeft press enter …" at bounding box center [841, 147] width 165 height 92
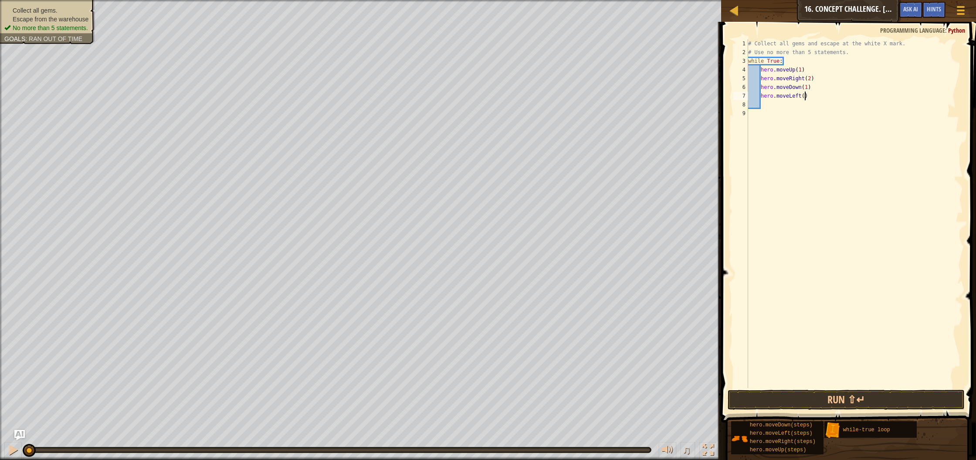
click at [806, 96] on div "# Collect all gems and escape at the white X mark. # Use no more than 5 stateme…" at bounding box center [855, 222] width 217 height 366
type textarea "hero.moveLeft(1)"
click at [785, 102] on div "# Collect all gems and escape at the white X mark. # Use no more than 5 stateme…" at bounding box center [855, 222] width 217 height 366
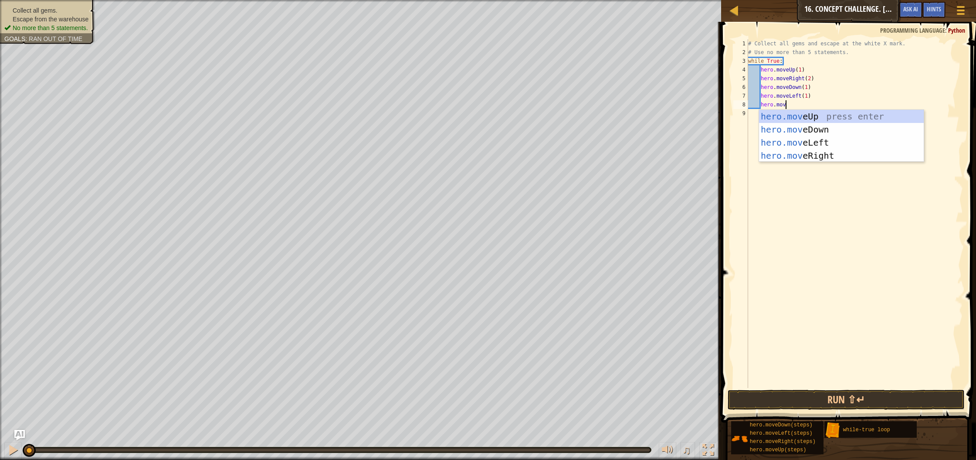
type textarea "hero.move"
click at [783, 114] on div "hero.move Up press enter hero.move Down press enter hero.move Left press enter …" at bounding box center [841, 149] width 165 height 78
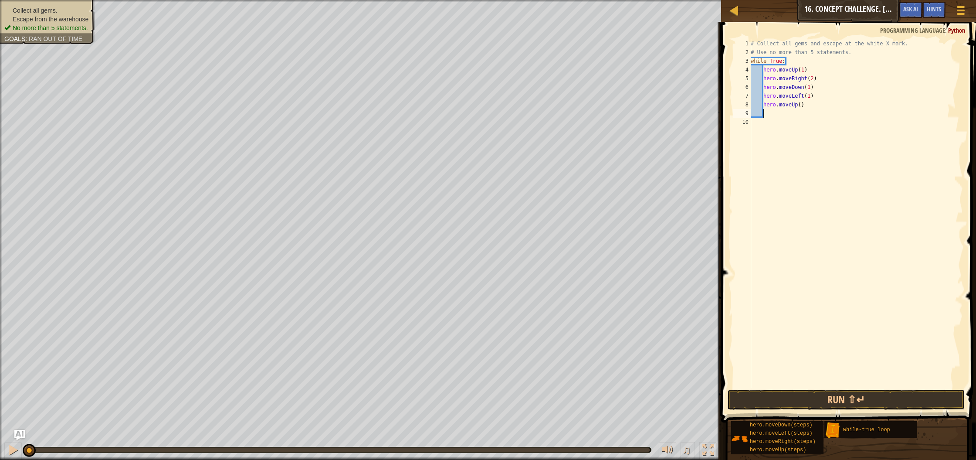
click at [803, 106] on div "# Collect all gems and escape at the white X mark. # Use no more than 5 stateme…" at bounding box center [856, 222] width 214 height 366
click at [817, 394] on button "Run ⇧↵" at bounding box center [846, 400] width 237 height 20
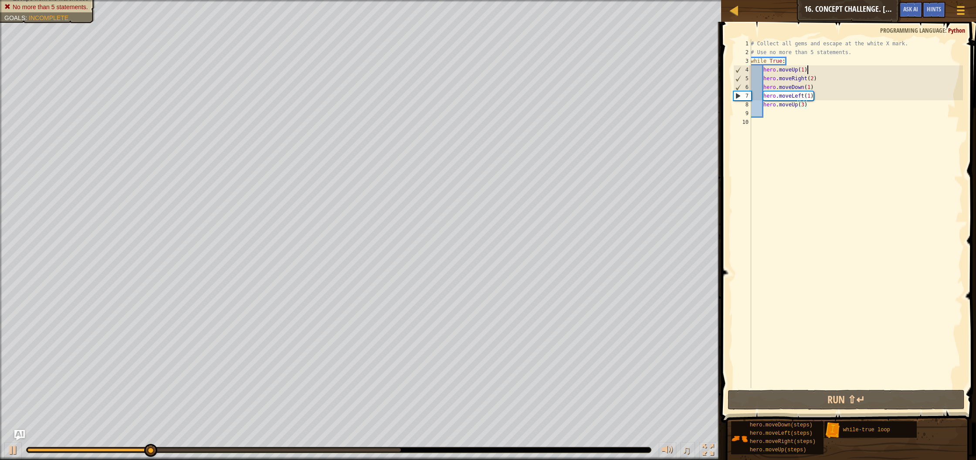
click at [809, 70] on div "# Collect all gems and escape at the white X mark. # Use no more than 5 stateme…" at bounding box center [856, 222] width 214 height 366
click at [806, 72] on div "# Collect all gems and escape at the white X mark. # Use no more than 5 stateme…" at bounding box center [856, 222] width 214 height 366
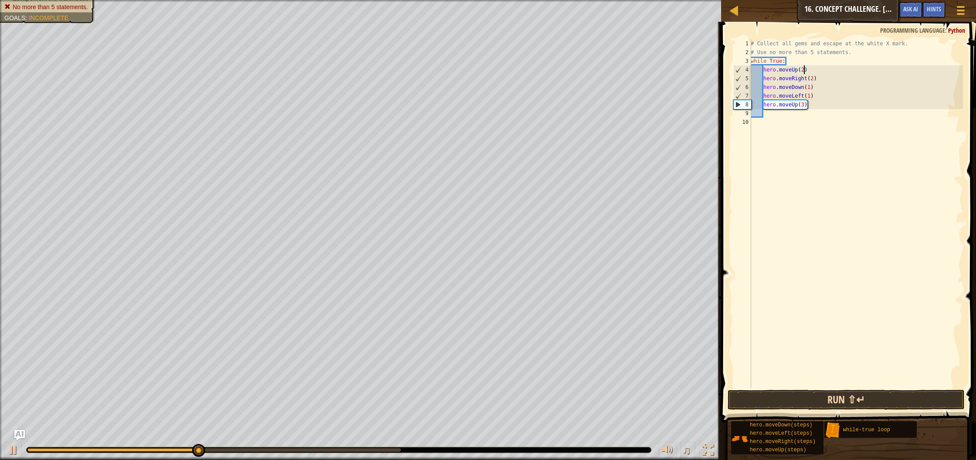
type textarea "hero.moveUp(2)"
click at [800, 401] on button "Run ⇧↵" at bounding box center [846, 400] width 237 height 20
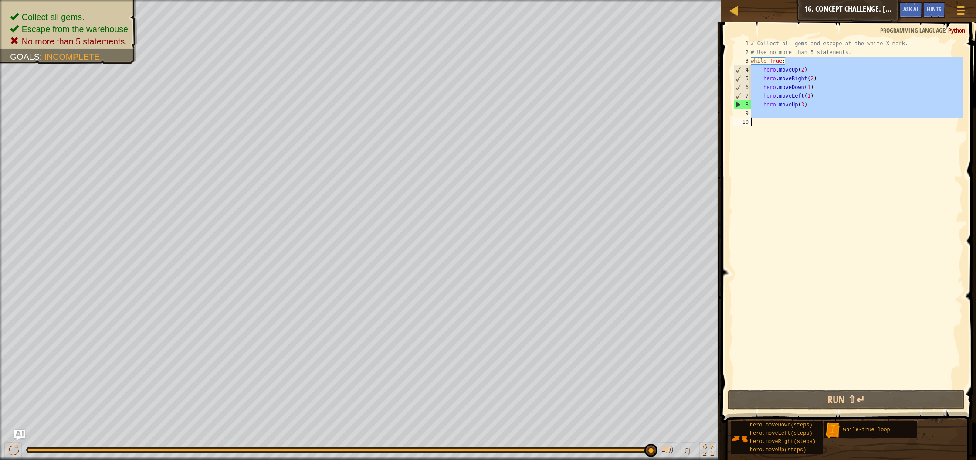
drag, startPoint x: 788, startPoint y: 61, endPoint x: 741, endPoint y: 126, distance: 80.5
click at [741, 126] on div "hero.moveUp(2) 1 2 3 4 5 6 7 8 9 10 # Collect all gems and escape at the white …" at bounding box center [847, 213] width 231 height 349
type textarea "while True:"
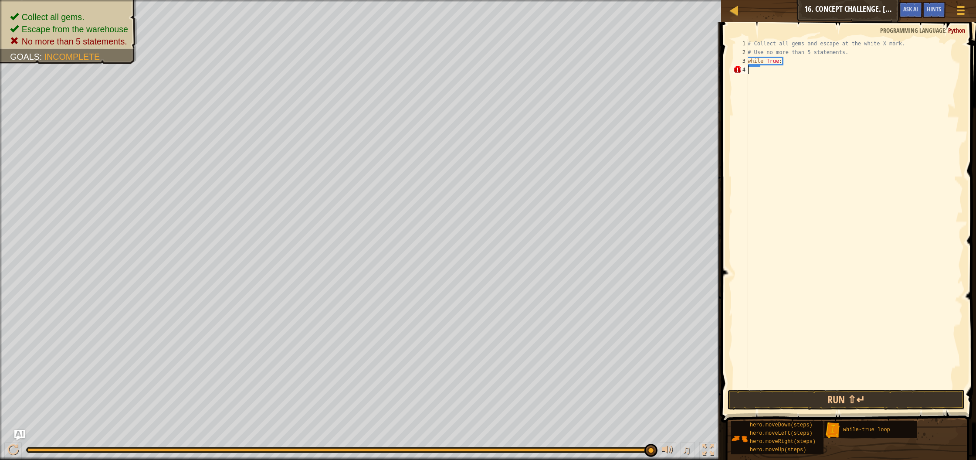
click at [782, 70] on div "# Collect all gems and escape at the white X mark. # Use no more than 5 stateme…" at bounding box center [854, 222] width 217 height 366
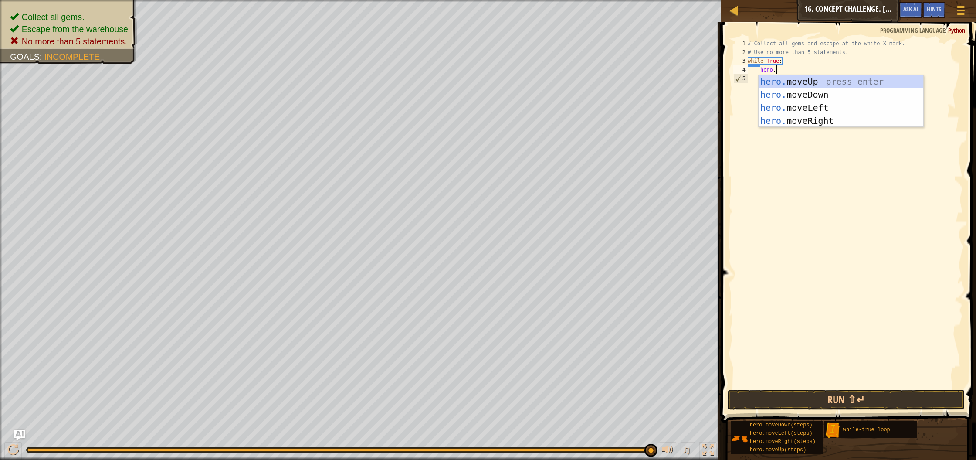
type textarea "hero.m"
click at [827, 80] on div "hero.m oveUp press enter hero.m oveDown press enter hero.m oveLeft press enter …" at bounding box center [841, 114] width 165 height 78
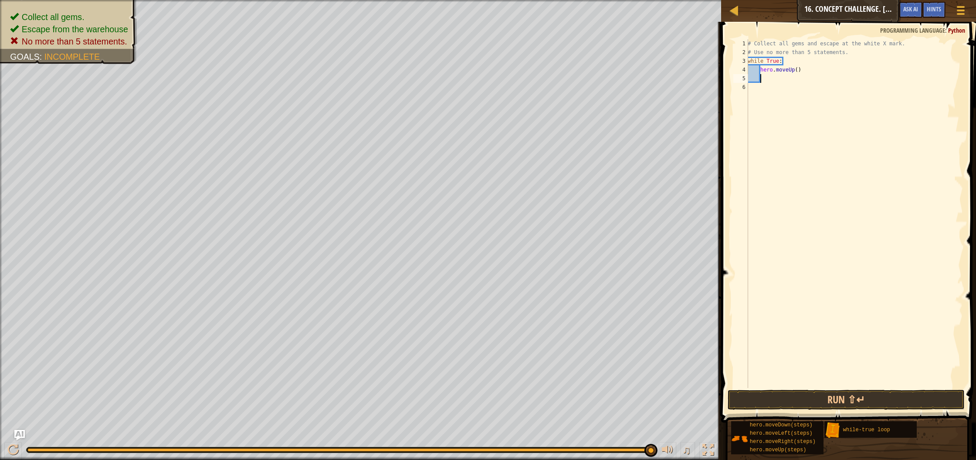
click at [800, 71] on div "# Collect all gems and escape at the white X mark. # Use no more than 5 stateme…" at bounding box center [854, 222] width 217 height 366
type textarea "hero.moveUp(2)"
click at [774, 82] on div "# Collect all gems and escape at the white X mark. # Use no more than 5 stateme…" at bounding box center [854, 222] width 217 height 366
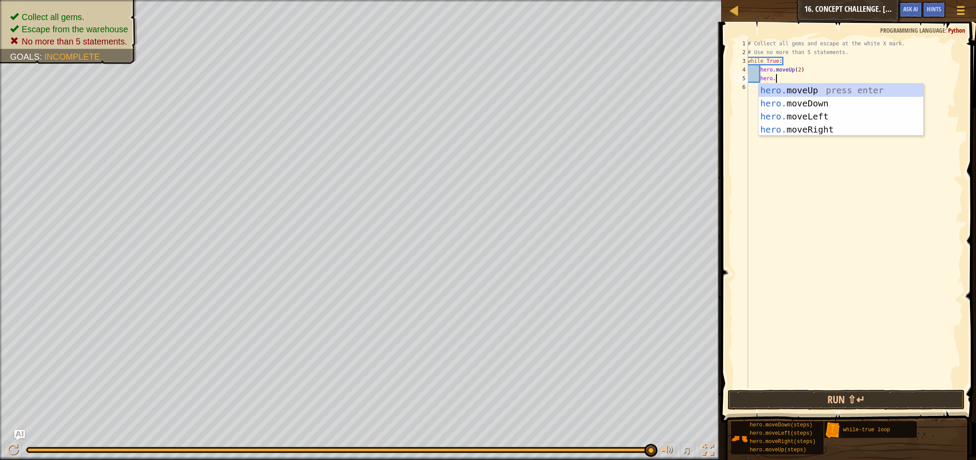
type textarea "hero.m"
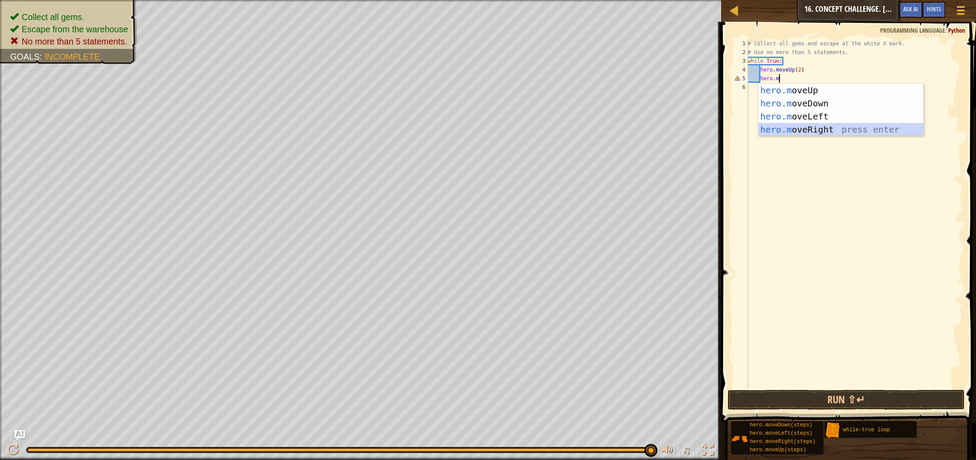
click at [788, 133] on div "hero.m oveUp press enter hero.m oveDown press enter hero.m oveLeft press enter …" at bounding box center [841, 123] width 165 height 78
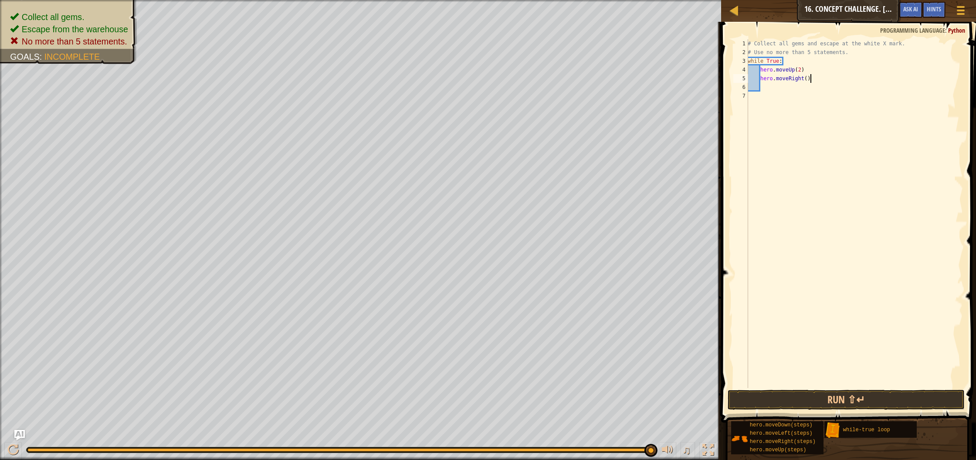
click at [810, 81] on div "# Collect all gems and escape at the white X mark. # Use no more than 5 stateme…" at bounding box center [854, 222] width 217 height 366
type textarea "hero.moveRight(2)"
click at [783, 91] on div "# Collect all gems and escape at the white X mark. # Use no more than 5 stateme…" at bounding box center [854, 222] width 217 height 366
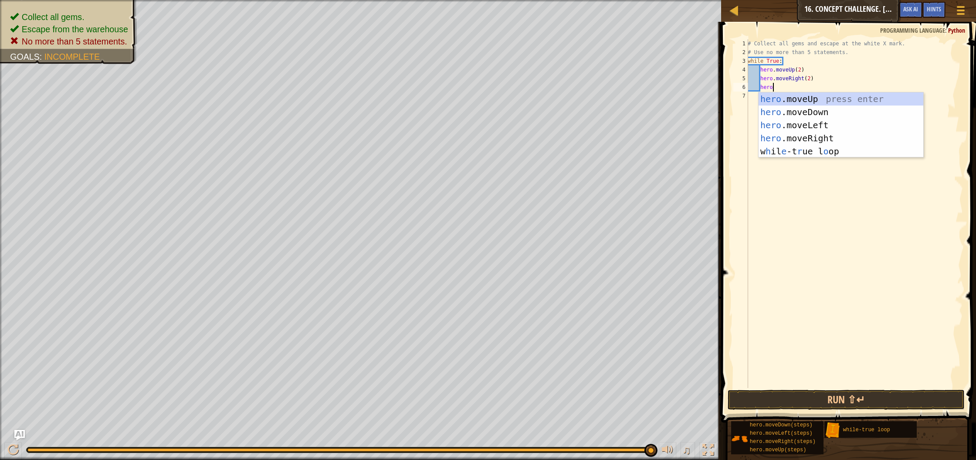
type textarea "hero."
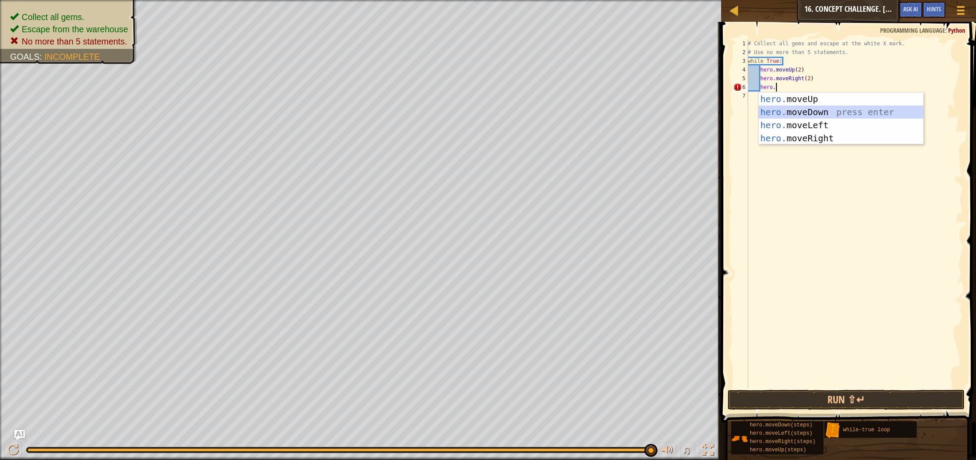
drag, startPoint x: 814, startPoint y: 109, endPoint x: 804, endPoint y: 113, distance: 10.2
click at [814, 109] on div "hero. moveUp press enter hero. moveDown press enter hero. moveLeft press enter …" at bounding box center [841, 131] width 165 height 78
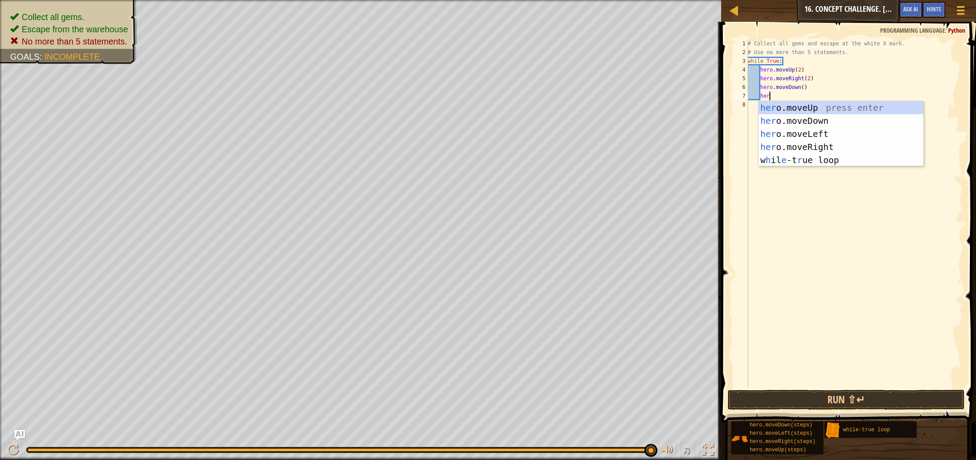
type textarea "hero"
click at [822, 131] on div "hero .moveUp press enter hero .moveDown press enter hero .moveLeft press enter …" at bounding box center [841, 147] width 165 height 92
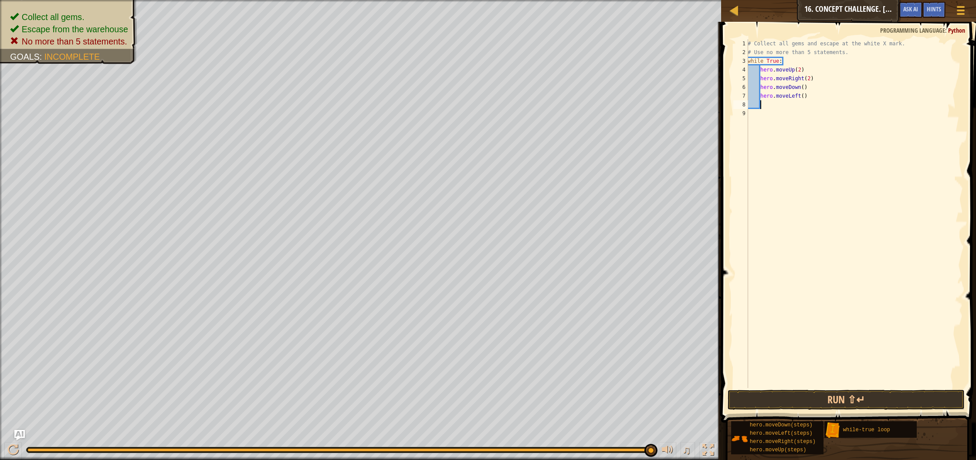
scroll to position [4, 0]
click at [818, 398] on button "Run ⇧↵" at bounding box center [846, 400] width 237 height 20
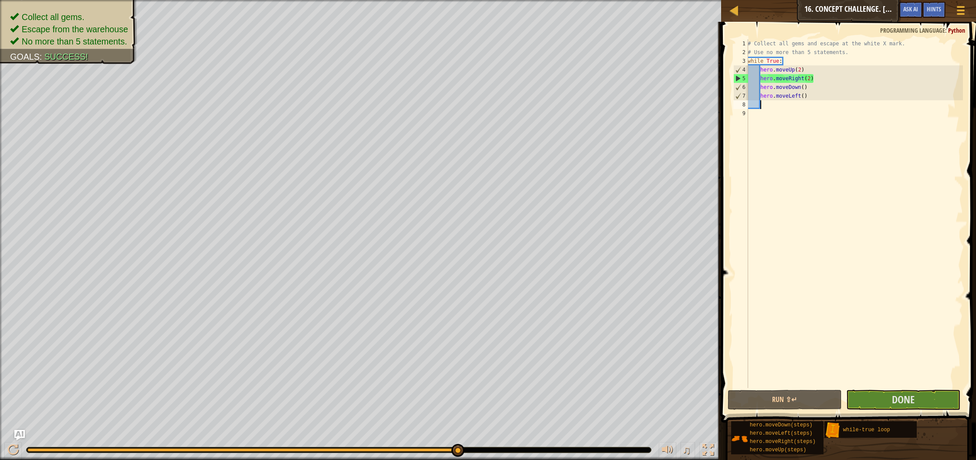
click at [860, 389] on span at bounding box center [850, 210] width 262 height 426
click at [861, 393] on button "Done" at bounding box center [904, 400] width 114 height 20
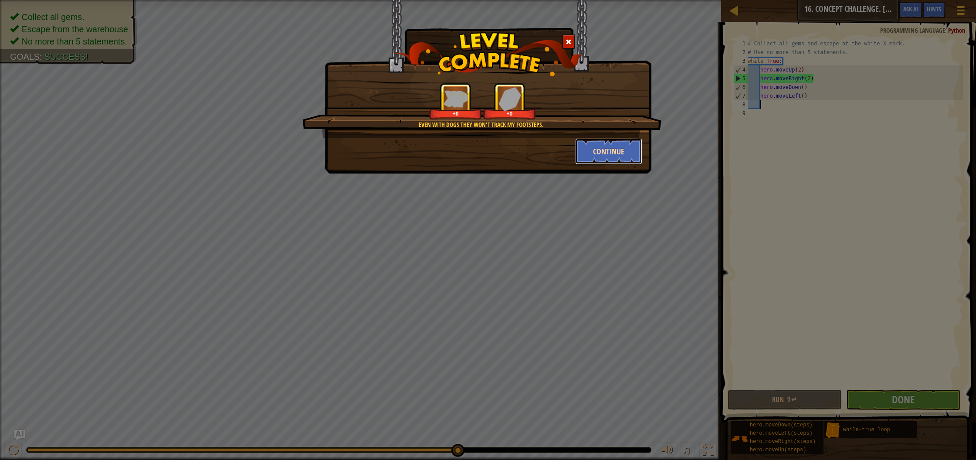
click at [603, 150] on button "Continue" at bounding box center [609, 151] width 68 height 26
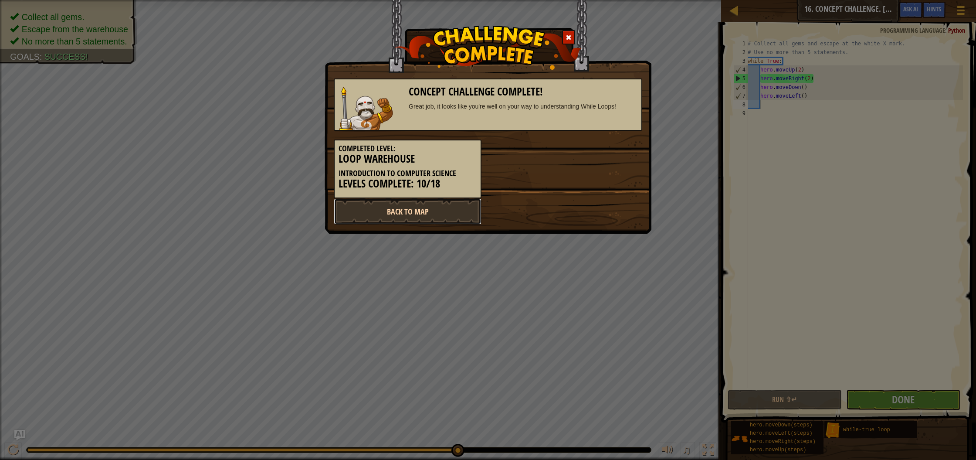
click at [457, 219] on link "Back to Map" at bounding box center [408, 211] width 148 height 26
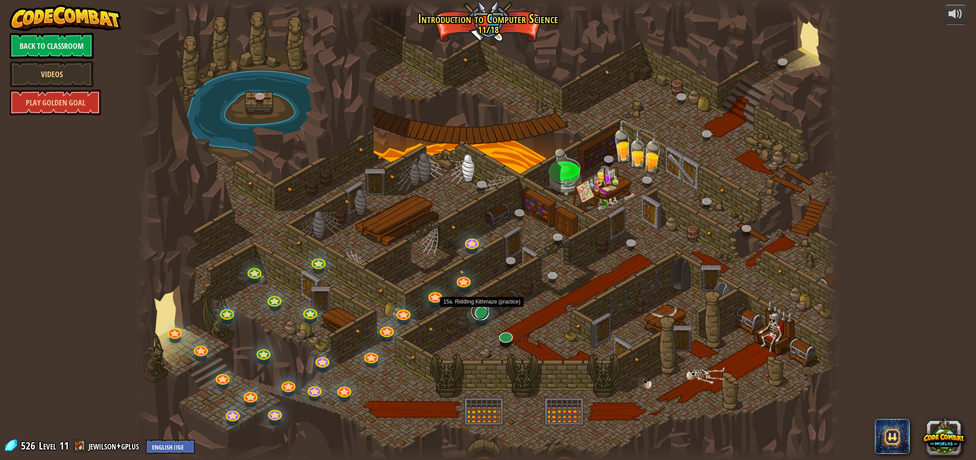
click at [480, 313] on link at bounding box center [480, 311] width 17 height 17
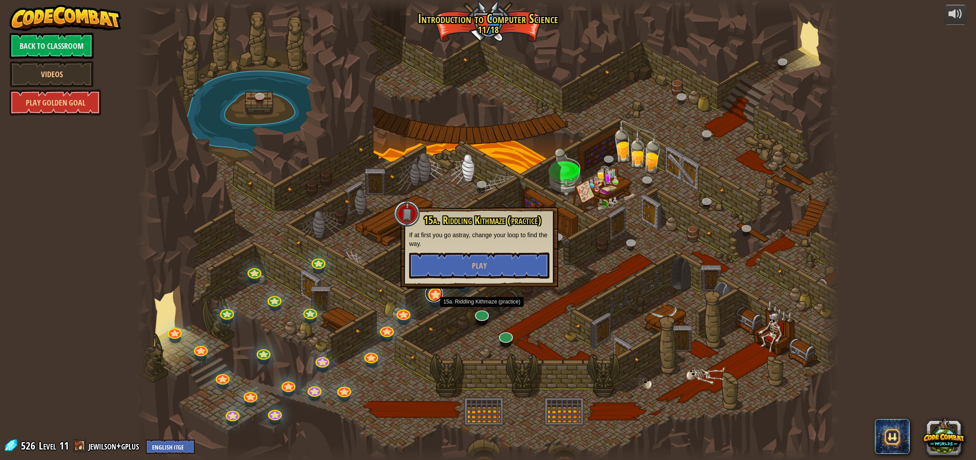
click at [439, 294] on link at bounding box center [433, 293] width 17 height 17
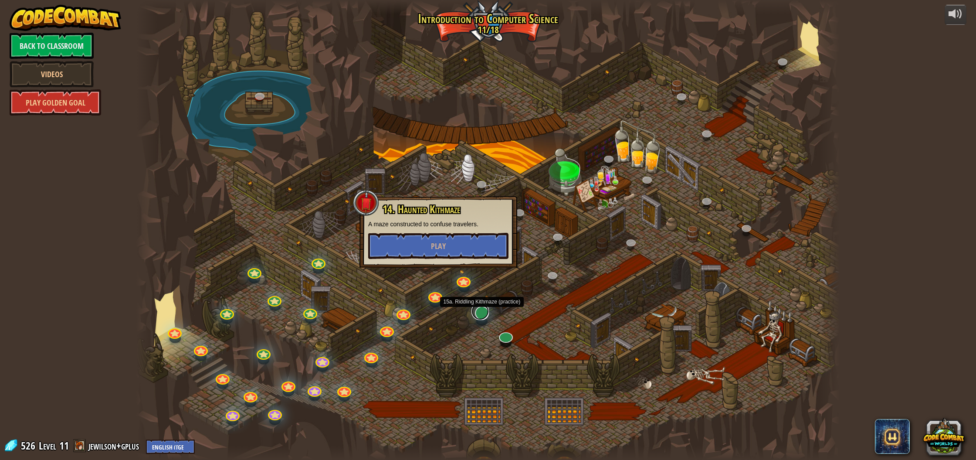
click at [477, 309] on link at bounding box center [480, 311] width 17 height 17
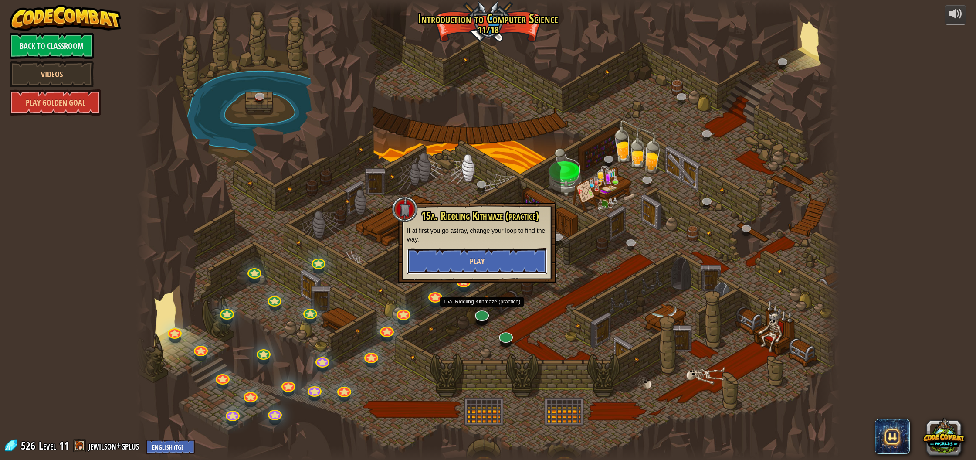
click at [473, 271] on button "Play" at bounding box center [477, 261] width 140 height 26
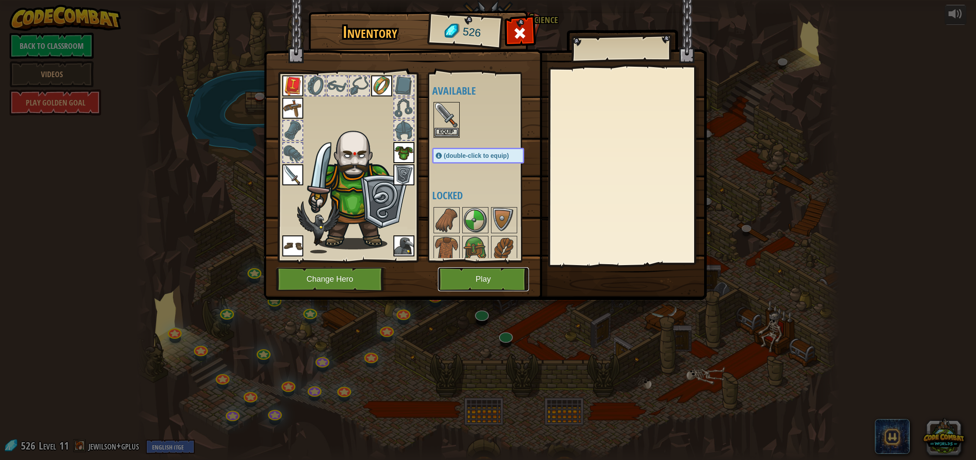
click at [503, 283] on button "Play" at bounding box center [483, 279] width 91 height 24
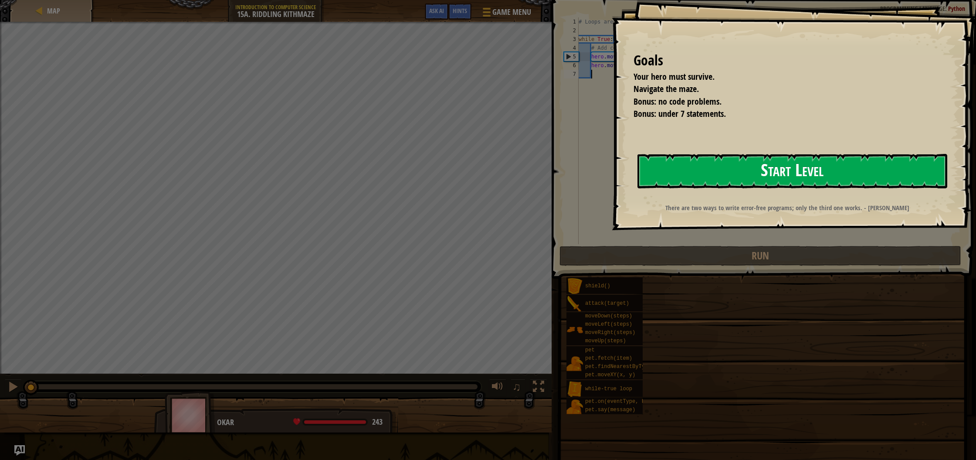
click at [748, 173] on button "Start Level" at bounding box center [793, 171] width 310 height 34
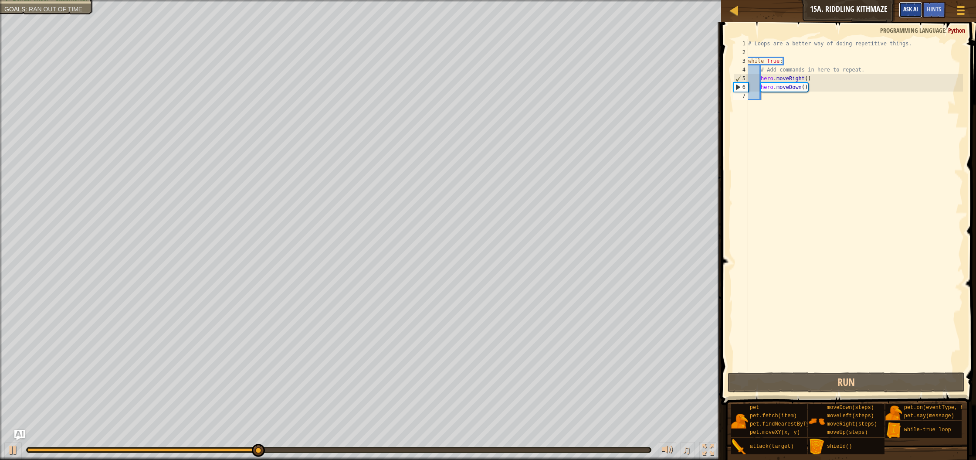
click at [918, 7] on span "Ask AI" at bounding box center [911, 9] width 15 height 8
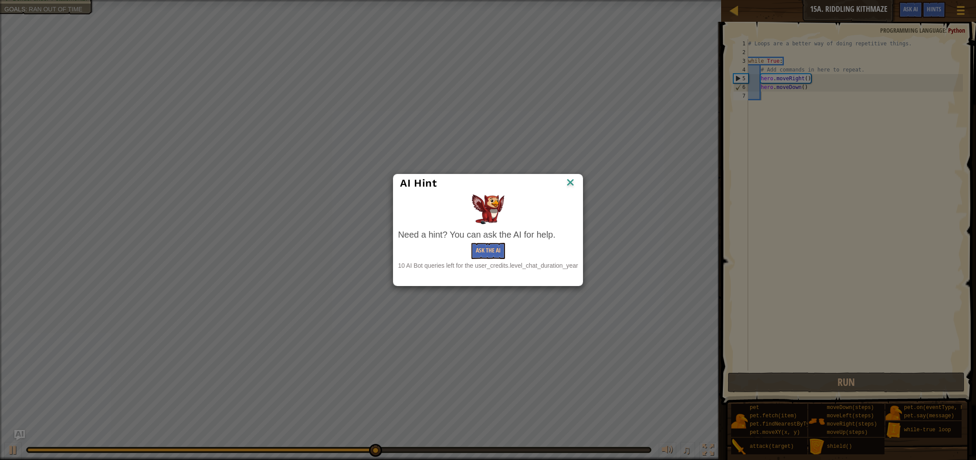
click at [568, 182] on img at bounding box center [570, 183] width 11 height 13
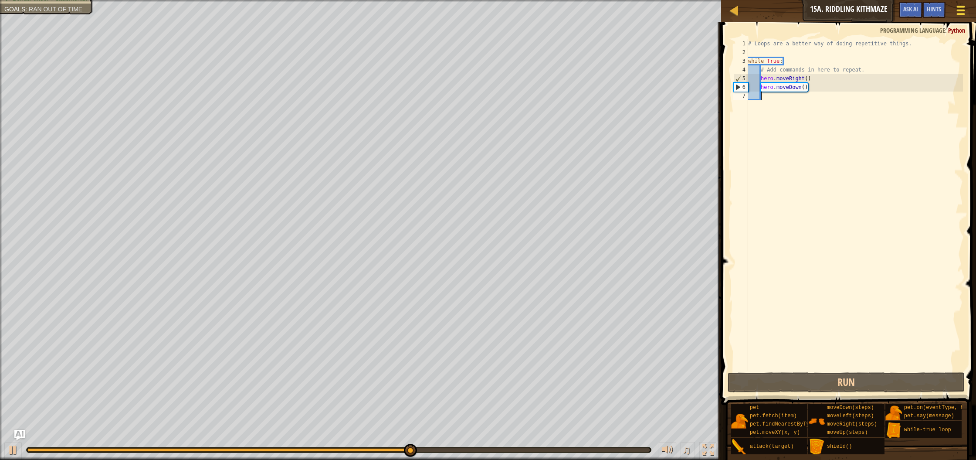
click at [961, 5] on div at bounding box center [961, 10] width 12 height 13
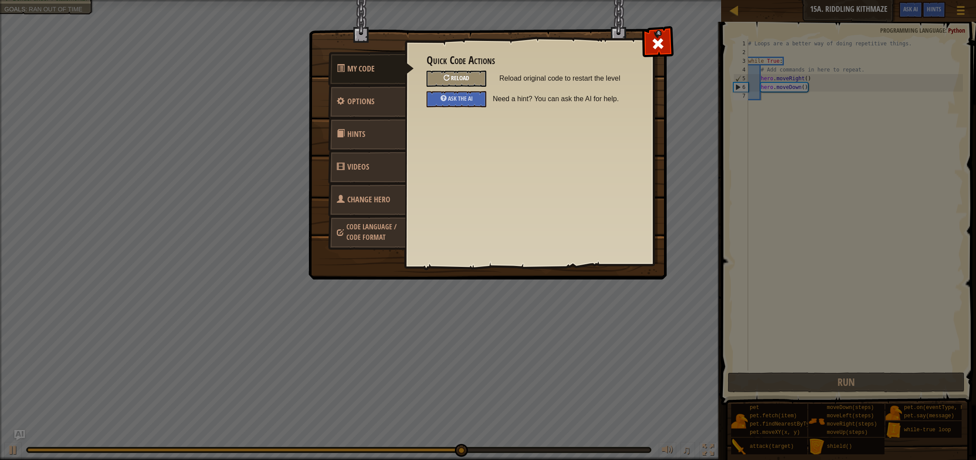
click at [478, 79] on div "Reload" at bounding box center [457, 79] width 60 height 16
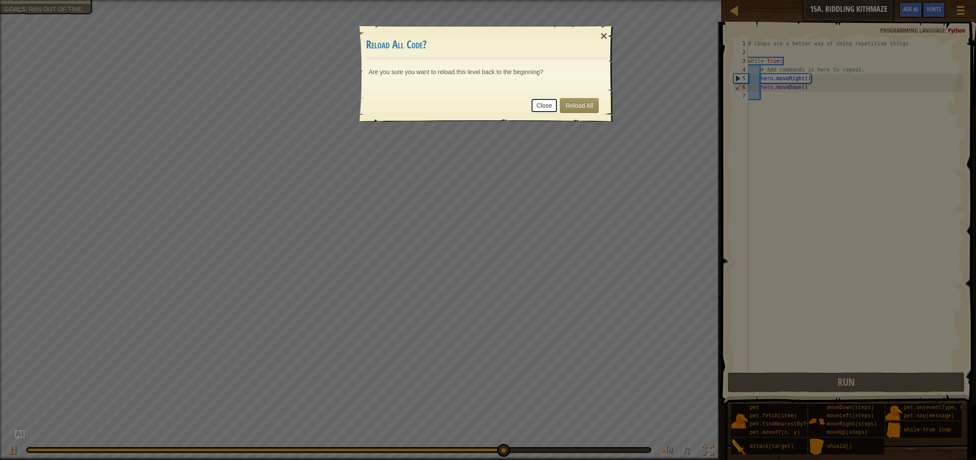
click at [540, 106] on link "Close" at bounding box center [544, 105] width 27 height 15
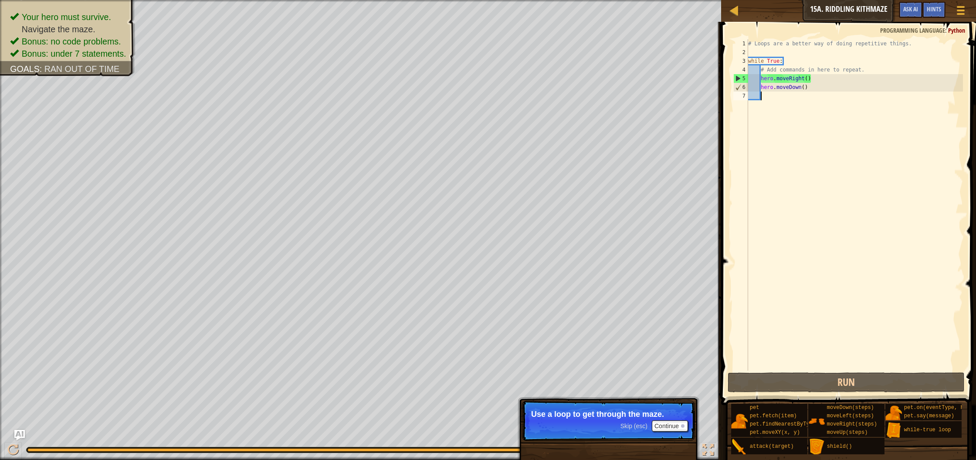
click at [636, 426] on span "Skip (esc)" at bounding box center [634, 425] width 27 height 7
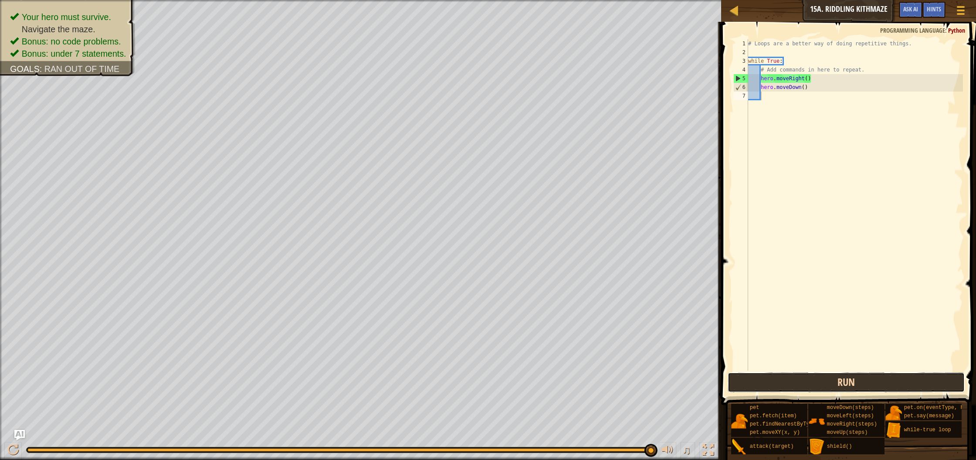
click at [809, 383] on button "Run" at bounding box center [846, 382] width 237 height 20
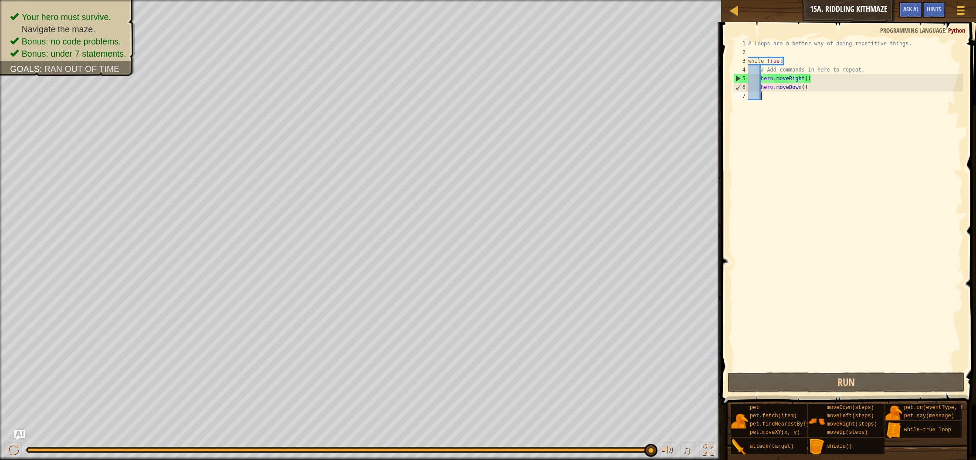
click at [769, 99] on div "# Loops are a better way of doing repetitive things. while True : # Add command…" at bounding box center [855, 213] width 217 height 349
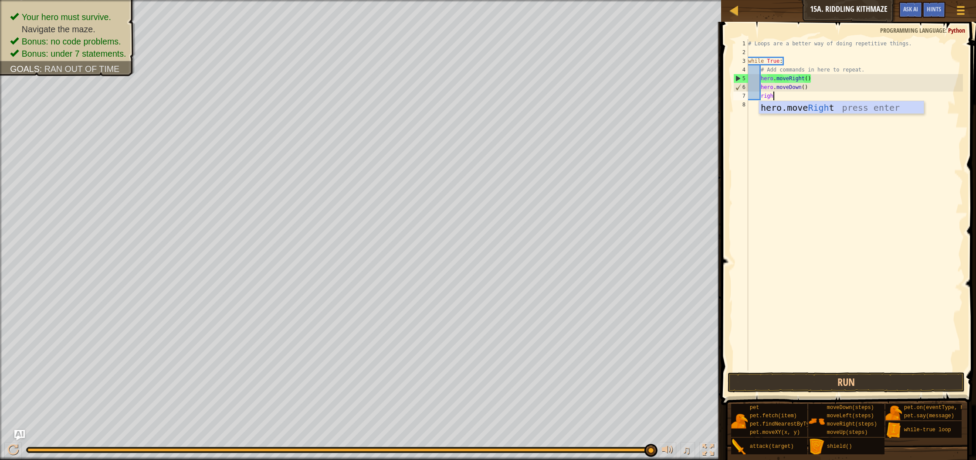
type textarea "right"
click at [764, 109] on div "hero.move Right press enter" at bounding box center [841, 120] width 165 height 39
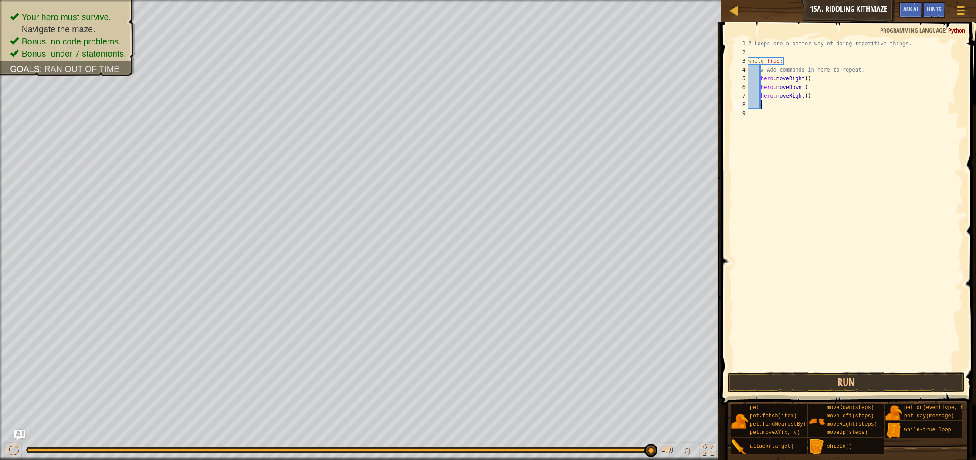
scroll to position [4, 0]
click at [882, 387] on button "Run" at bounding box center [846, 382] width 237 height 20
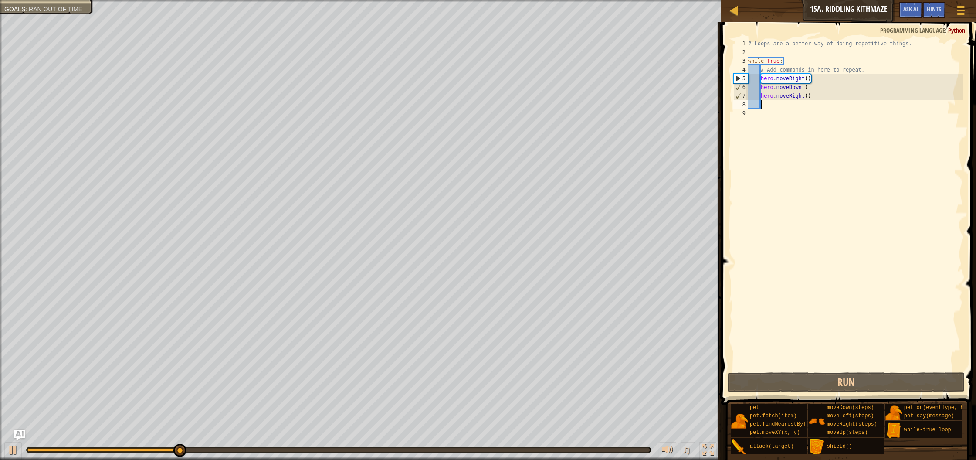
click at [786, 108] on div "# Loops are a better way of doing repetitive things. while True : # Add command…" at bounding box center [855, 213] width 217 height 349
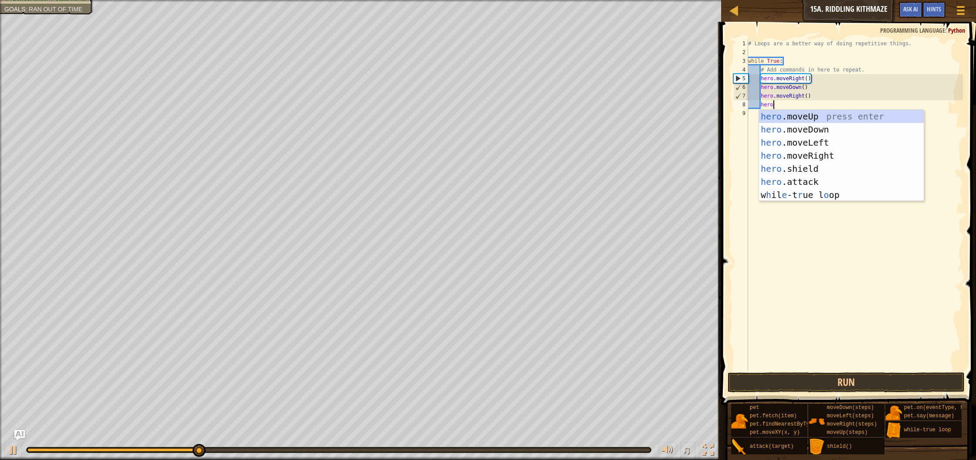
type textarea "hero."
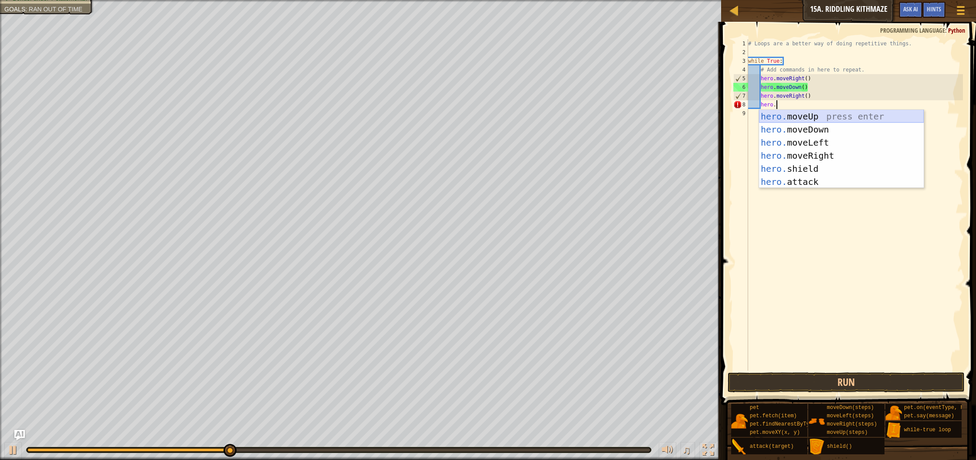
click at [801, 117] on div "hero. moveUp press enter hero. moveDown press enter hero. moveLeft press enter …" at bounding box center [841, 162] width 165 height 105
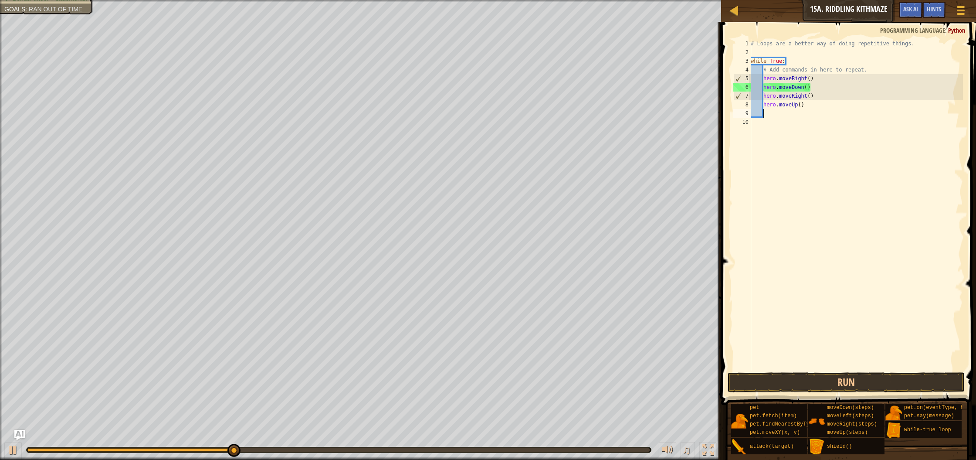
scroll to position [4, 0]
click at [797, 378] on button "Run" at bounding box center [846, 382] width 237 height 20
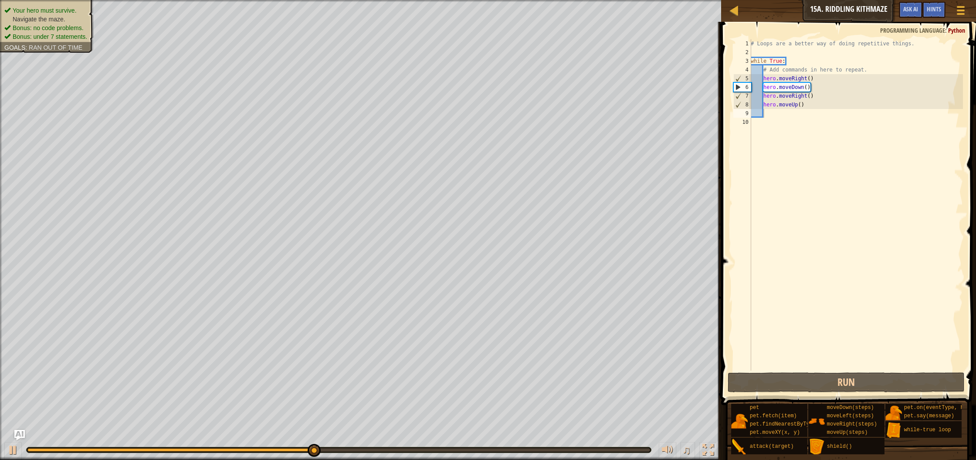
click at [84, 12] on div "Your hero must survive. Navigate the maze. Bonus: no code problems. Bonus: unde…" at bounding box center [42, 23] width 104 height 58
click at [61, 14] on ul "Your hero must survive. Navigate the maze. Bonus: no code problems. Bonus: unde…" at bounding box center [46, 23] width 85 height 35
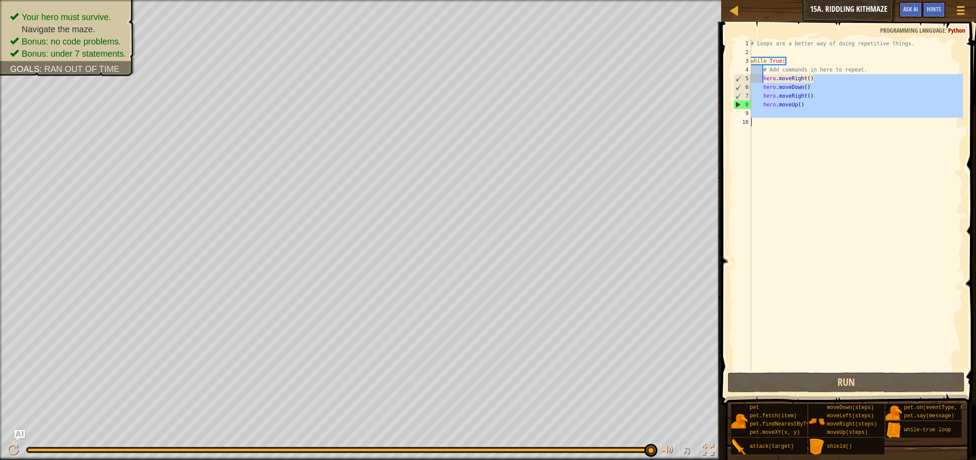
drag, startPoint x: 813, startPoint y: 80, endPoint x: 790, endPoint y: 122, distance: 47.4
click at [790, 122] on div "# Loops are a better way of doing repetitive things. while True : # Add command…" at bounding box center [856, 213] width 214 height 349
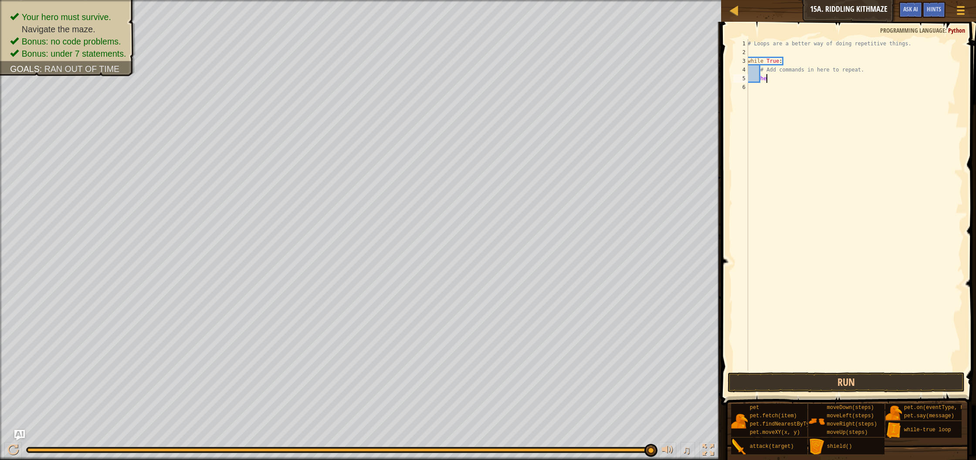
type textarea "h"
click at [905, 8] on span "Ask AI" at bounding box center [911, 9] width 15 height 8
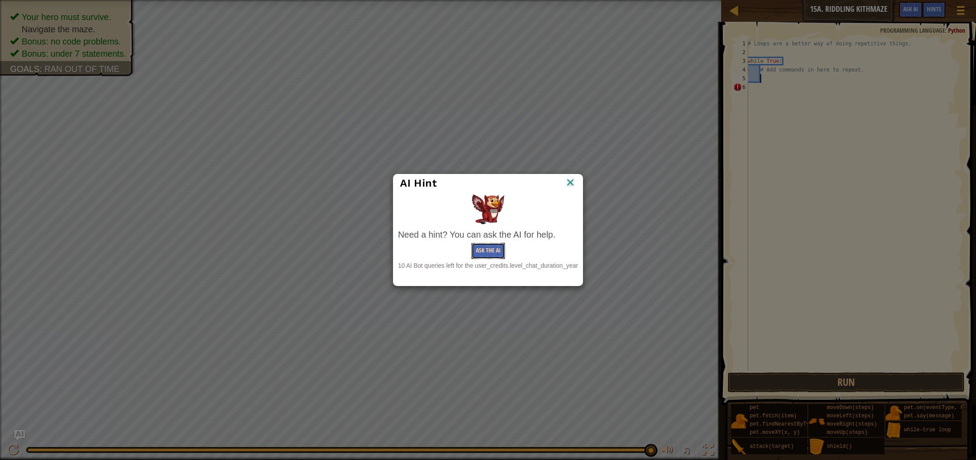
click at [496, 246] on button "Ask the AI" at bounding box center [489, 251] width 34 height 16
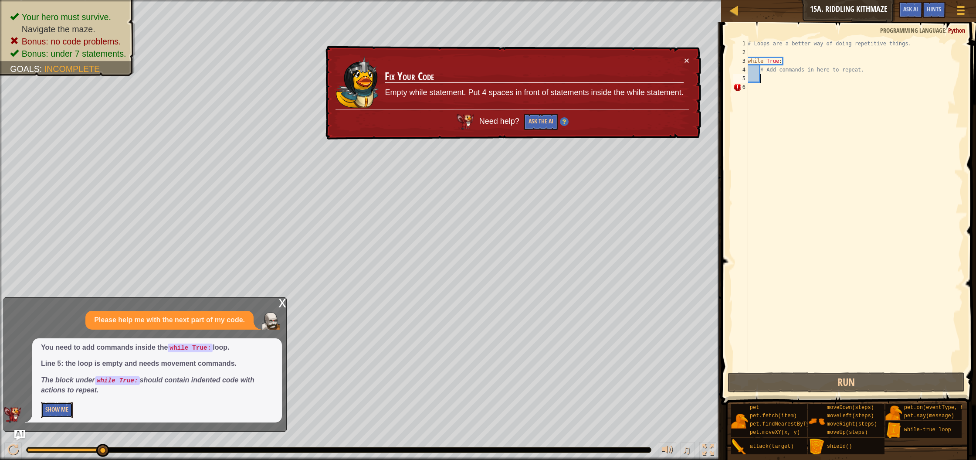
click at [57, 412] on button "Show Me" at bounding box center [57, 410] width 32 height 16
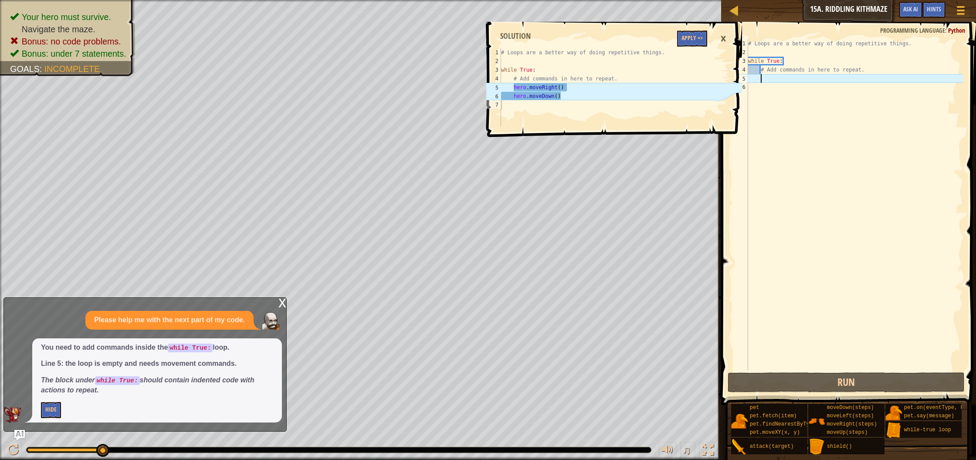
scroll to position [4, 1]
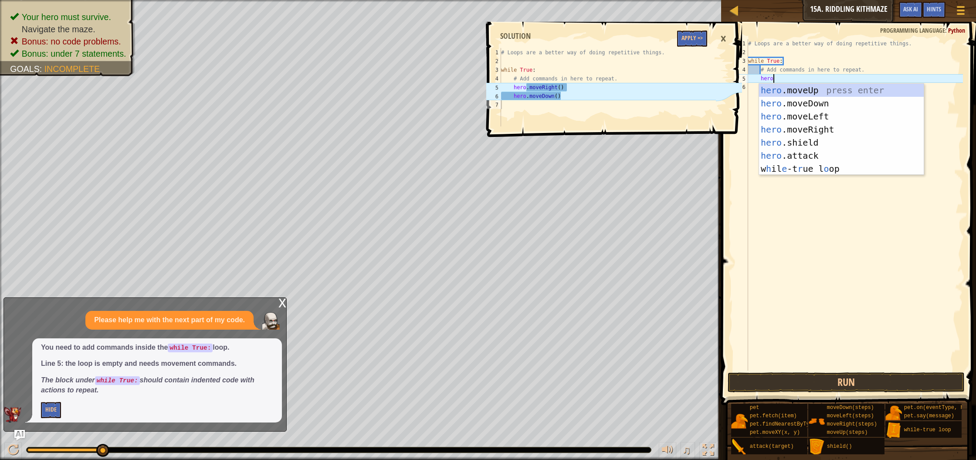
type textarea "hero."
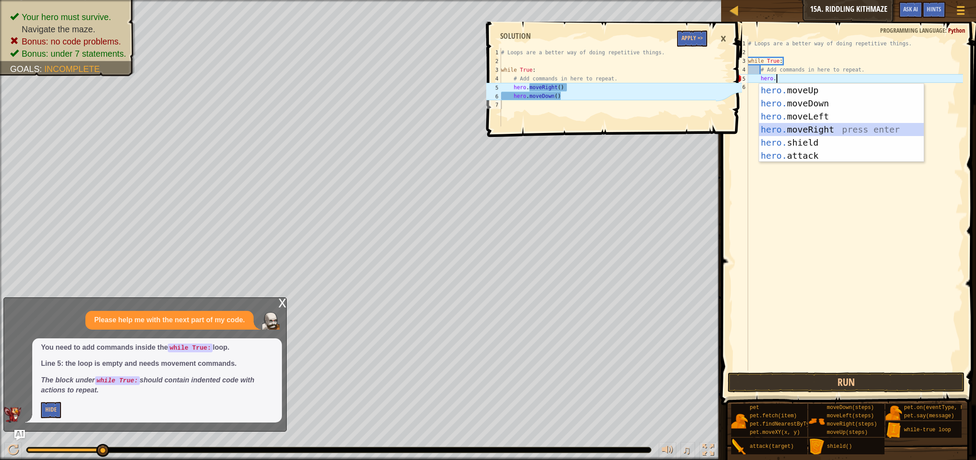
click at [794, 124] on div "hero. moveUp press enter hero. moveDown press enter hero. moveLeft press enter …" at bounding box center [841, 136] width 165 height 105
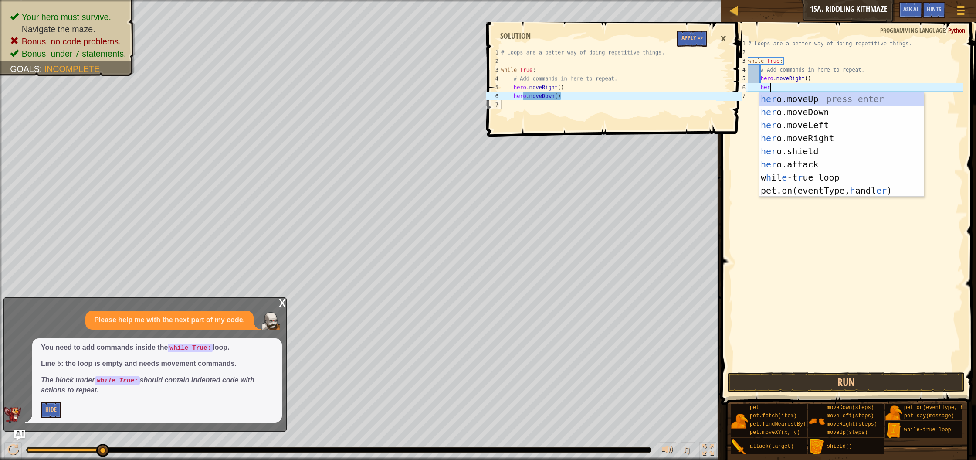
type textarea "hero"
click at [784, 110] on div "hero .moveUp press enter hero .moveDown press enter hero .moveLeft press enter …" at bounding box center [841, 151] width 165 height 118
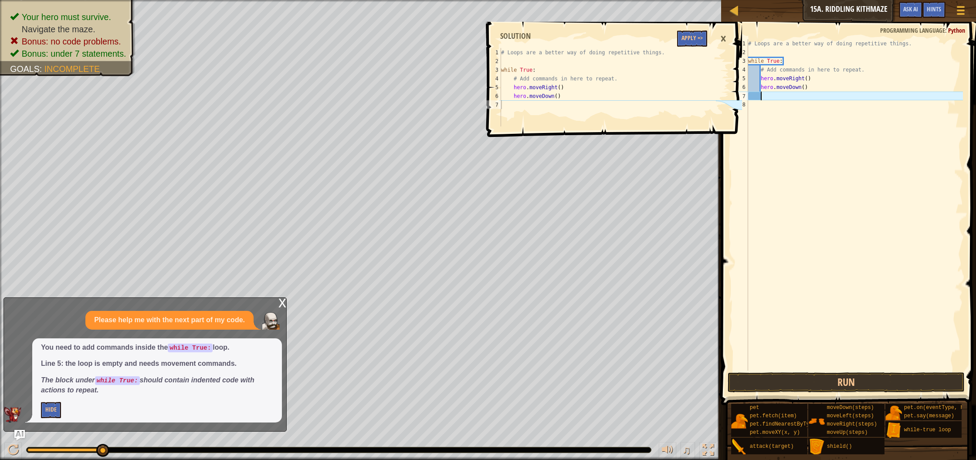
click at [723, 41] on div "×" at bounding box center [723, 39] width 15 height 20
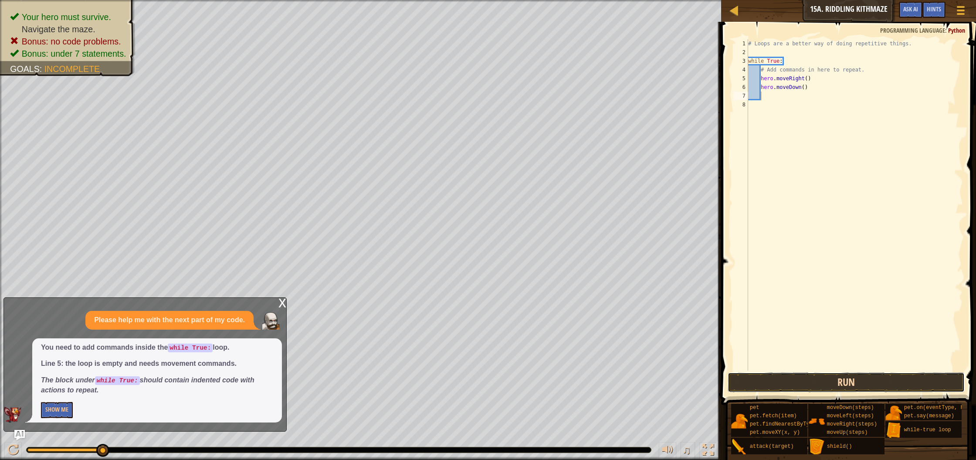
click at [785, 381] on button "Run" at bounding box center [846, 382] width 237 height 20
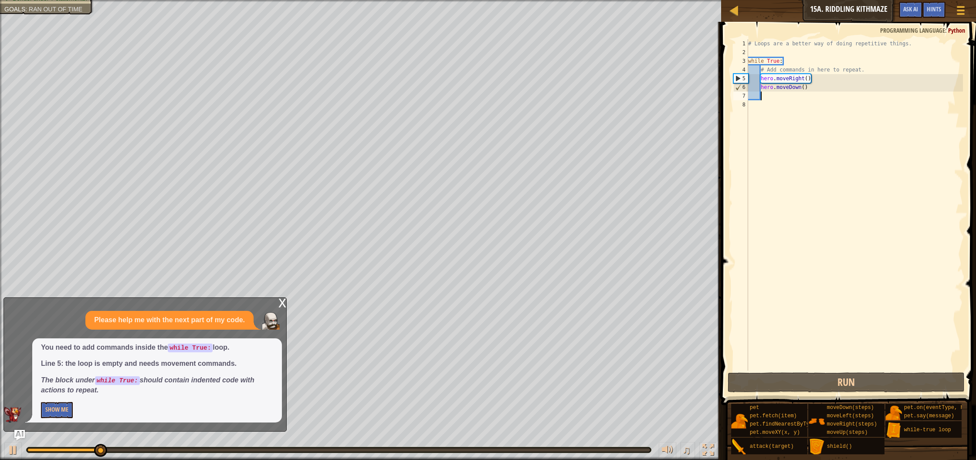
click at [277, 299] on div "x Please help me with the next part of my code. You need to add commands inside…" at bounding box center [144, 364] width 283 height 134
click at [281, 303] on div "x" at bounding box center [283, 302] width 8 height 9
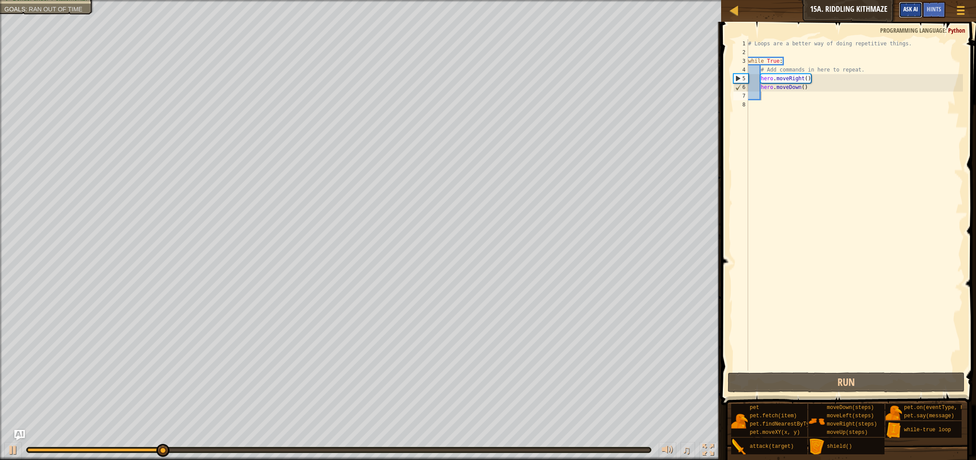
drag, startPoint x: 912, startPoint y: 7, endPoint x: 905, endPoint y: 14, distance: 9.9
click at [912, 7] on span "Ask AI" at bounding box center [911, 9] width 15 height 8
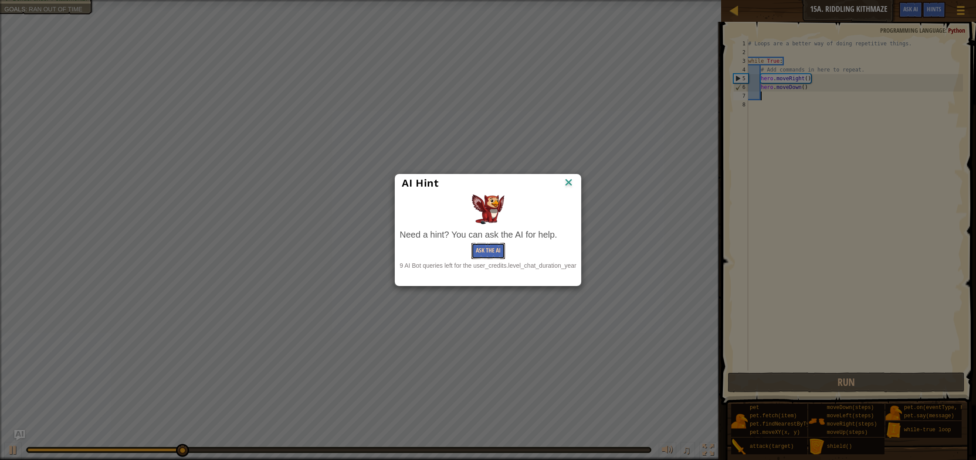
click at [489, 252] on button "Ask the AI" at bounding box center [489, 251] width 34 height 16
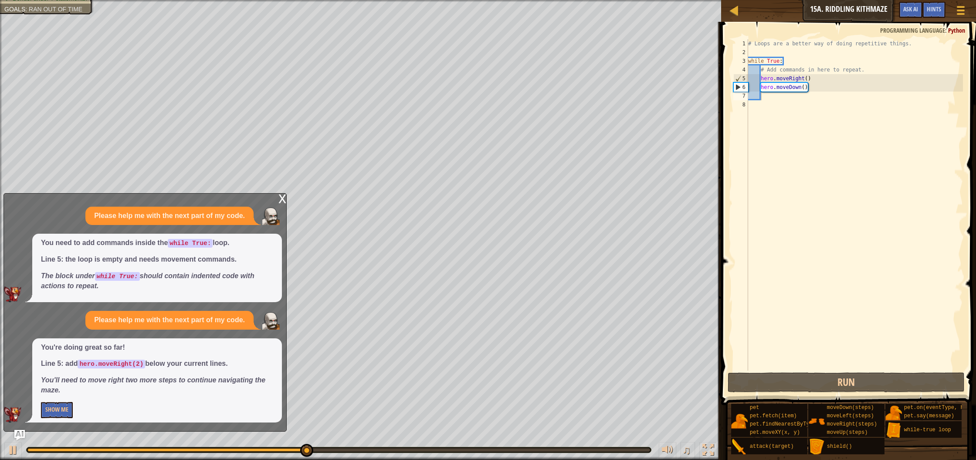
click at [264, 204] on div "x Please help me with the next part of my code. You need to add commands inside…" at bounding box center [144, 312] width 283 height 238
click at [279, 201] on div "x" at bounding box center [283, 198] width 8 height 9
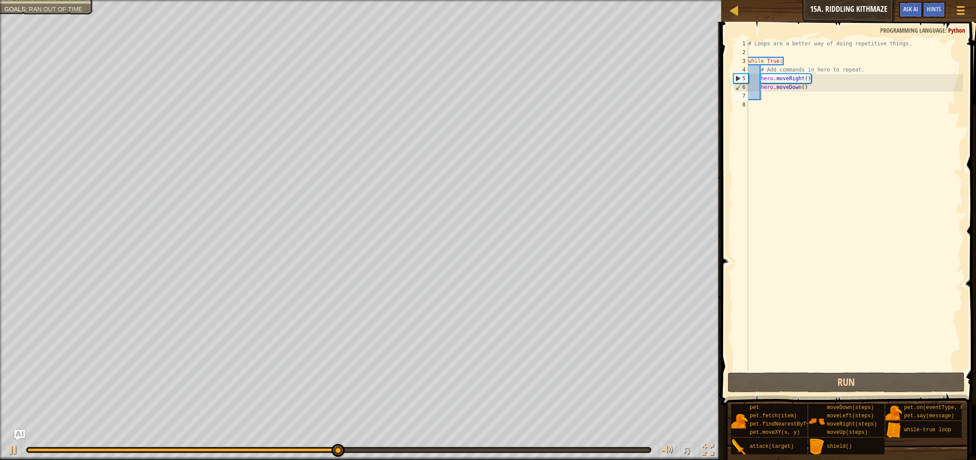
click at [793, 105] on div "# Loops are a better way of doing repetitive things. while True : # Add command…" at bounding box center [855, 213] width 217 height 349
click at [779, 96] on div "# Loops are a better way of doing repetitive things. while True : # Add command…" at bounding box center [855, 213] width 217 height 349
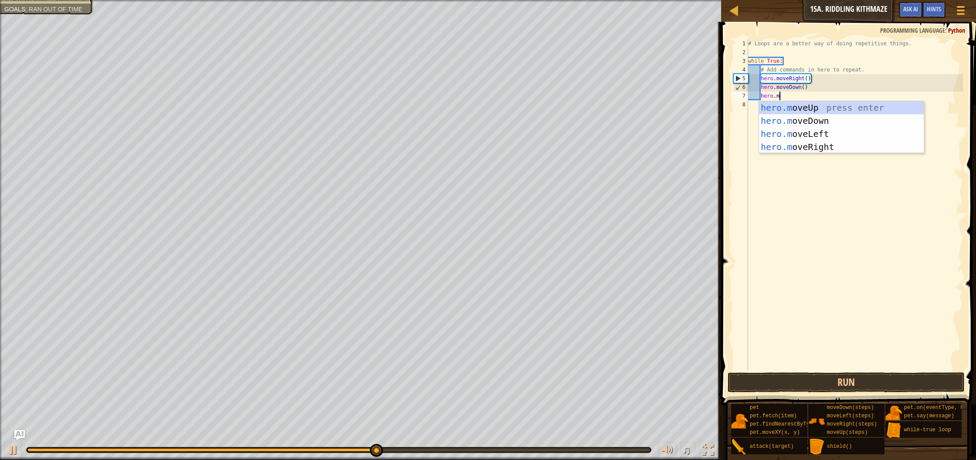
type textarea "[DOMAIN_NAME]"
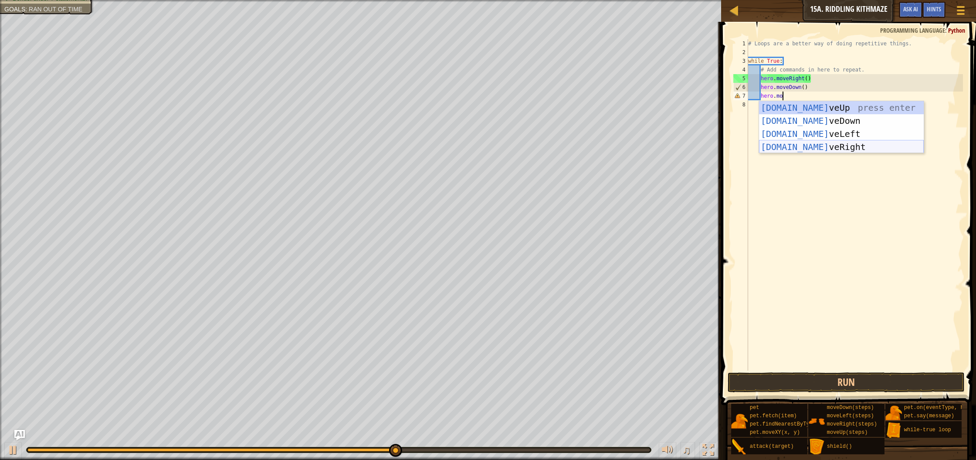
click at [822, 145] on div "[DOMAIN_NAME] veUp press enter [DOMAIN_NAME] veDown press enter [DOMAIN_NAME] v…" at bounding box center [841, 140] width 165 height 78
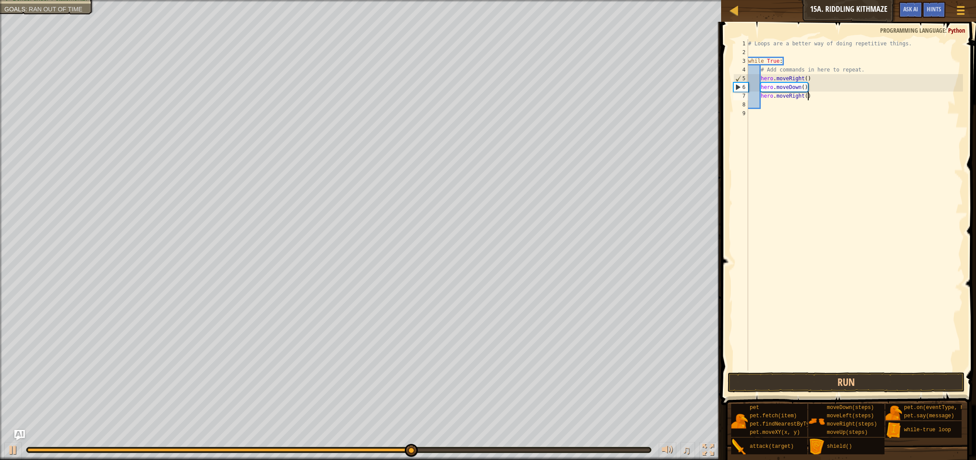
click at [808, 96] on div "# Loops are a better way of doing repetitive things. while True : # Add command…" at bounding box center [855, 213] width 217 height 349
type textarea "hero.moveRight(2)"
click at [782, 384] on button "Run" at bounding box center [846, 382] width 237 height 20
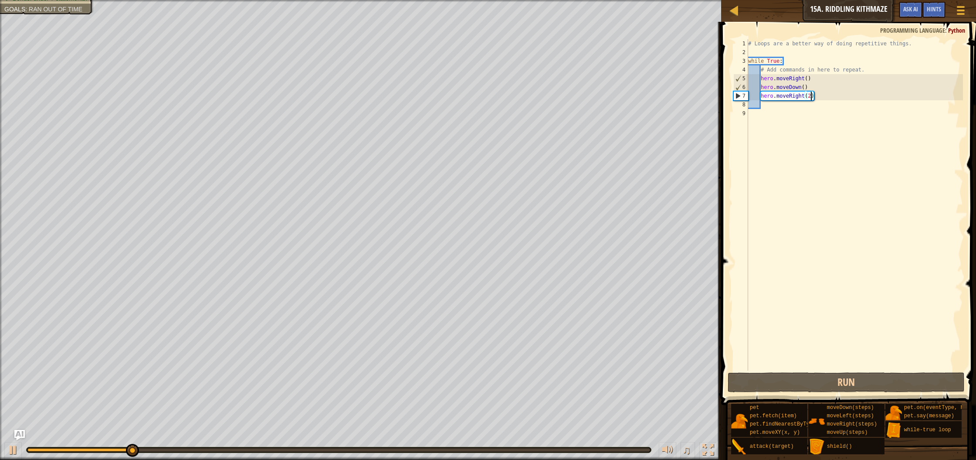
scroll to position [4, 0]
click at [769, 103] on div "# Loops are a better way of doing repetitive things. while True : # Add command…" at bounding box center [855, 213] width 217 height 349
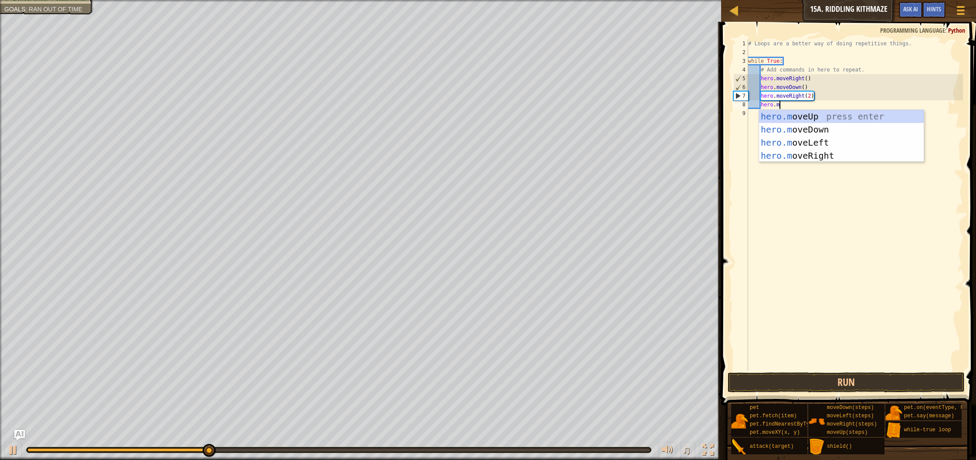
type textarea "[DOMAIN_NAME]"
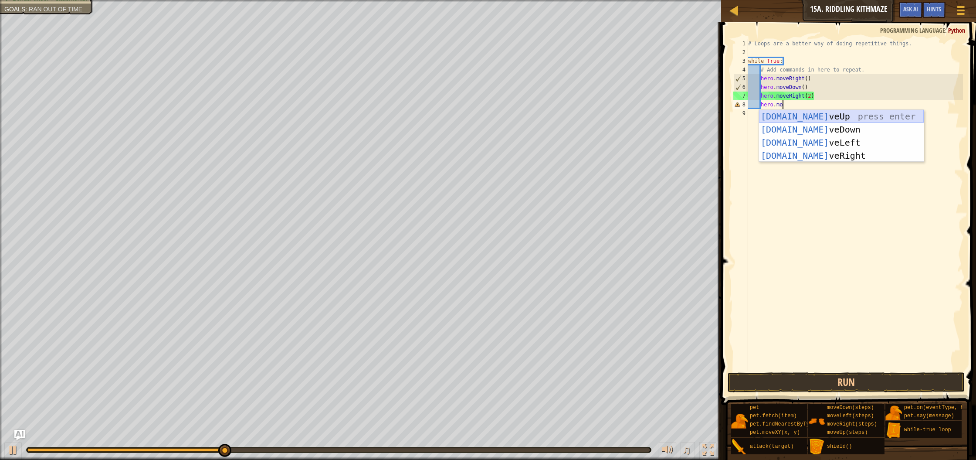
click at [785, 114] on div "[DOMAIN_NAME] veUp press enter [DOMAIN_NAME] veDown press enter [DOMAIN_NAME] v…" at bounding box center [841, 149] width 165 height 78
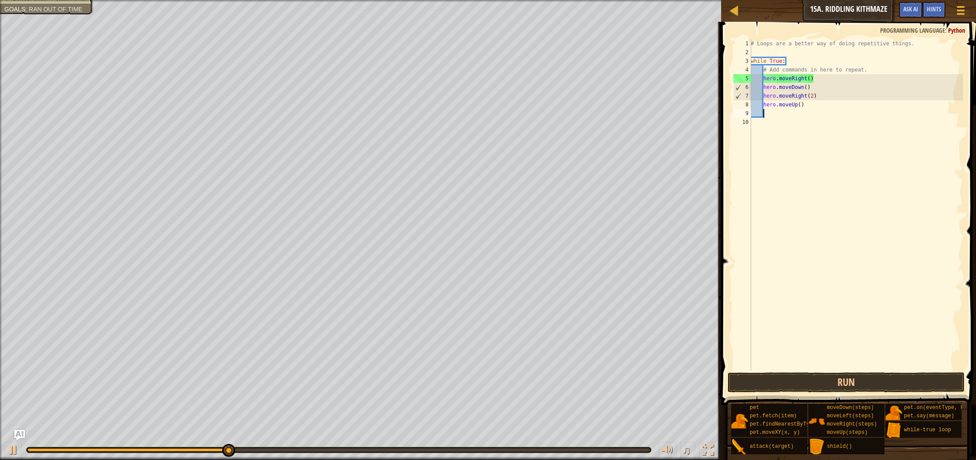
scroll to position [4, 0]
click at [819, 379] on button "Run" at bounding box center [846, 382] width 237 height 20
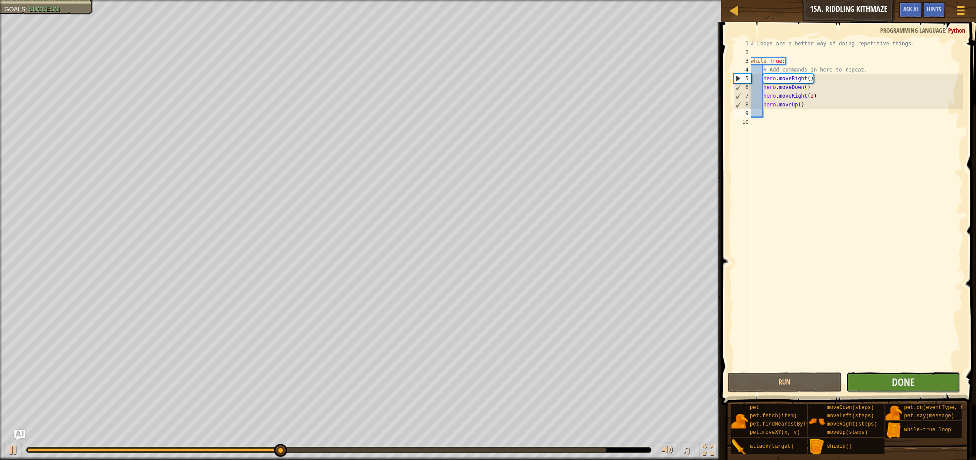
click at [884, 378] on button "Done" at bounding box center [904, 382] width 114 height 20
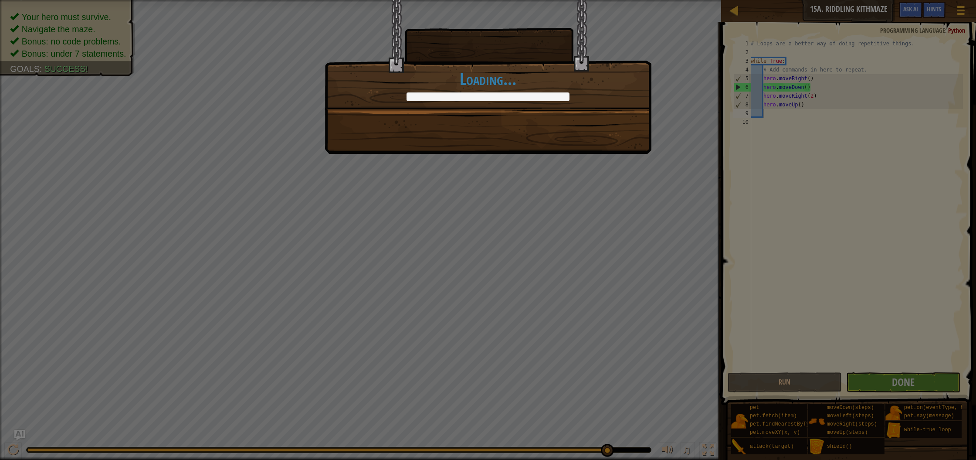
click at [556, 113] on div "You'll always find your way. +12 +16 Done in fewer than 7 code statements. +0 +…" at bounding box center [488, 77] width 327 height 154
click at [534, 161] on div "You'll always find your way. +12 +17 Done in fewer than 7 code statements. +6 +…" at bounding box center [488, 230] width 976 height 460
click at [300, 147] on div "You'll always find your way. +12 +17 Done in fewer than 7 code statements. +6 +…" at bounding box center [488, 230] width 976 height 460
drag, startPoint x: 300, startPoint y: 147, endPoint x: 422, endPoint y: 146, distance: 122.5
click at [322, 150] on div "You'll always find your way. +12 +17 Done in fewer than 7 code statements. +6 +…" at bounding box center [488, 230] width 976 height 460
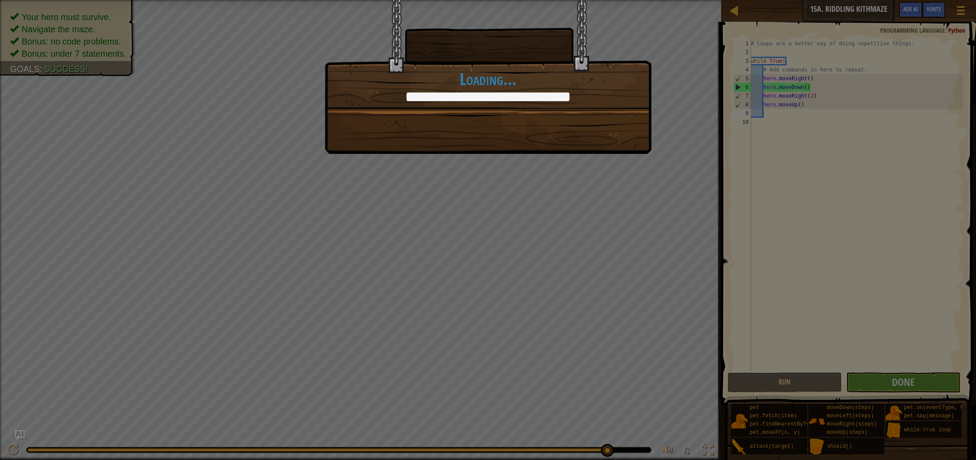
click at [424, 144] on div "You'll always find your way. +12 +17 Done in fewer than 7 code statements. +6 +…" at bounding box center [488, 77] width 327 height 154
drag, startPoint x: 481, startPoint y: 113, endPoint x: 490, endPoint y: 114, distance: 8.8
click at [482, 113] on div "You'll always find your way. +12 +17 Done in fewer than 7 code statements. +6 +…" at bounding box center [488, 77] width 327 height 154
click at [619, 112] on div "You'll always find your way. +12 +17 Done in fewer than 7 code statements. +6 +…" at bounding box center [488, 77] width 327 height 154
drag, startPoint x: 407, startPoint y: 105, endPoint x: 582, endPoint y: 107, distance: 175.7
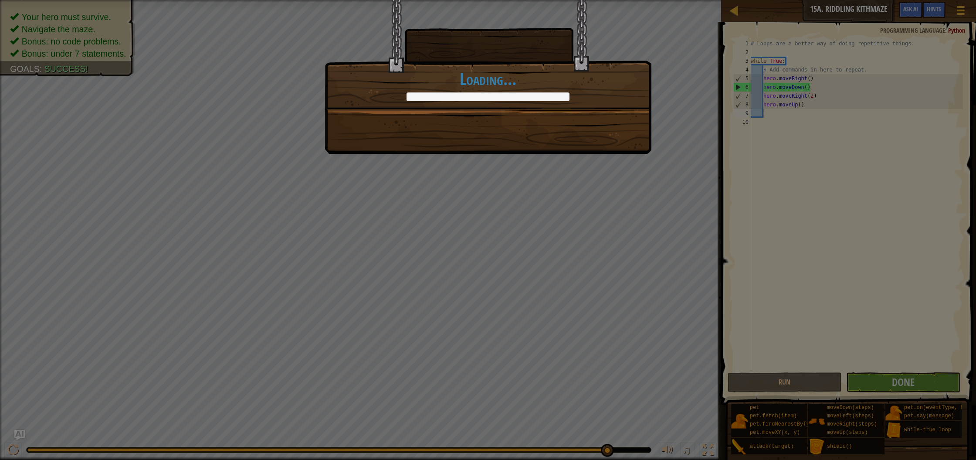
click at [407, 105] on div "You'll always find your way. +12 +17 Done in fewer than 7 code statements. +6 +…" at bounding box center [488, 55] width 327 height 111
drag, startPoint x: 690, startPoint y: 112, endPoint x: 463, endPoint y: 116, distance: 226.7
click at [685, 112] on div "You'll always find your way. +12 +17 Done in fewer than 7 code statements. +6 +…" at bounding box center [488, 230] width 976 height 460
drag, startPoint x: 394, startPoint y: 120, endPoint x: 826, endPoint y: 158, distance: 433.7
click at [412, 123] on div "You'll always find your way. +12 +17 Done in fewer than 7 code statements. +6 +…" at bounding box center [488, 77] width 327 height 154
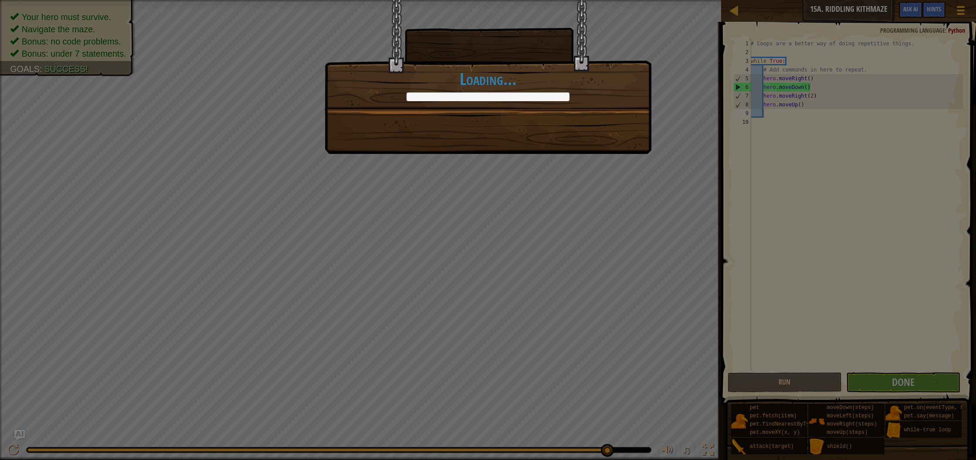
drag, startPoint x: 831, startPoint y: 158, endPoint x: 834, endPoint y: 190, distance: 32.4
click at [831, 159] on div "You'll always find your way. +12 +17 Done in fewer than 7 code statements. +6 +…" at bounding box center [488, 230] width 976 height 460
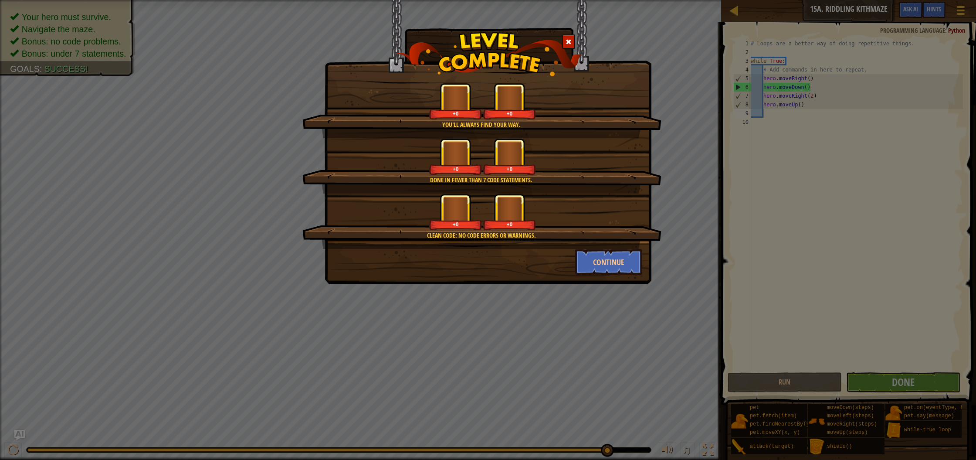
click at [901, 337] on div "You'll always find your way. +0 +0 Done in fewer than 7 code statements. +0 +0 …" at bounding box center [488, 230] width 976 height 460
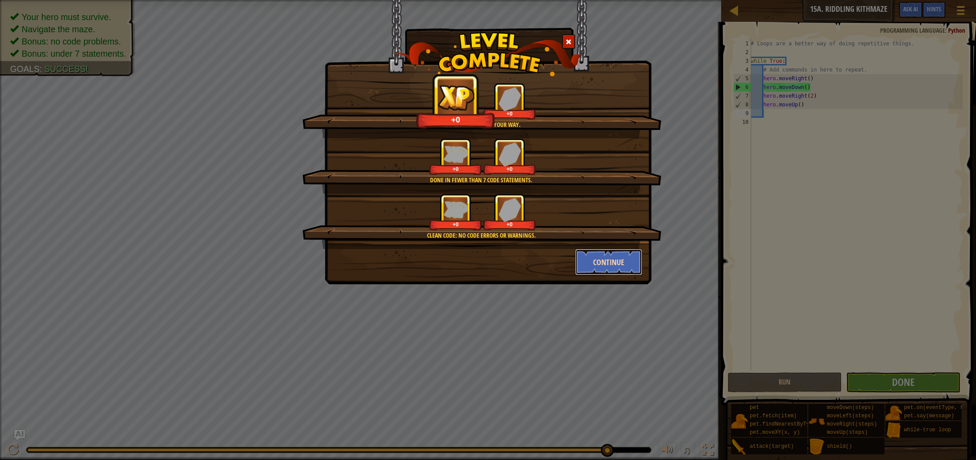
click at [599, 266] on button "Continue" at bounding box center [609, 262] width 68 height 26
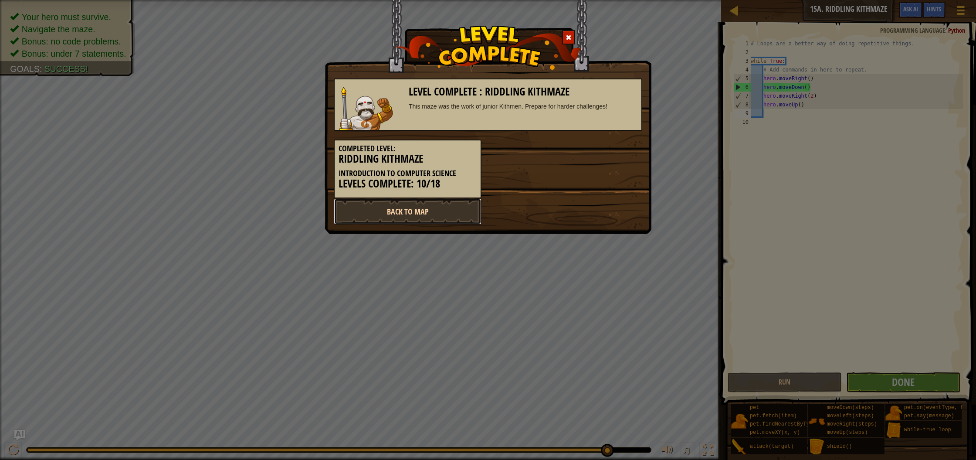
click at [432, 218] on link "Back to Map" at bounding box center [408, 211] width 148 height 26
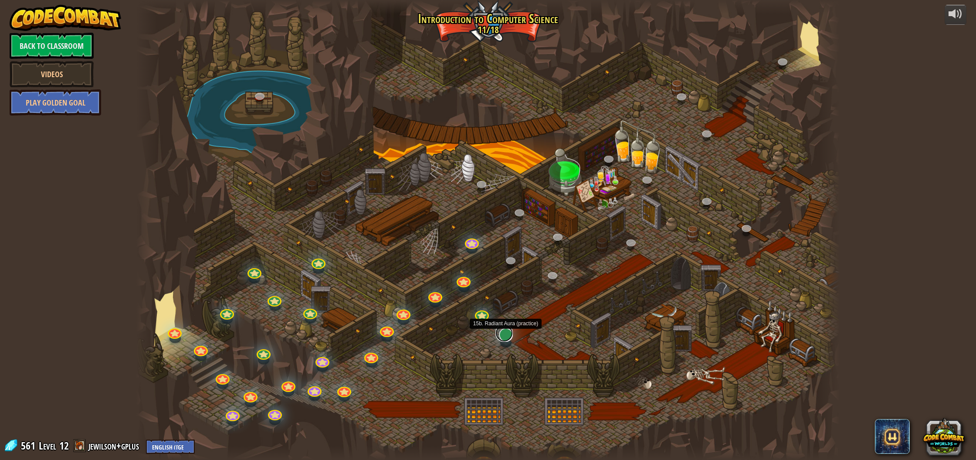
click at [502, 340] on link at bounding box center [504, 332] width 17 height 17
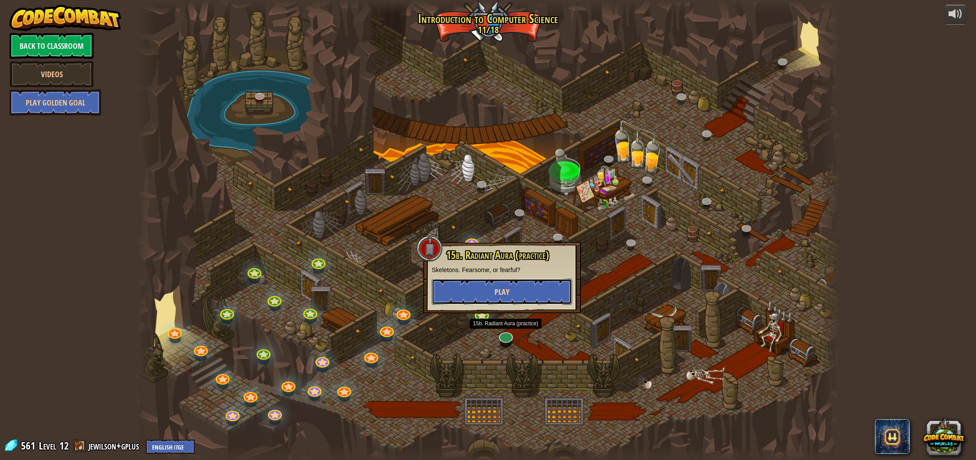
click at [489, 301] on button "Play" at bounding box center [502, 292] width 140 height 26
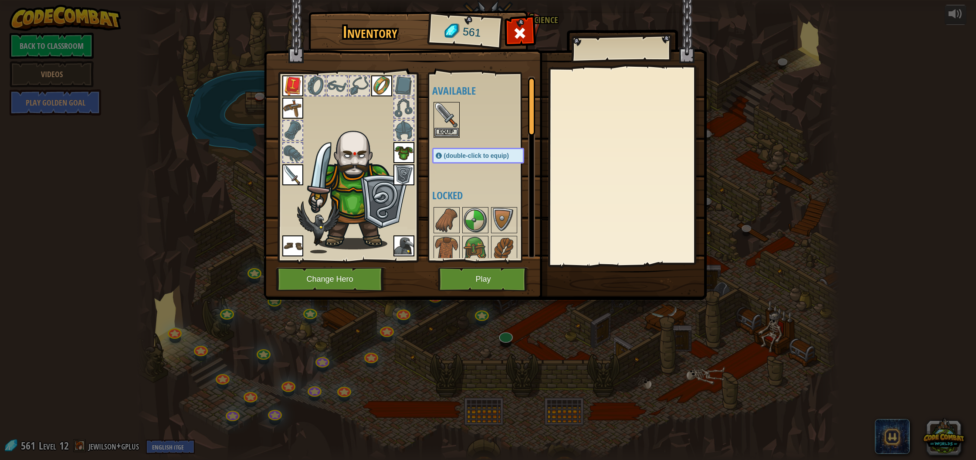
click at [411, 236] on img at bounding box center [404, 245] width 21 height 21
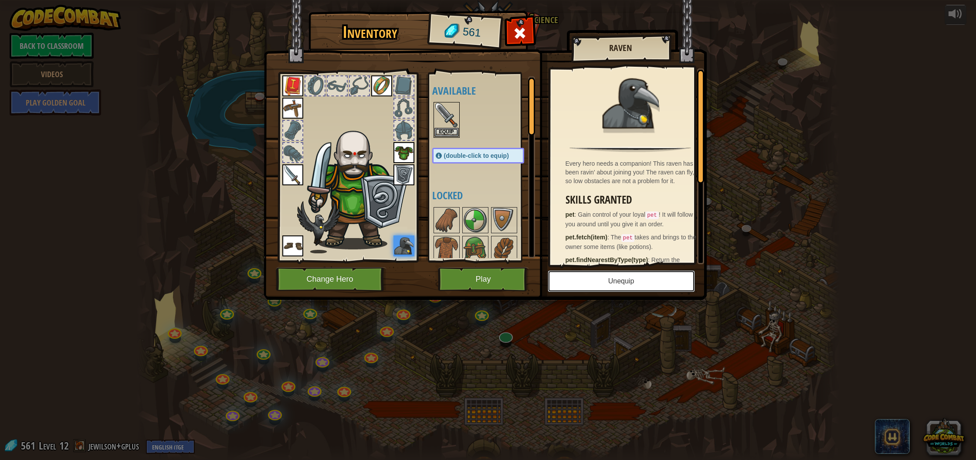
click at [598, 273] on button "Unequip" at bounding box center [621, 281] width 147 height 22
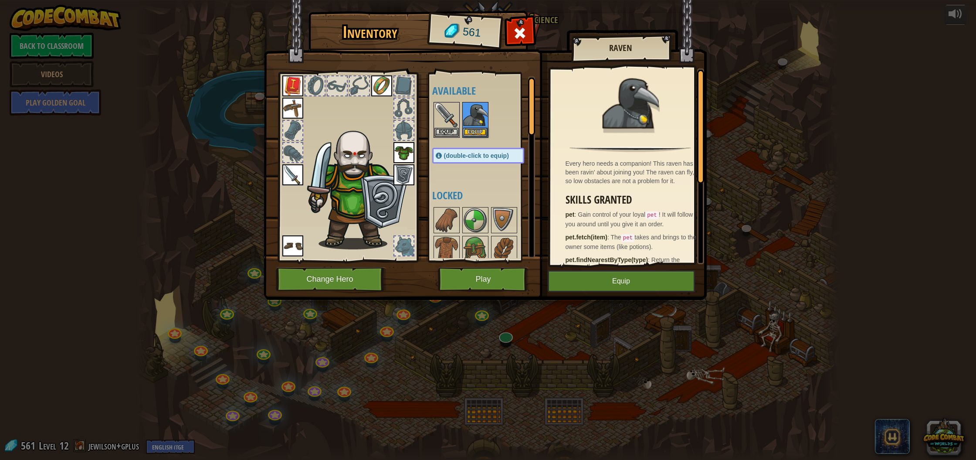
click at [439, 178] on div "Available Equip Equip Equip Equip Equip Equip Equip Equip Equip (double-click t…" at bounding box center [486, 167] width 109 height 182
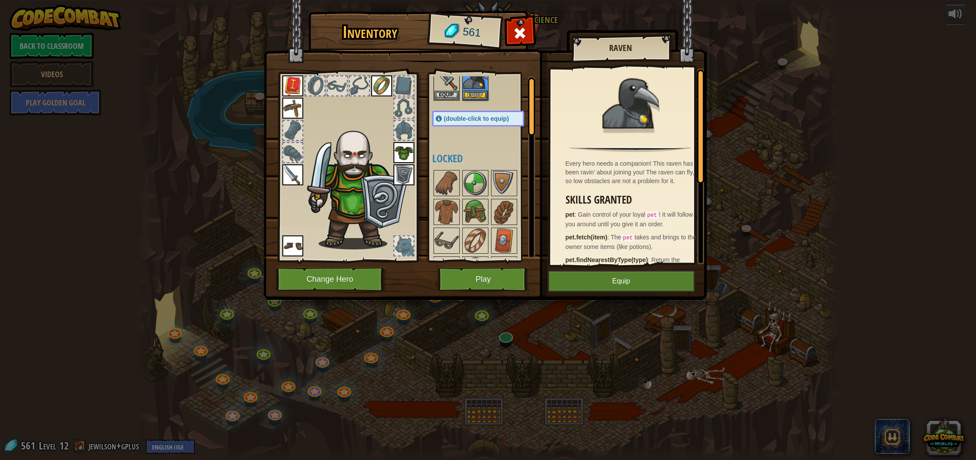
scroll to position [250, 0]
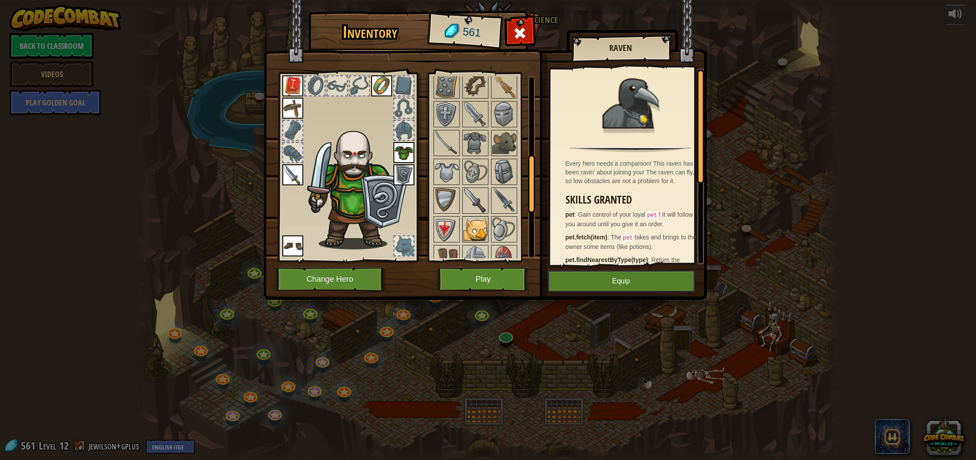
click at [476, 226] on img at bounding box center [475, 229] width 24 height 24
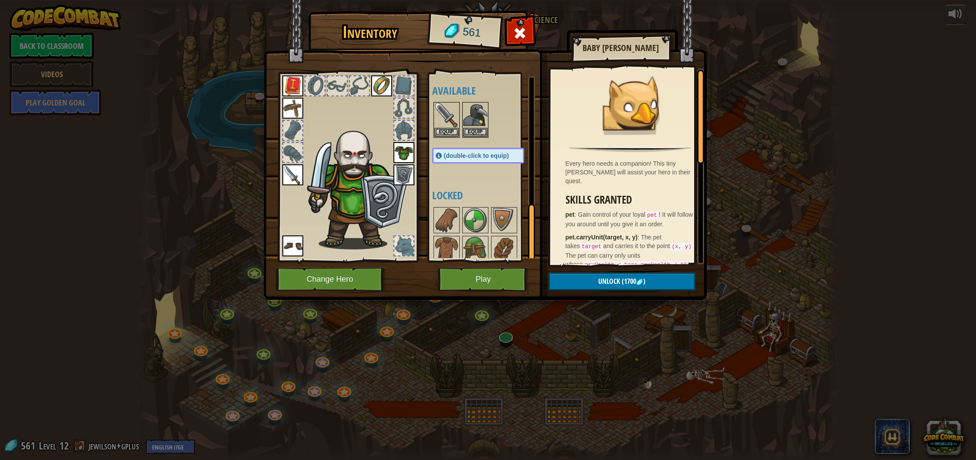
scroll to position [408, 0]
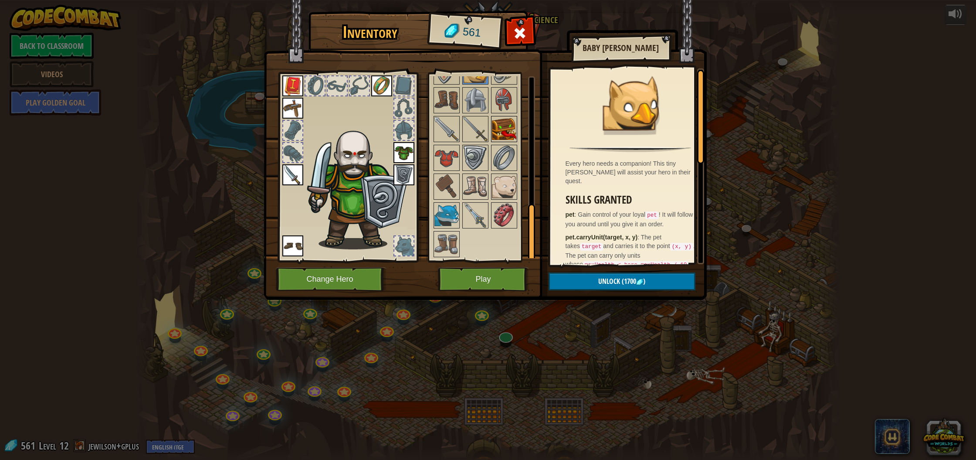
click at [501, 133] on img at bounding box center [504, 129] width 24 height 24
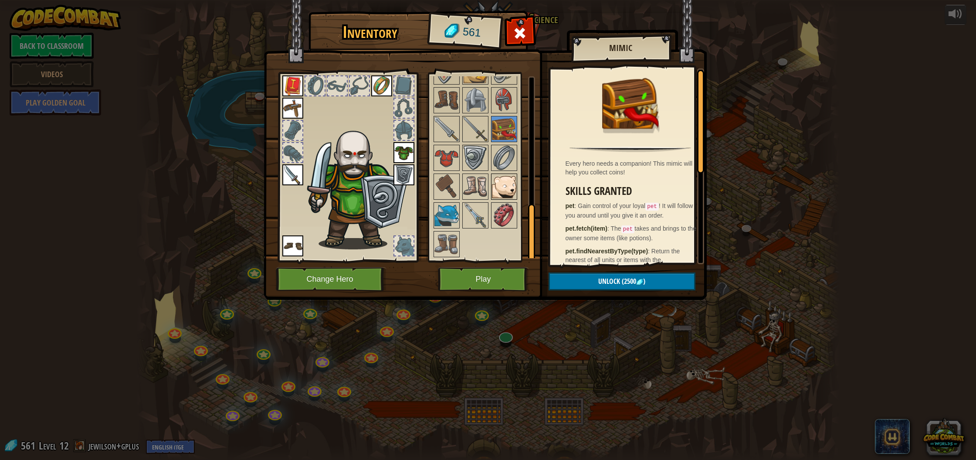
click at [500, 182] on img at bounding box center [504, 186] width 24 height 24
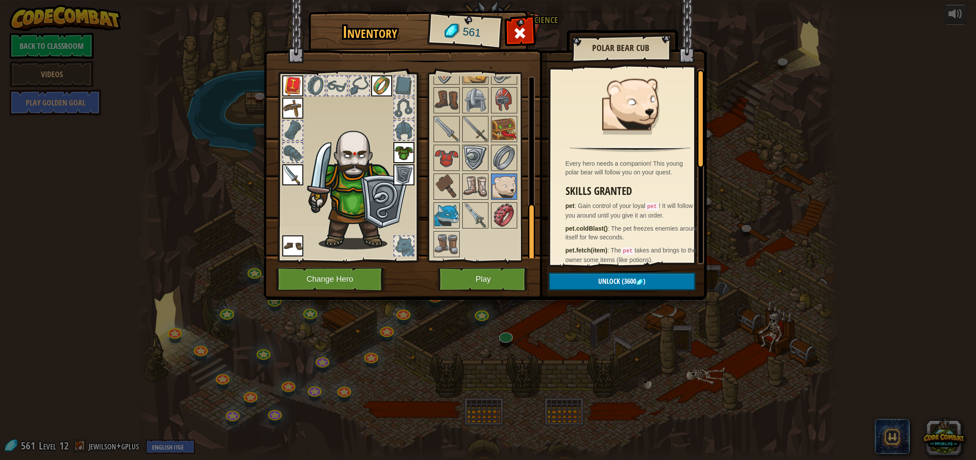
click at [431, 218] on div "Available Equip Equip Equip Equip Equip Equip Equip Equip Equip (double-click t…" at bounding box center [482, 167] width 107 height 190
click at [435, 218] on img at bounding box center [447, 215] width 24 height 24
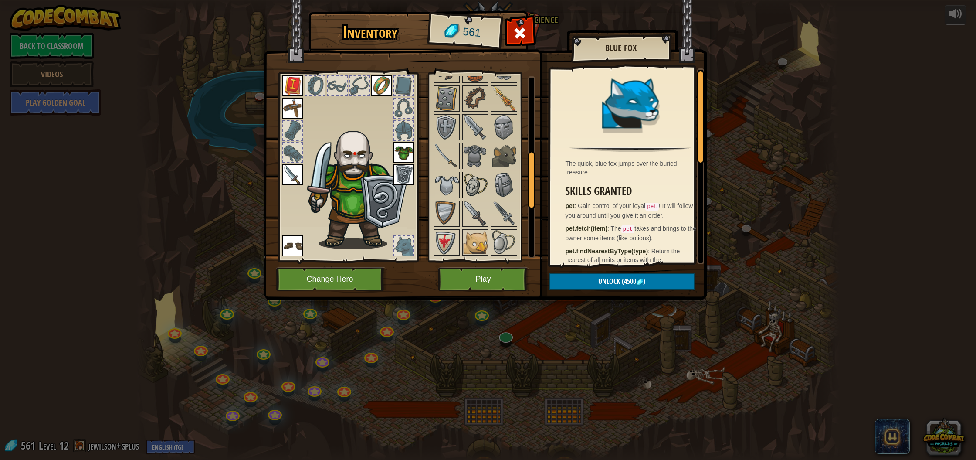
scroll to position [236, 0]
click at [509, 158] on img at bounding box center [504, 156] width 24 height 24
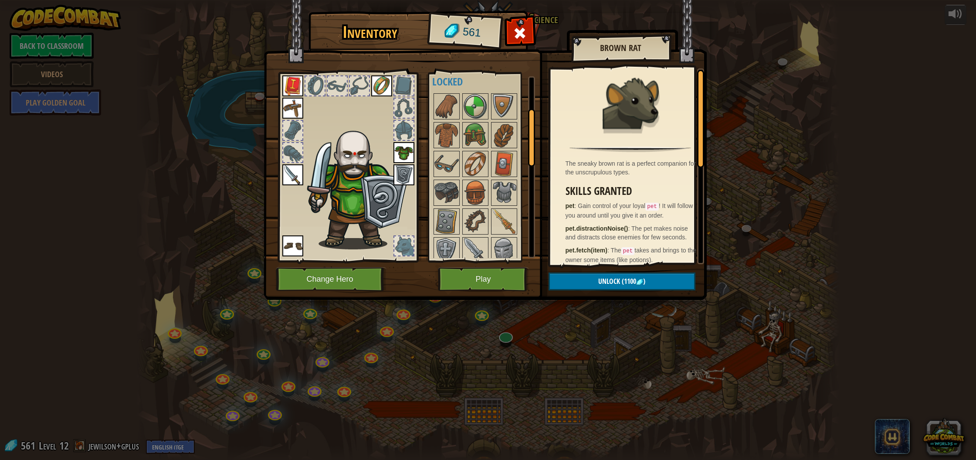
scroll to position [58, 0]
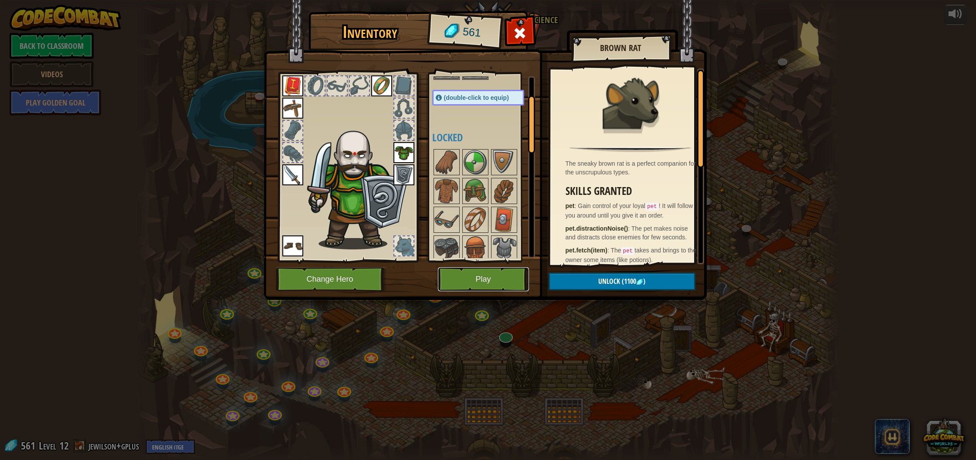
click at [482, 269] on button "Play" at bounding box center [483, 279] width 91 height 24
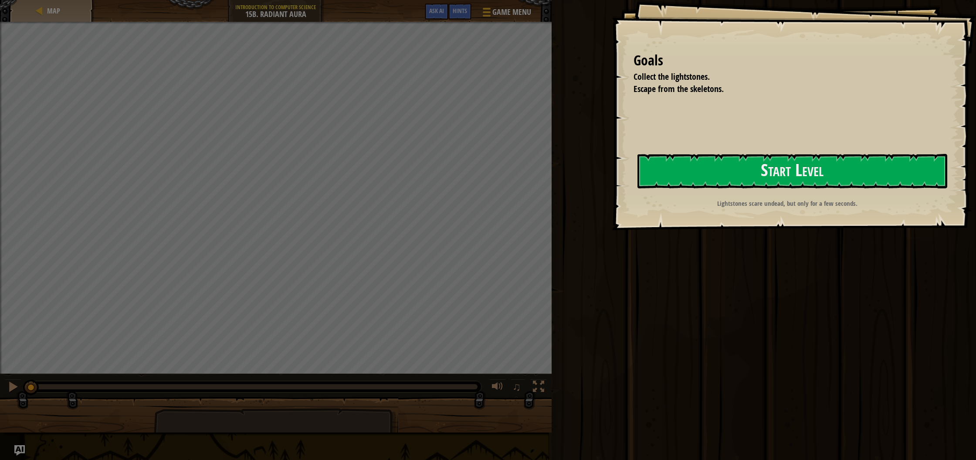
click at [748, 163] on button "Start Level" at bounding box center [793, 171] width 310 height 34
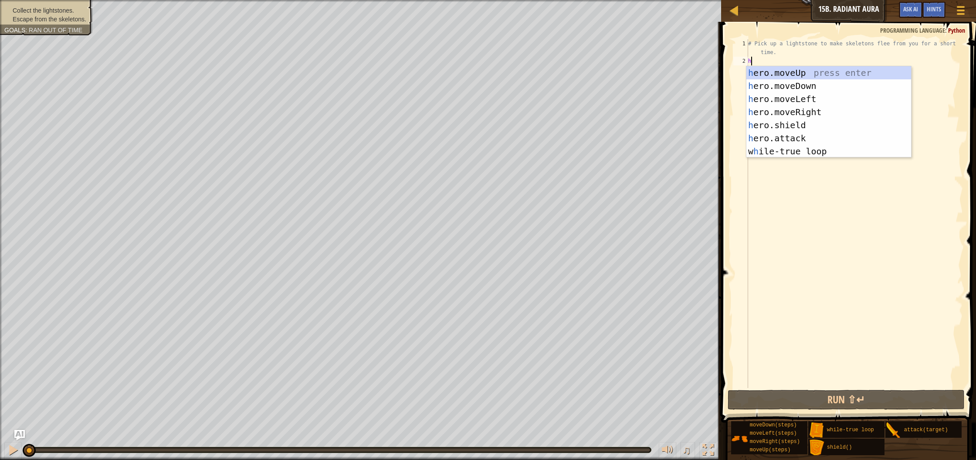
scroll to position [4, 0]
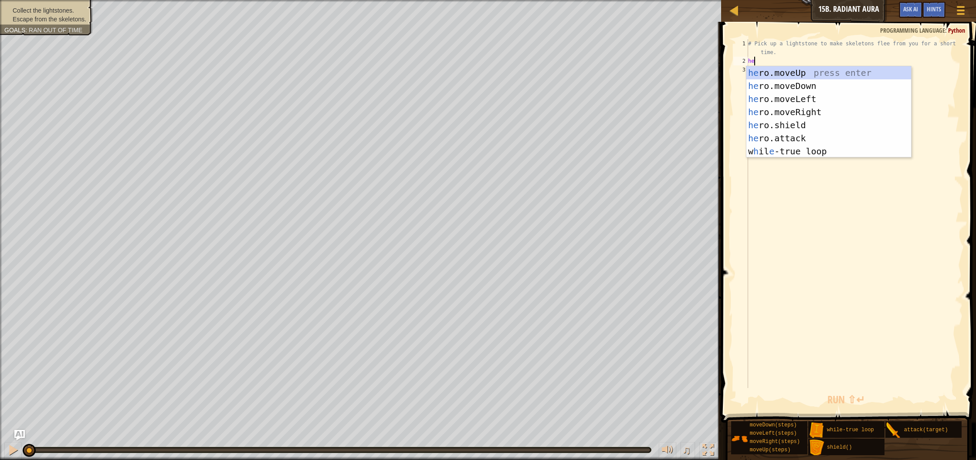
type textarea "hero"
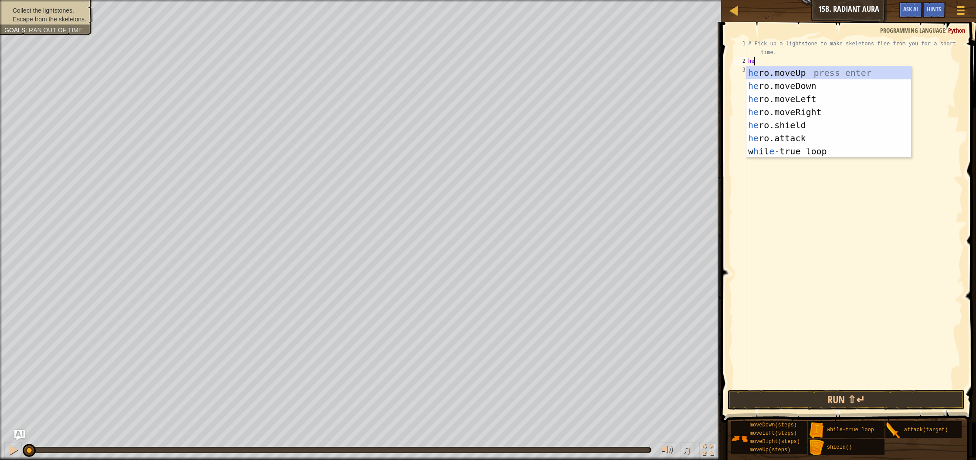
scroll to position [4, 0]
drag, startPoint x: 791, startPoint y: 109, endPoint x: 721, endPoint y: 159, distance: 85.9
click at [791, 110] on div "hero .moveUp press enter hero .moveDown press enter hero .moveLeft press enter …" at bounding box center [829, 125] width 165 height 118
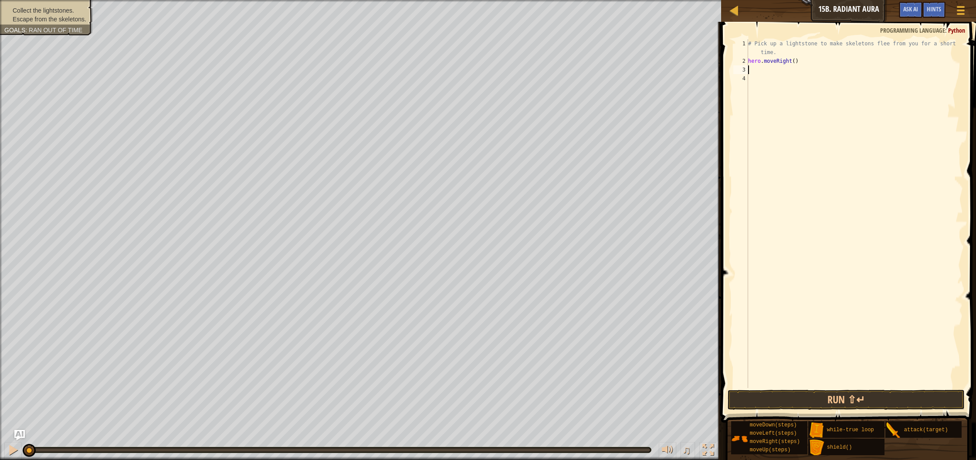
click at [797, 64] on div "# Pick up a lightstone to make skeletons flee from you for a short time. hero .…" at bounding box center [855, 226] width 217 height 375
type textarea "hero.moveRight(2)"
click at [758, 69] on div "# Pick up a lightstone to make skeletons flee from you for a short time. hero .…" at bounding box center [855, 226] width 217 height 375
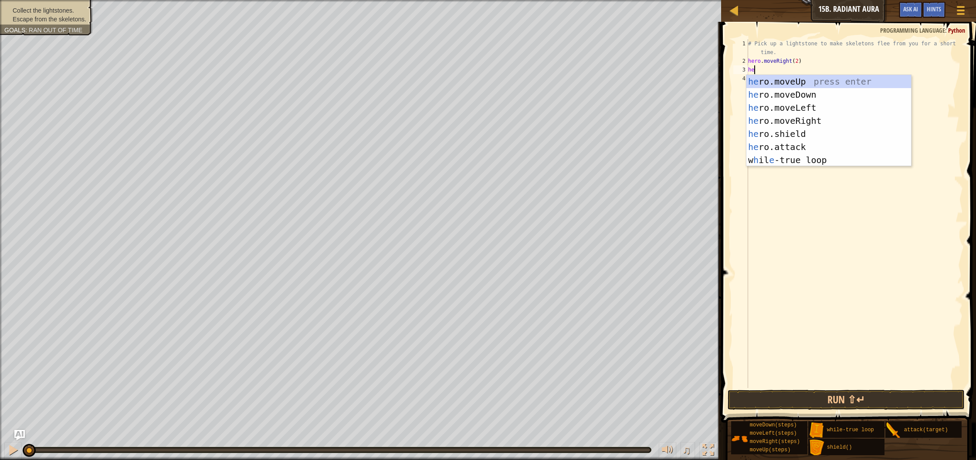
type textarea "hero"
click at [765, 82] on div "hero .moveUp press enter hero .moveDown press enter hero .moveLeft press enter …" at bounding box center [829, 134] width 165 height 118
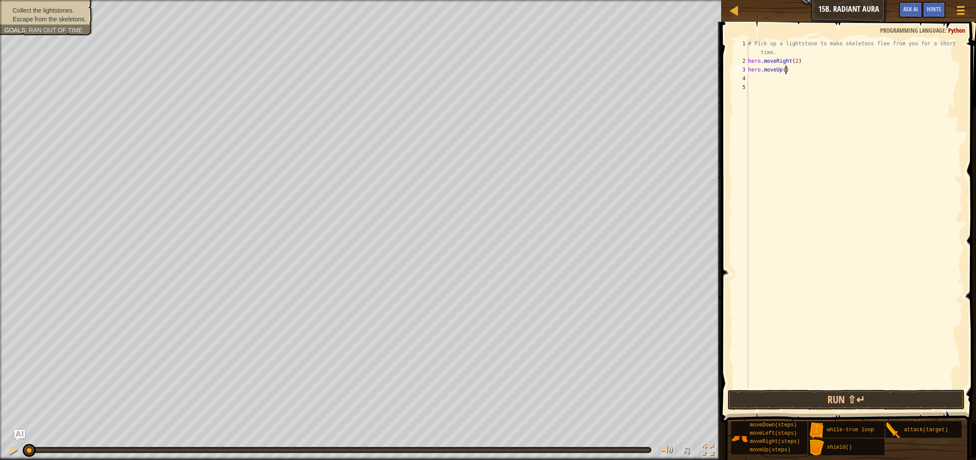
click at [786, 73] on div "# Pick up a lightstone to make skeletons flee from you for a short time. hero .…" at bounding box center [855, 226] width 217 height 375
type textarea "hero.moveUp(1)"
click at [754, 77] on div "# Pick up a lightstone to make skeletons flee from you for a short time. hero .…" at bounding box center [855, 226] width 217 height 375
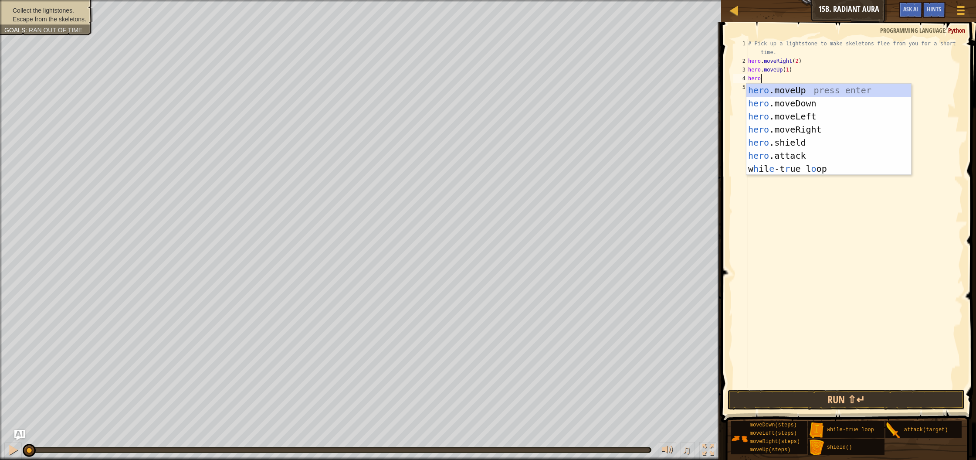
type textarea "hero."
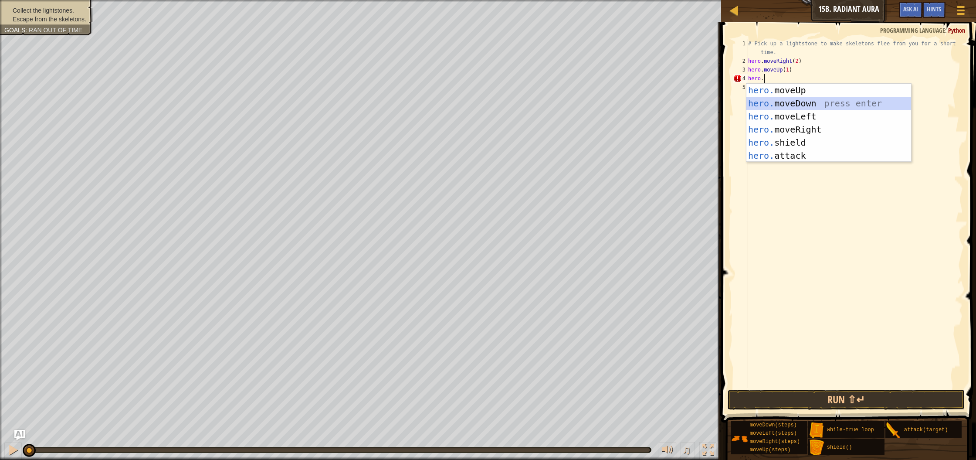
click at [779, 105] on div "hero. moveUp press enter hero. moveDown press enter hero. moveLeft press enter …" at bounding box center [829, 136] width 165 height 105
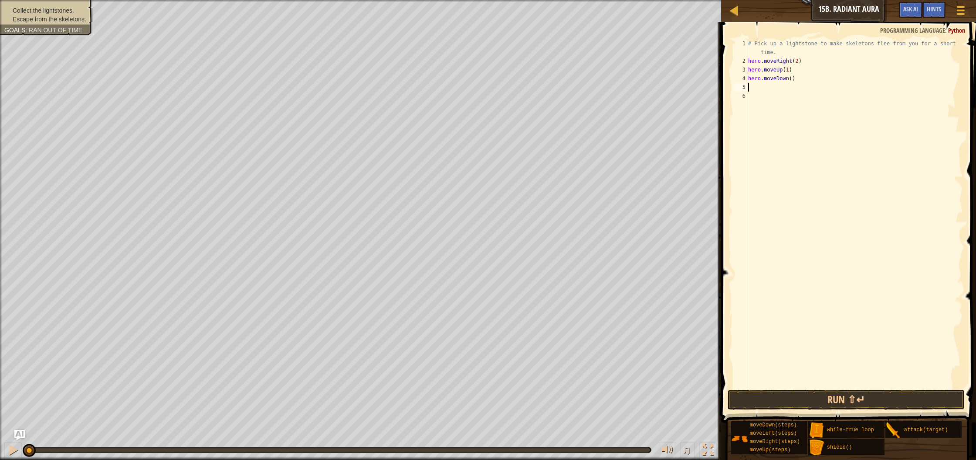
drag, startPoint x: 793, startPoint y: 80, endPoint x: 795, endPoint y: 92, distance: 12.3
click at [793, 81] on div "# Pick up a lightstone to make skeletons flee from you for a short time. hero .…" at bounding box center [855, 226] width 217 height 375
type textarea "hero.moveDown(1)"
click at [757, 88] on div "# Pick up a lightstone to make skeletons flee from you for a short time. hero .…" at bounding box center [855, 226] width 217 height 375
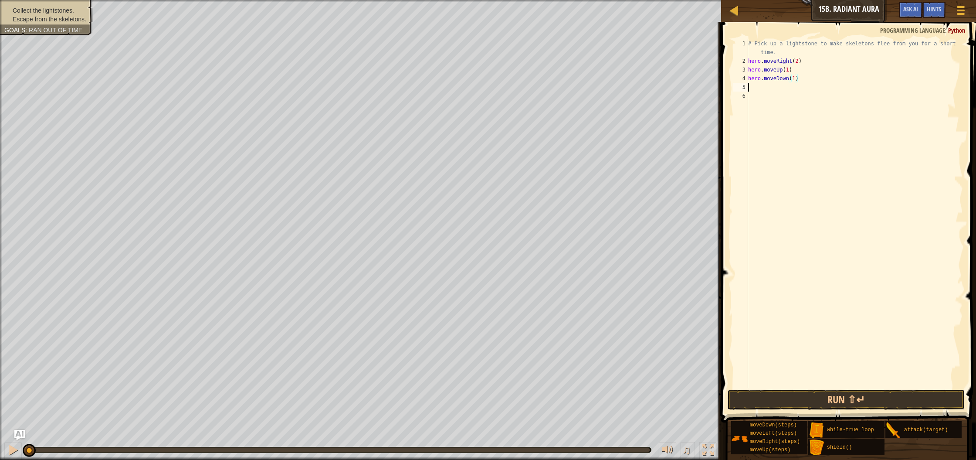
scroll to position [4, 0]
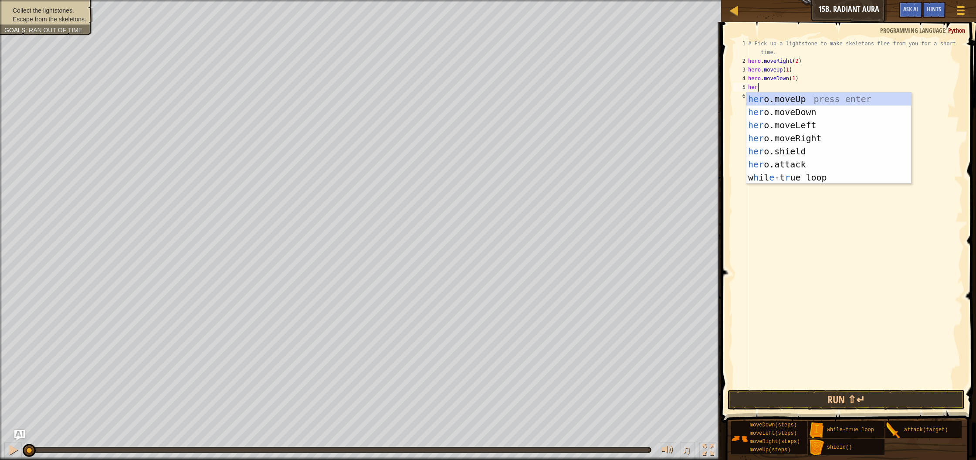
type textarea "hero"
click at [765, 136] on div "hero .moveUp press enter hero .moveDown press enter hero .moveLeft press enter …" at bounding box center [829, 151] width 165 height 118
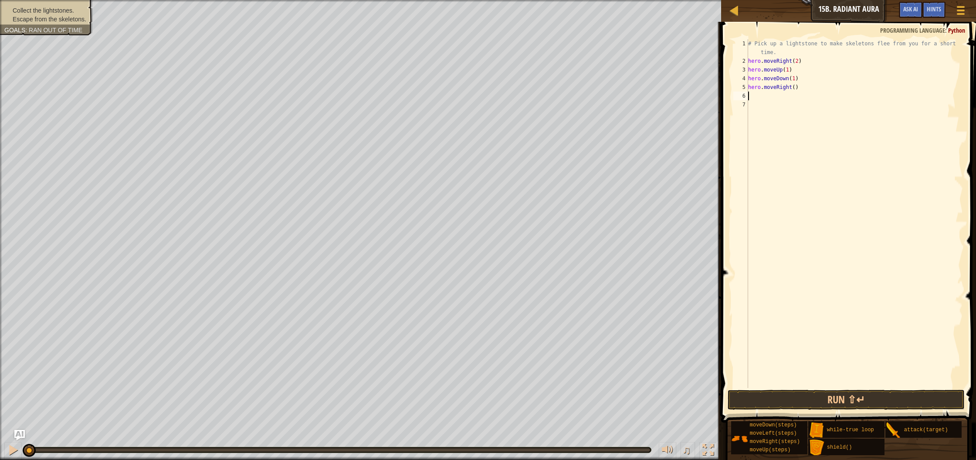
scroll to position [4, 0]
click at [797, 88] on div "# Pick up a lightstone to make skeletons flee from you for a short time. hero .…" at bounding box center [855, 226] width 217 height 375
type textarea "hero.moveRight()2"
click at [776, 95] on div "# Pick up a lightstone to make skeletons flee from you for a short time. hero .…" at bounding box center [855, 226] width 217 height 375
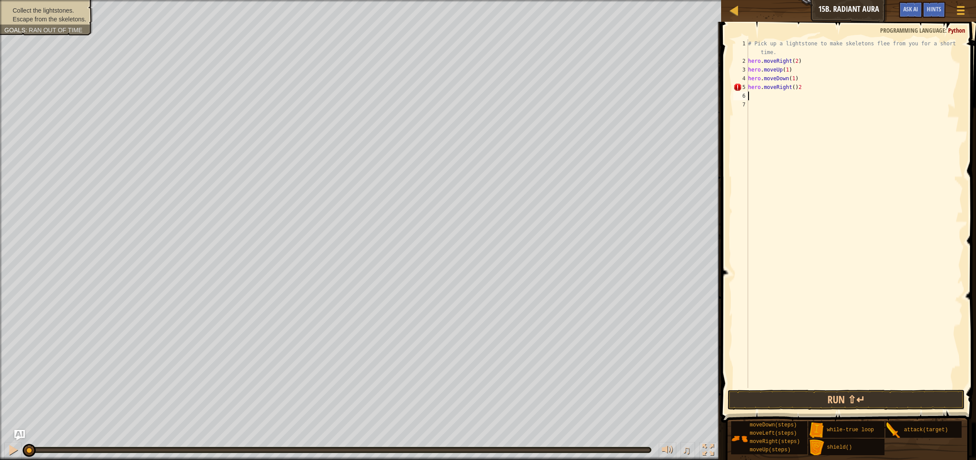
scroll to position [4, 0]
click at [803, 88] on div "# Pick up a lightstone to make skeletons flee from you for a short time. hero .…" at bounding box center [855, 226] width 217 height 375
type textarea "hero.moveRight()/2"
click at [772, 93] on div "# Pick up a lightstone to make skeletons flee from you for a short time. hero .…" at bounding box center [855, 226] width 217 height 375
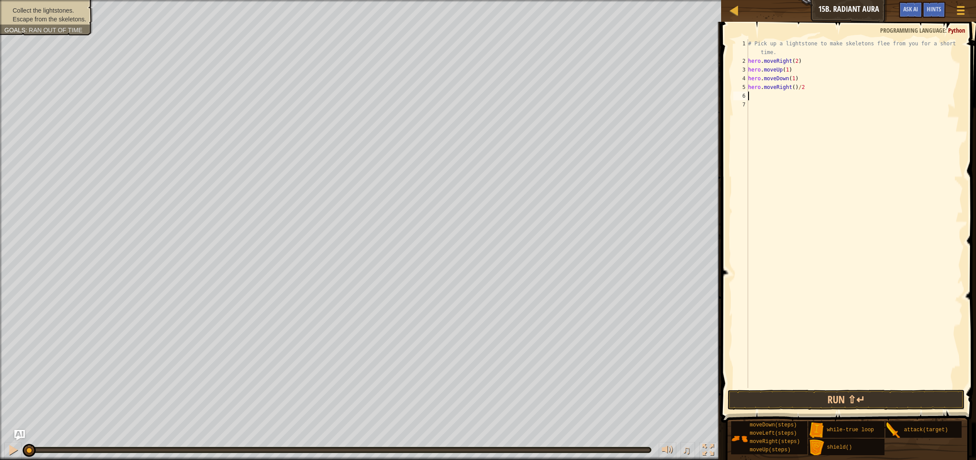
scroll to position [4, 0]
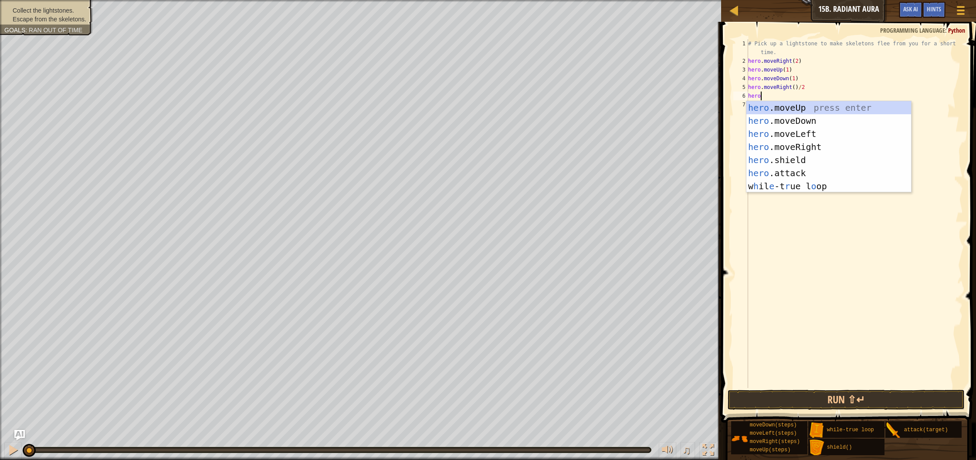
type textarea "hero."
click at [795, 106] on div "hero. moveUp press enter hero. moveDown press enter hero. moveLeft press enter …" at bounding box center [829, 153] width 165 height 105
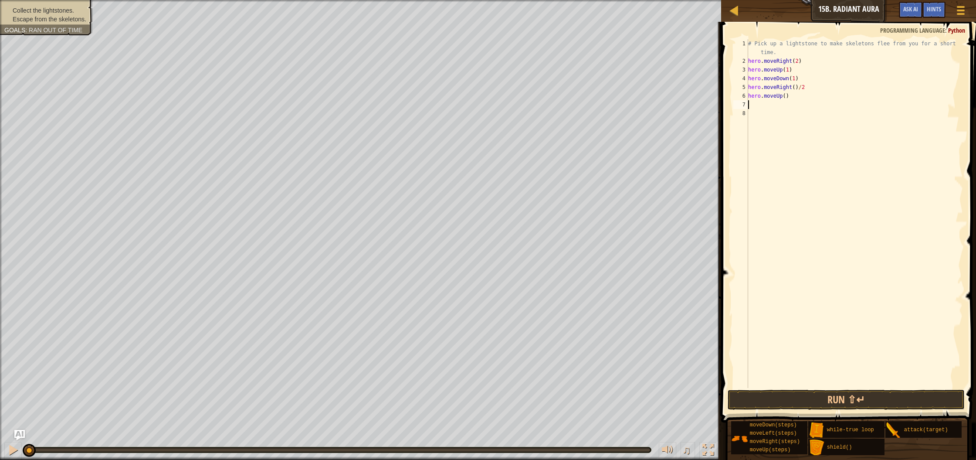
scroll to position [4, 0]
click at [786, 99] on div "# Pick up a lightstone to make skeletons flee from you for a short time. hero .…" at bounding box center [855, 226] width 217 height 375
type textarea "hero.moveUp(1)"
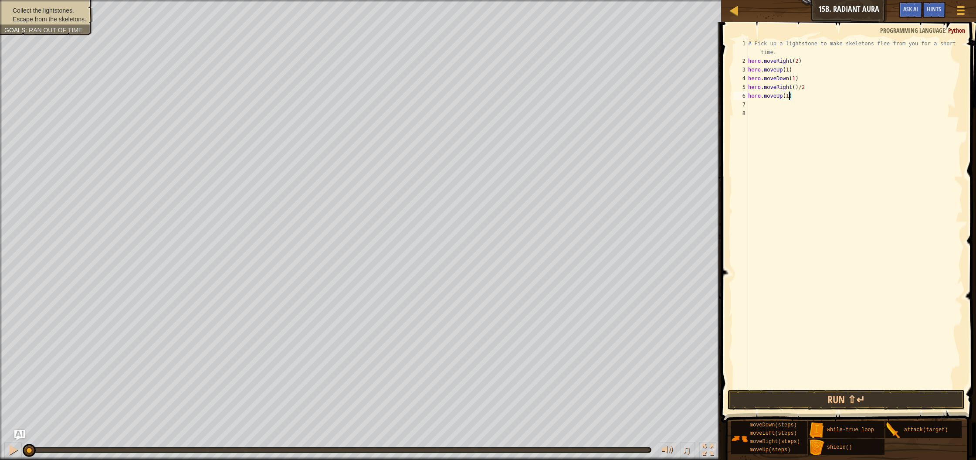
click at [763, 103] on div "# Pick up a lightstone to make skeletons flee from you for a short time. hero .…" at bounding box center [855, 226] width 217 height 375
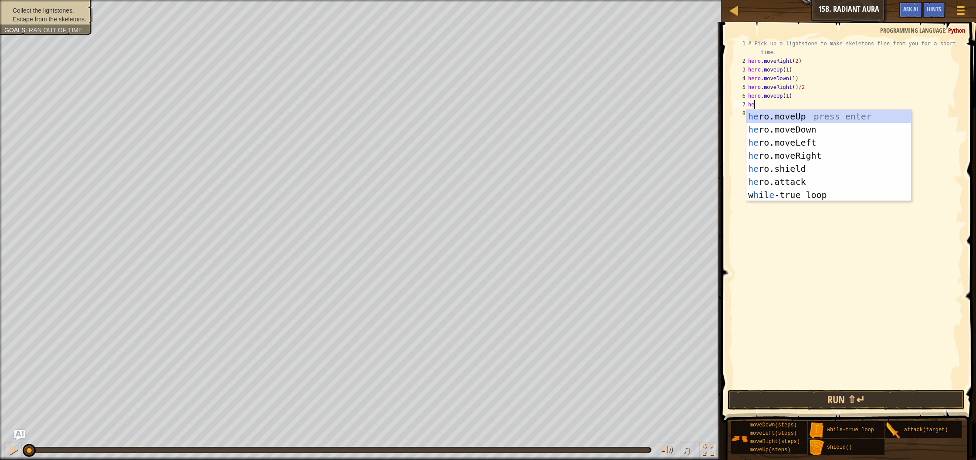
type textarea "hero"
click at [801, 129] on div "hero .moveUp press enter hero .moveDown press enter hero .moveLeft press enter …" at bounding box center [829, 169] width 165 height 118
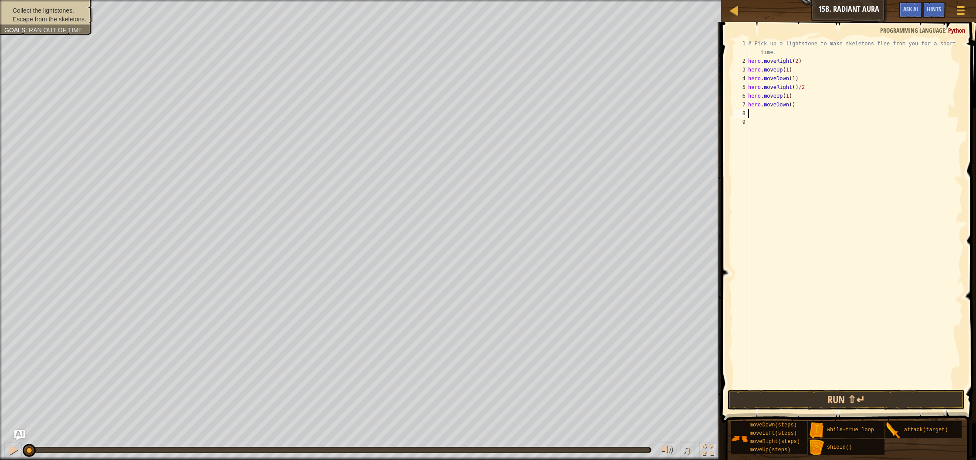
scroll to position [4, 0]
click at [792, 109] on div "# Pick up a lightstone to make skeletons flee from you for a short time. hero .…" at bounding box center [855, 226] width 217 height 375
type textarea "hero.moveDown(1)"
click at [758, 114] on div "# Pick up a lightstone to make skeletons flee from you for a short time. hero .…" at bounding box center [855, 226] width 217 height 375
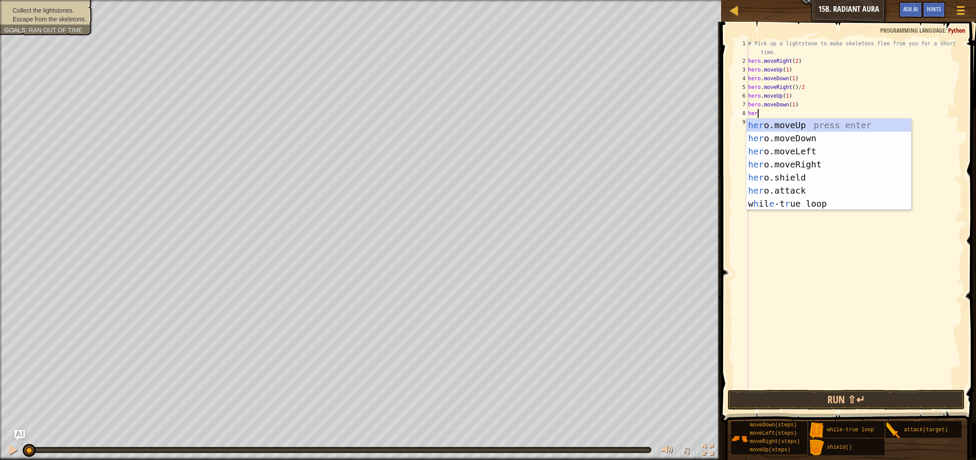
scroll to position [4, 0]
type textarea "hero"
click at [806, 162] on div "hero .moveUp press enter hero .moveDown press enter hero .moveLeft press enter …" at bounding box center [829, 178] width 165 height 118
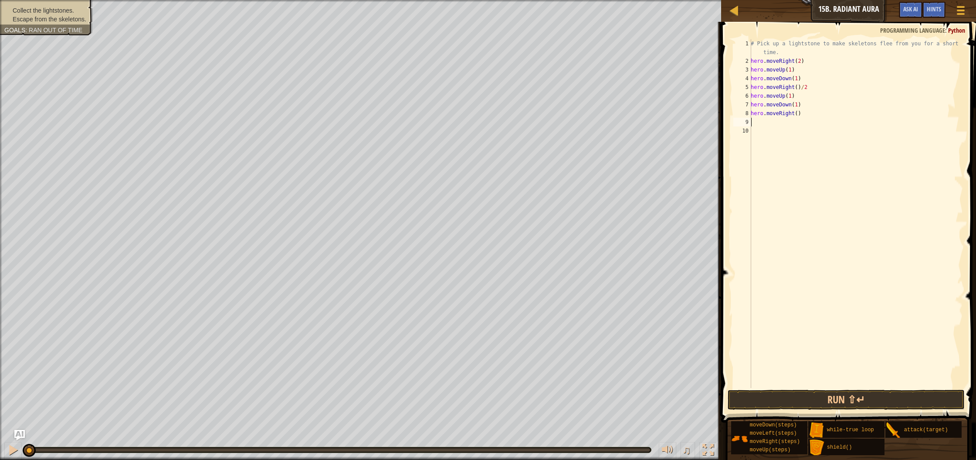
scroll to position [4, 0]
click at [799, 116] on div "# Pick up a lightstone to make skeletons flee from you for a short time. hero .…" at bounding box center [856, 226] width 214 height 375
type textarea "hero.moveRight(2)"
click at [770, 122] on div "# Pick up a lightstone to make skeletons flee from you for a short time. hero .…" at bounding box center [856, 226] width 214 height 375
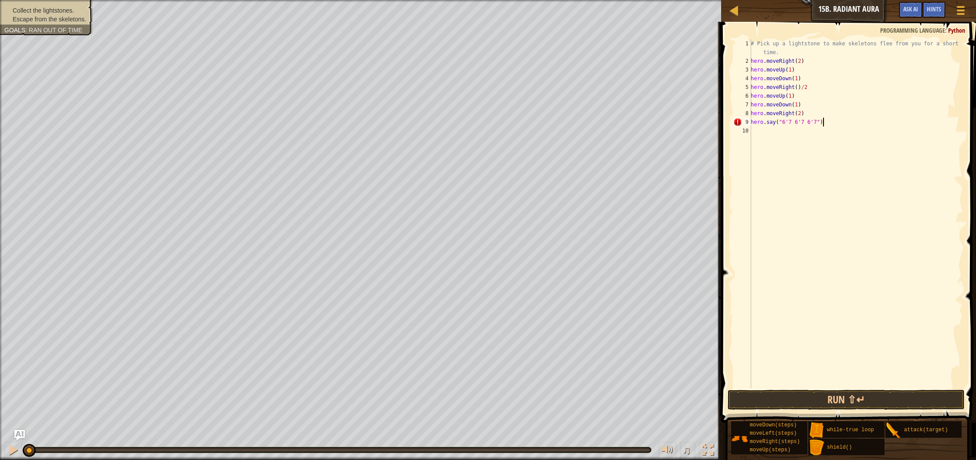
scroll to position [4, 6]
click at [805, 403] on button "Run ⇧↵" at bounding box center [846, 400] width 237 height 20
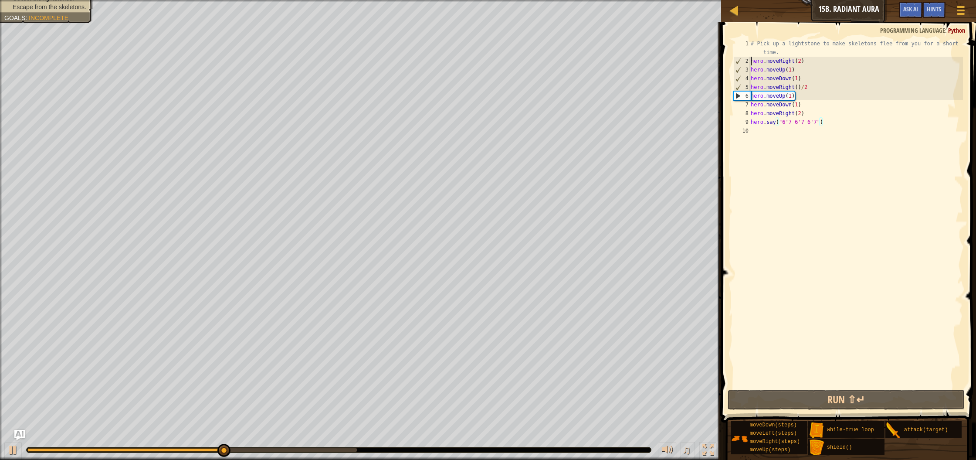
drag, startPoint x: 752, startPoint y: 60, endPoint x: 765, endPoint y: 90, distance: 33.0
click at [752, 60] on div "# Pick up a lightstone to make skeletons flee from you for a short time. hero .…" at bounding box center [856, 226] width 214 height 375
type textarea "hero.moveRight(2)"
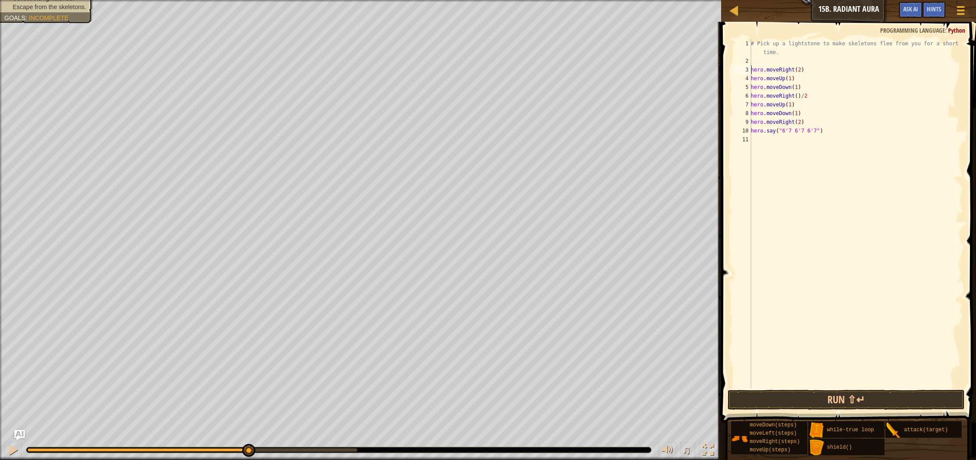
click at [760, 63] on div "# Pick up a lightstone to make skeletons flee from you for a short time. hero .…" at bounding box center [856, 226] width 214 height 375
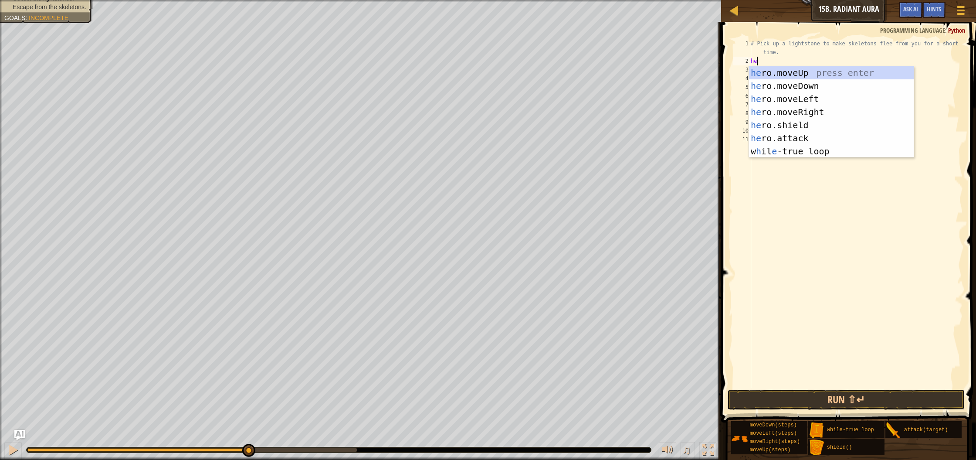
scroll to position [4, 0]
type textarea "hero"
click at [792, 73] on div "hero .moveUp press enter hero .moveDown press enter hero .moveLeft press enter …" at bounding box center [831, 125] width 165 height 118
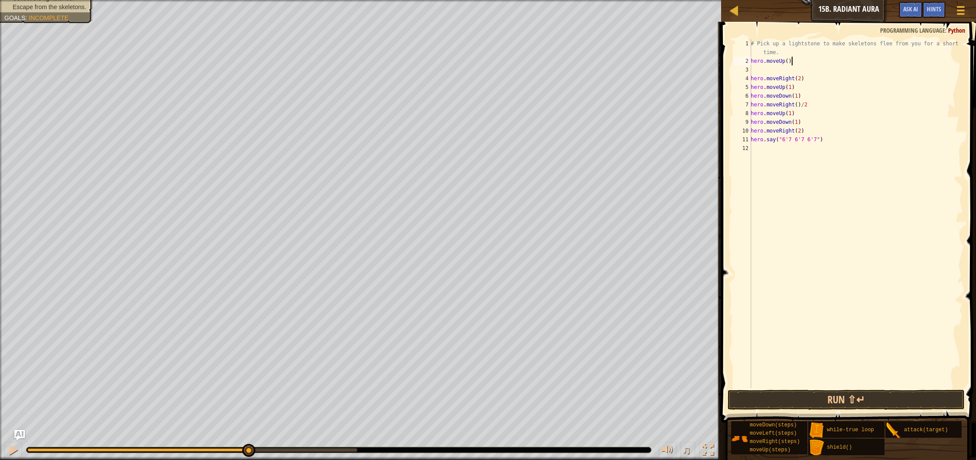
click at [792, 63] on div "# Pick up a lightstone to make skeletons flee from you for a short time. hero .…" at bounding box center [856, 226] width 214 height 375
click at [789, 64] on div "# Pick up a lightstone to make skeletons flee from you for a short time. hero .…" at bounding box center [856, 226] width 214 height 375
type textarea "hero.moveUp(1)"
click at [771, 73] on div "# Pick up a lightstone to make skeletons flee from you for a short time. hero .…" at bounding box center [856, 226] width 214 height 375
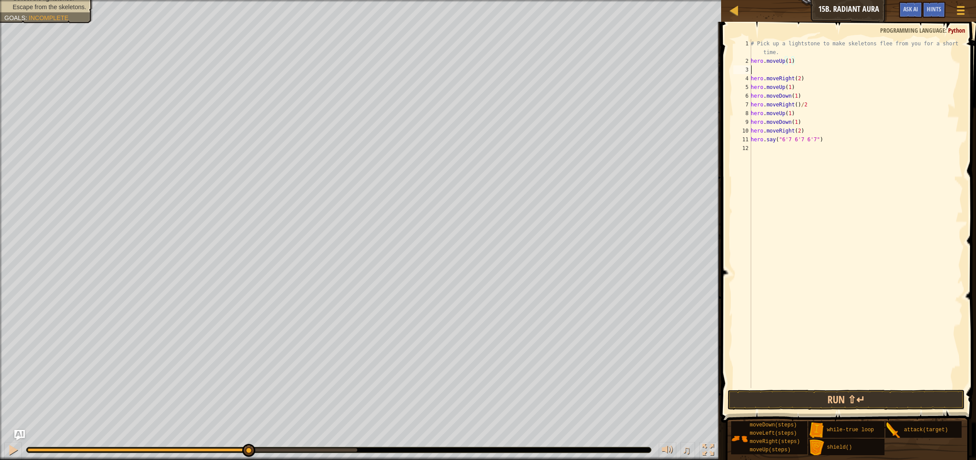
scroll to position [4, 0]
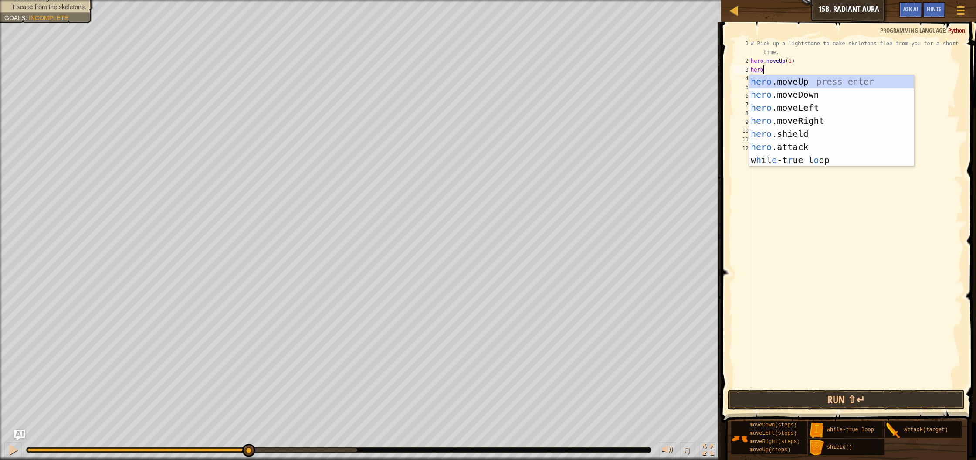
type textarea "hero."
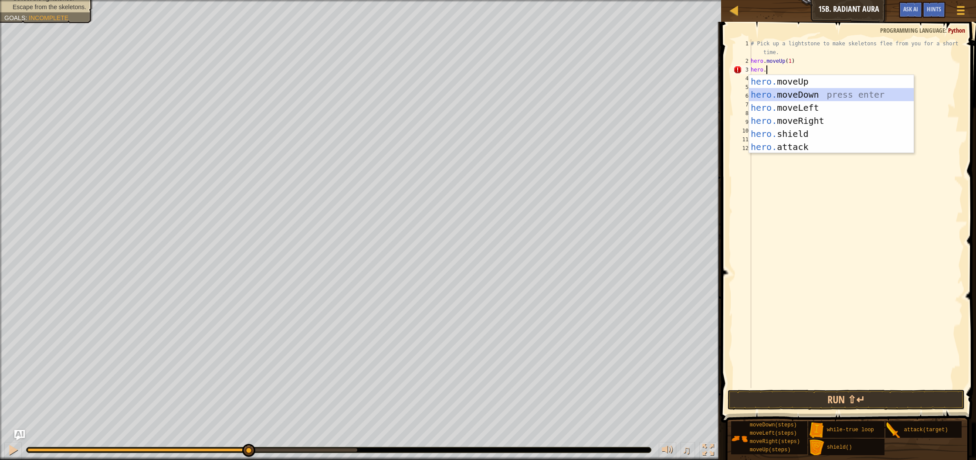
click at [782, 94] on div "hero. moveUp press enter hero. moveDown press enter hero. moveLeft press enter …" at bounding box center [831, 127] width 165 height 105
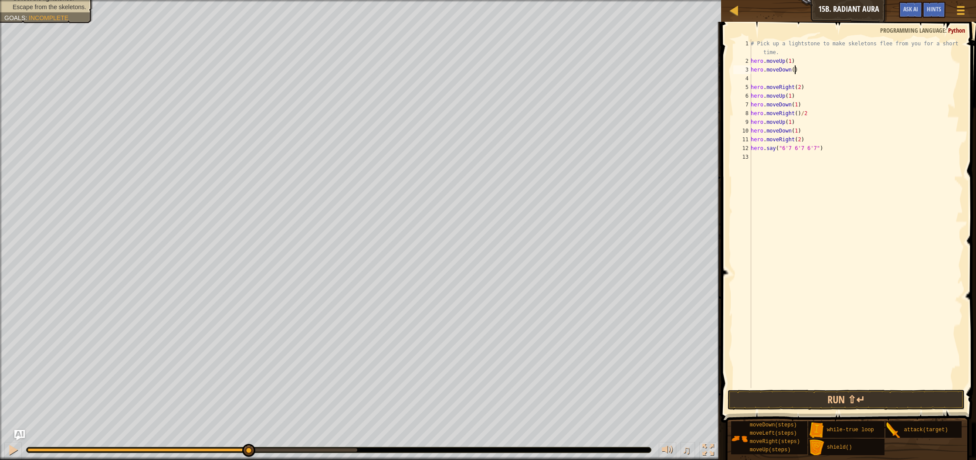
click at [795, 71] on div "# Pick up a lightstone to make skeletons flee from you for a short time. hero .…" at bounding box center [856, 226] width 214 height 375
type textarea "hero.moveDown(1)"
click at [771, 77] on div "# Pick up a lightstone to make skeletons flee from you for a short time. hero .…" at bounding box center [856, 226] width 214 height 375
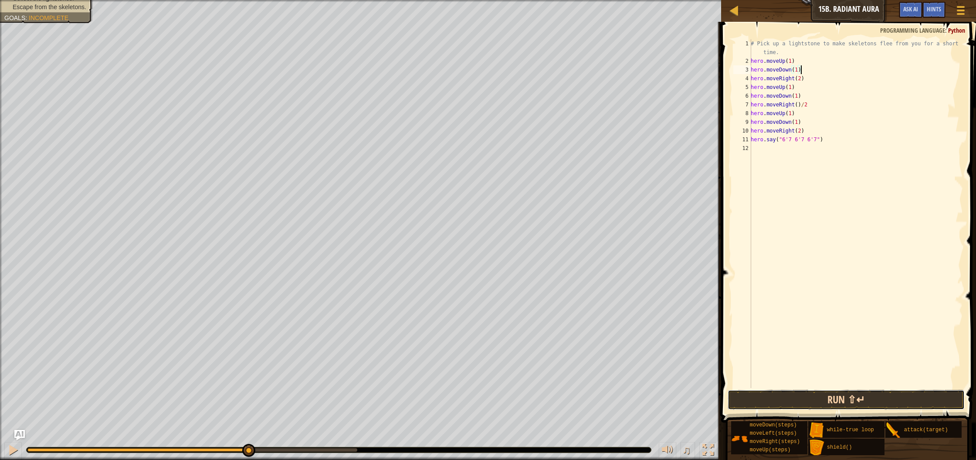
click at [891, 401] on button "Run ⇧↵" at bounding box center [846, 400] width 237 height 20
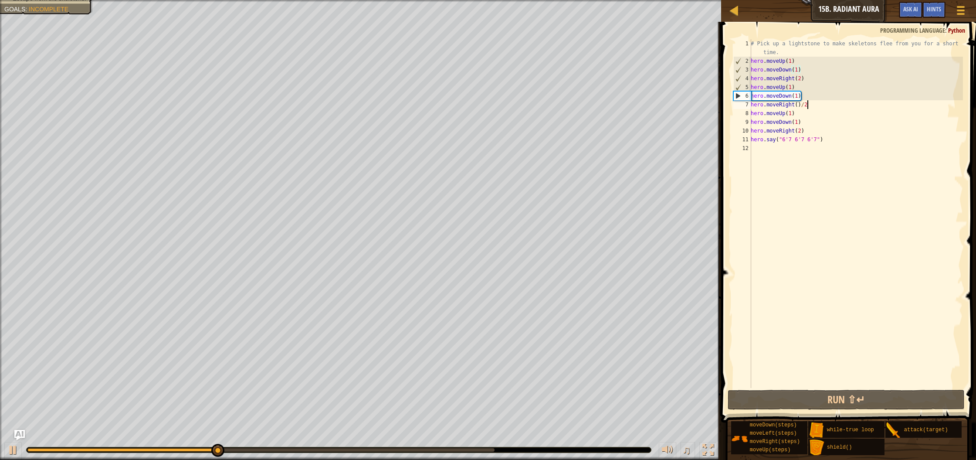
click at [813, 105] on div "# Pick up a lightstone to make skeletons flee from you for a short time. hero .…" at bounding box center [856, 226] width 214 height 375
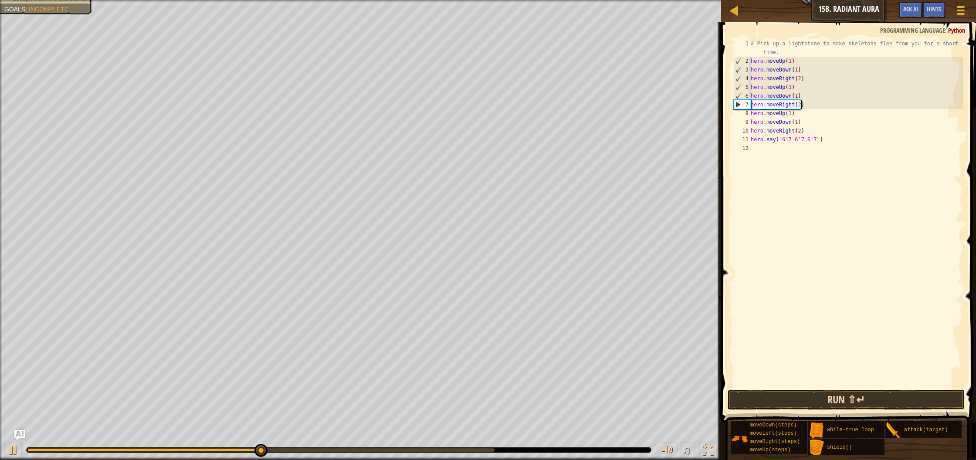
type textarea "hero.moveRight(2)"
click at [797, 393] on button "Run ⇧↵" at bounding box center [846, 400] width 237 height 20
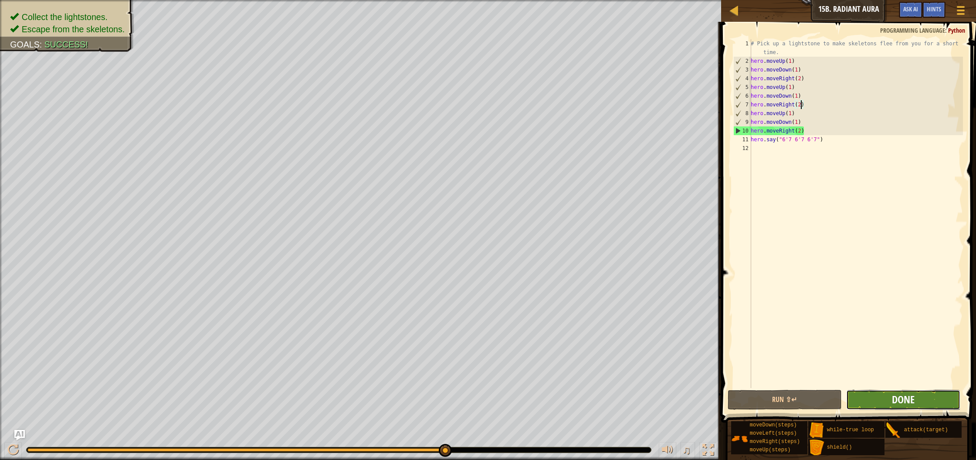
click at [906, 403] on span "Done" at bounding box center [903, 399] width 23 height 14
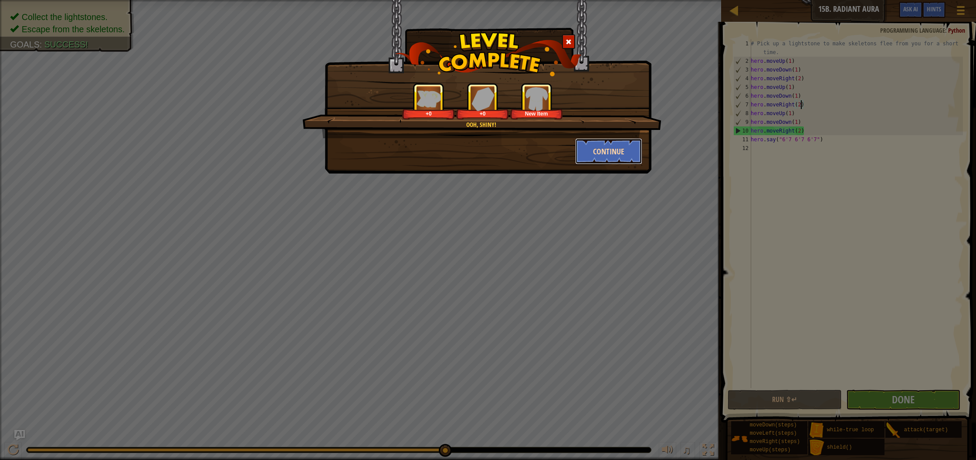
click at [601, 143] on button "Continue" at bounding box center [609, 151] width 68 height 26
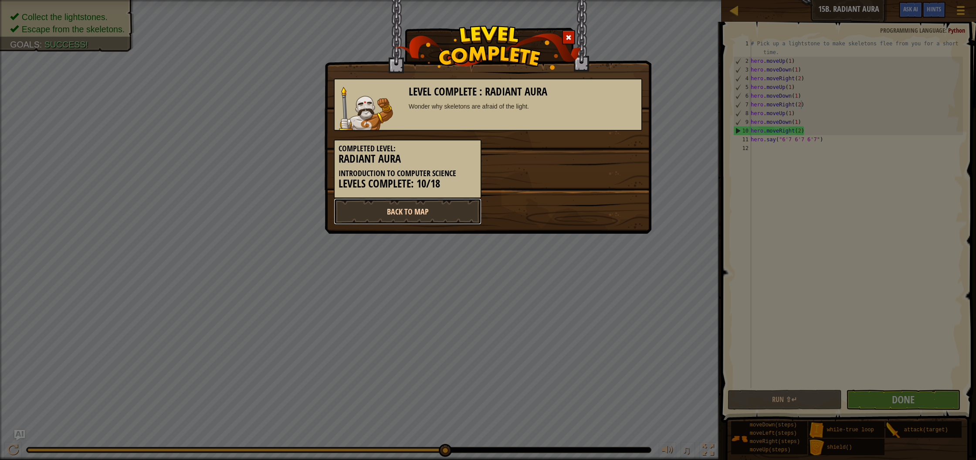
click at [424, 207] on link "Back to Map" at bounding box center [408, 211] width 148 height 26
